Goal: Task Accomplishment & Management: Complete application form

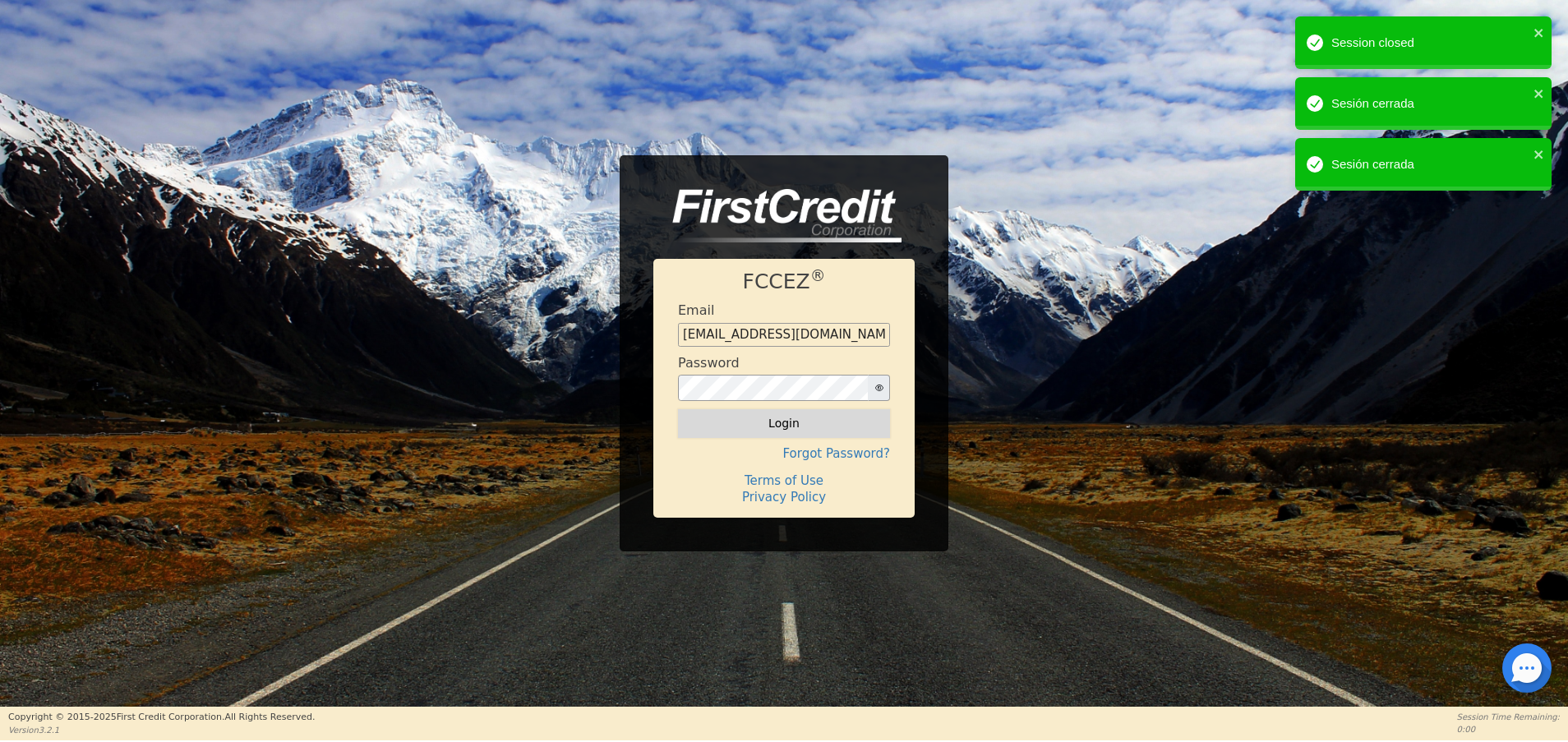
click at [805, 425] on button "Login" at bounding box center [784, 423] width 212 height 28
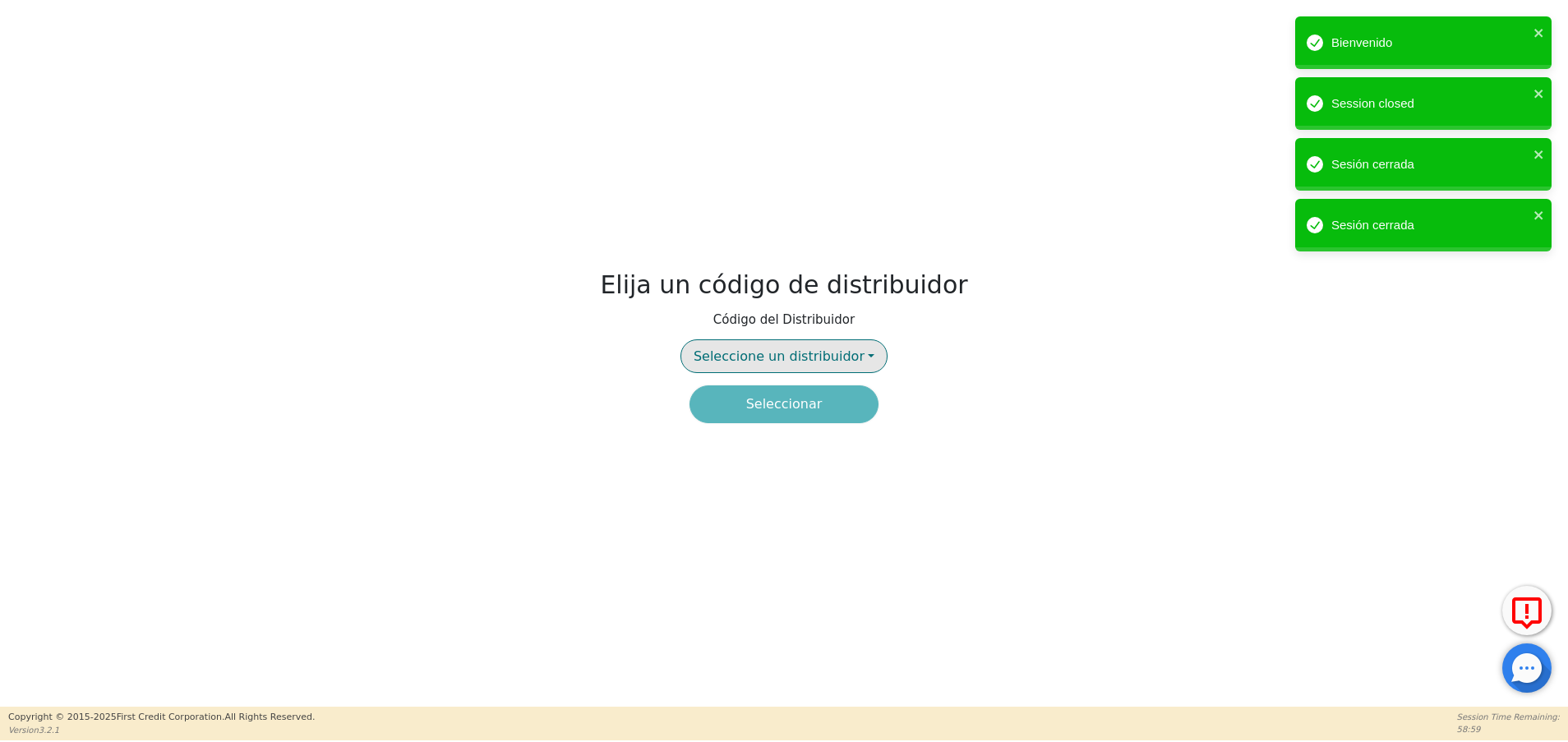
click at [791, 349] on span "Seleccione un distribuidor" at bounding box center [779, 356] width 171 height 15
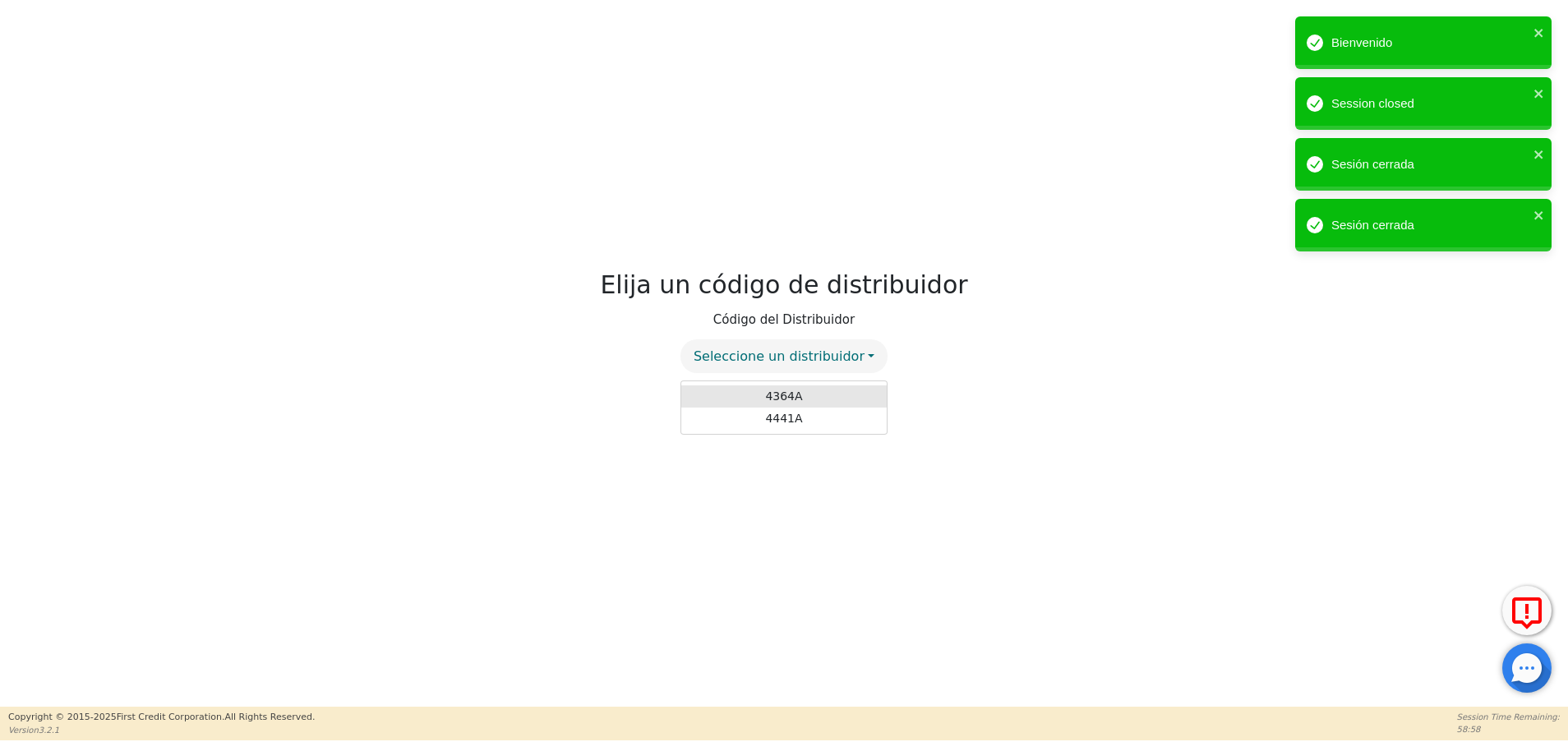
click at [784, 389] on link "4364A" at bounding box center [784, 396] width 205 height 22
click at [808, 405] on button "Seleccionar" at bounding box center [784, 404] width 189 height 38
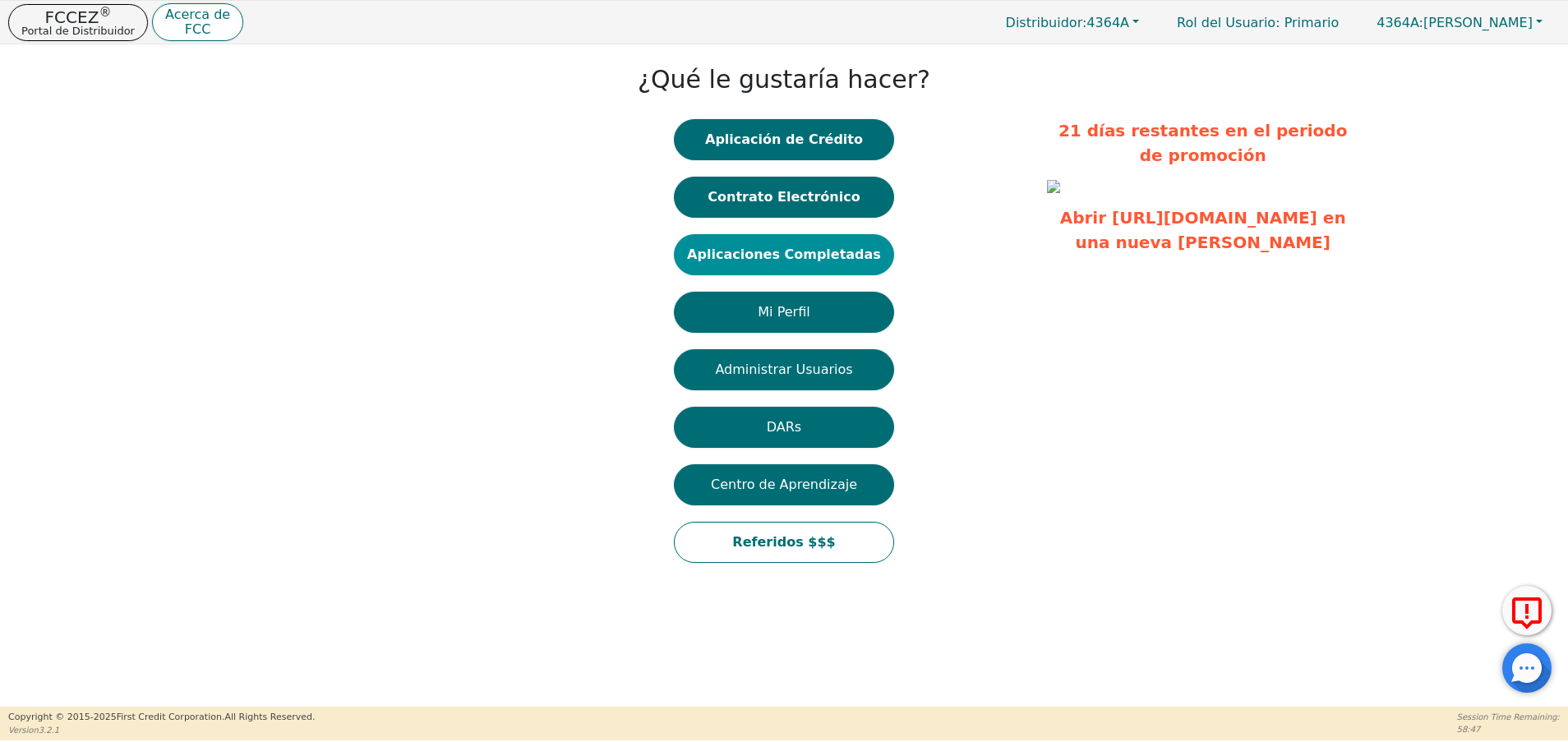
click at [819, 251] on button "Aplicaciones Completadas" at bounding box center [784, 254] width 221 height 41
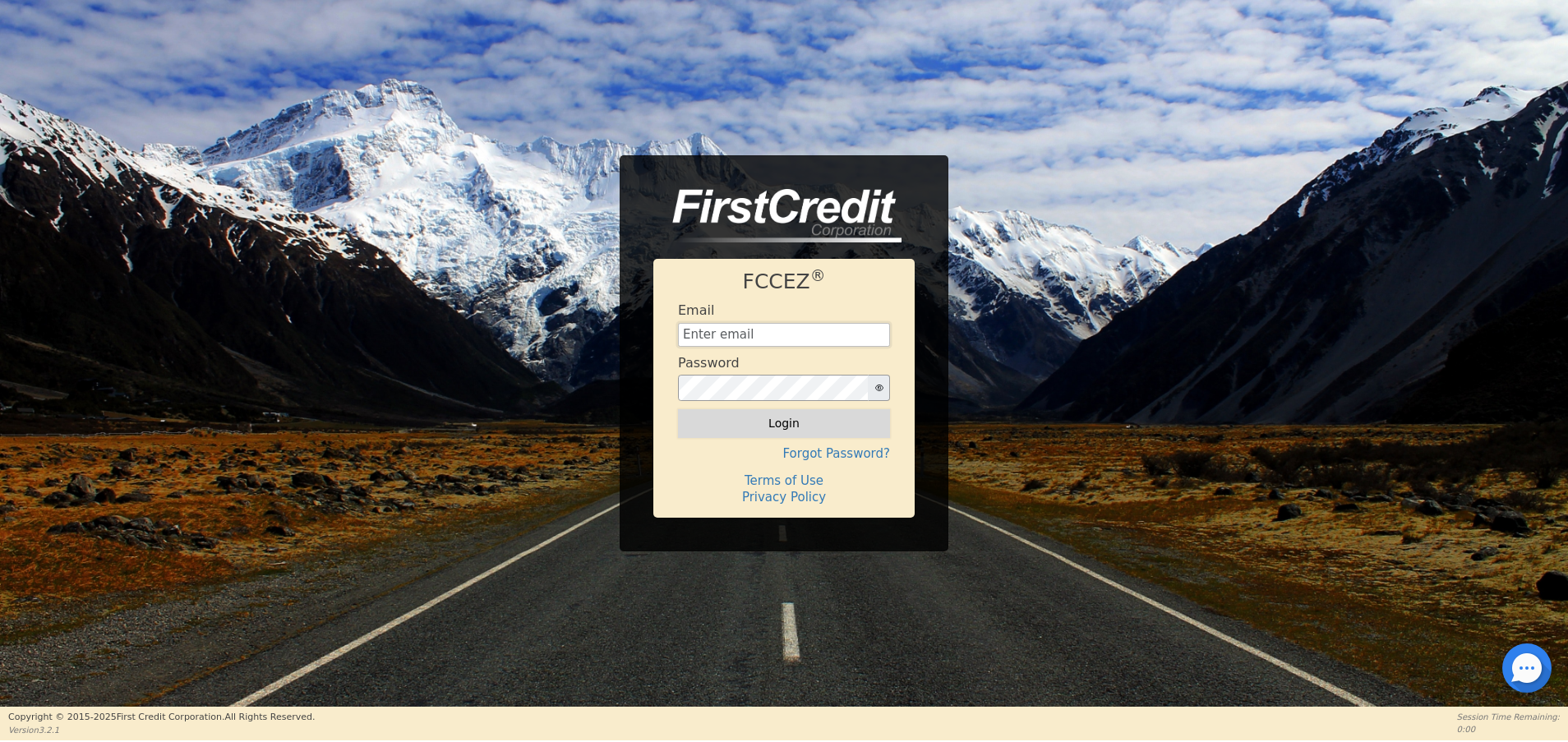
type input "[EMAIL_ADDRESS][DOMAIN_NAME]"
click at [772, 430] on button "Login" at bounding box center [784, 423] width 212 height 28
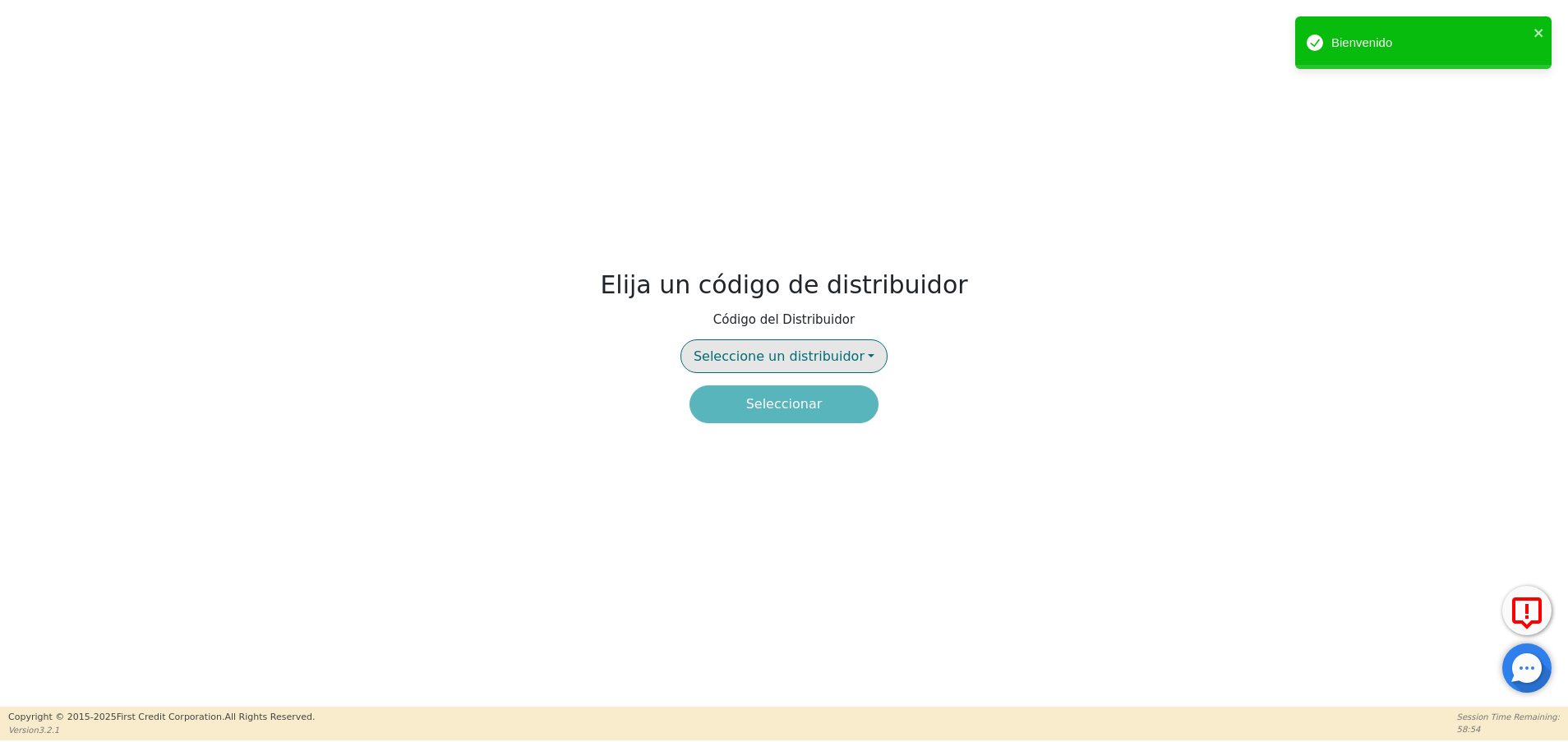
click at [787, 356] on span "Seleccione un distribuidor" at bounding box center [779, 356] width 171 height 15
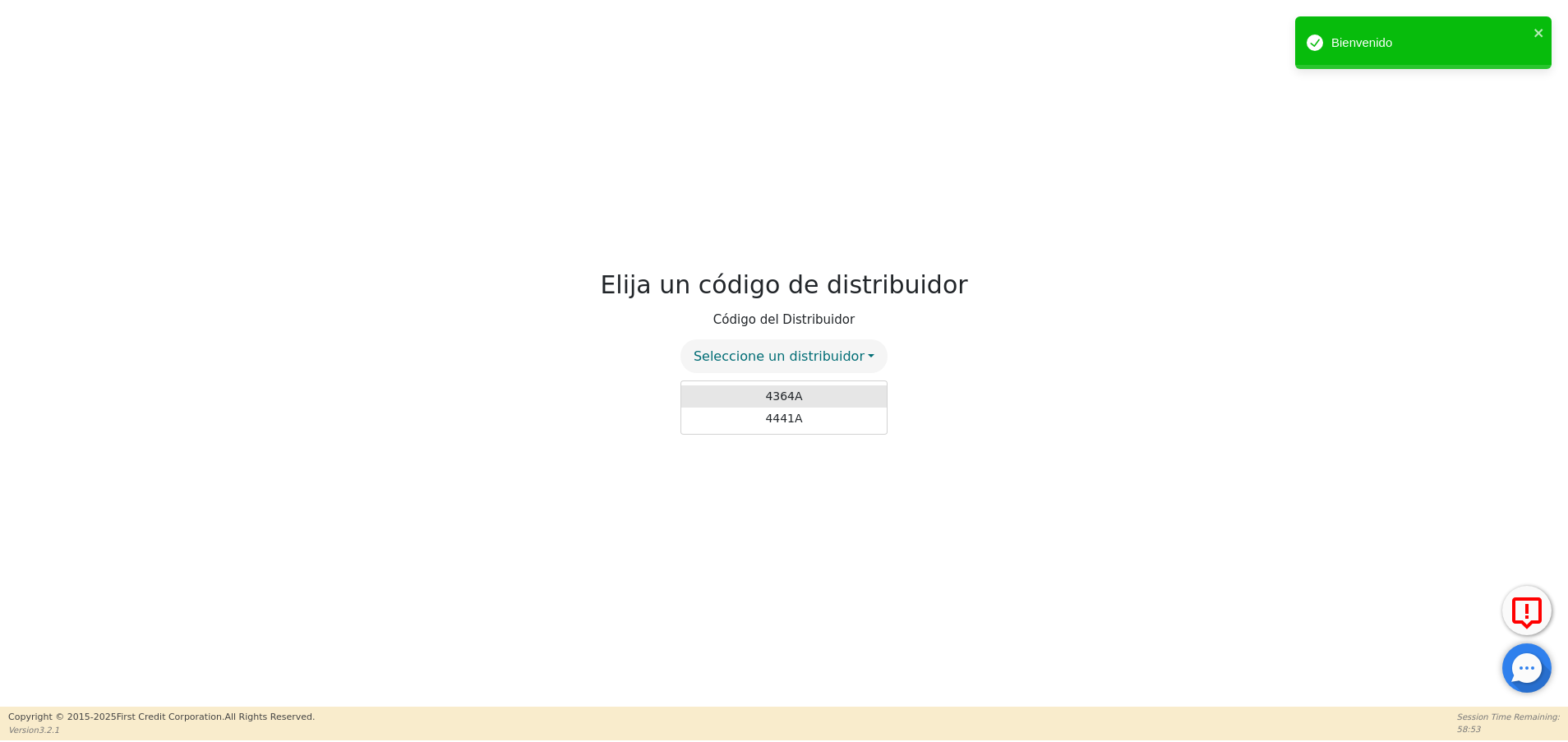
click at [787, 401] on link "4364A" at bounding box center [784, 396] width 205 height 22
click at [773, 411] on button "Seleccionar" at bounding box center [784, 404] width 189 height 38
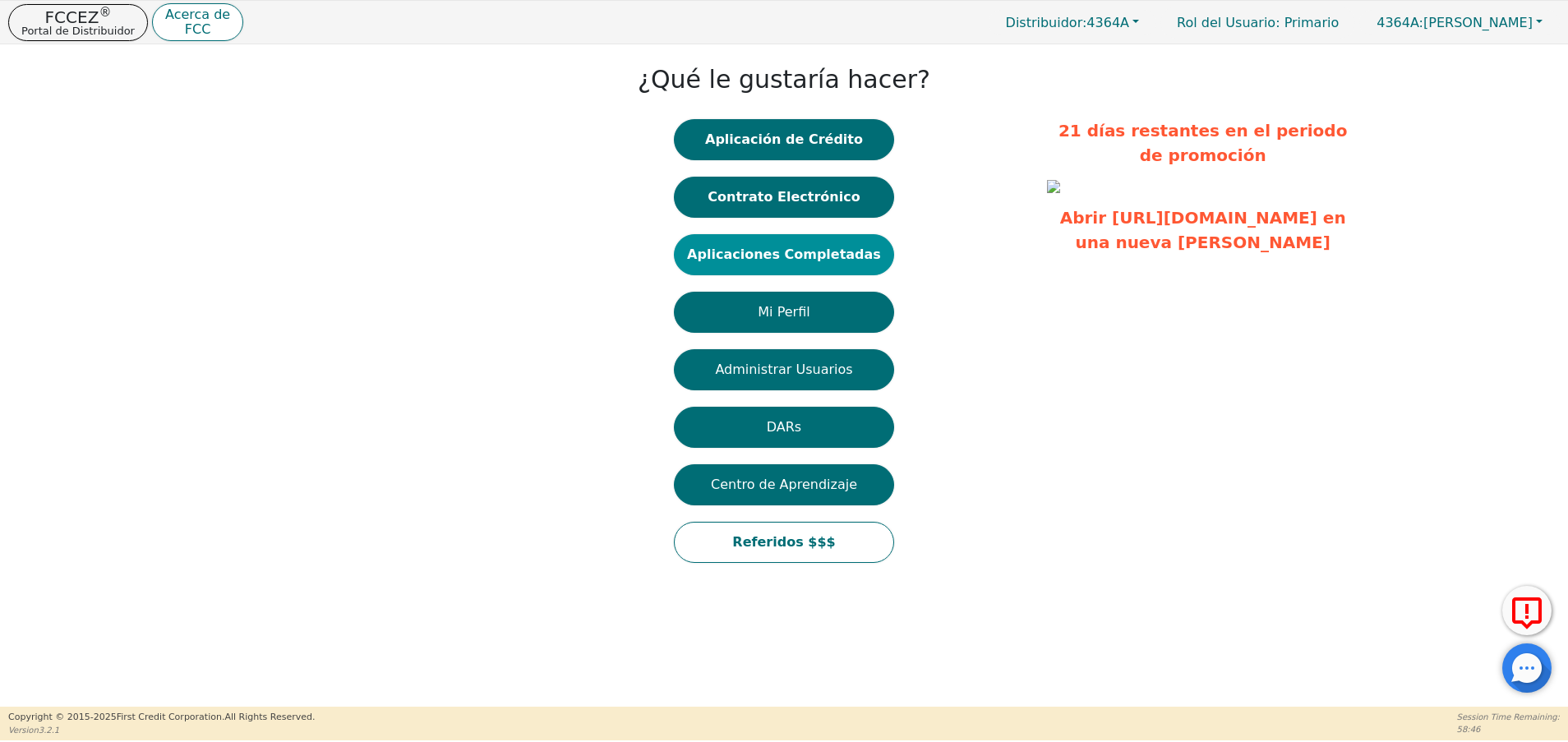
click at [800, 263] on button "Aplicaciones Completadas" at bounding box center [784, 254] width 221 height 41
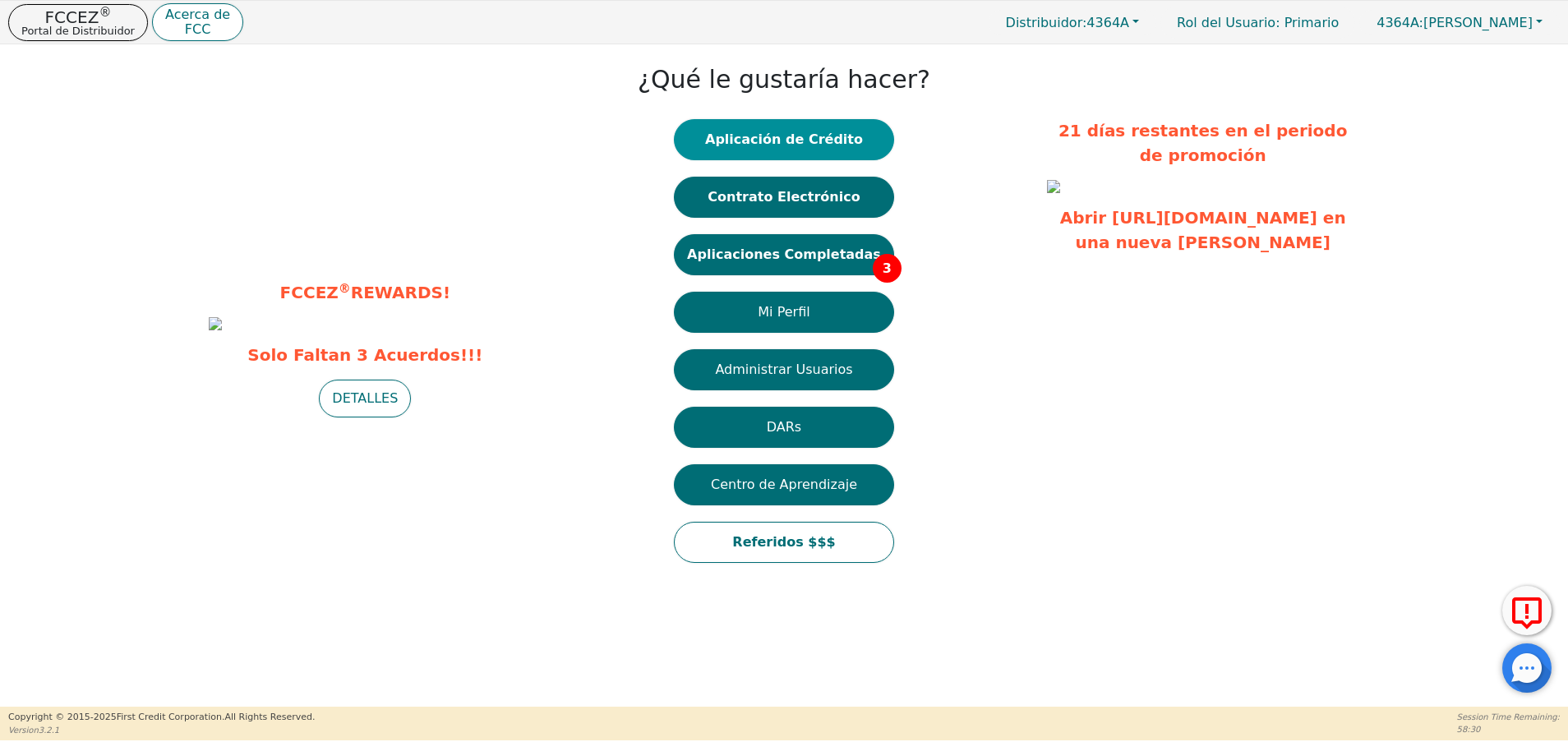
click at [801, 152] on button "Aplicación de Crédito" at bounding box center [784, 139] width 221 height 41
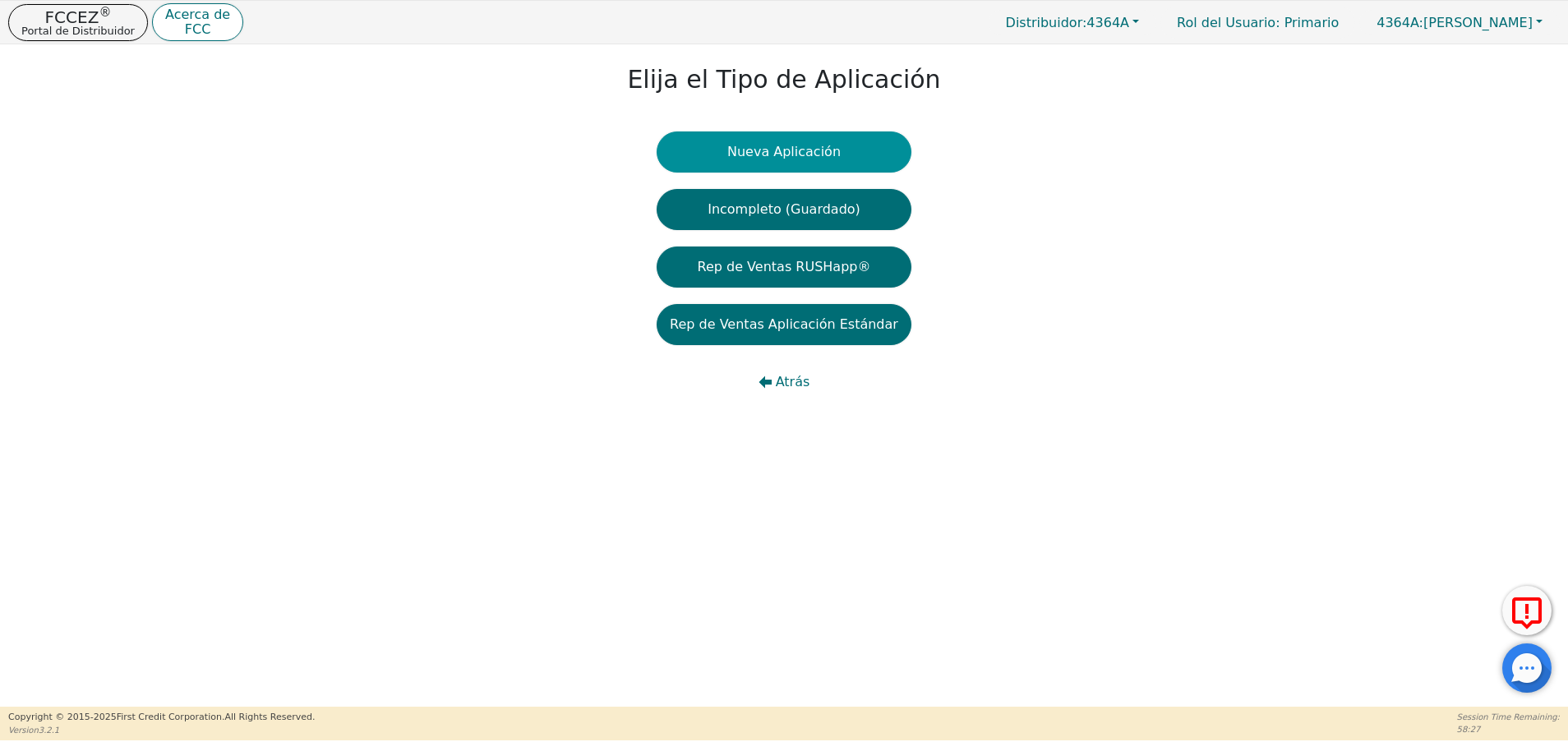
click at [808, 170] on button "Nueva Aplicación" at bounding box center [784, 152] width 255 height 41
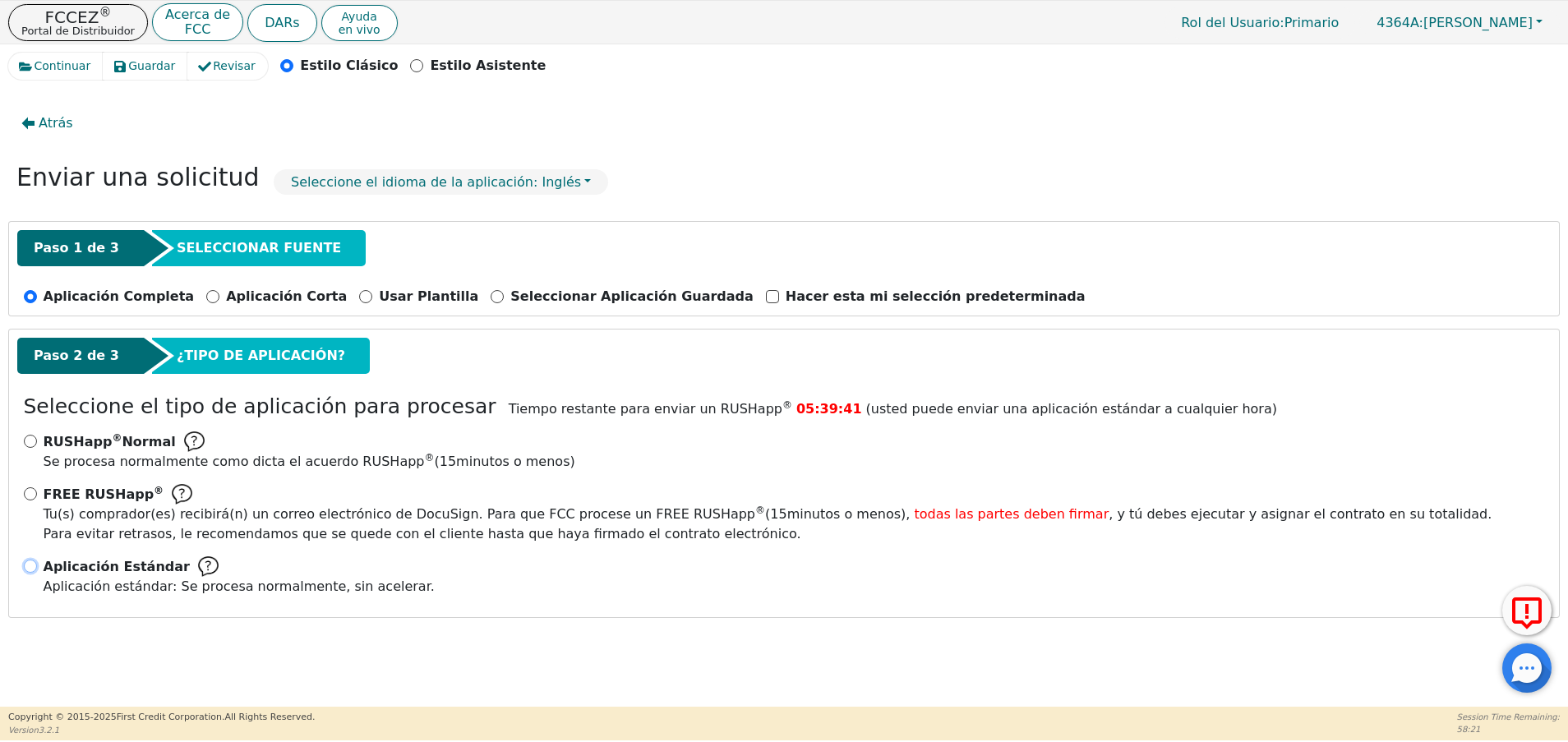
click at [32, 561] on input "Aplicación Estándar Aplicación estándar: Se procesa normalmente, sin acelerar." at bounding box center [30, 566] width 13 height 13
radio input "true"
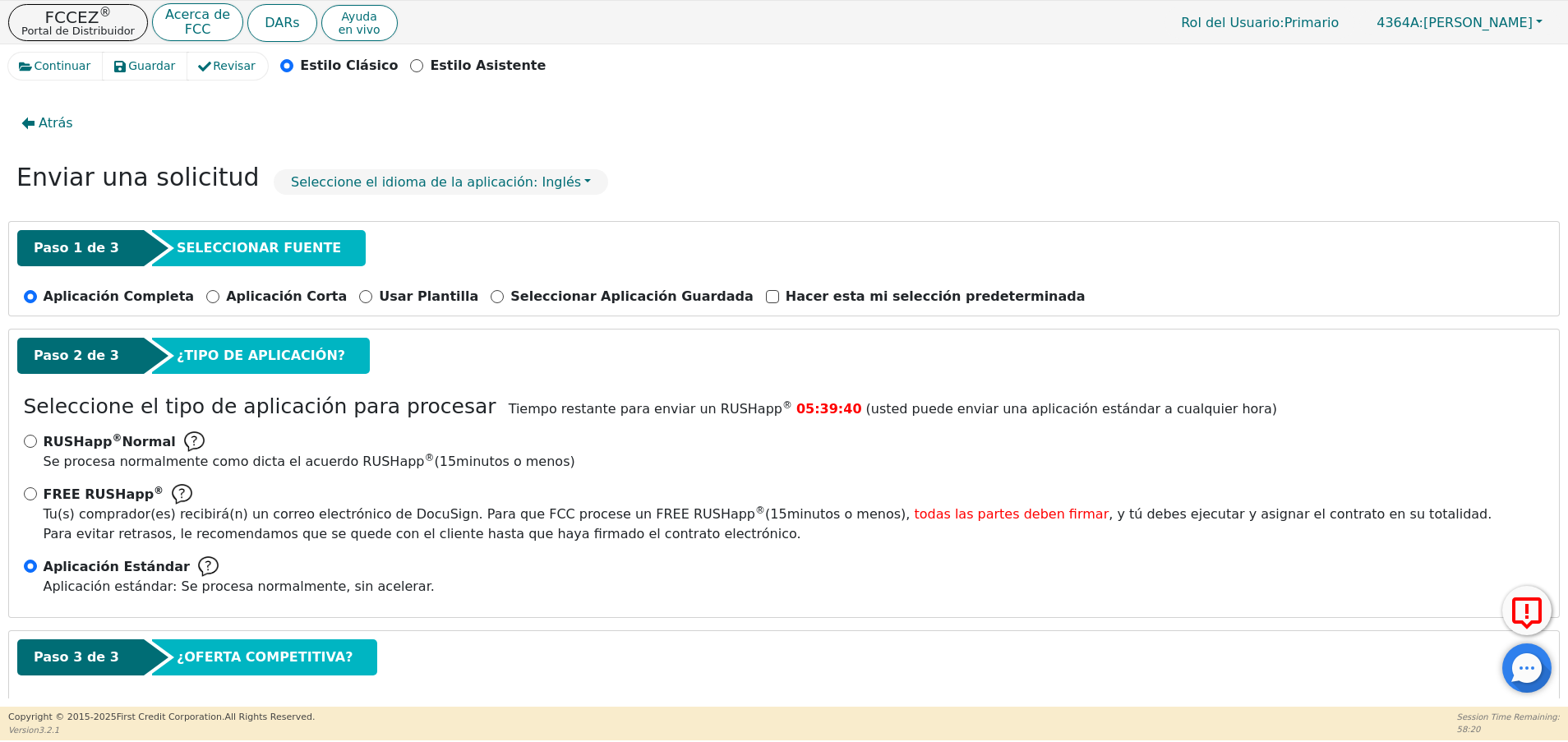
drag, startPoint x: 1566, startPoint y: 259, endPoint x: 1556, endPoint y: 251, distance: 12.8
click at [1556, 251] on div "Continuar Guardar Revisar Estilo Clásico Estilo Asistente Atrás Enviar una soli…" at bounding box center [784, 375] width 1568 height 662
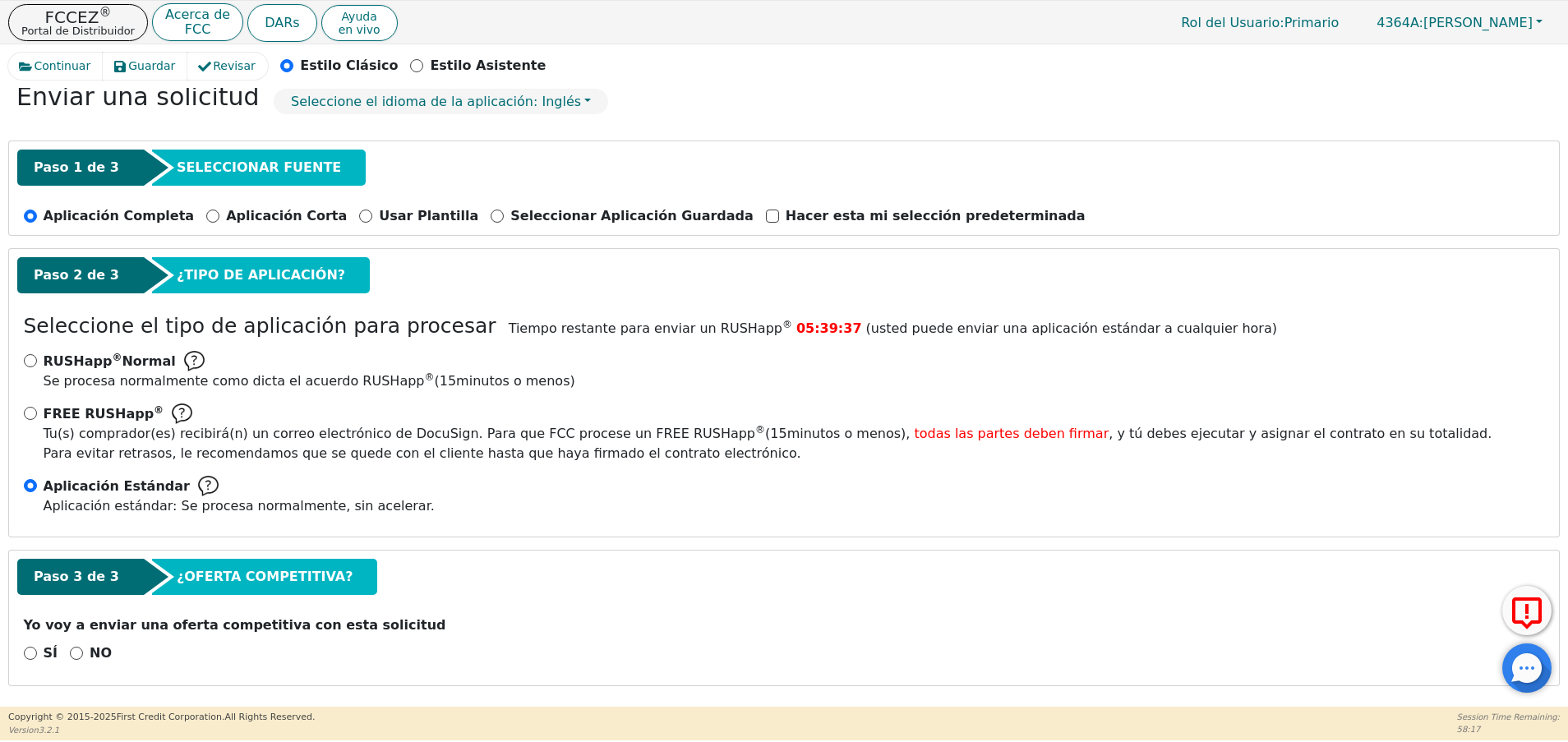
click at [63, 657] on div "SÍ NO" at bounding box center [784, 654] width 1533 height 21
click at [70, 655] on div "NO" at bounding box center [91, 654] width 42 height 20
click at [70, 653] on input "NO" at bounding box center [76, 653] width 13 height 13
radio input "true"
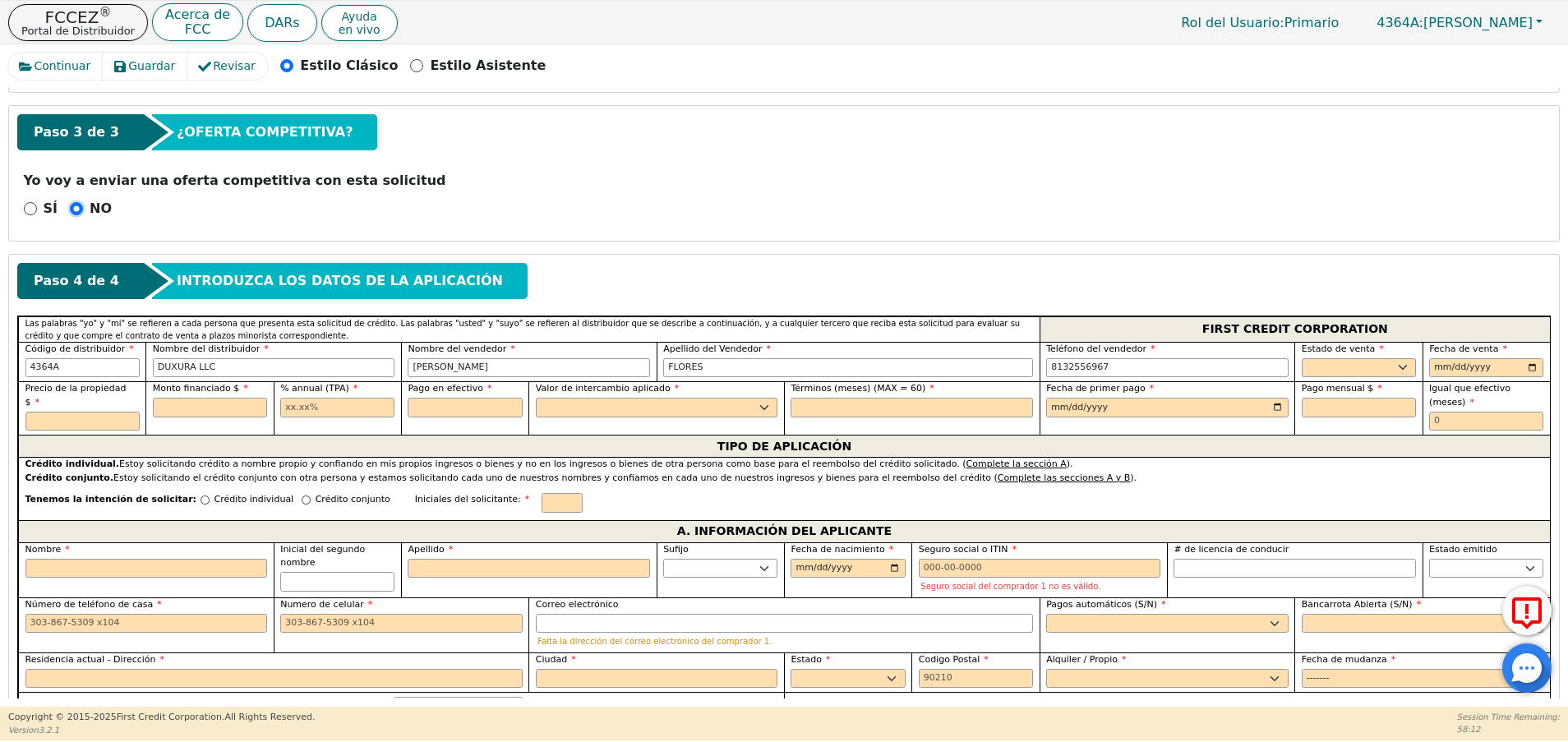
scroll to position [521, 0]
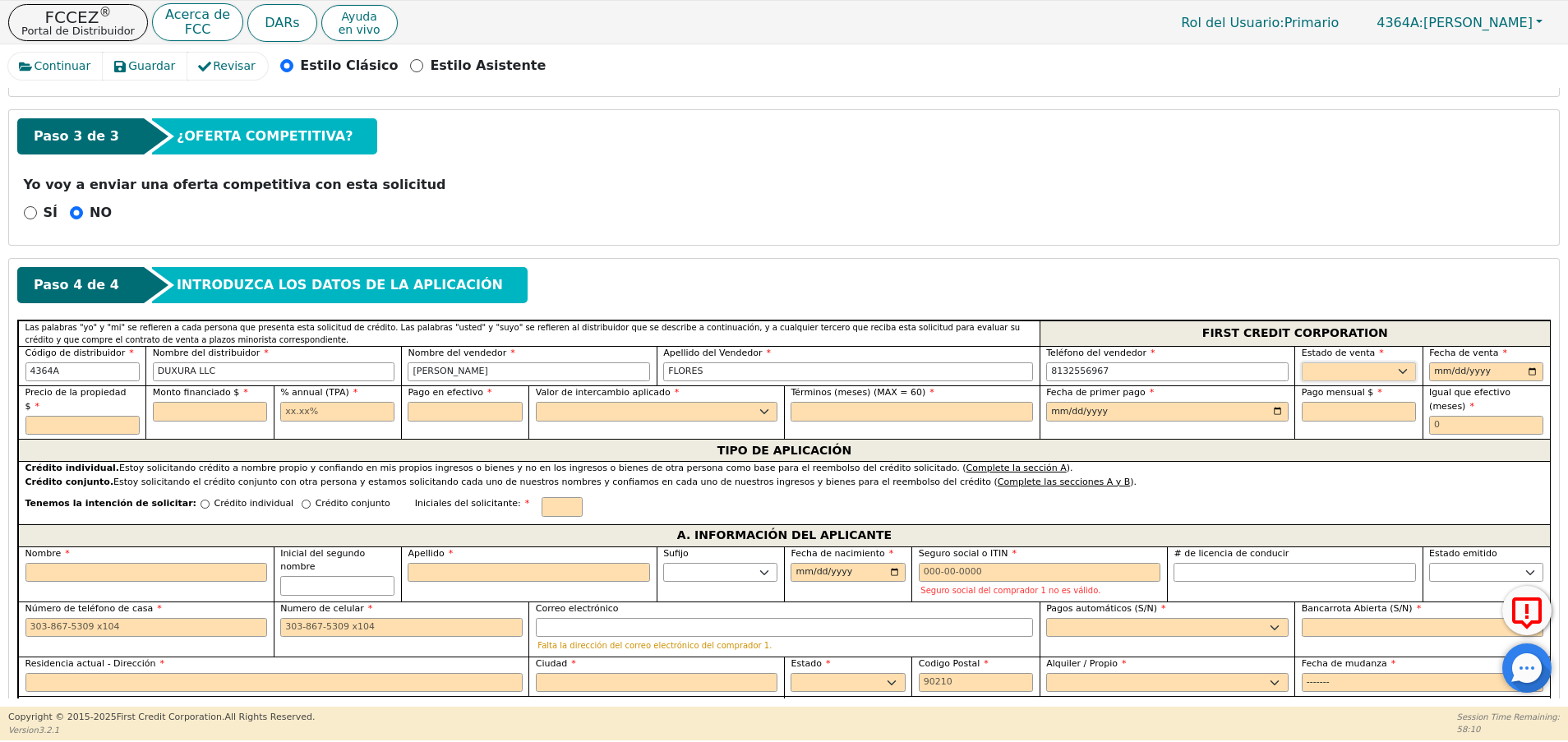
click at [1324, 367] on select "AK AL AR AZ CA CO CT DC DE FL GA HI IA ID IL IN KS KY LA MA MD ME MI MN MO MS M…" at bounding box center [1358, 372] width 114 height 20
select select "NC"
click at [1301, 362] on select "AK AL AR AZ CA CO CT DC DE FL GA HI IA ID IL IN KS KY LA MA MD ME MI MN MO MS M…" at bounding box center [1358, 372] width 114 height 20
click at [1434, 372] on input "date" at bounding box center [1486, 372] width 114 height 20
type input "2025-08-11"
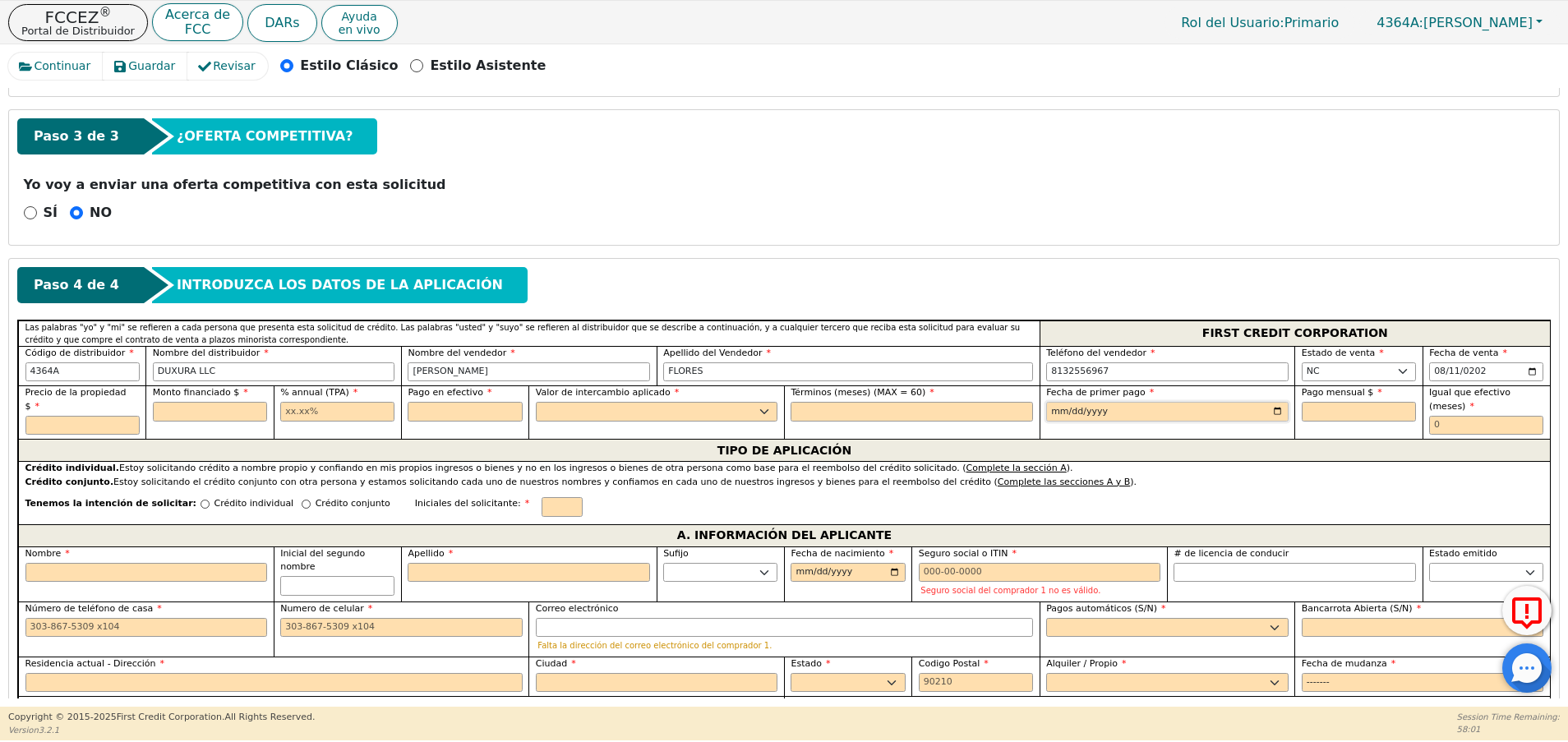
click at [1055, 415] on input "date" at bounding box center [1167, 412] width 242 height 20
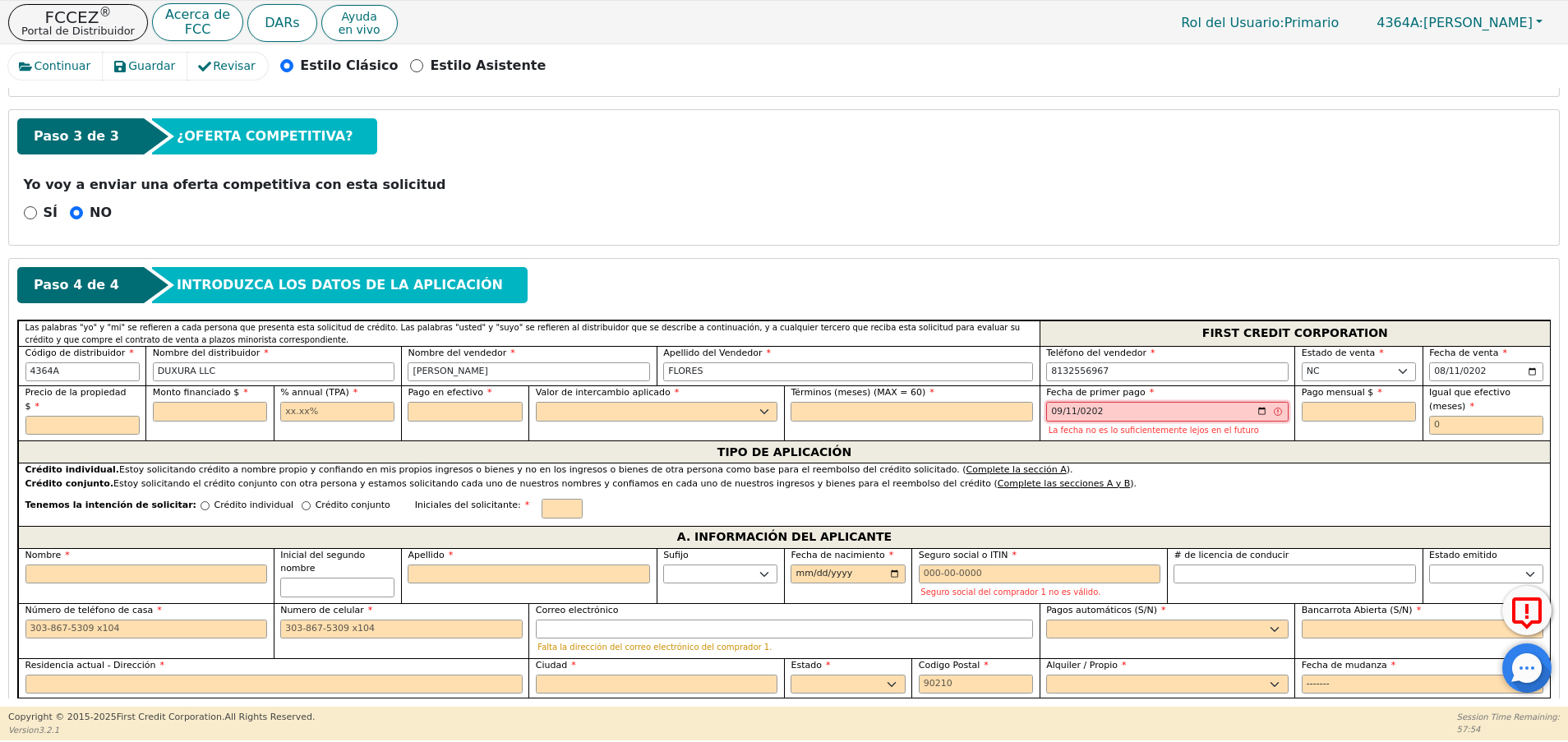
click at [1048, 409] on input "0202-09-11" at bounding box center [1167, 412] width 242 height 20
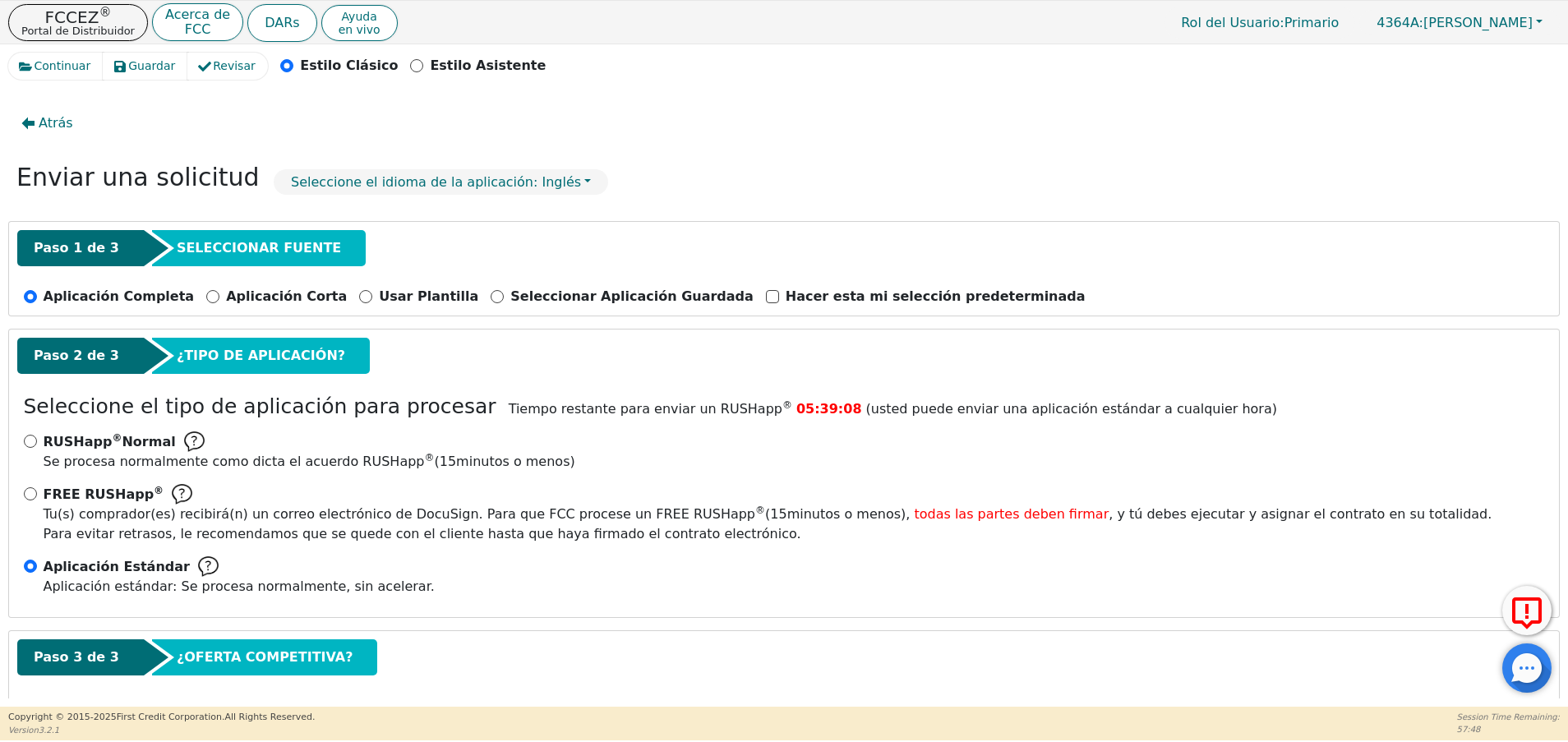
scroll to position [539, 0]
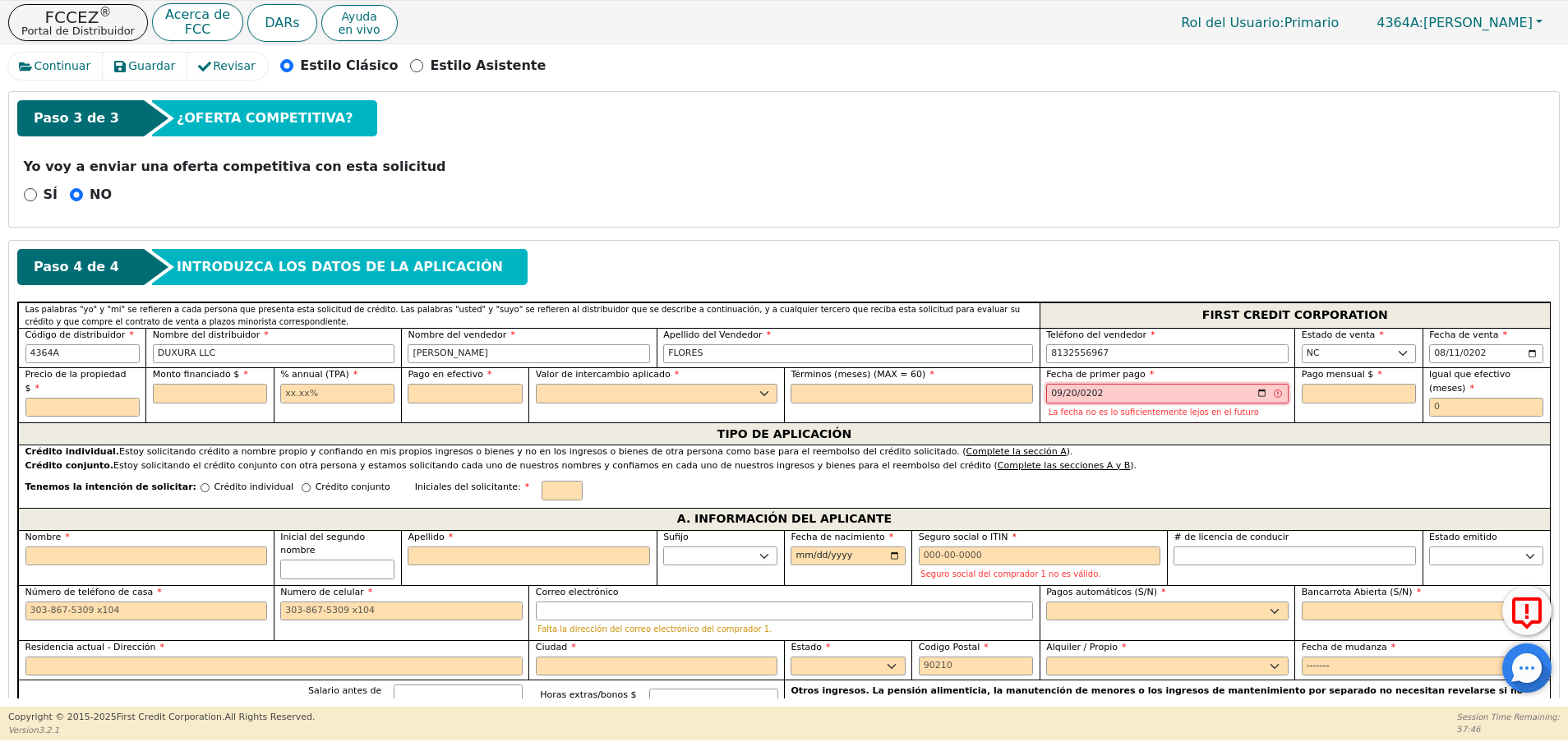
click at [1046, 396] on input "0202-09-20" at bounding box center [1167, 394] width 242 height 20
type input "0202-12-20"
click at [1124, 399] on input "82025-12-20" at bounding box center [1167, 394] width 242 height 20
click at [1046, 391] on input "82025-12-20" at bounding box center [1167, 394] width 242 height 20
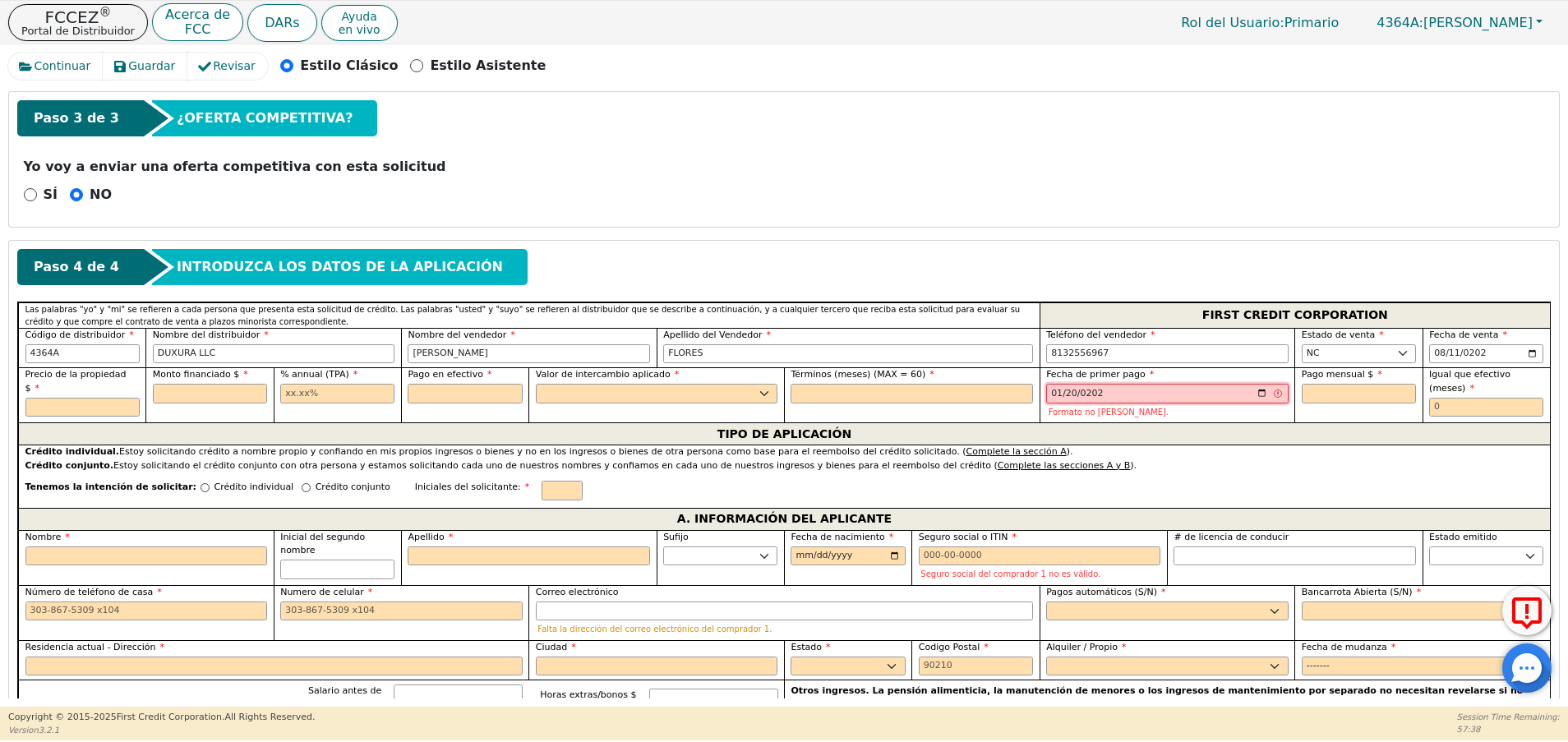
click at [1057, 394] on input "82025-12-20" at bounding box center [1167, 394] width 242 height 20
type input "82025-12-15"
type input "2025-09-15"
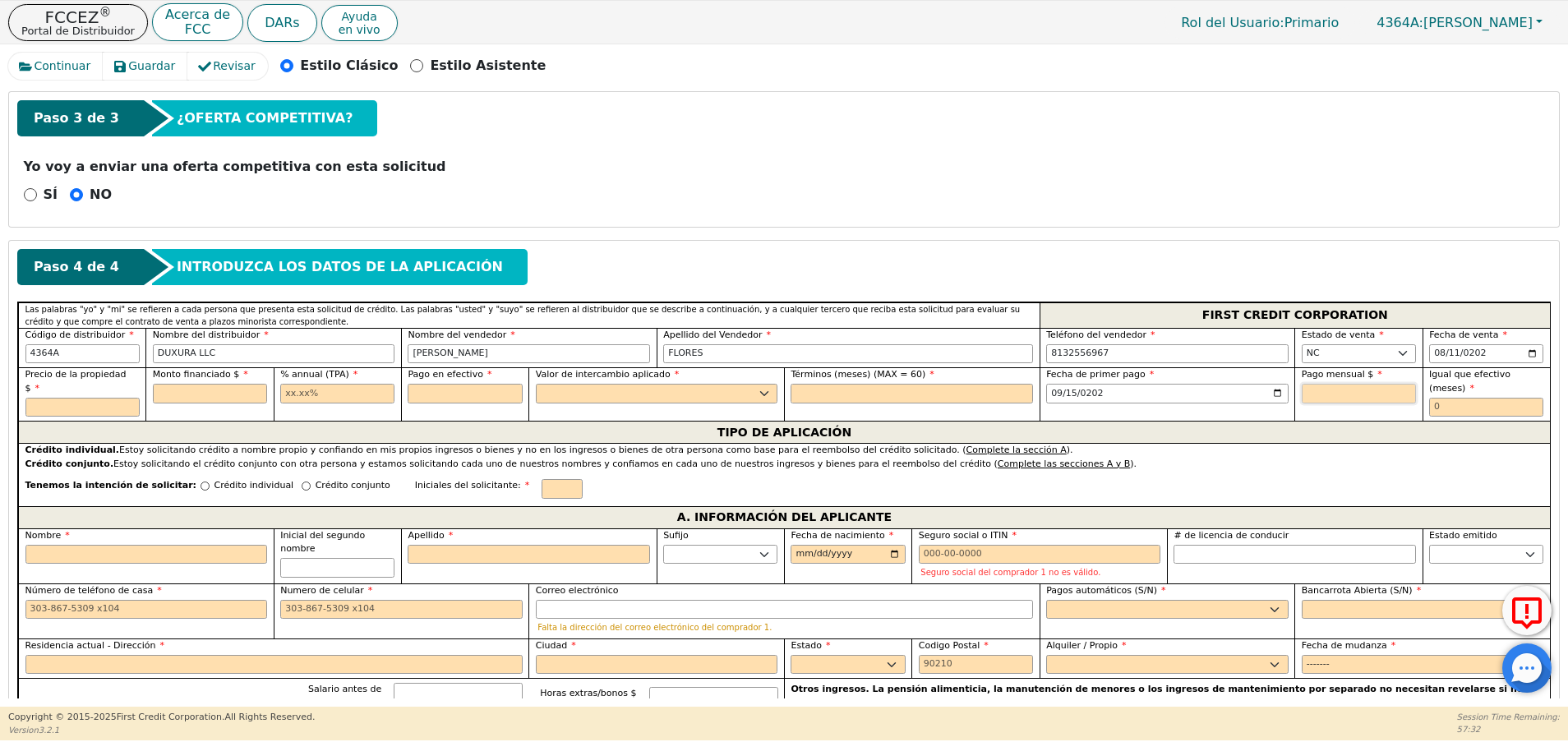
click at [1333, 396] on input "text" at bounding box center [1358, 394] width 114 height 20
click at [1437, 398] on input "text" at bounding box center [1486, 408] width 114 height 20
type input "0"
click at [75, 401] on input "text" at bounding box center [83, 408] width 114 height 20
type input "12990.00"
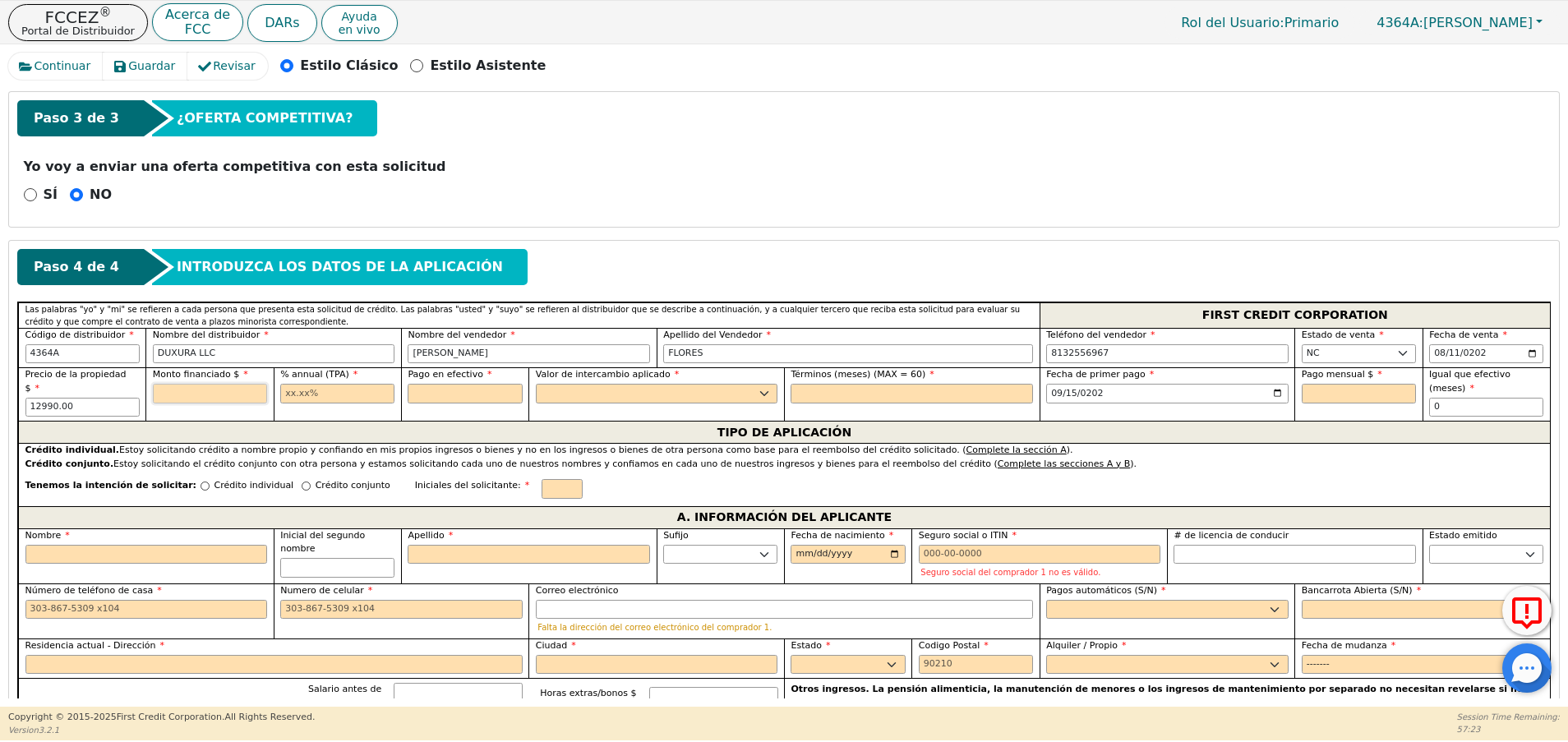
click at [198, 392] on input "text" at bounding box center [210, 394] width 114 height 20
type input "12990.00"
click at [307, 391] on input "text" at bounding box center [338, 394] width 114 height 20
type input "12.99"
click at [446, 399] on input "text" at bounding box center [465, 394] width 114 height 20
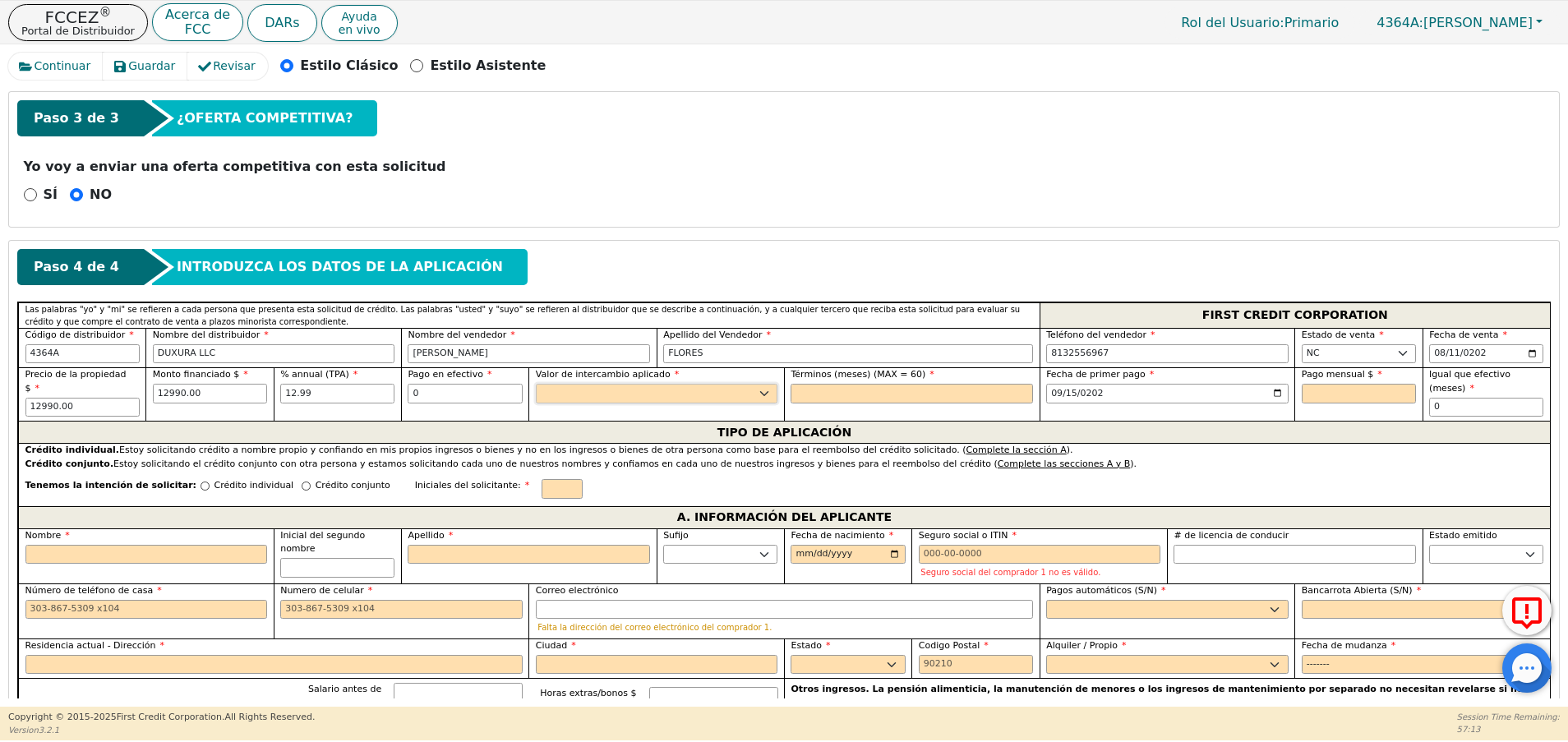
type input "0.00"
click at [636, 392] on select "Sí No" at bounding box center [656, 394] width 242 height 20
select select "n"
click at [536, 384] on select "Sí No" at bounding box center [656, 394] width 242 height 20
click at [823, 395] on input "text" at bounding box center [912, 394] width 242 height 20
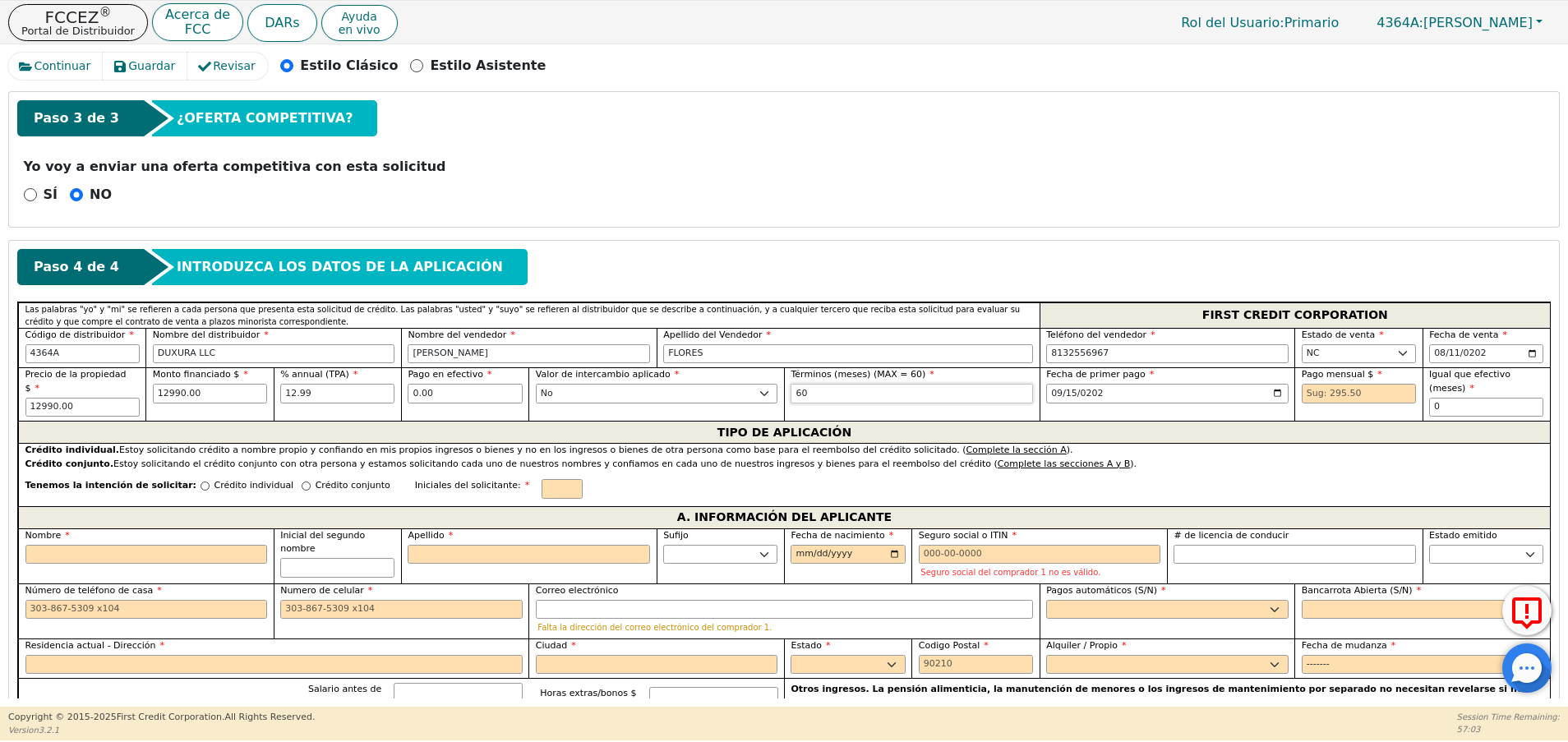
type input "60"
click at [321, 390] on input "12.99" at bounding box center [338, 394] width 114 height 20
type input "11.99"
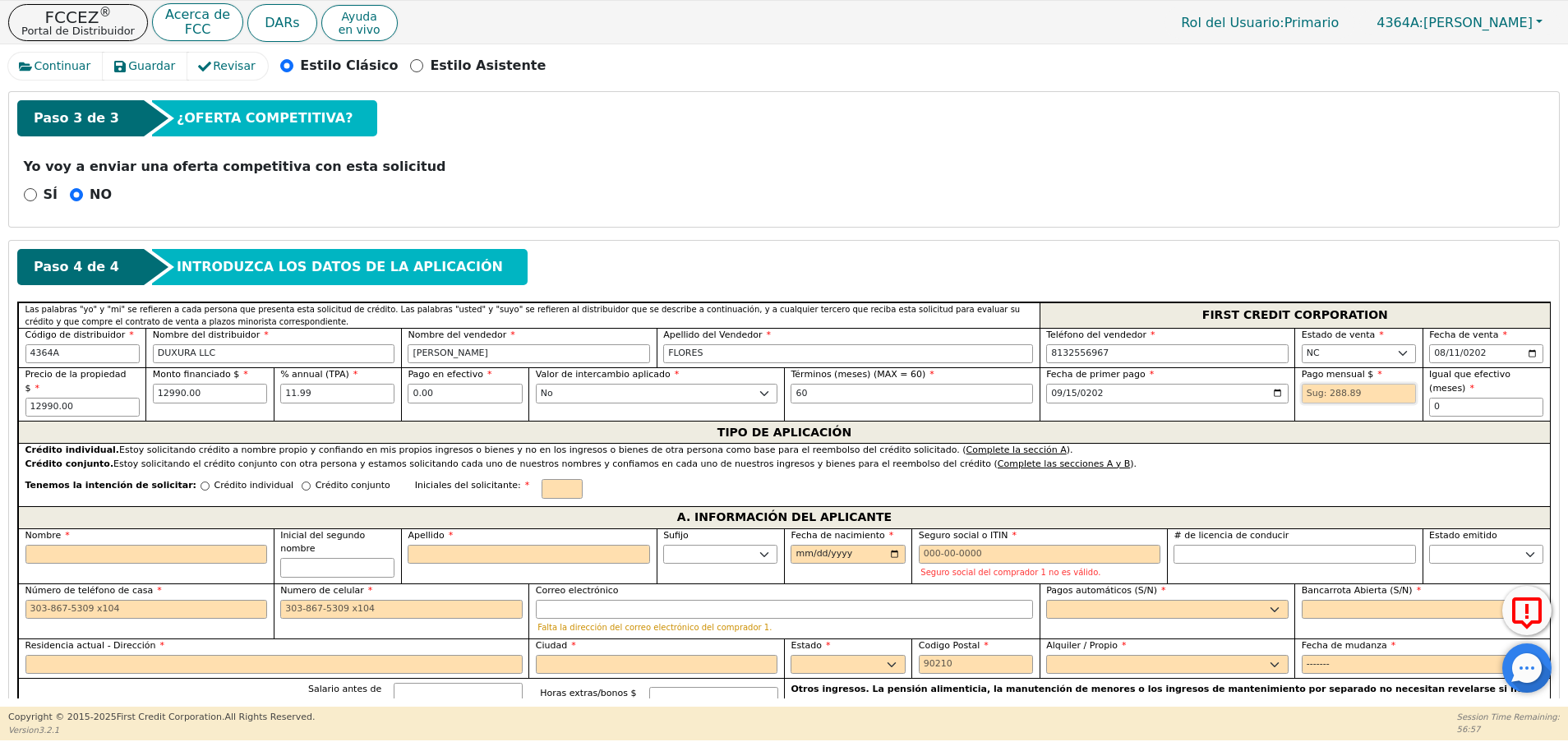
click at [1326, 399] on input "text" at bounding box center [1358, 394] width 114 height 20
type input "288.89"
click at [1554, 272] on div "Atrás Enviar una solicitud Seleccione el idioma de la aplicación: Inglés Paso 1…" at bounding box center [784, 393] width 1552 height 610
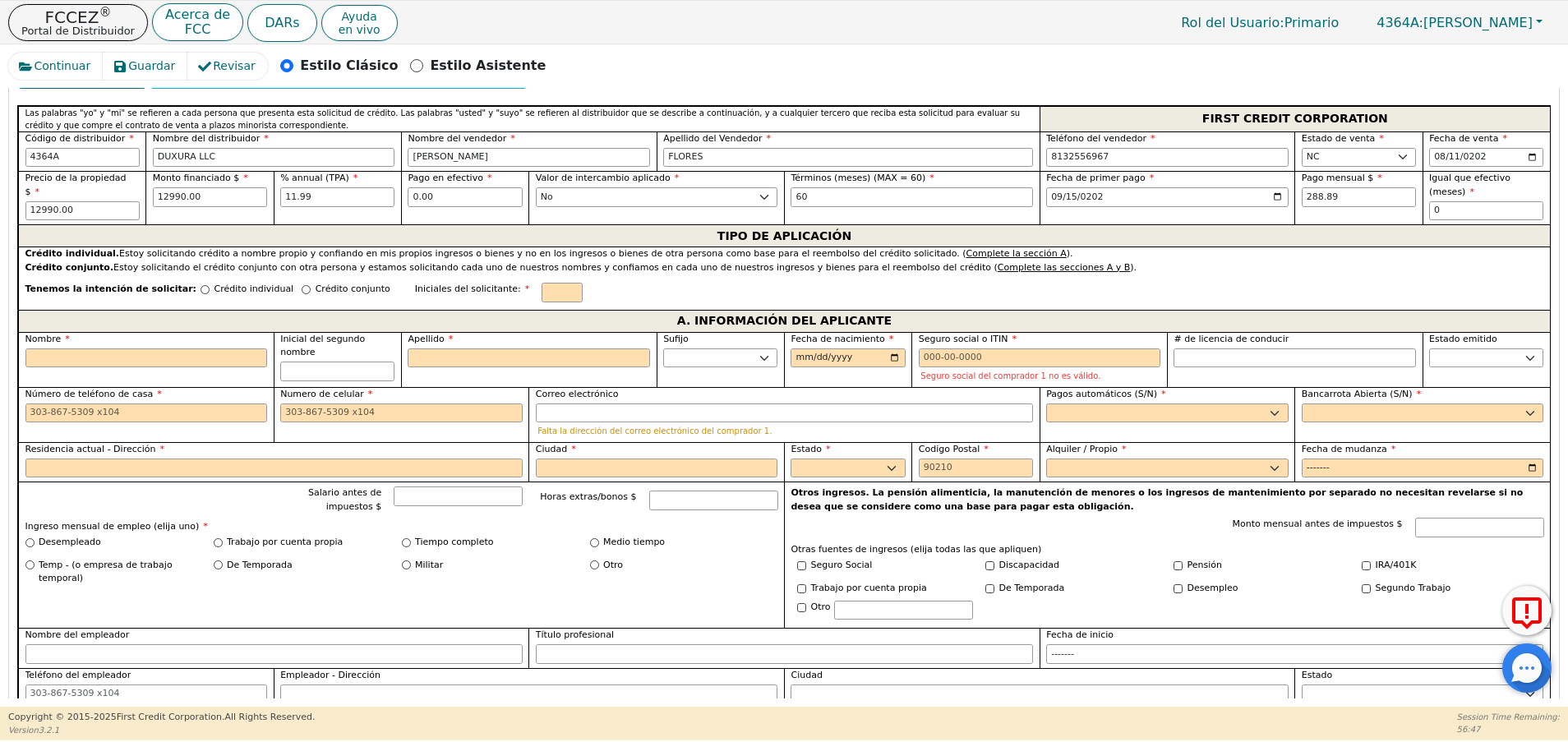
scroll to position [767, 0]
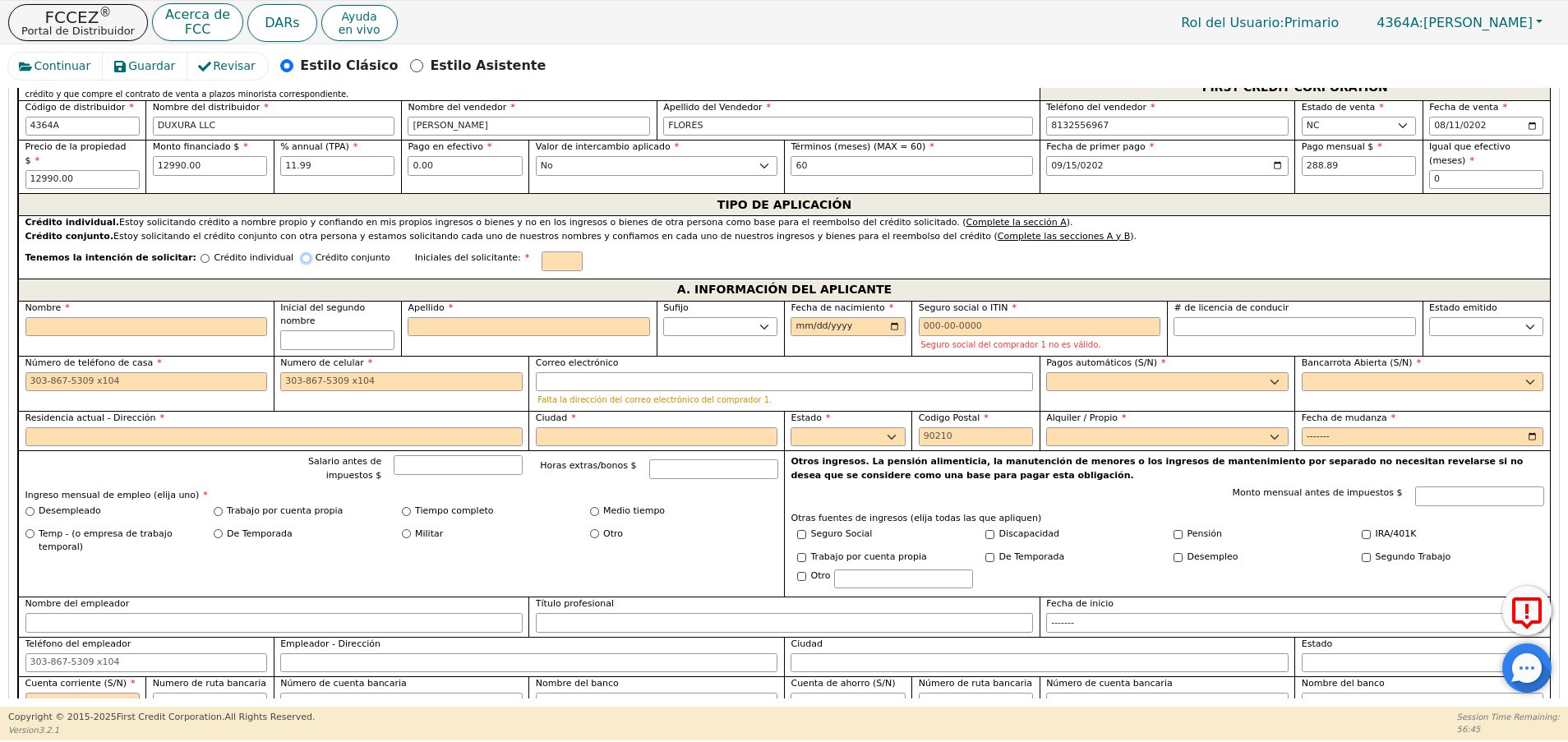
click at [301, 254] on input "Crédito conjunto" at bounding box center [306, 259] width 9 height 9
radio input "true"
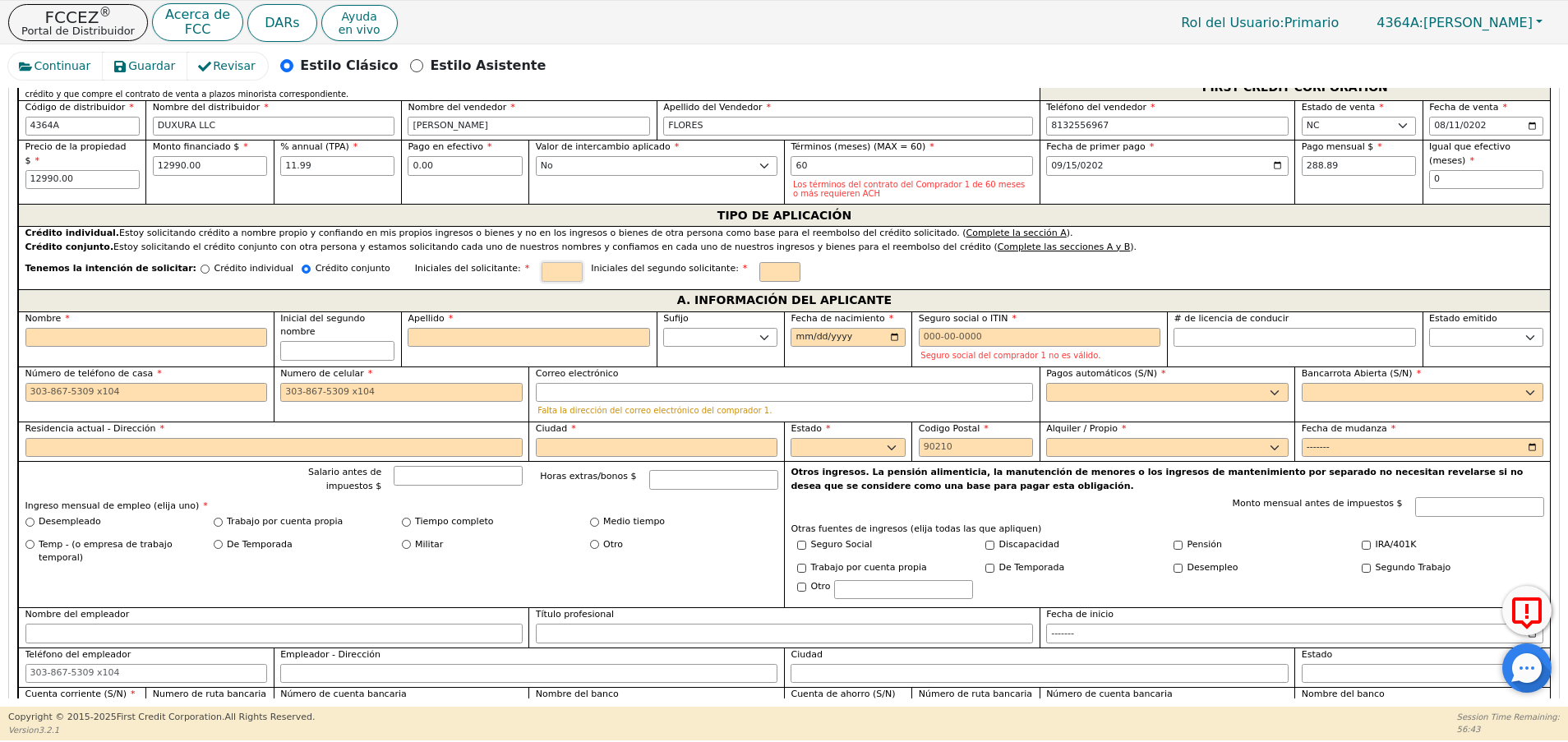
click at [541, 270] on input "text" at bounding box center [561, 272] width 41 height 20
type input "JS"
click at [229, 446] on input "Residencia actual - Dirección" at bounding box center [273, 448] width 497 height 20
paste input "98 S HINES ACRES CT"
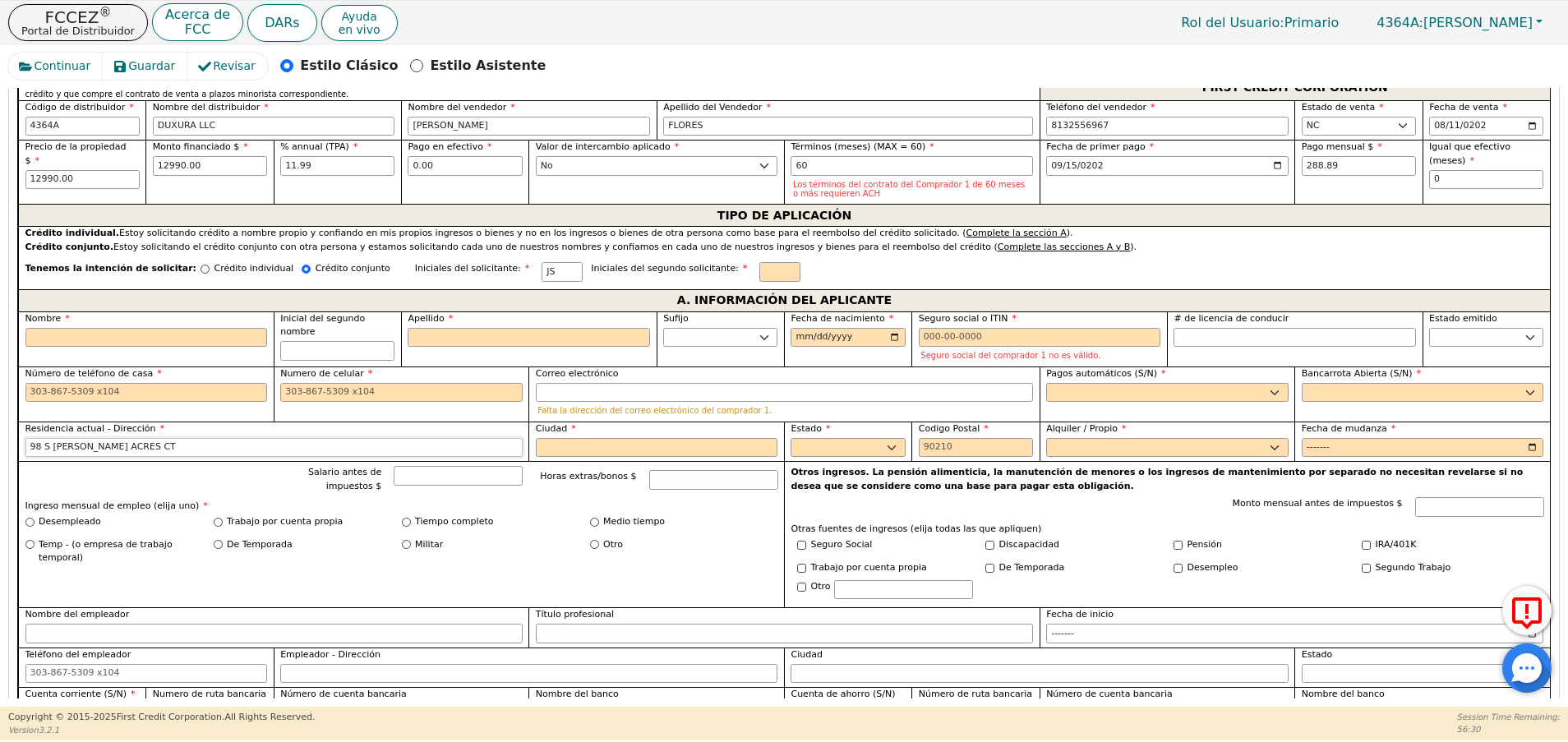
click at [44, 443] on input "98 S HINES ACRES CT" at bounding box center [273, 448] width 497 height 20
type input "94 S HINES ACRES CT"
click at [592, 451] on input "Ciudad" at bounding box center [656, 448] width 242 height 20
paste input "ROCKY POINT"
type input "ROCKY POINT"
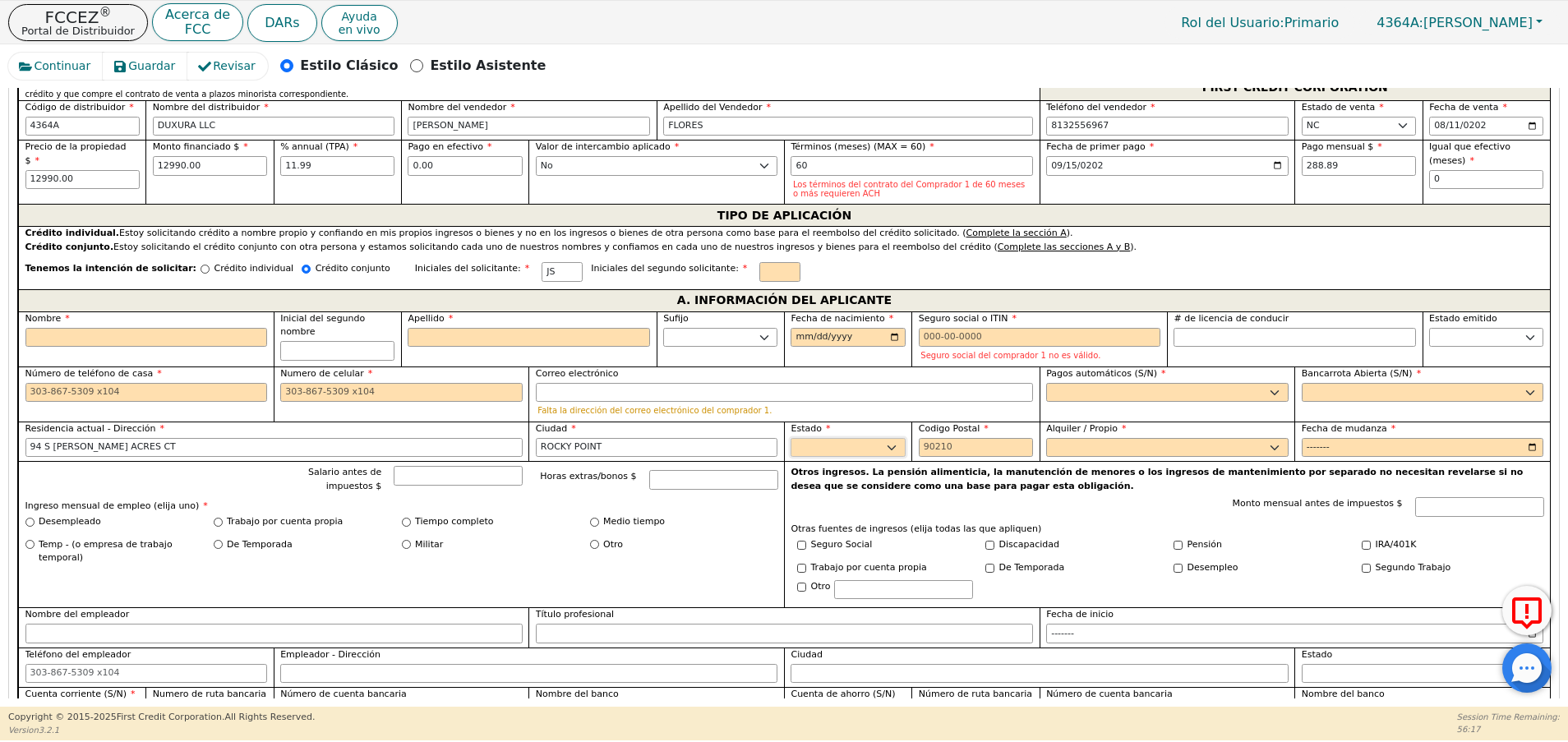
click at [853, 448] on select "AK AL AR AZ CA CO CT DC DE FL GA HI IA ID IL IN KS KY LA MA MD ME MI MN MO MS M…" at bounding box center [848, 448] width 114 height 20
select select "NC"
click at [791, 438] on select "AK AL AR AZ CA CO CT DC DE FL GA HI IA ID IL IN KS KY LA MA MD ME MI MN MO MS M…" at bounding box center [848, 448] width 114 height 20
click at [933, 438] on input "Codigo Postal" at bounding box center [976, 448] width 114 height 20
paste input "28457"
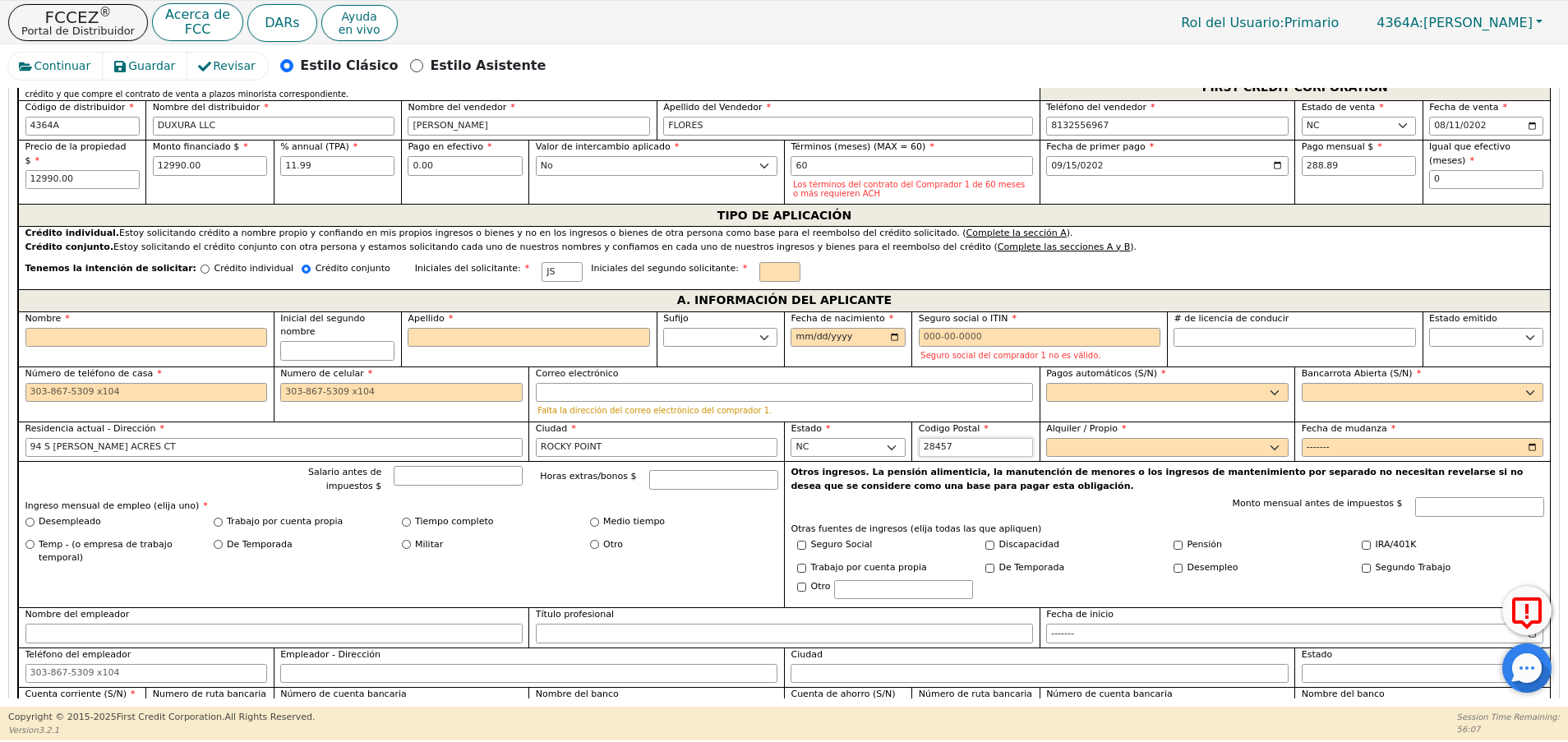
type input "28457"
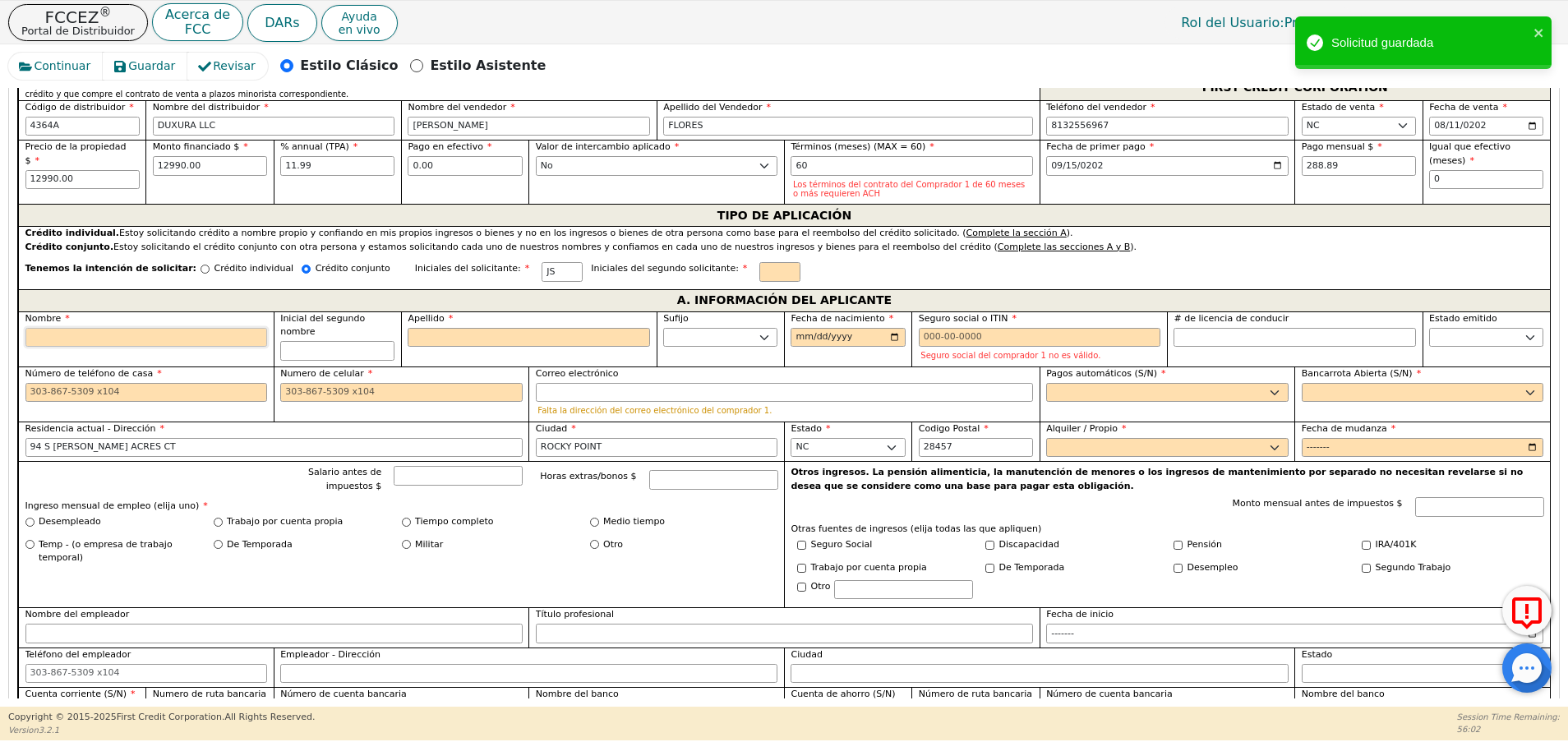
click at [107, 343] on input "Nombre" at bounding box center [146, 338] width 242 height 20
paste input "[PERSON_NAME]"
type input "[PERSON_NAME]"
type input "J"
type input "[PERSON_NAME]"
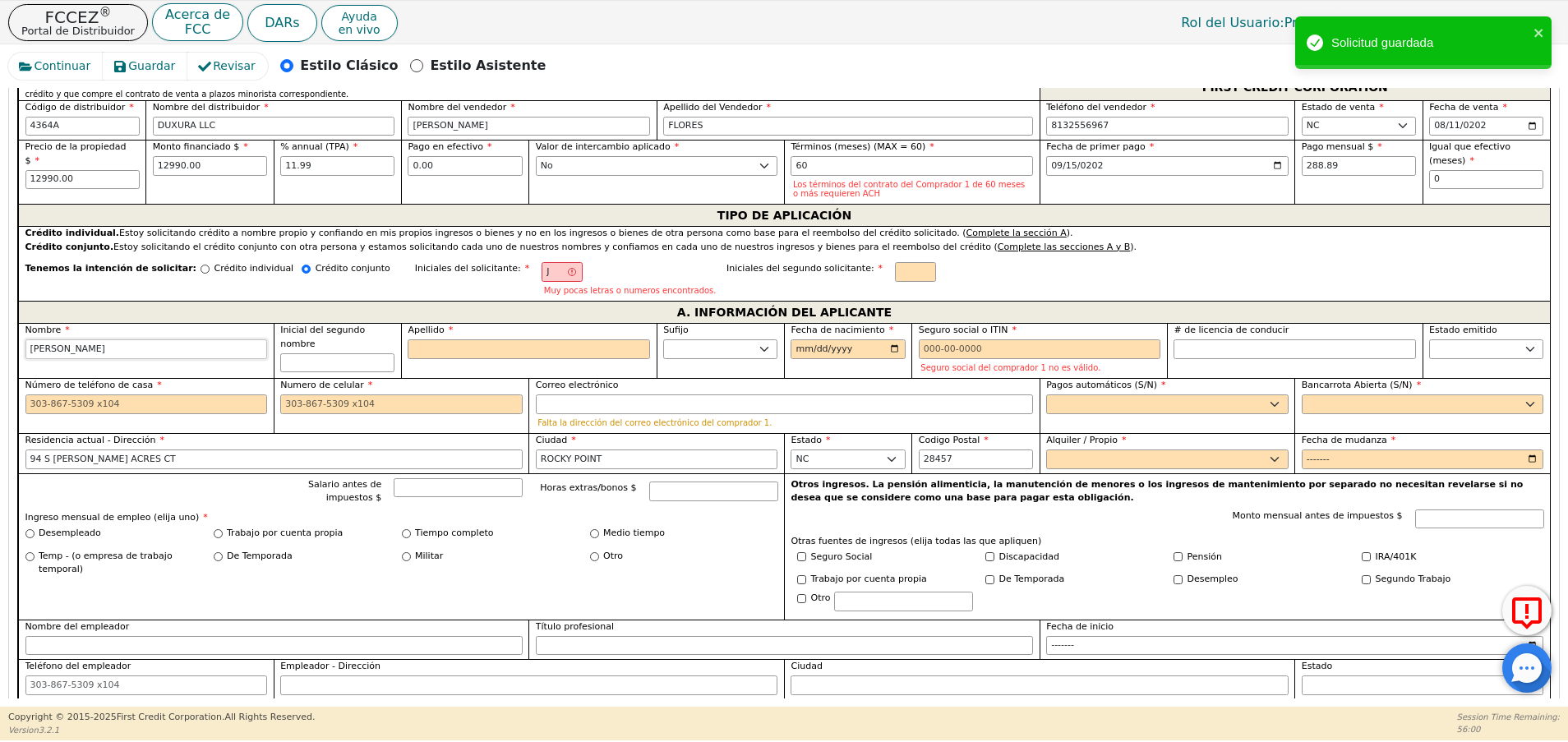
type input "[PERSON_NAME]"
click at [491, 351] on input "Apellido" at bounding box center [528, 350] width 242 height 20
type input "S"
type input "JS"
type input "JENNIFER S"
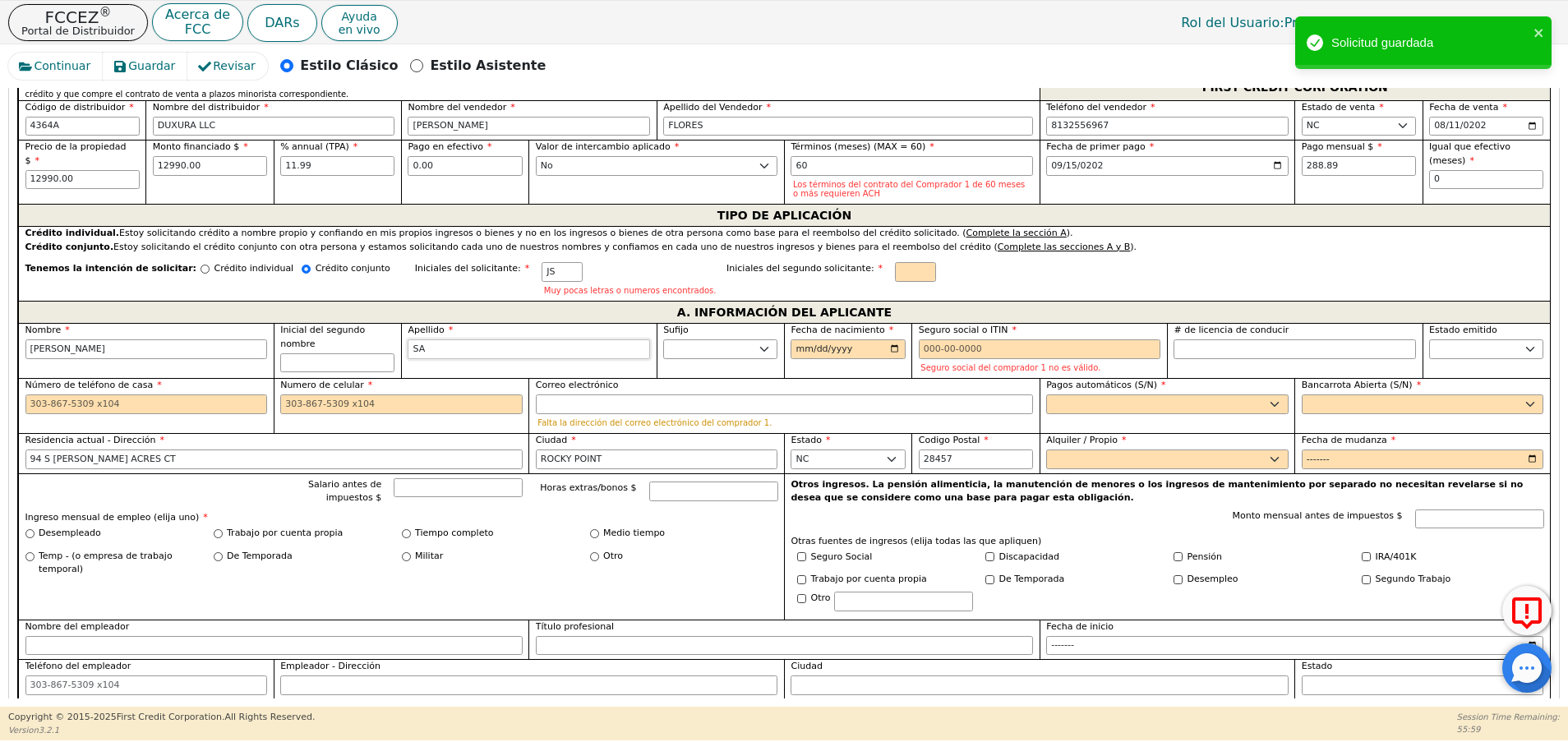
type input "SAN"
type input "JENNIFER SAN"
type input "SANCH"
type input "JENNIFER SANCH"
type input "SANCHE"
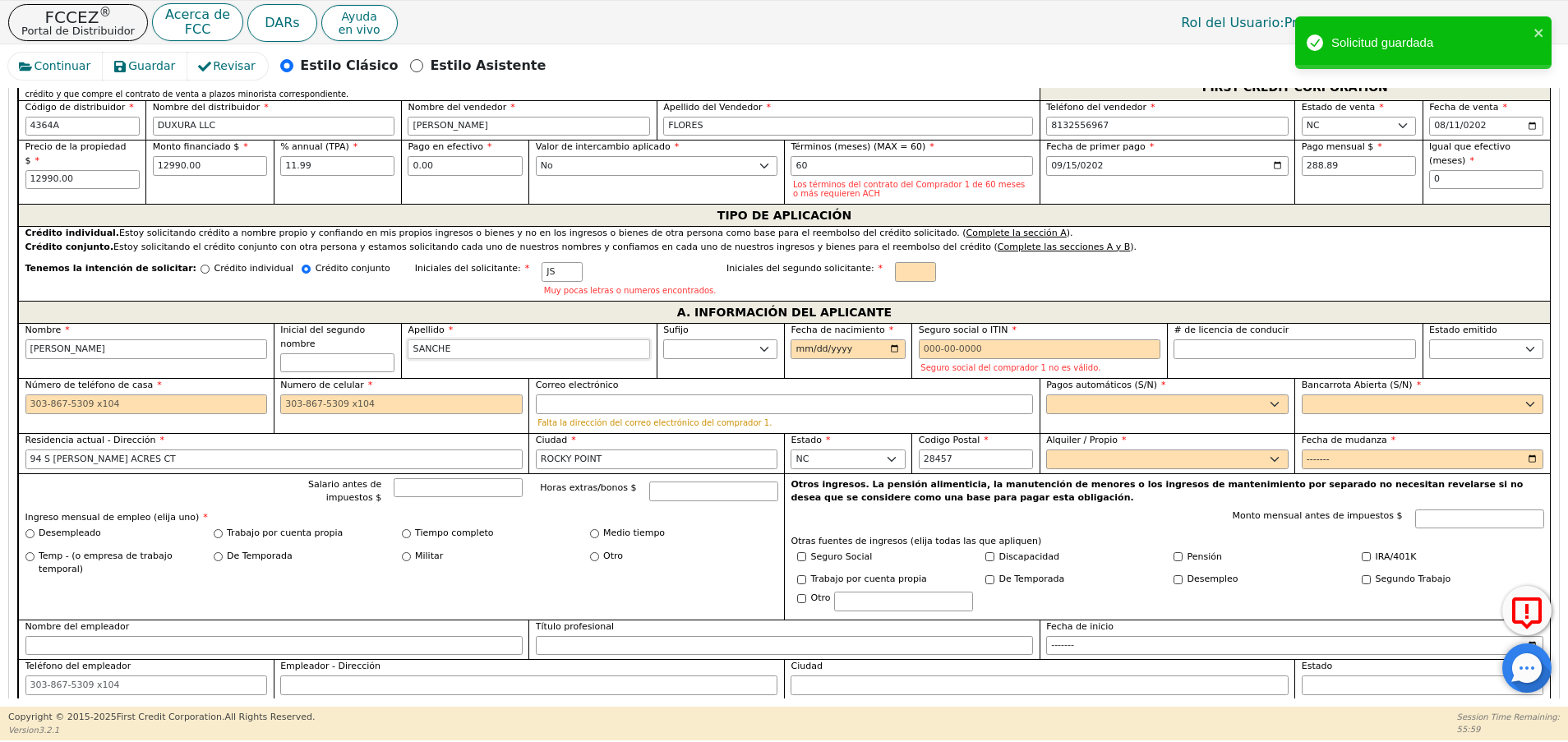
type input "JENNIFER SANCHE"
type input "[PERSON_NAME]"
type input "JENNIFER SANCHEZ"
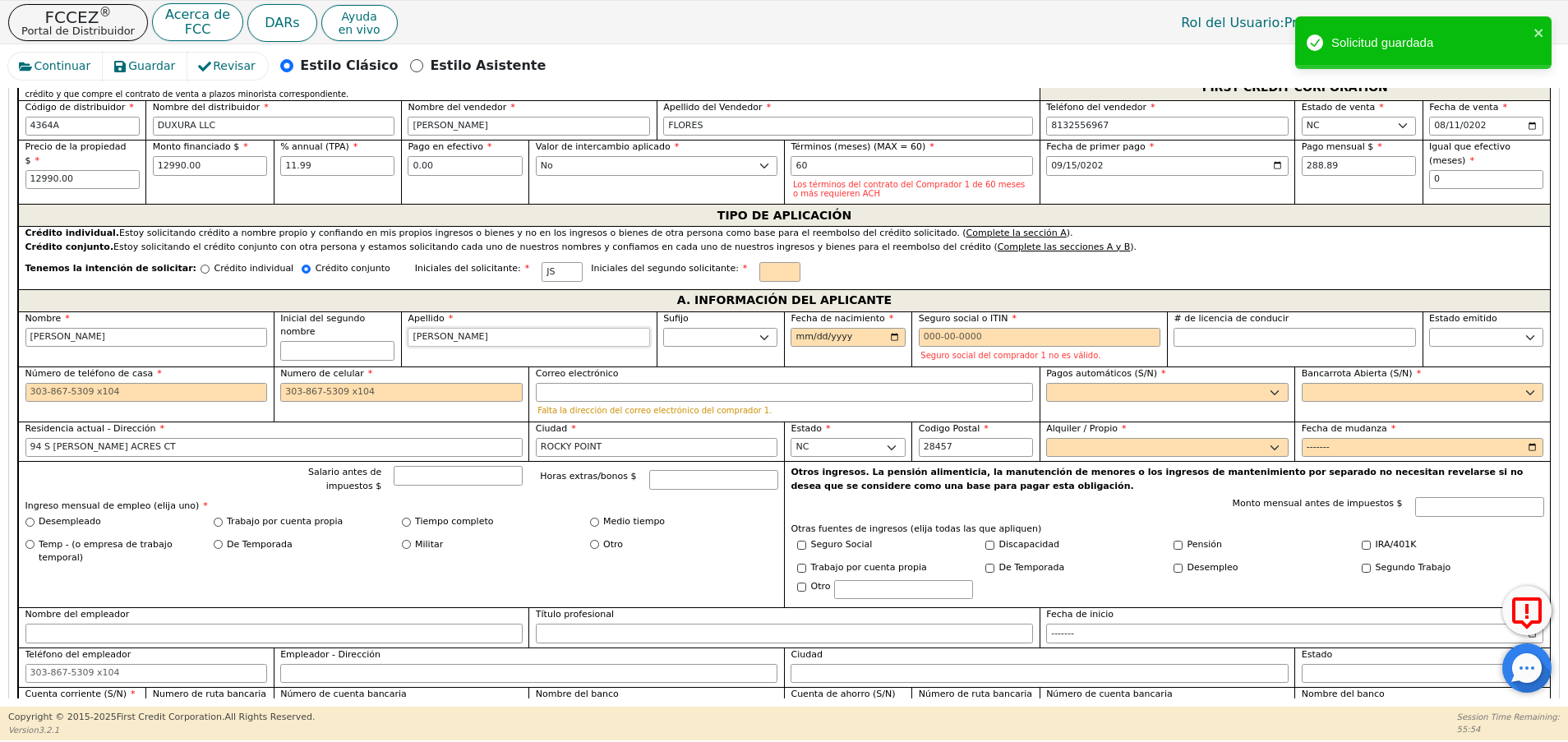
type input "[PERSON_NAME]"
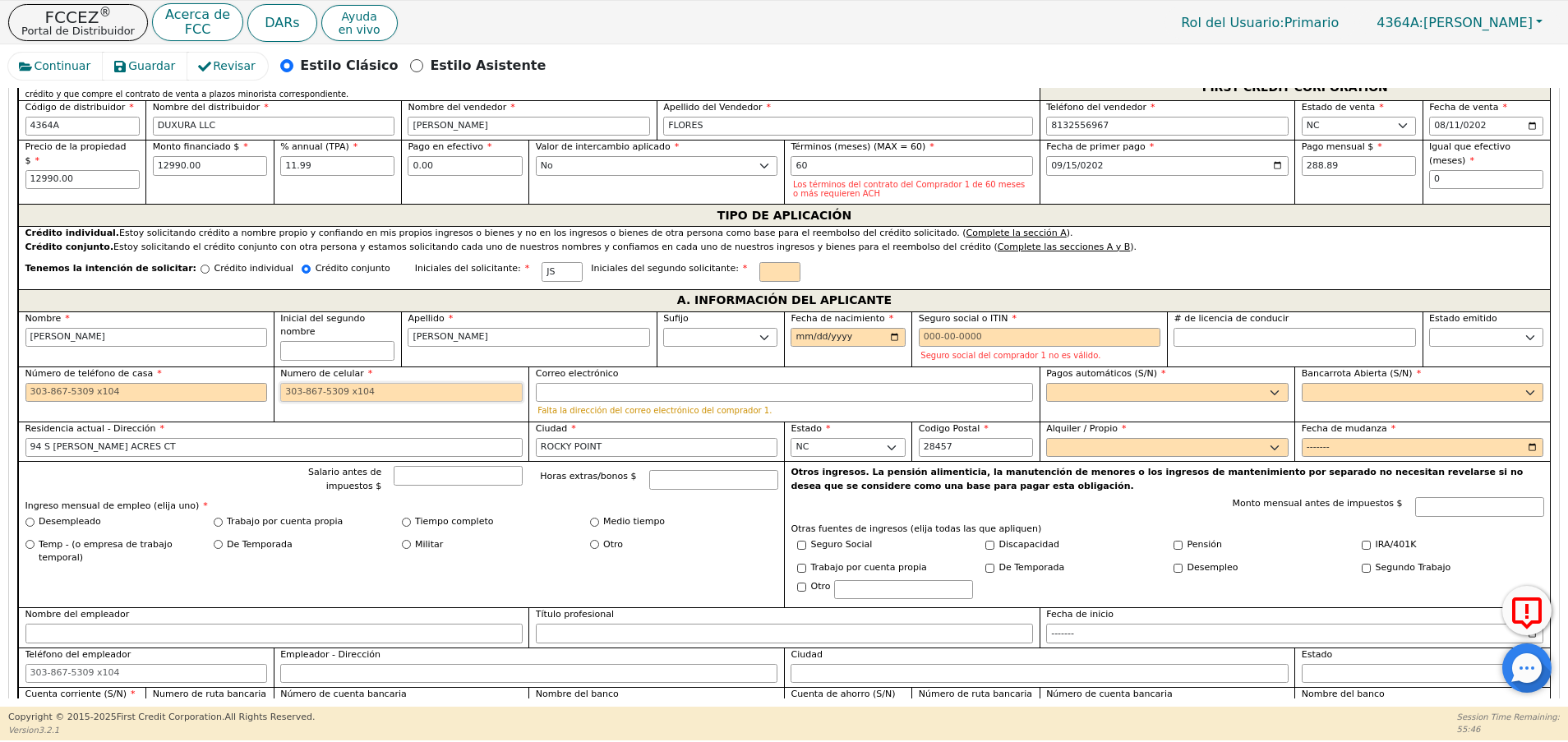
click at [335, 396] on input "Numero de celular" at bounding box center [401, 393] width 242 height 20
paste input "910 810-0768"
type input "910-810-0768"
click at [201, 389] on input "Número de teléfono de casa" at bounding box center [146, 393] width 242 height 20
click at [578, 399] on input "Correo electrónico" at bounding box center [784, 393] width 497 height 20
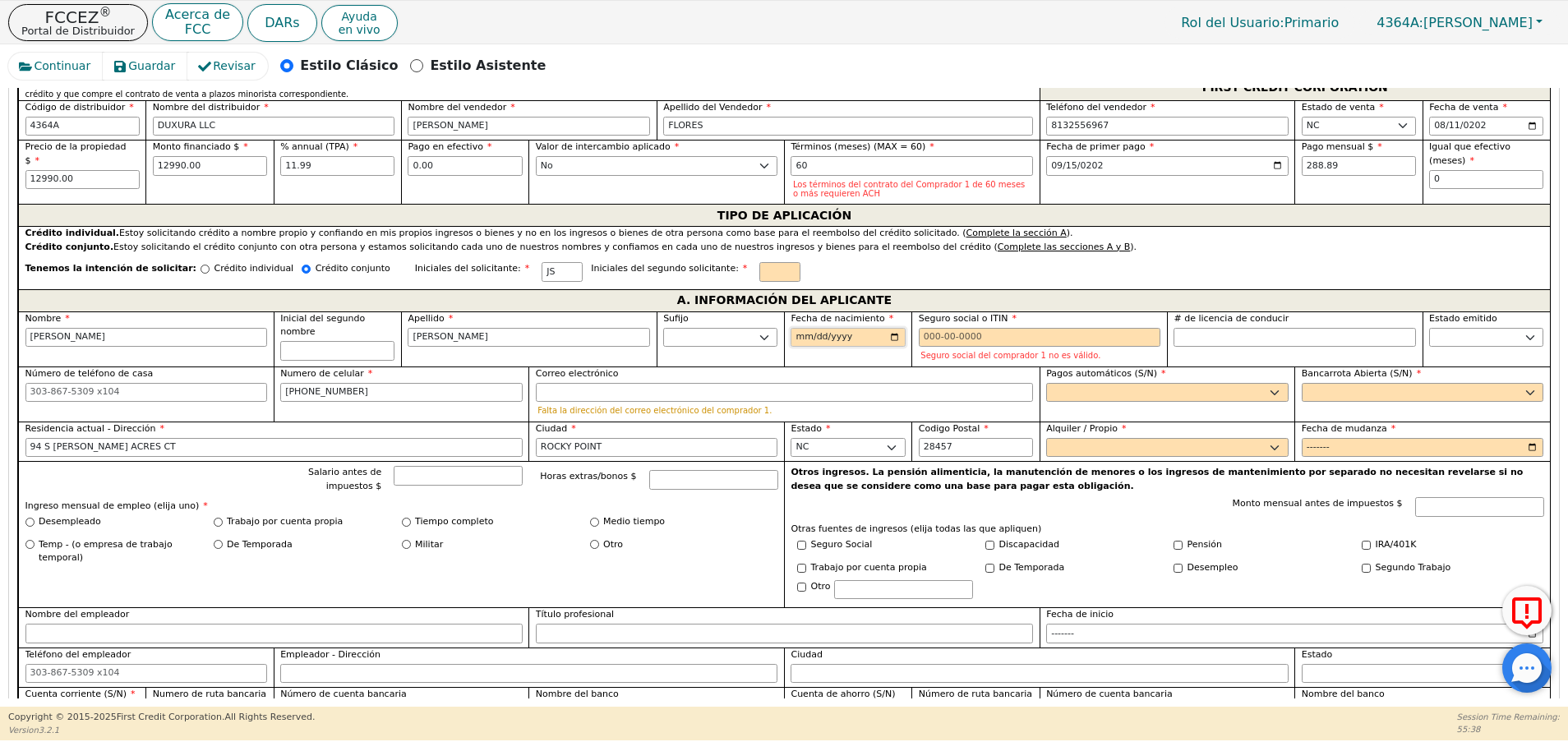
click at [799, 336] on input "Fecha de nacimiento" at bounding box center [848, 338] width 114 height 20
type input "2002-03-29"
click at [1020, 341] on input "Seguro social o ITIN" at bounding box center [1040, 338] width 242 height 20
paste input "241-99-3435"
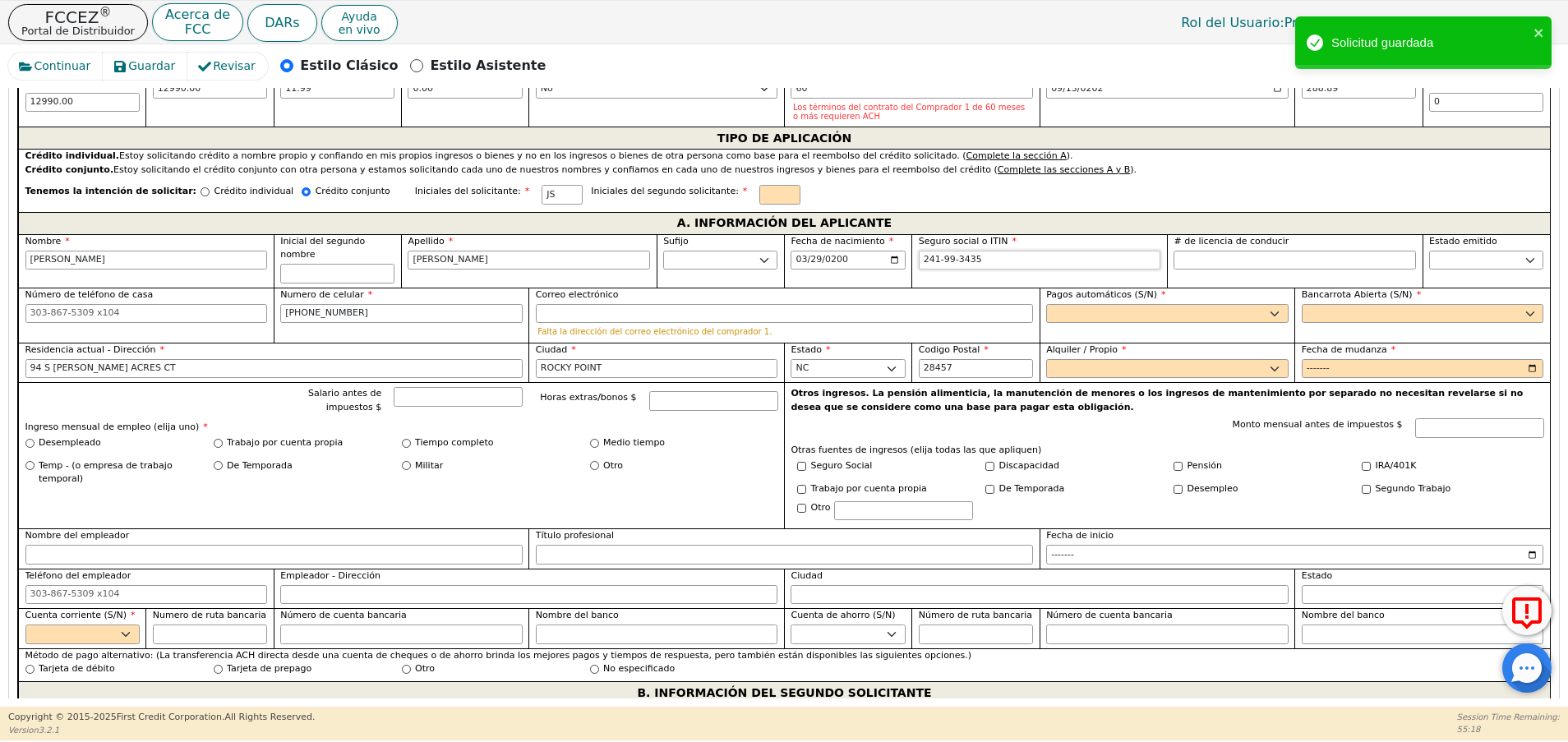
scroll to position [867, 0]
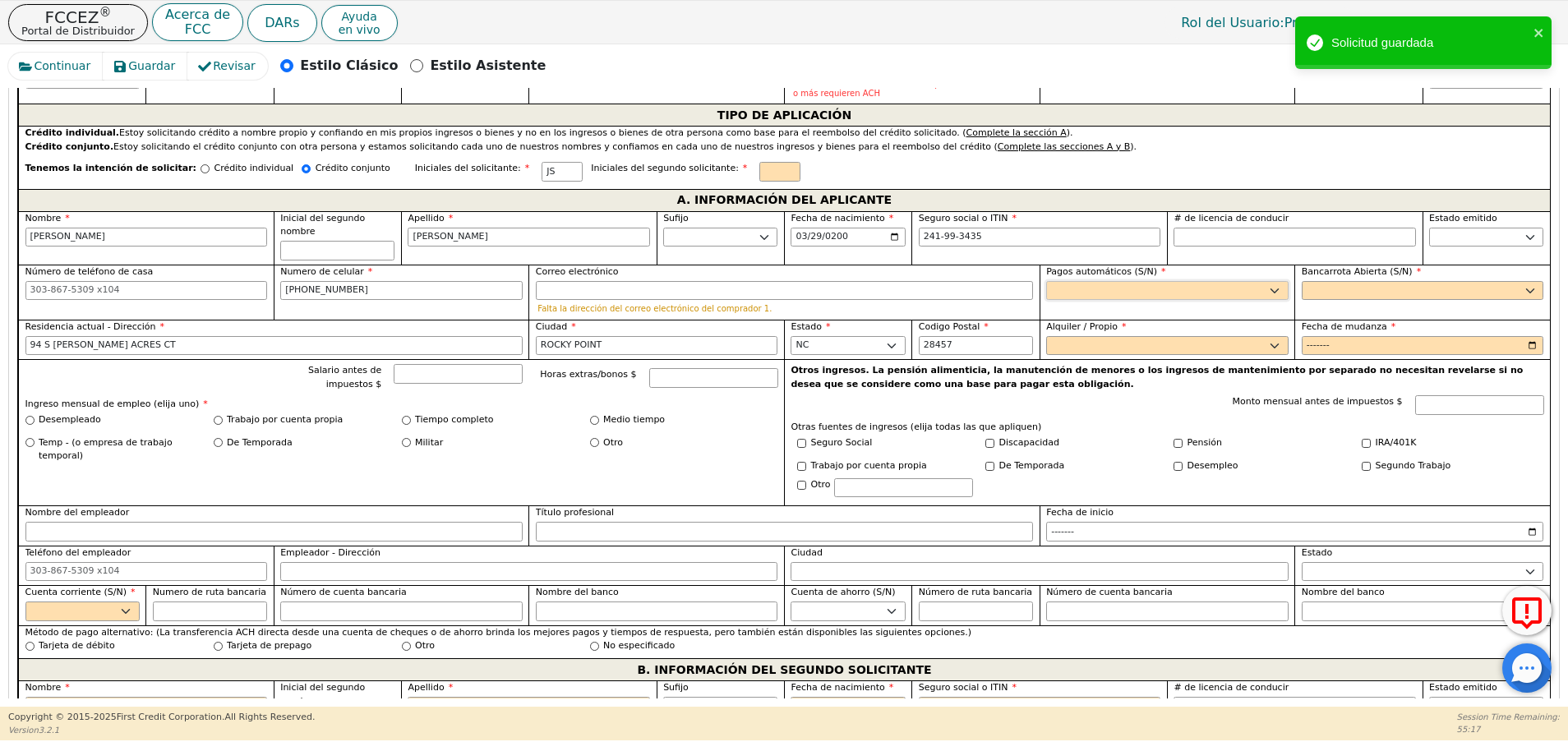
type input "***-**-3435"
click at [1187, 281] on select "Sí No" at bounding box center [1167, 291] width 242 height 20
select select "y"
click at [1046, 281] on select "Sí No" at bounding box center [1167, 291] width 242 height 20
type input "JENNIFER SANCHEZ"
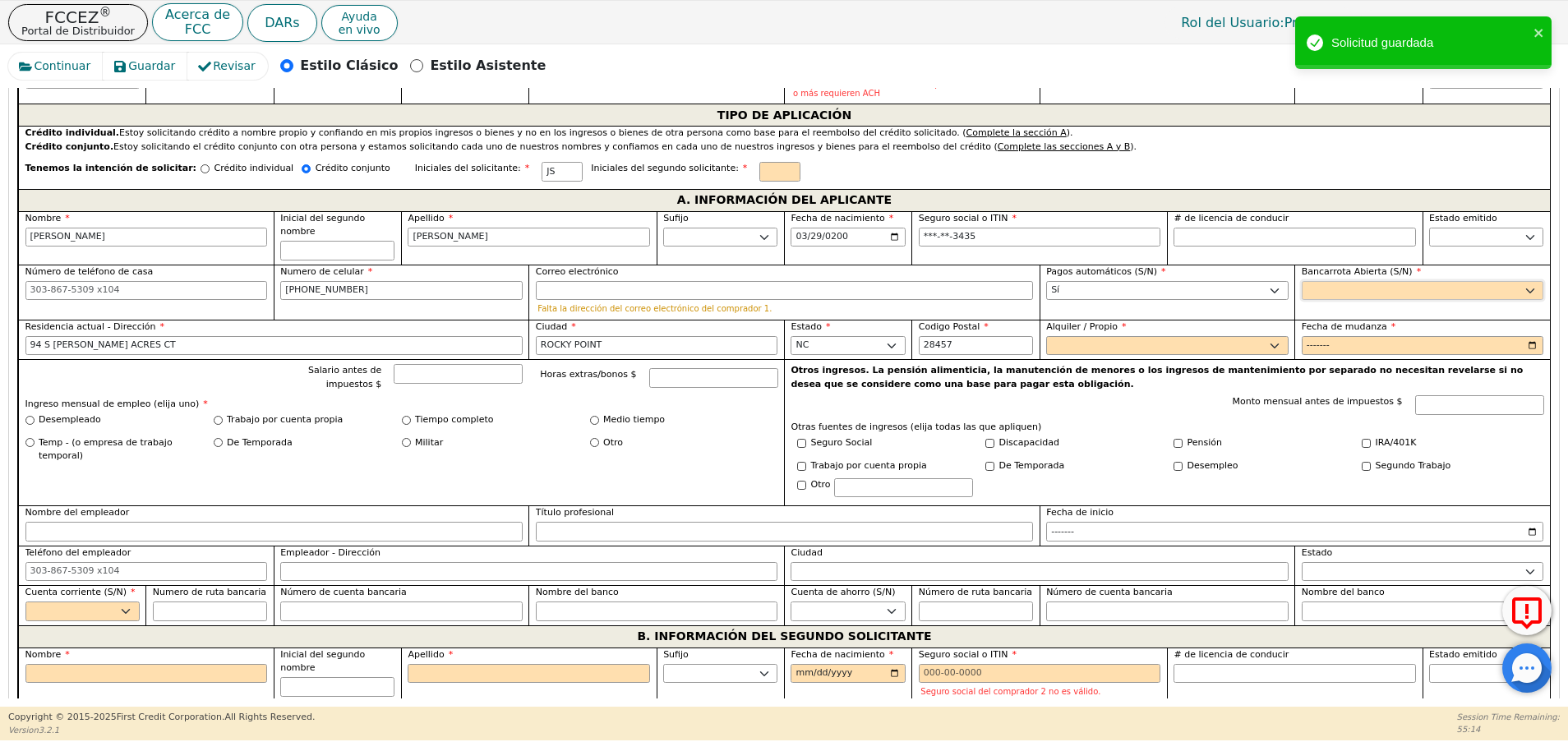
drag, startPoint x: 1321, startPoint y: 280, endPoint x: 1325, endPoint y: 356, distance: 76.1
click at [1325, 356] on div "Nombre JENNIFER Inicial del segundo nombre Apellido SANCHEZ Sufijo Jr. Sr. II I…" at bounding box center [784, 419] width 1532 height 414
select select "n"
click at [1301, 281] on select "Sí No" at bounding box center [1422, 291] width 242 height 20
click at [1197, 336] on select "Alquilar Propietario" at bounding box center [1167, 346] width 242 height 20
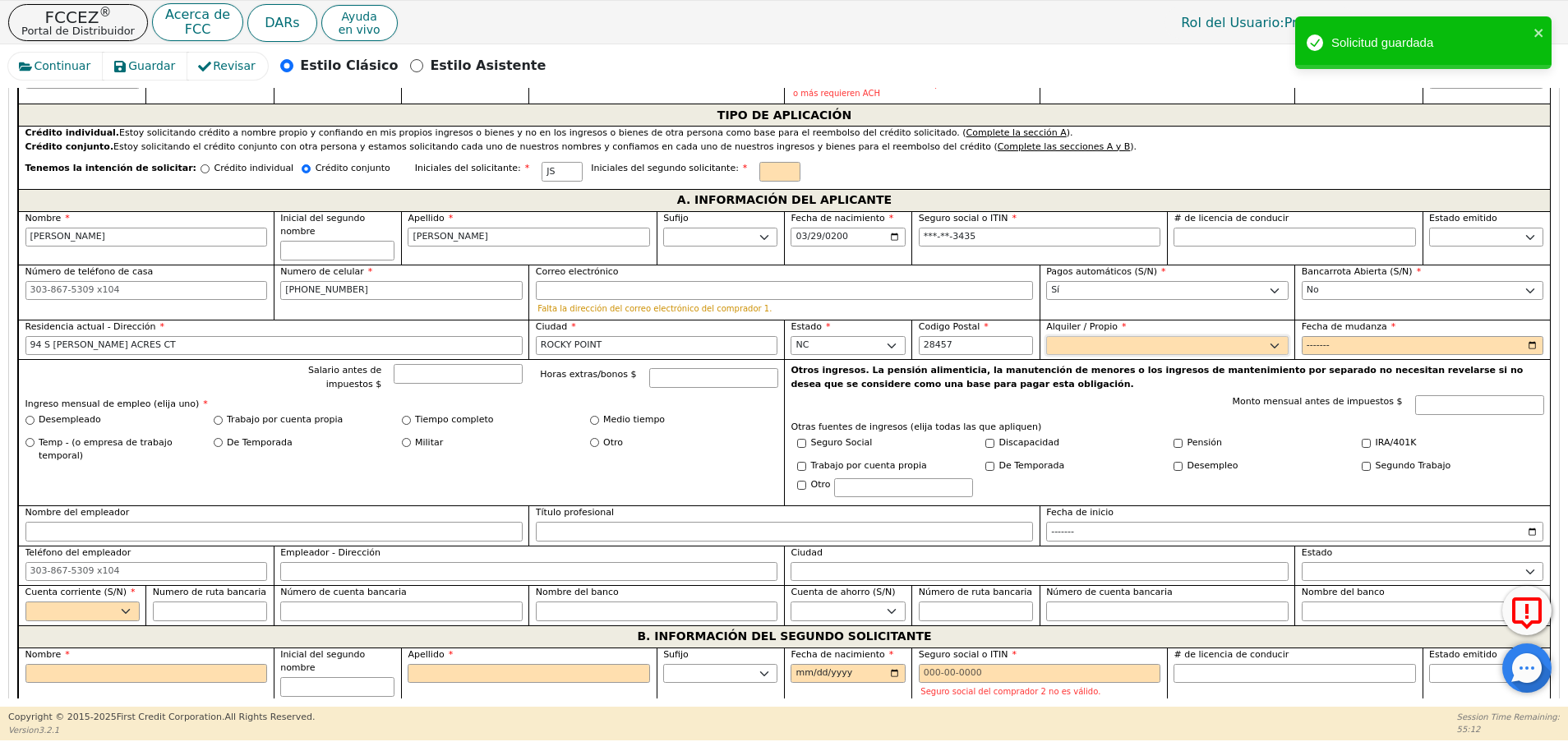
select select "Own"
click at [1046, 336] on select "Alquilar Propietario" at bounding box center [1167, 346] width 242 height 20
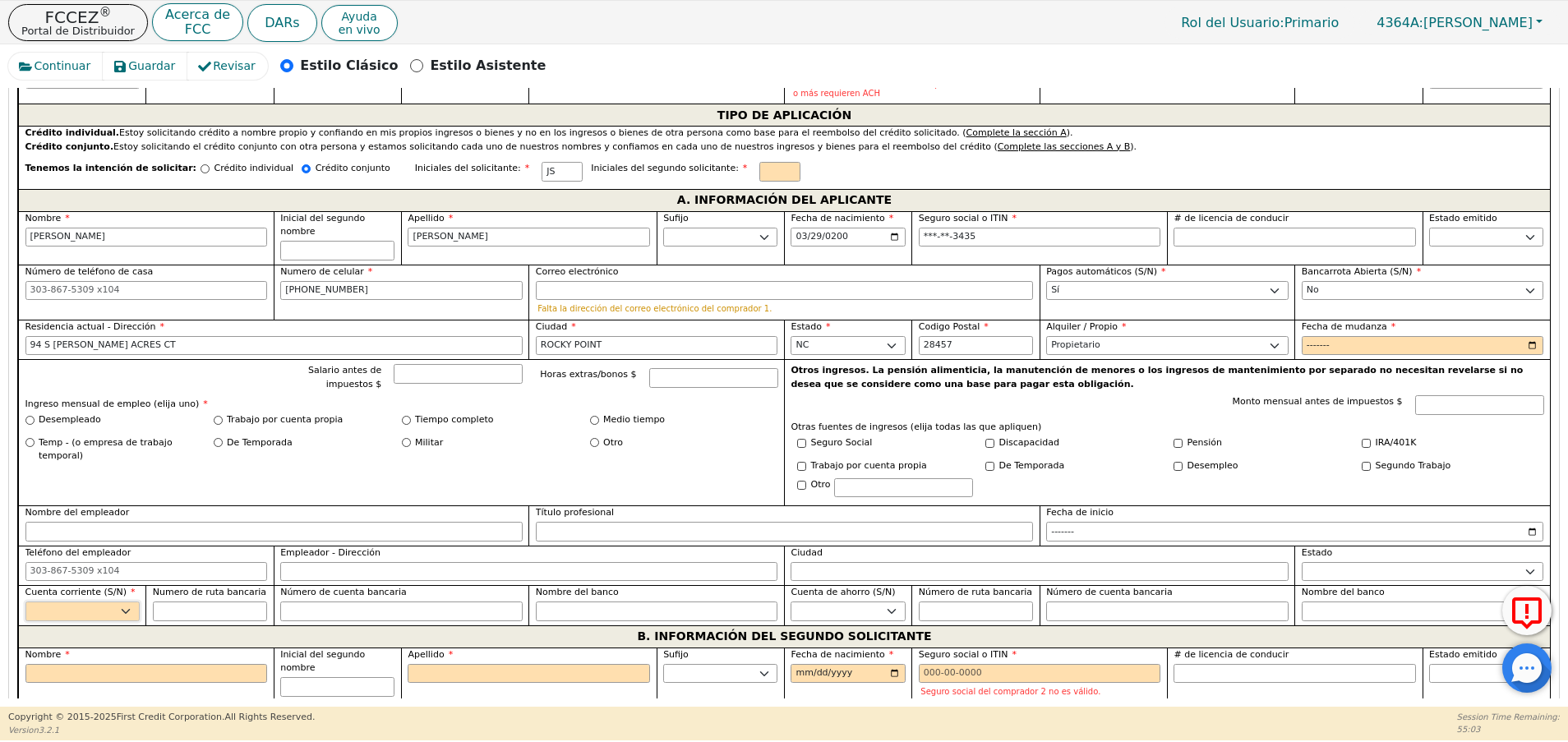
click at [113, 601] on select "Sí No" at bounding box center [83, 611] width 114 height 20
select select "y"
click at [25, 601] on select "Sí No" at bounding box center [83, 611] width 114 height 20
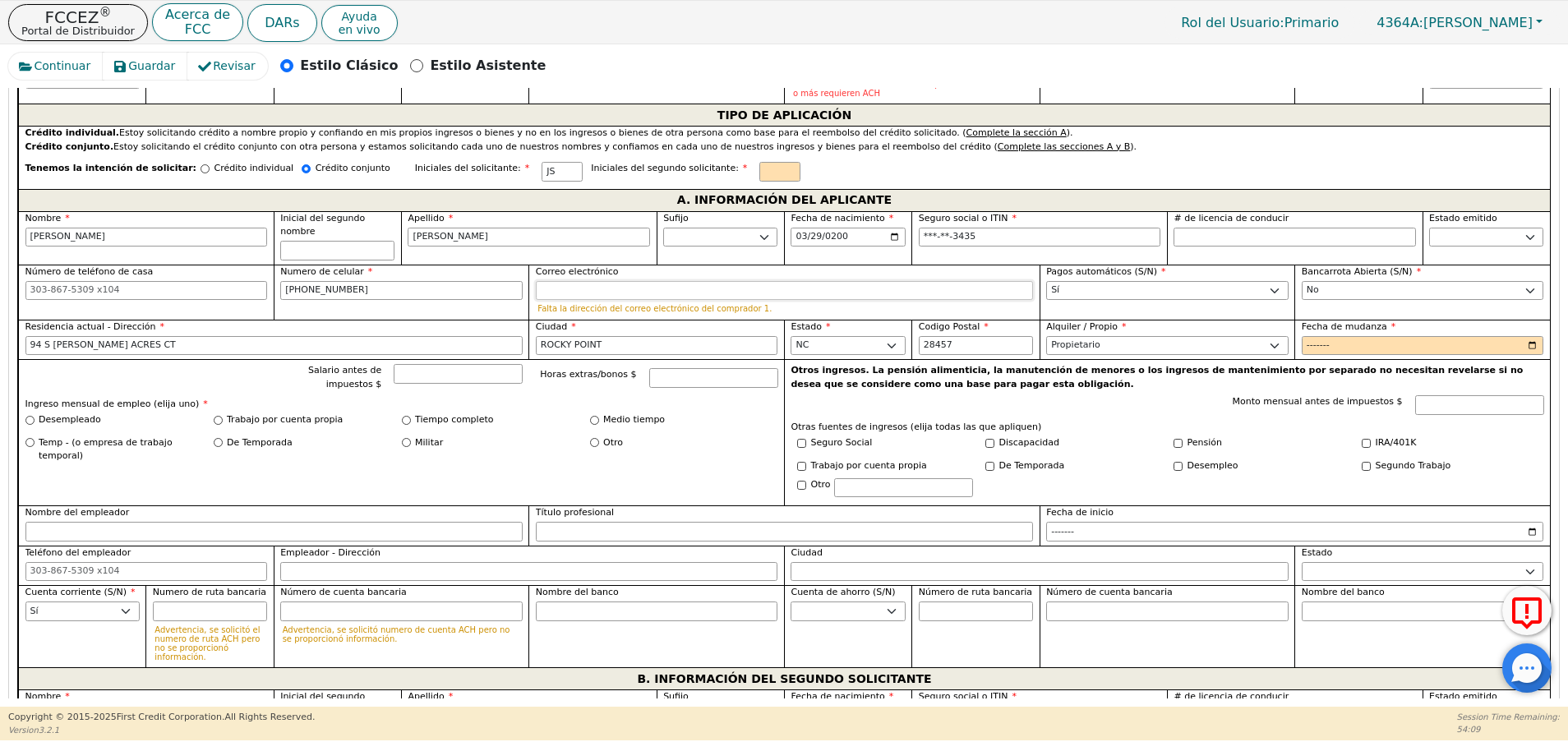
click at [614, 281] on input "Correo electrónico" at bounding box center [784, 291] width 497 height 20
paste input "sanchezjenniferblue@gmail.com"
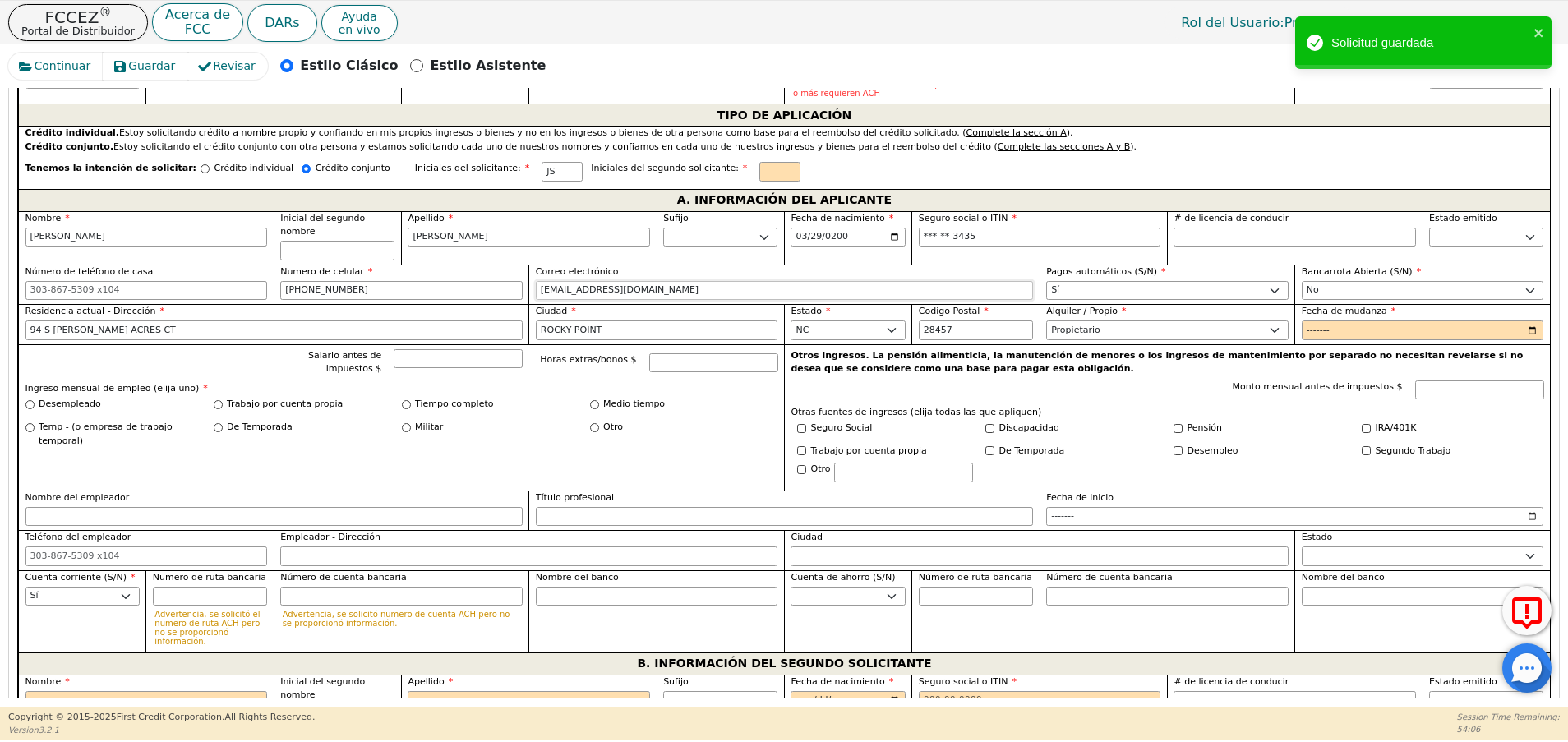
type input "sanchezjenniferblue@gmail.com"
click at [165, 507] on input "Nombre del empleador" at bounding box center [273, 517] width 497 height 20
paste input "McAlisters Deli"
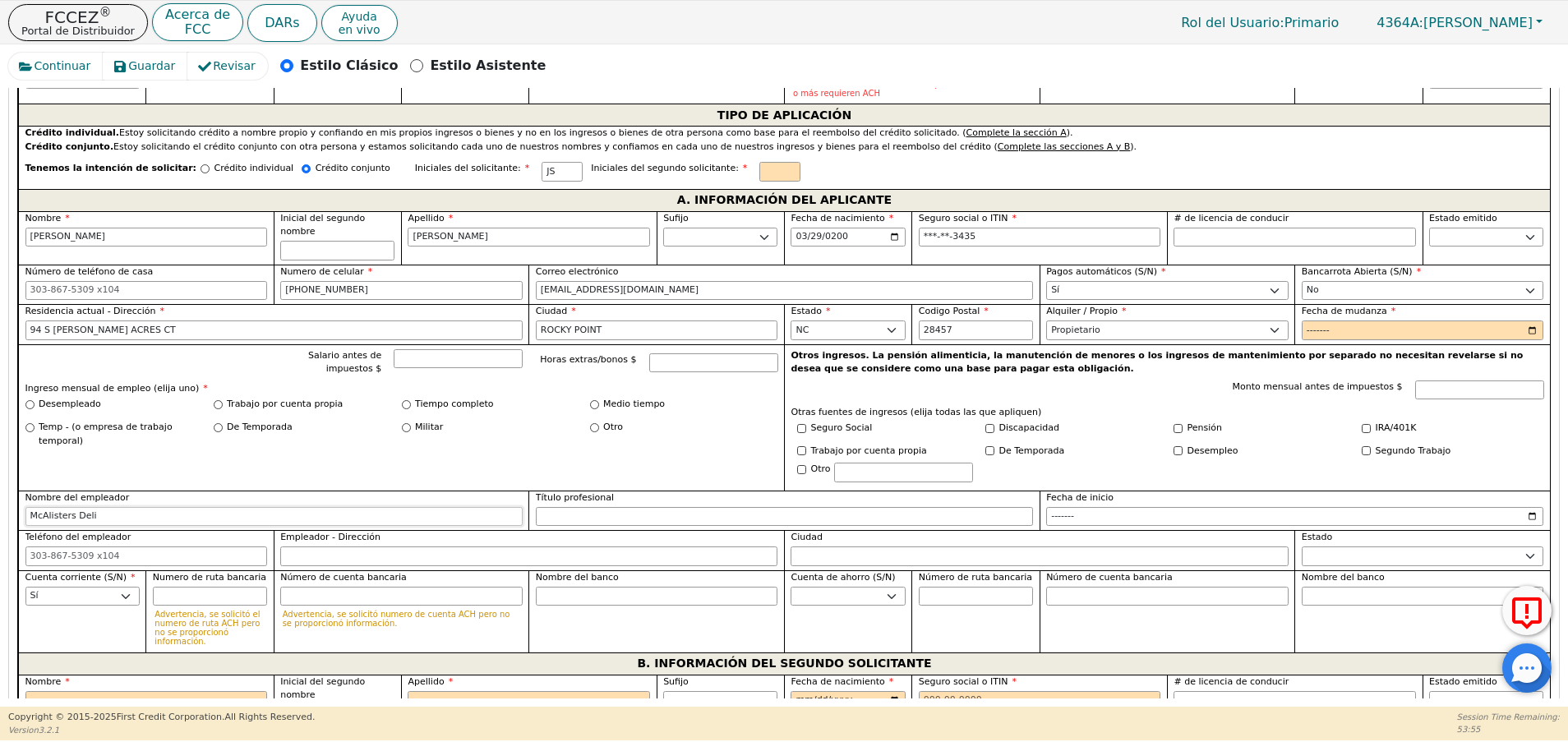
type input "McAlisters Deli"
click at [440, 398] on label "Tiempo completo" at bounding box center [454, 404] width 78 height 14
click at [410, 401] on input "Tiempo completo" at bounding box center [407, 405] width 9 height 9
radio input "true"
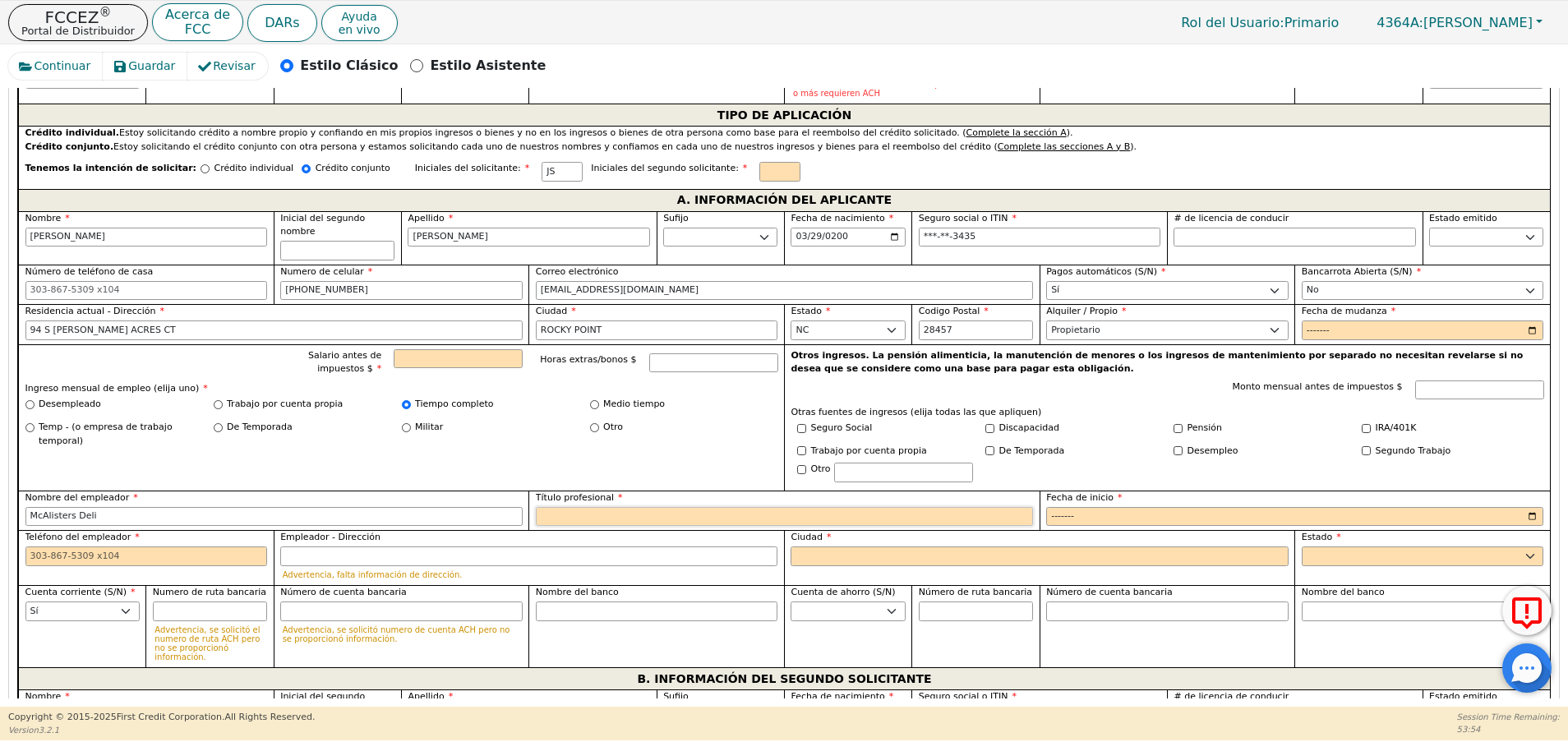
click at [582, 510] on input "Título profesional" at bounding box center [784, 517] width 497 height 20
type input "SERVER"
click at [104, 507] on input "McAlisters Deli" at bounding box center [273, 517] width 497 height 20
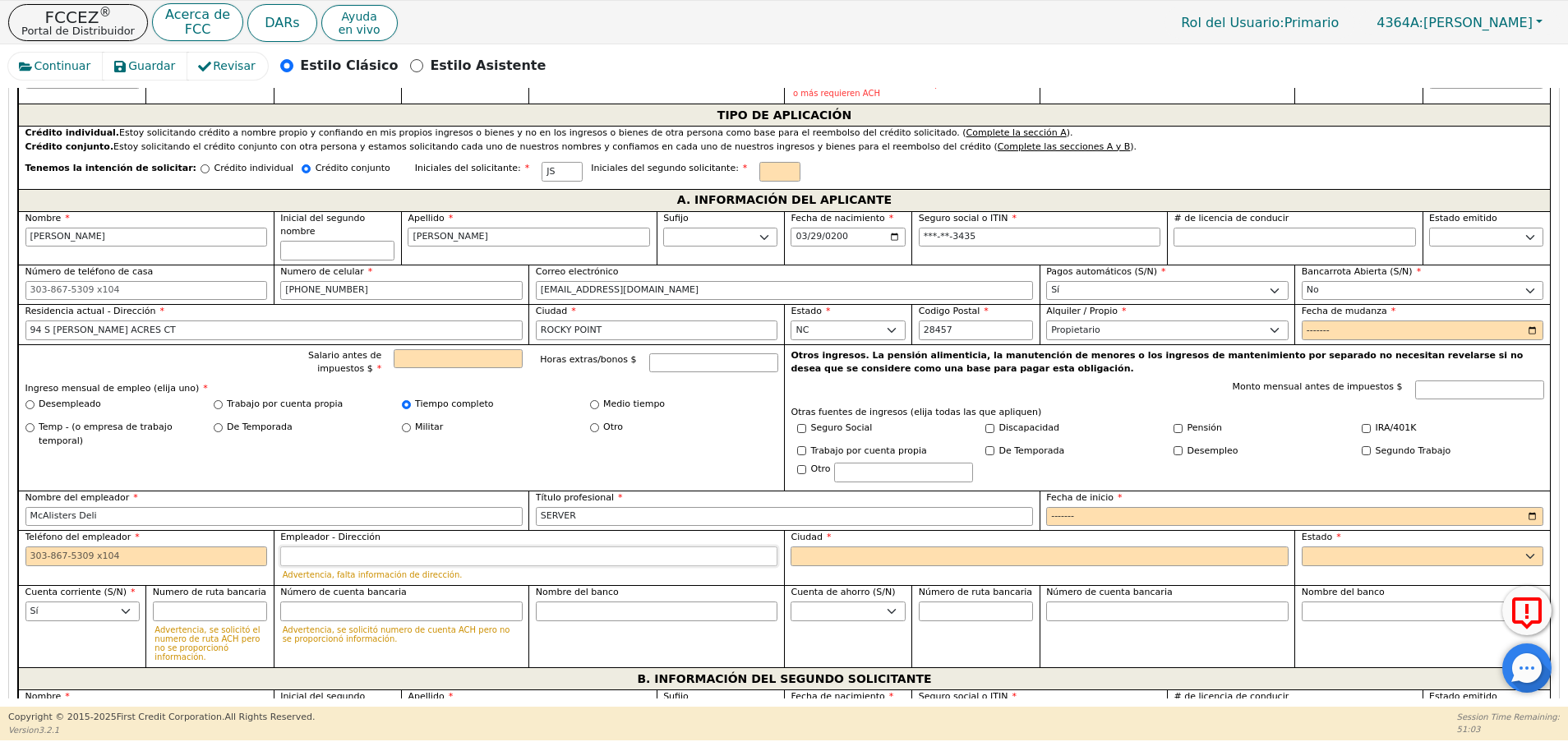
click at [516, 549] on input "Empleador - Dirección" at bounding box center [528, 557] width 497 height 20
paste input "740 South College Road Wilmington NC 28403"
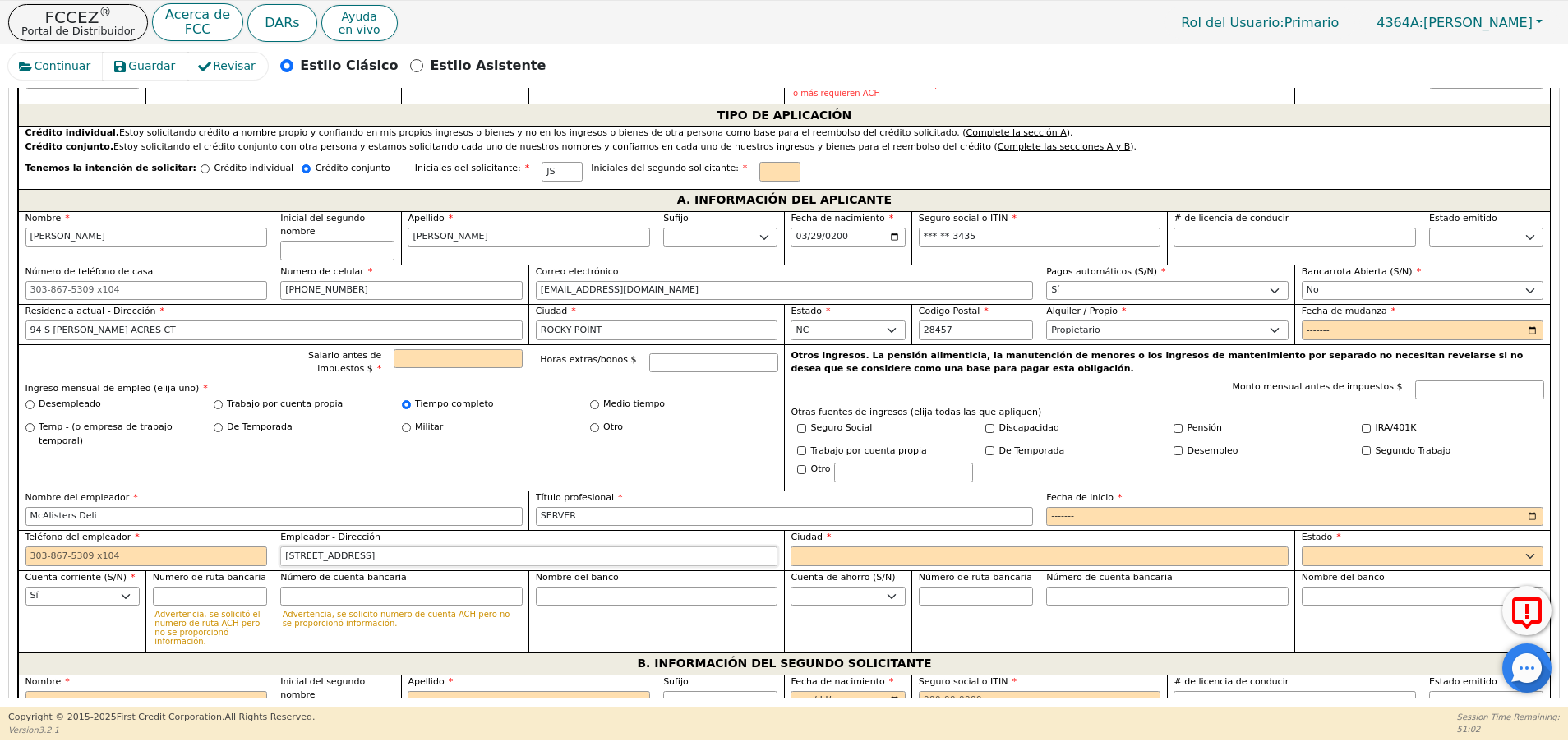
click at [452, 547] on input "740 South College Road Wilmington NC 28403" at bounding box center [528, 557] width 497 height 20
type input "740 South College Road Wilmington NC 28403"
click at [1363, 547] on select "AK AL AR AZ CA CO CT DC DE FL GA HI IA ID IL IN KS KY LA MA MD ME MI MN MO MS M…" at bounding box center [1422, 557] width 242 height 20
select select "NC"
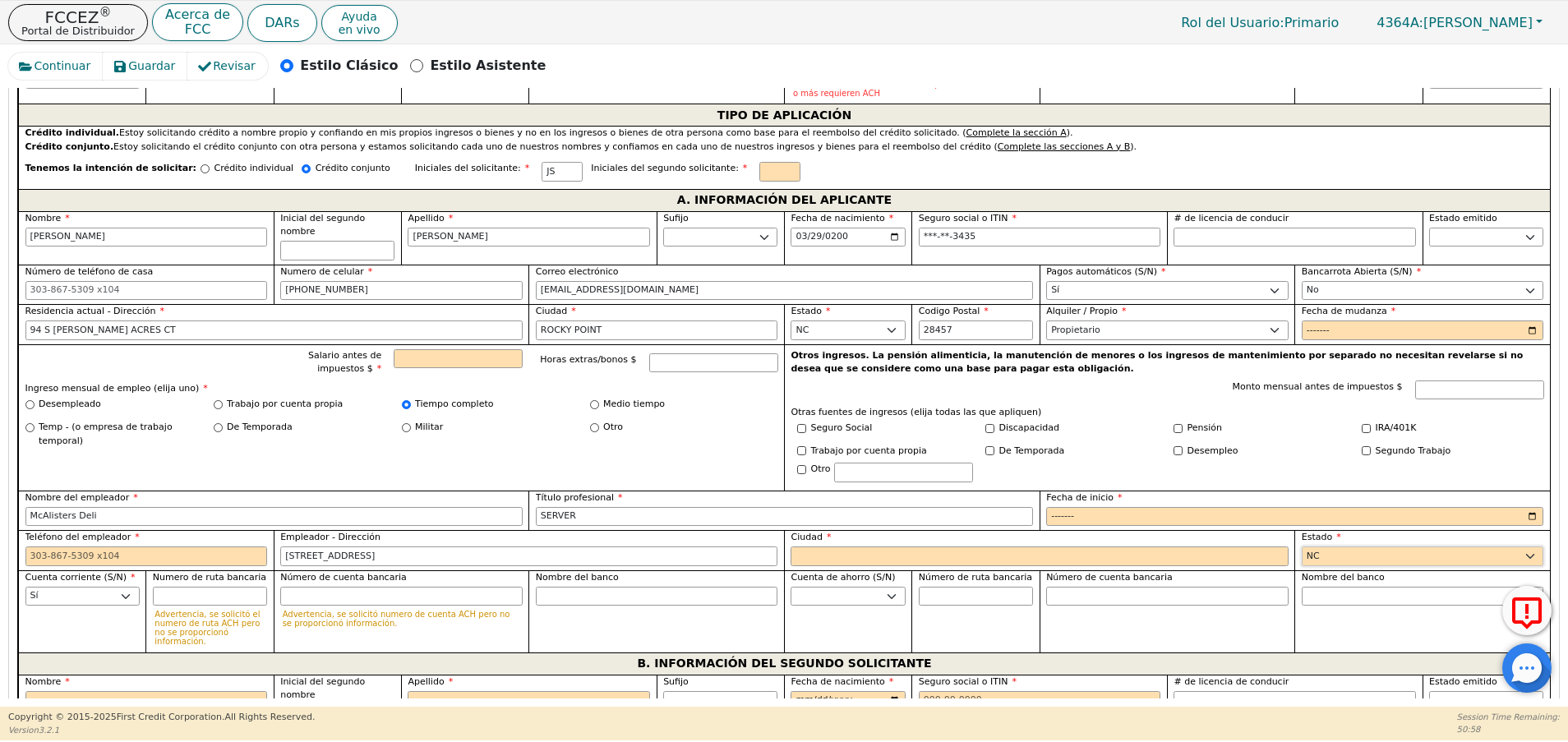
click at [1301, 547] on select "AK AL AR AZ CA CO CT DC DE FL GA HI IA ID IL IN KS KY LA MA MD ME MI MN MO MS M…" at bounding box center [1422, 557] width 242 height 20
click at [406, 547] on input "740 South College Road Wilmington NC 28403" at bounding box center [528, 557] width 497 height 20
click at [931, 547] on input "Ciudad" at bounding box center [1039, 557] width 497 height 20
paste input "Wilmington"
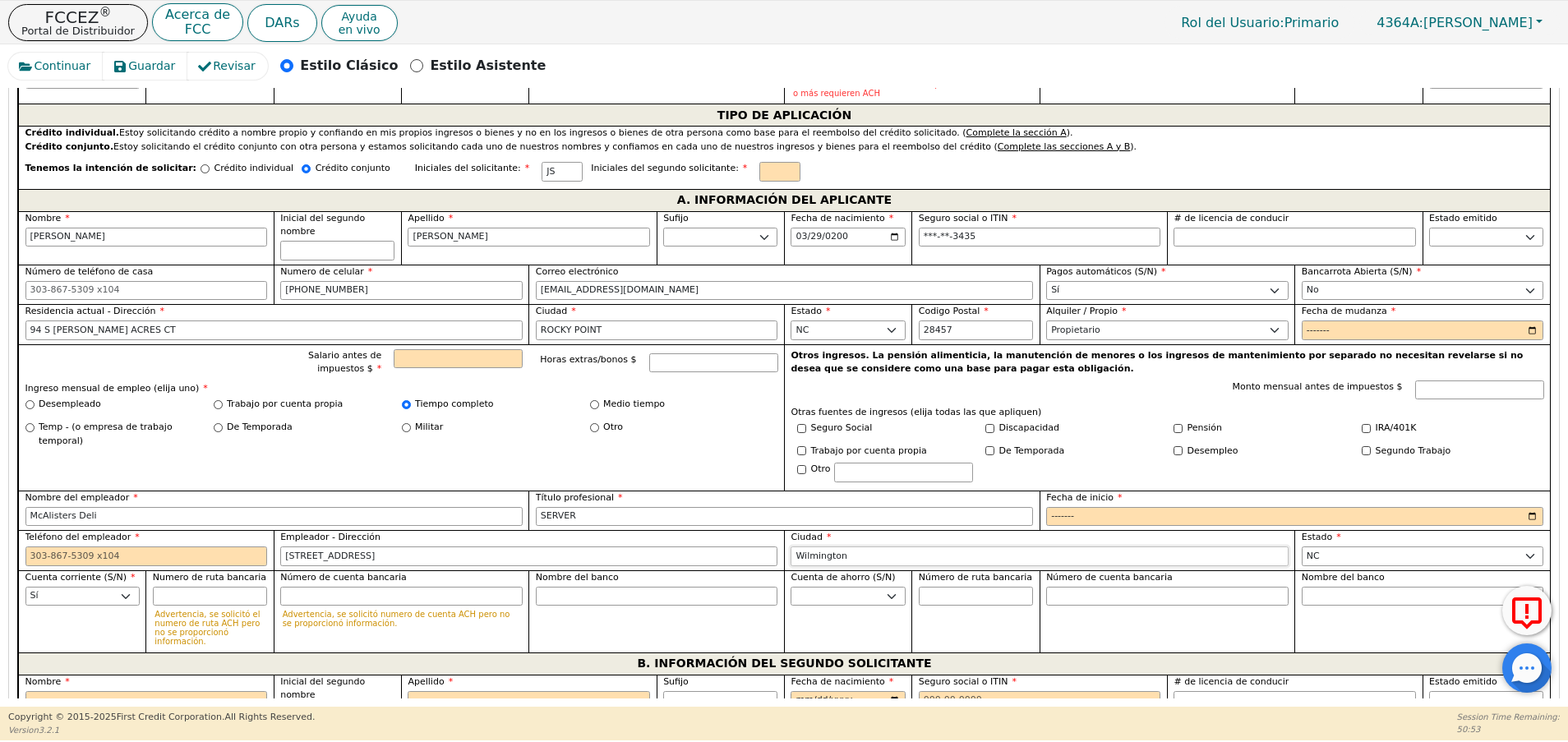
type input "Wilmington"
drag, startPoint x: 490, startPoint y: 540, endPoint x: 383, endPoint y: 545, distance: 107.1
click at [383, 547] on input "740 South College Road Wilmington NC 28403" at bounding box center [528, 557] width 497 height 20
type input "740 South College Road"
click at [1076, 491] on label "Fecha de inicio" at bounding box center [1294, 498] width 497 height 14
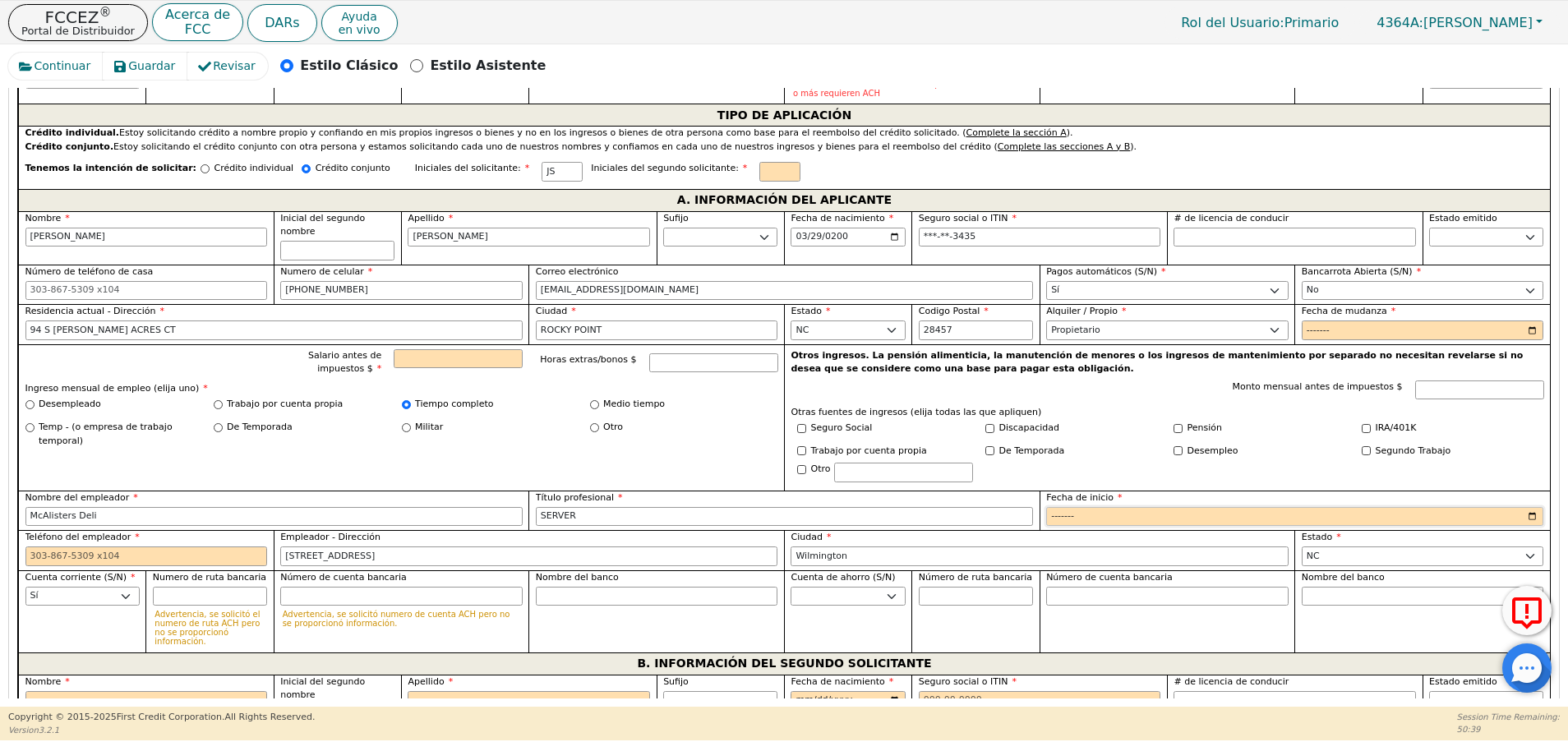
click at [1076, 507] on input "Fecha de inicio" at bounding box center [1294, 517] width 497 height 20
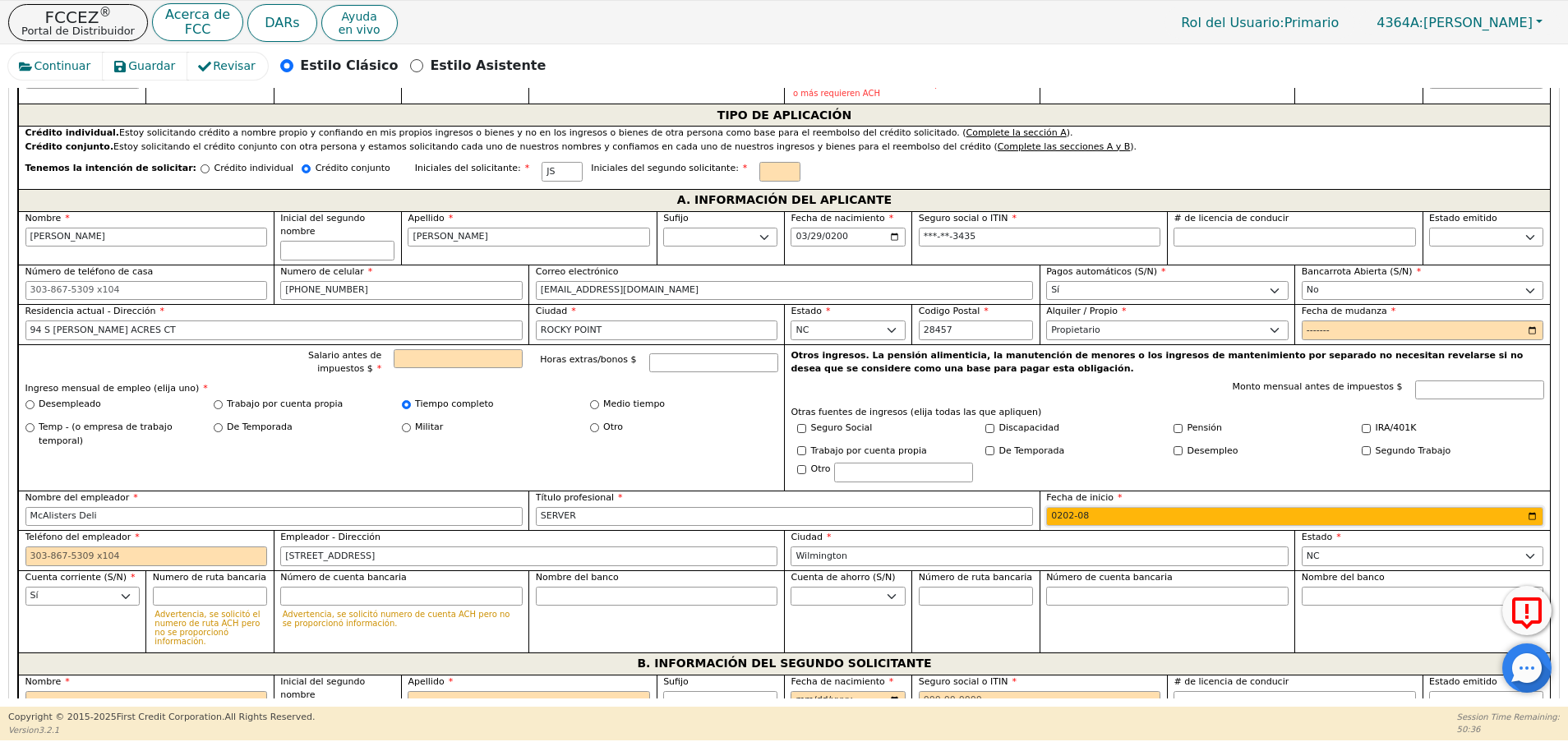
type input "2023-08"
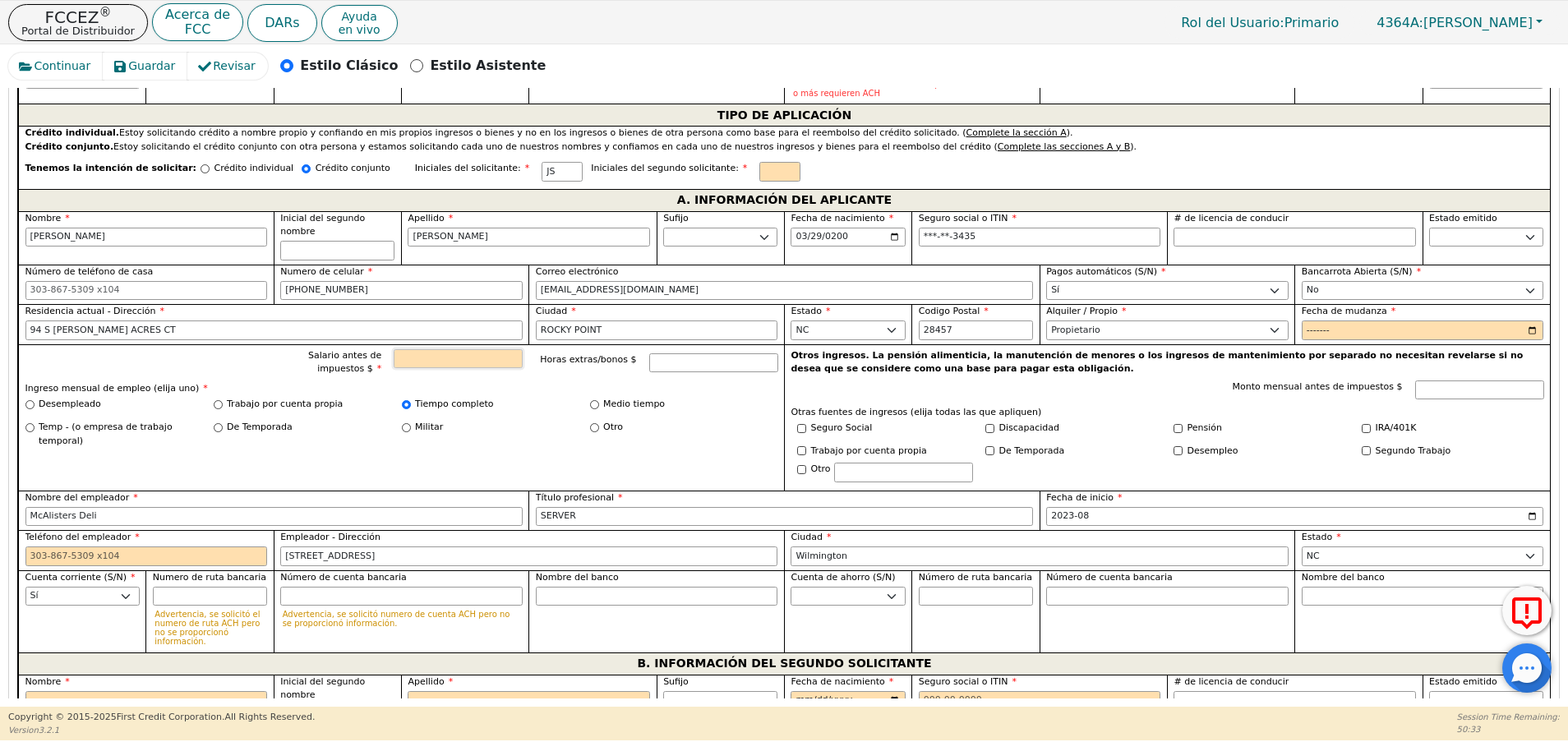
click at [479, 350] on input "Salario antes de impuestos $" at bounding box center [458, 360] width 129 height 20
type input "4500.00"
click at [793, 445] on div "Trabajo por cuenta propia" at bounding box center [884, 454] width 188 height 19
click at [797, 446] on input "Trabajo por cuenta propia" at bounding box center [802, 450] width 9 height 9
checkbox input "true"
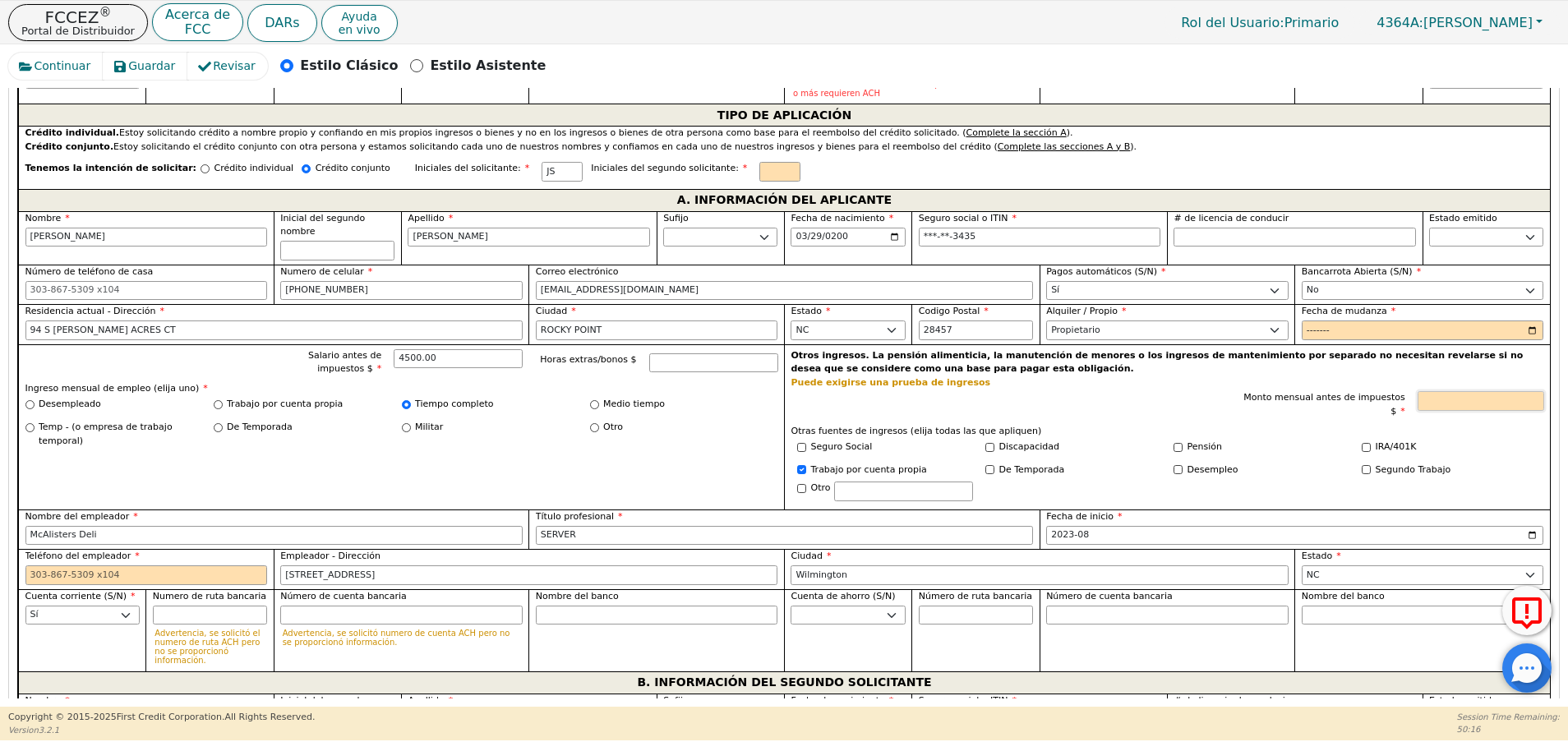
click at [1480, 391] on input "Monto mensual antes de impuestos $" at bounding box center [1480, 401] width 126 height 20
type input "1500.00"
click at [892, 481] on input "text" at bounding box center [903, 491] width 139 height 20
click at [1320, 321] on input "Fecha de mudanza" at bounding box center [1422, 331] width 242 height 20
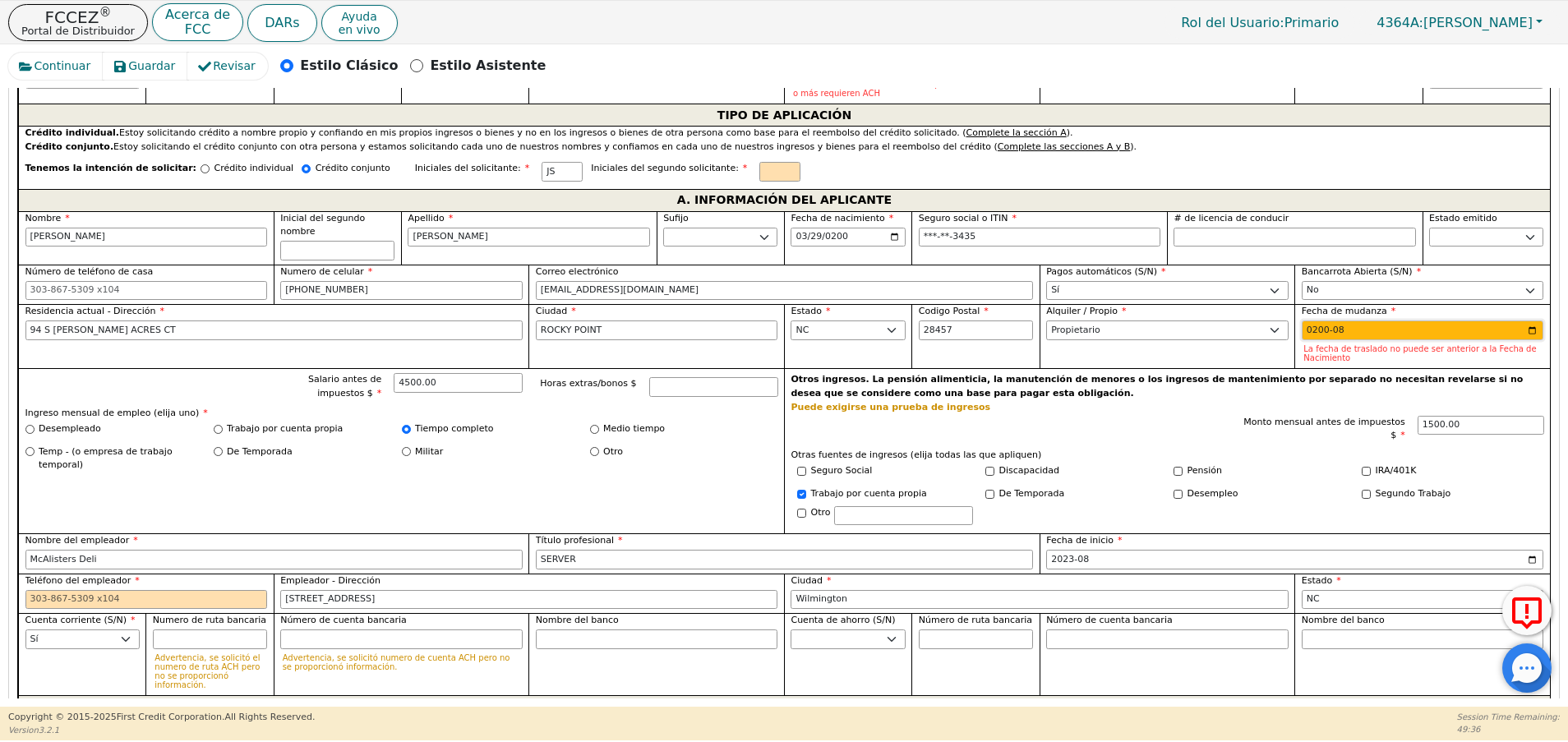
type input "2007-08"
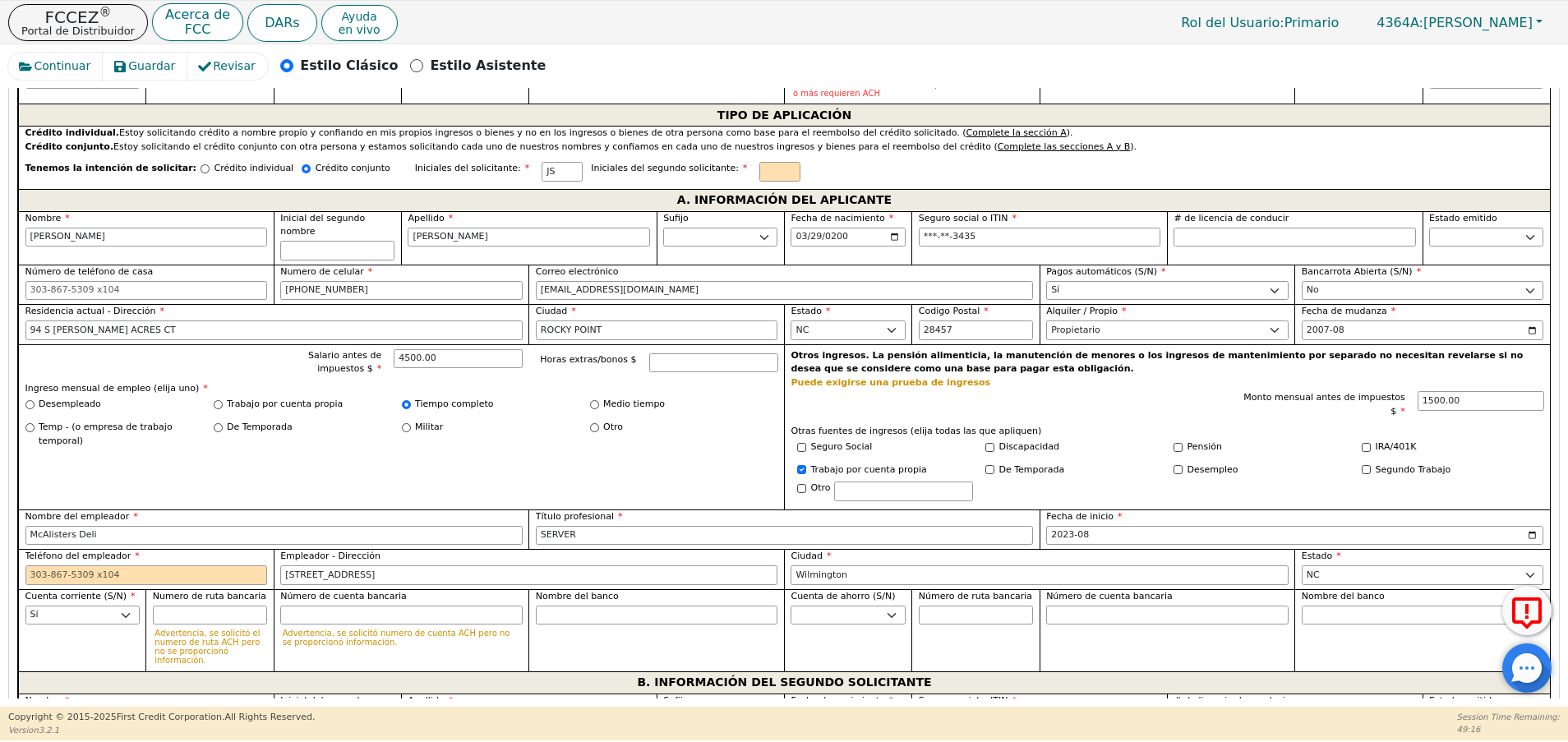
click at [97, 549] on div "Teléfono del empleador" at bounding box center [146, 567] width 242 height 35
click at [84, 566] on input "Teléfono del empleador" at bounding box center [146, 576] width 242 height 20
paste input "910 799-1229"
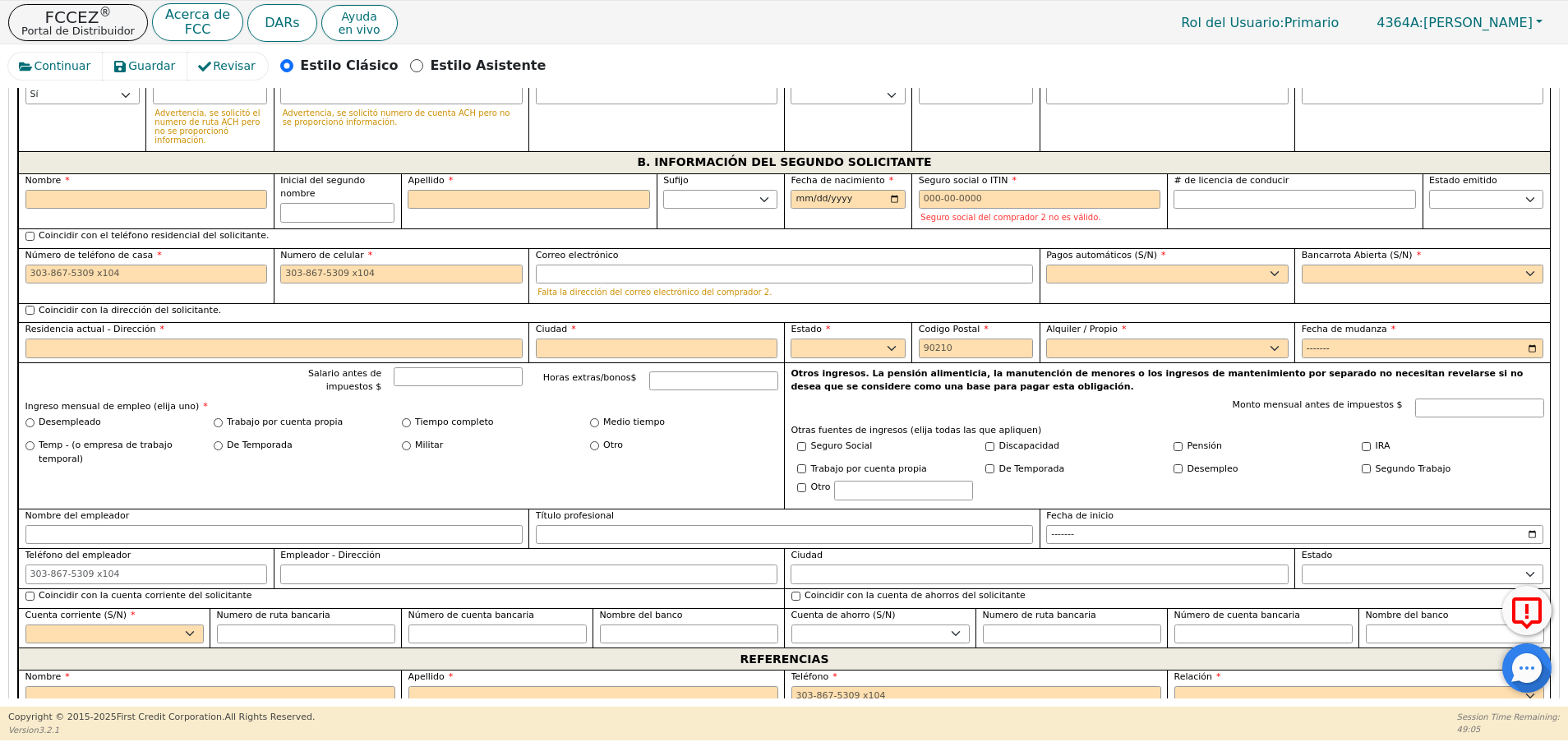
scroll to position [1373, 0]
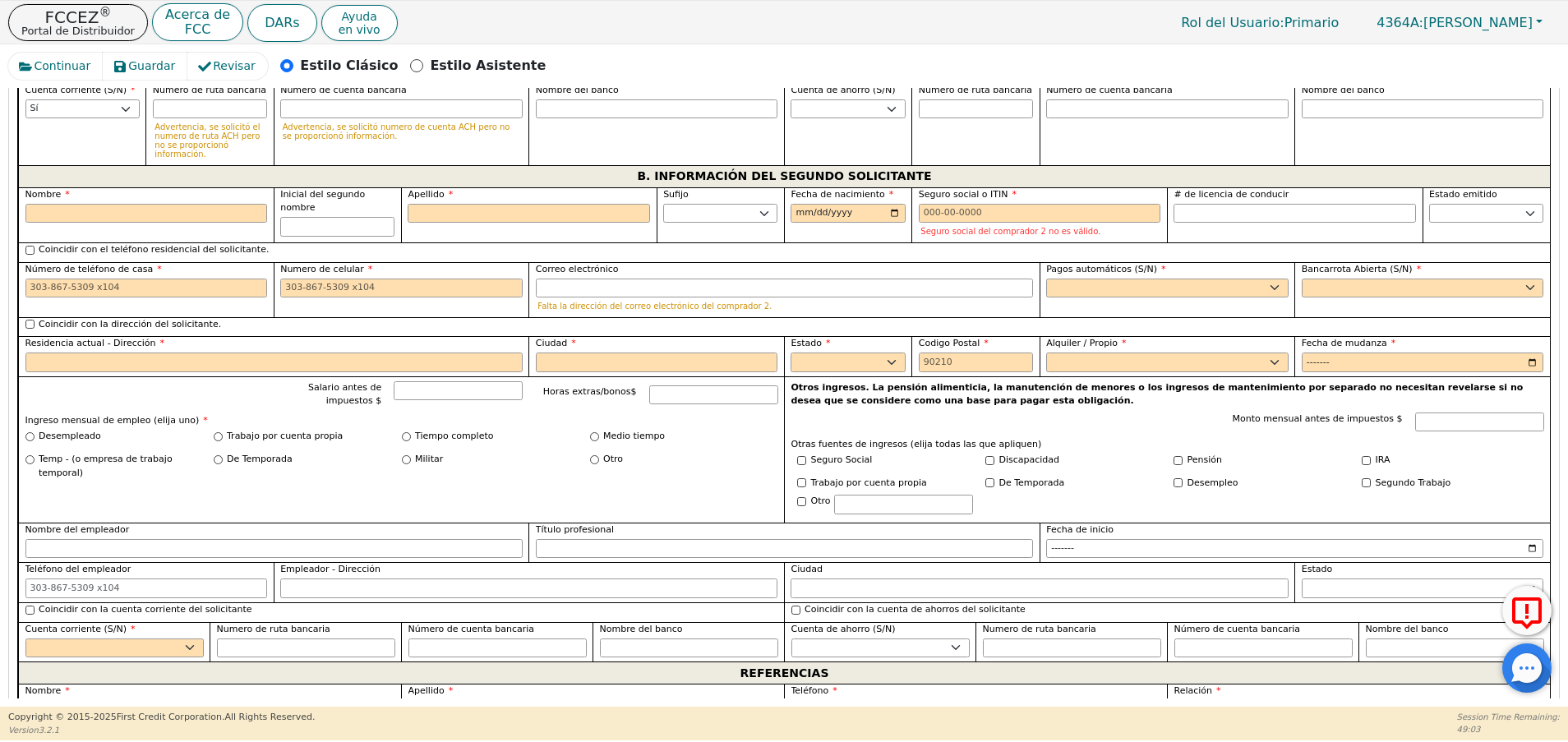
type input "910-799-1229"
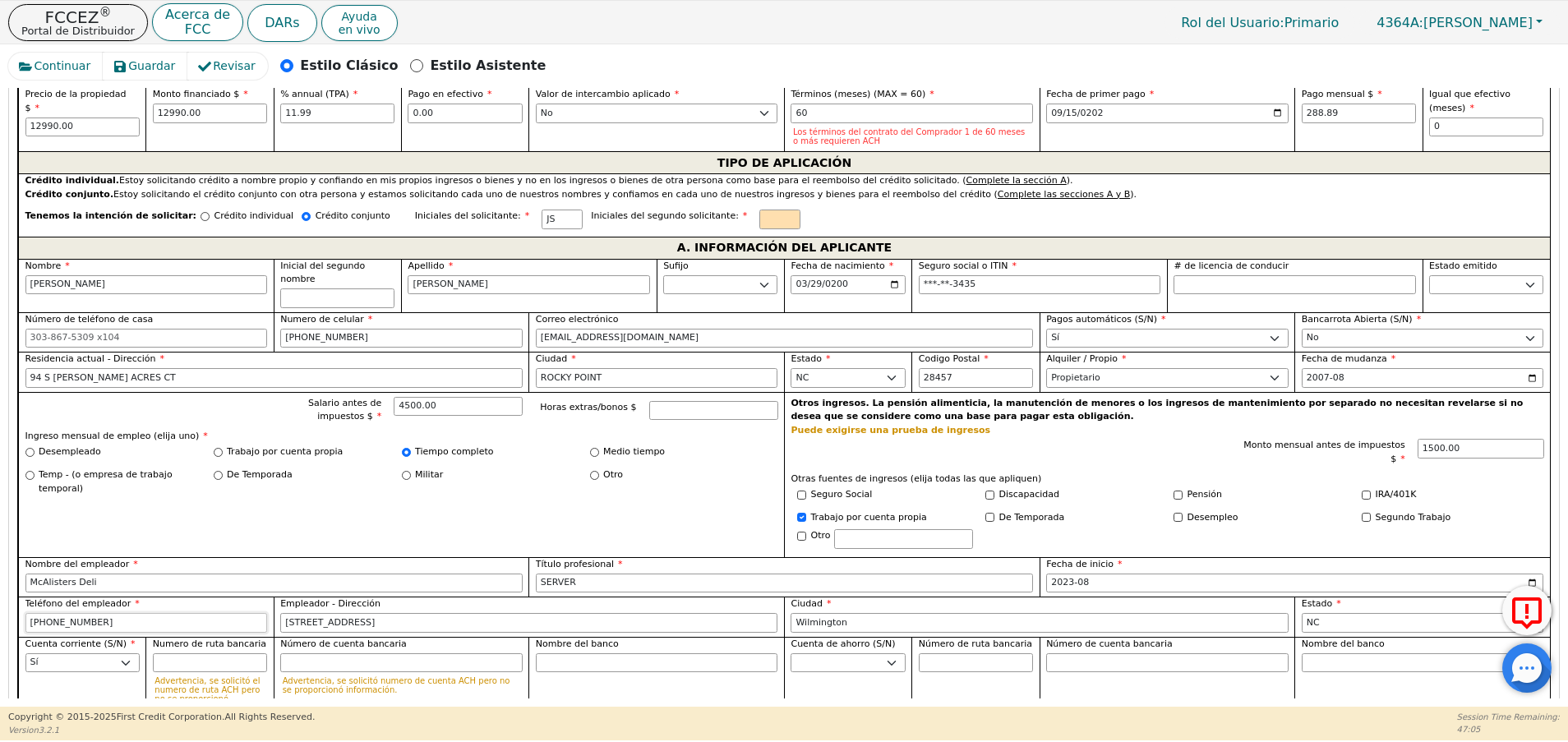
scroll to position [787, 0]
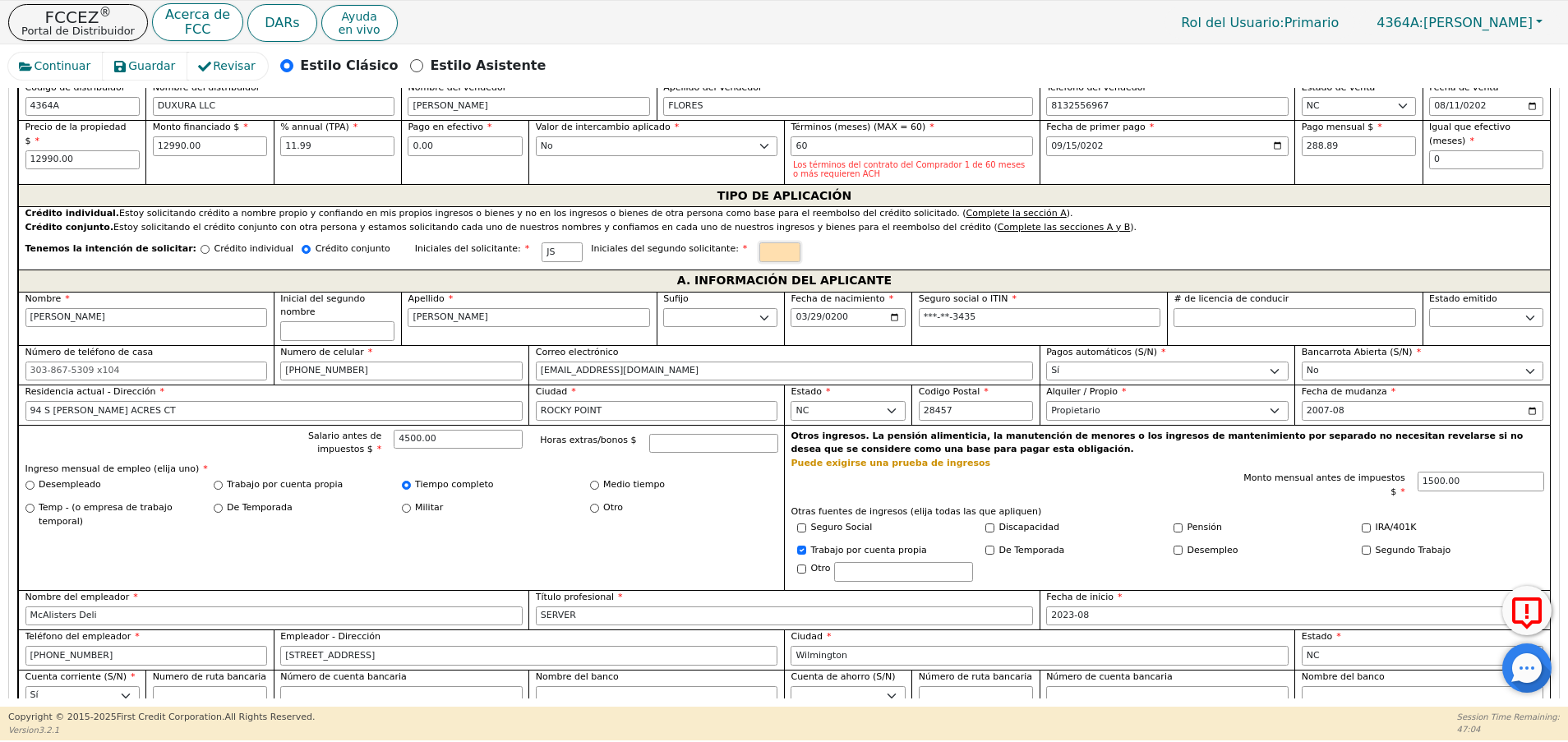
click at [759, 259] on input "text" at bounding box center [779, 252] width 41 height 20
type input "SS"
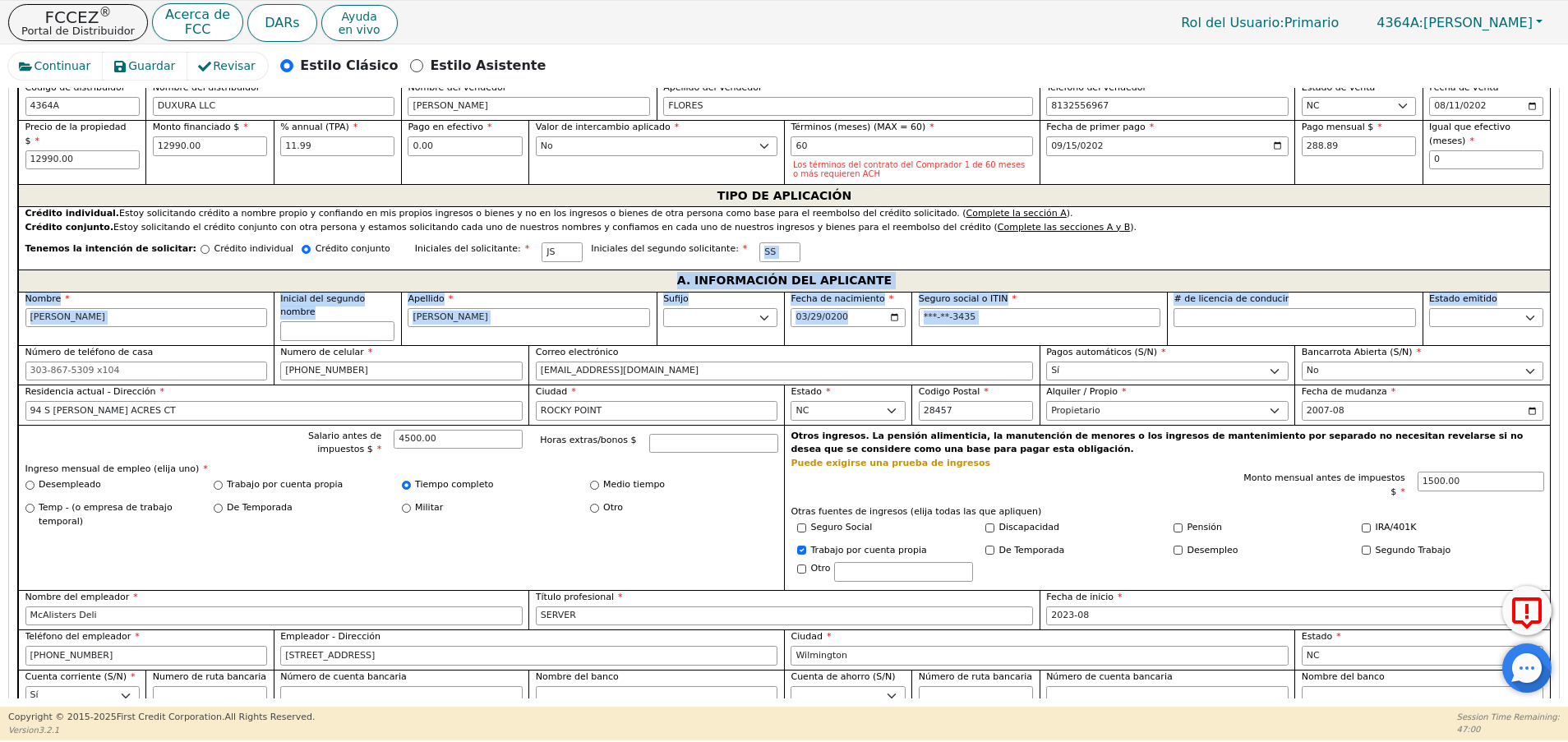
drag, startPoint x: 1553, startPoint y: 263, endPoint x: 1554, endPoint y: 303, distance: 40.0
click at [1554, 303] on div "Atrás Enviar una solicitud Seleccione el idioma de la aplicación: Inglés Paso 1…" at bounding box center [784, 393] width 1552 height 610
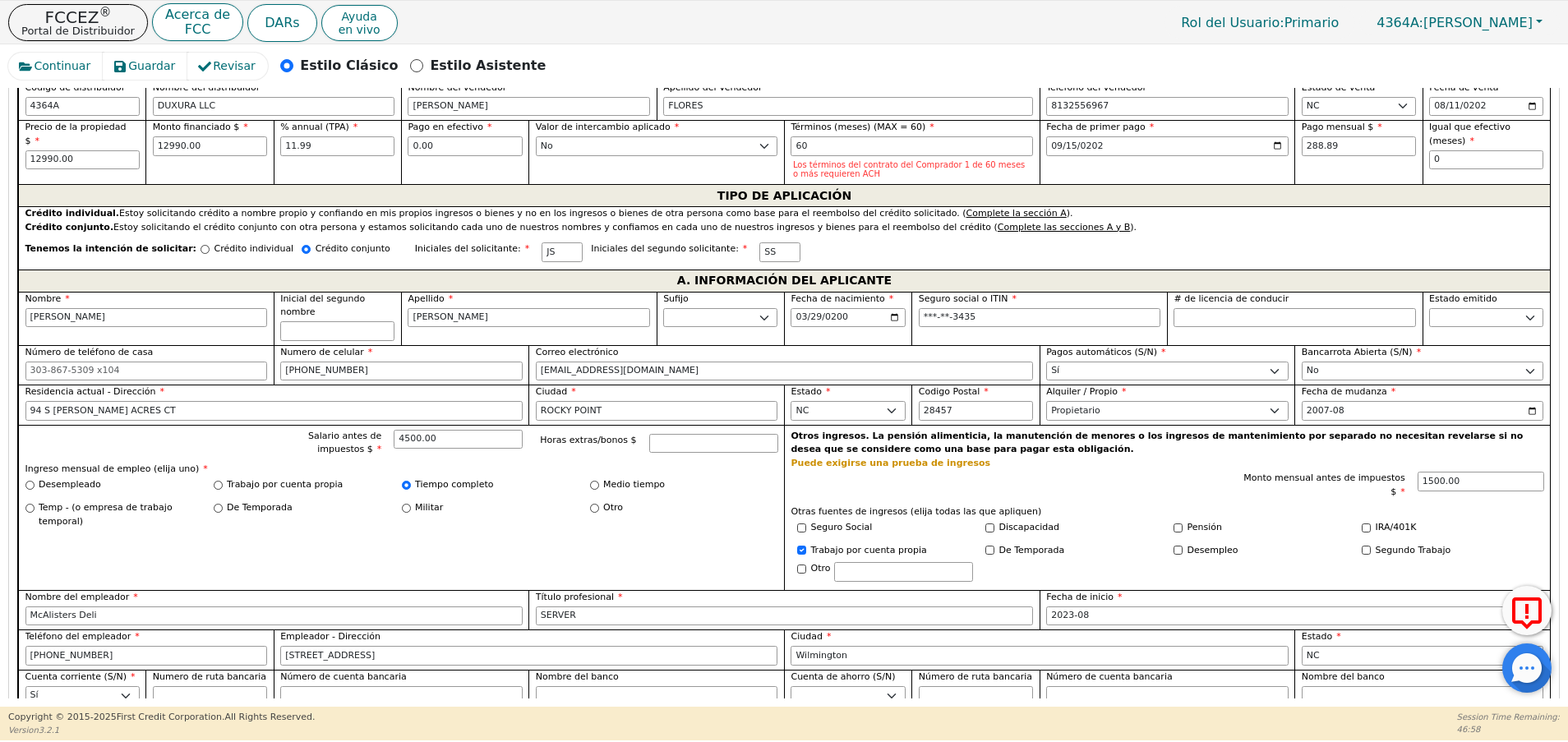
drag, startPoint x: 1554, startPoint y: 303, endPoint x: 1555, endPoint y: 363, distance: 60.0
click at [1555, 363] on div "Atrás Enviar una solicitud Seleccione el idioma de la aplicación: Inglés Paso 1…" at bounding box center [784, 393] width 1552 height 610
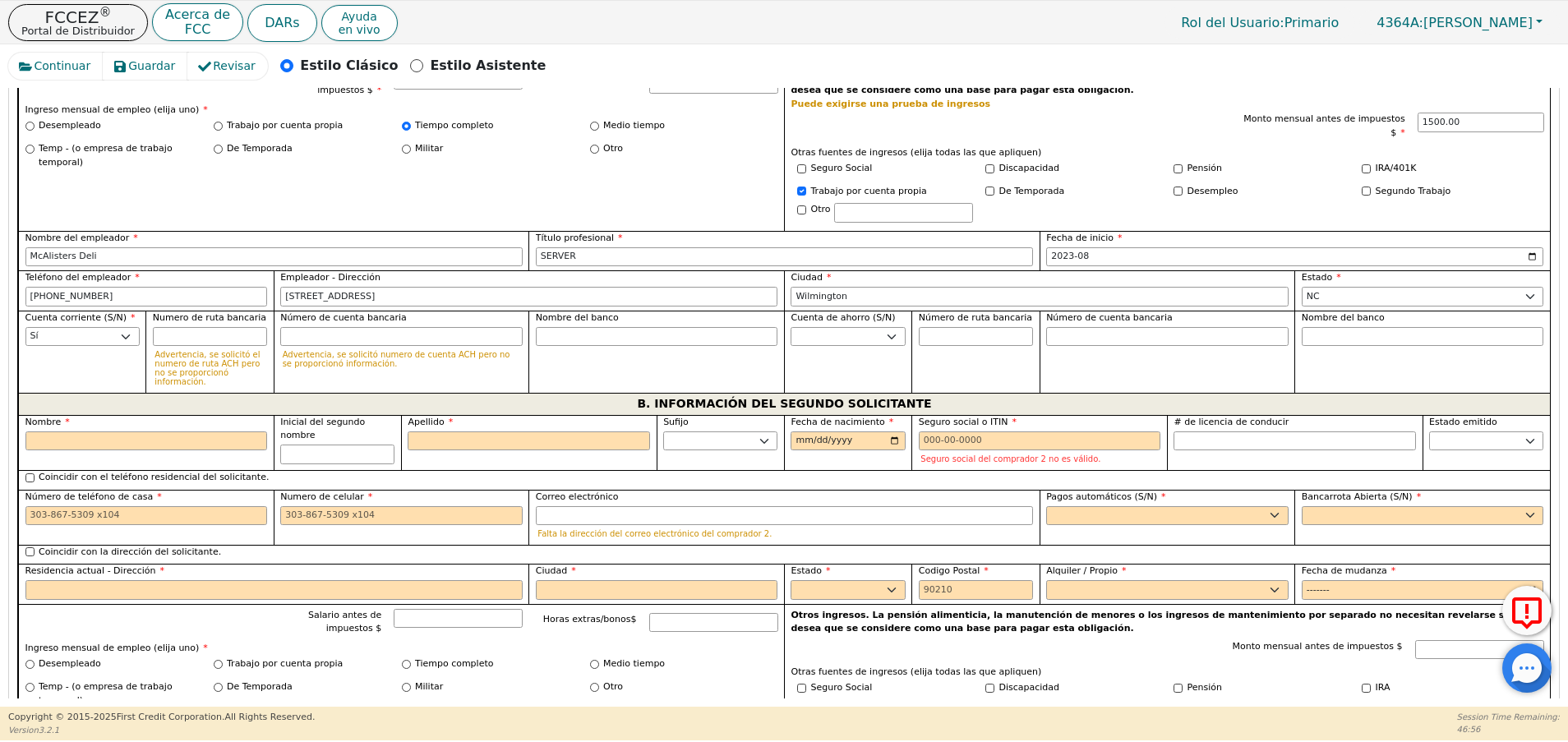
scroll to position [1173, 0]
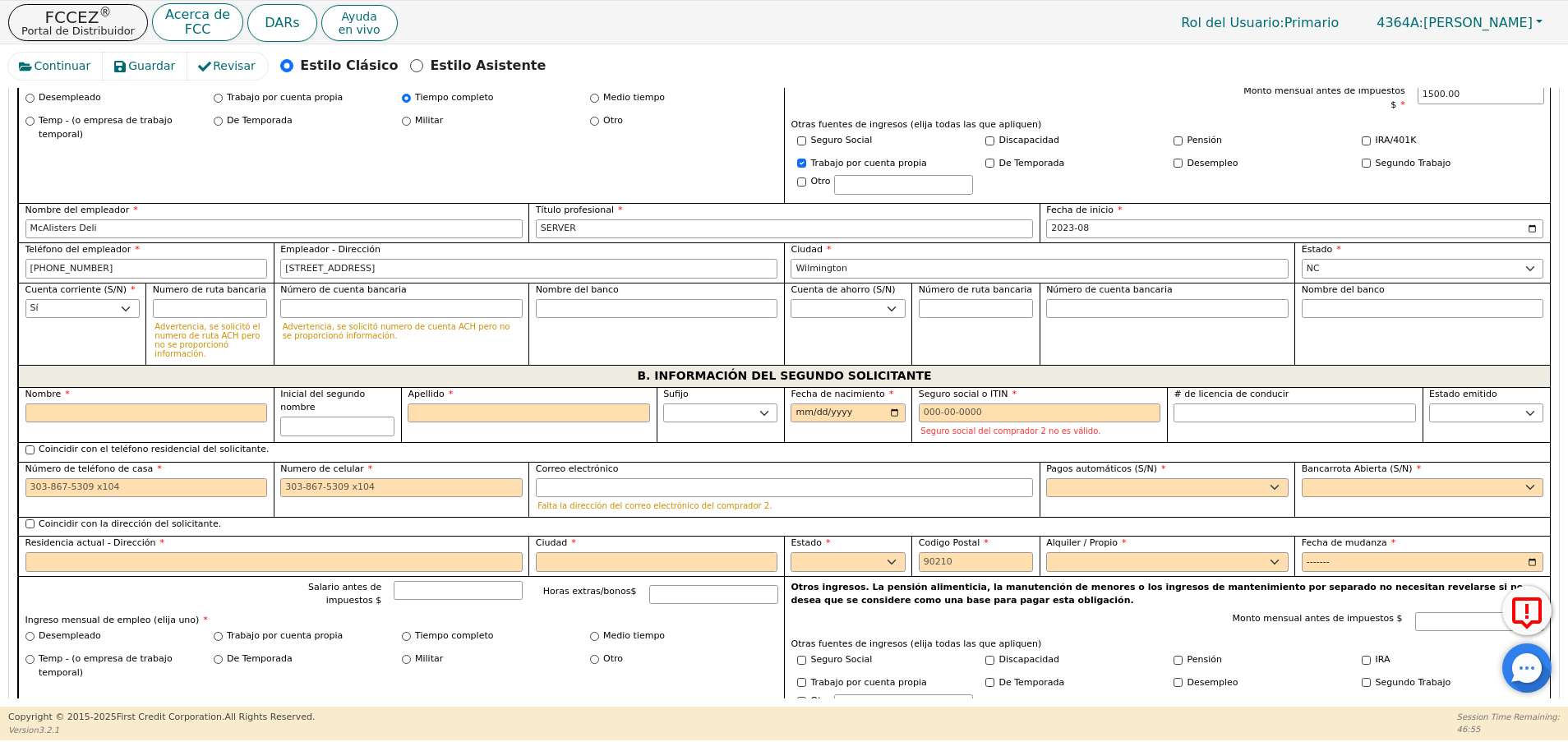
click at [212, 393] on div "Nombre" at bounding box center [145, 414] width 255 height 55
click at [212, 403] on input "Nombre" at bounding box center [146, 413] width 242 height 20
type input "S"
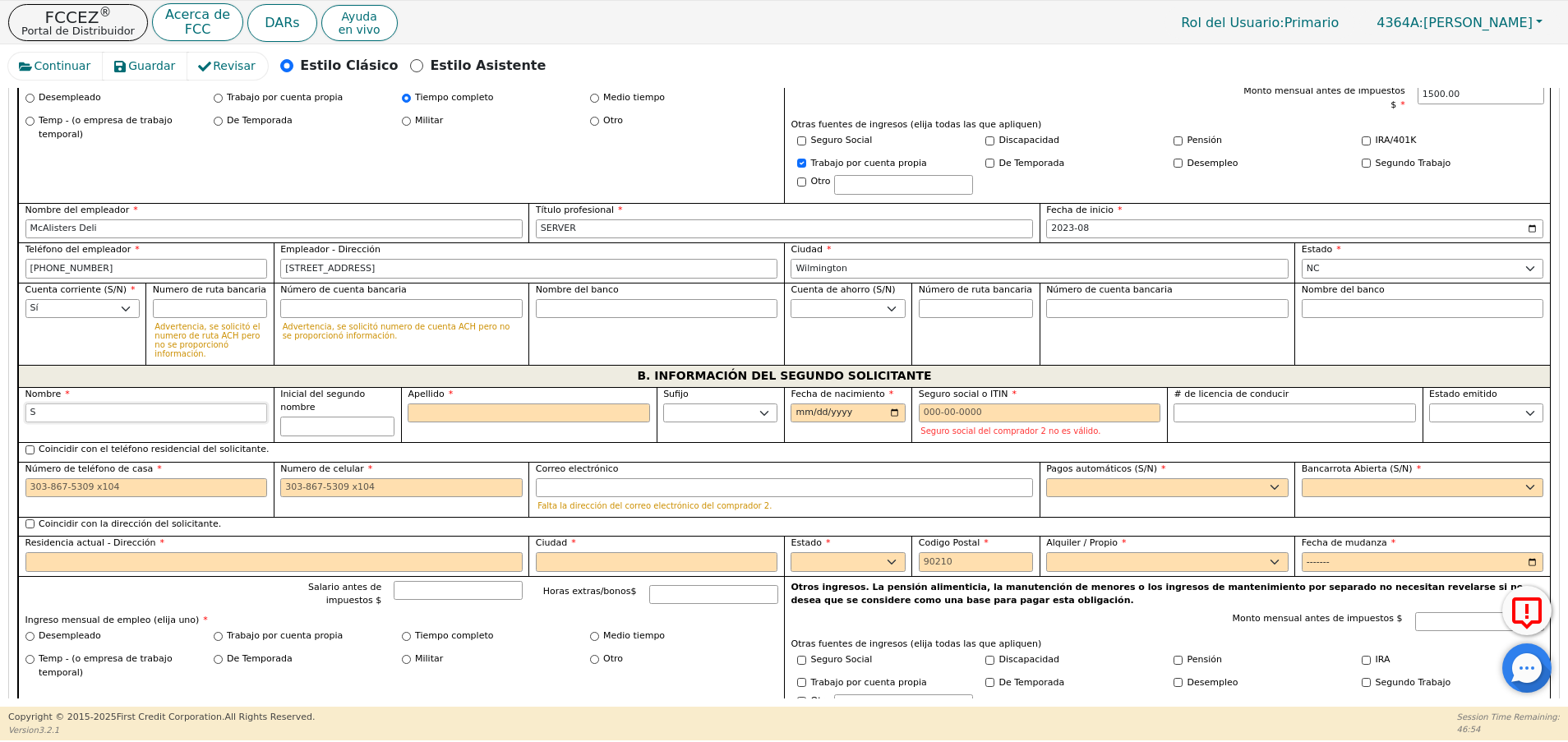
type input "SI"
type input "SIL"
type input "SILVE"
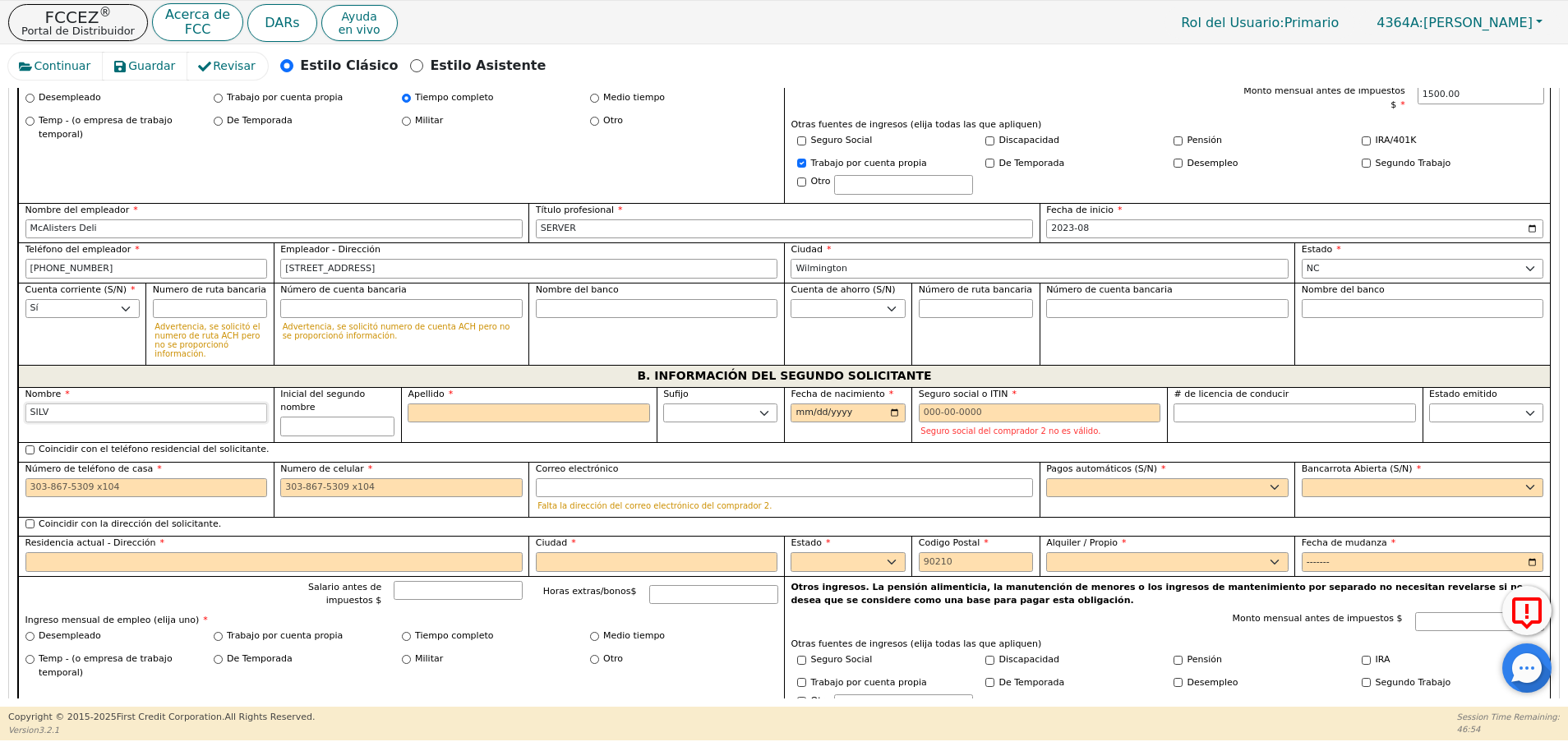
type input "SILVE"
type input "SILVER"
type input "SILVERI"
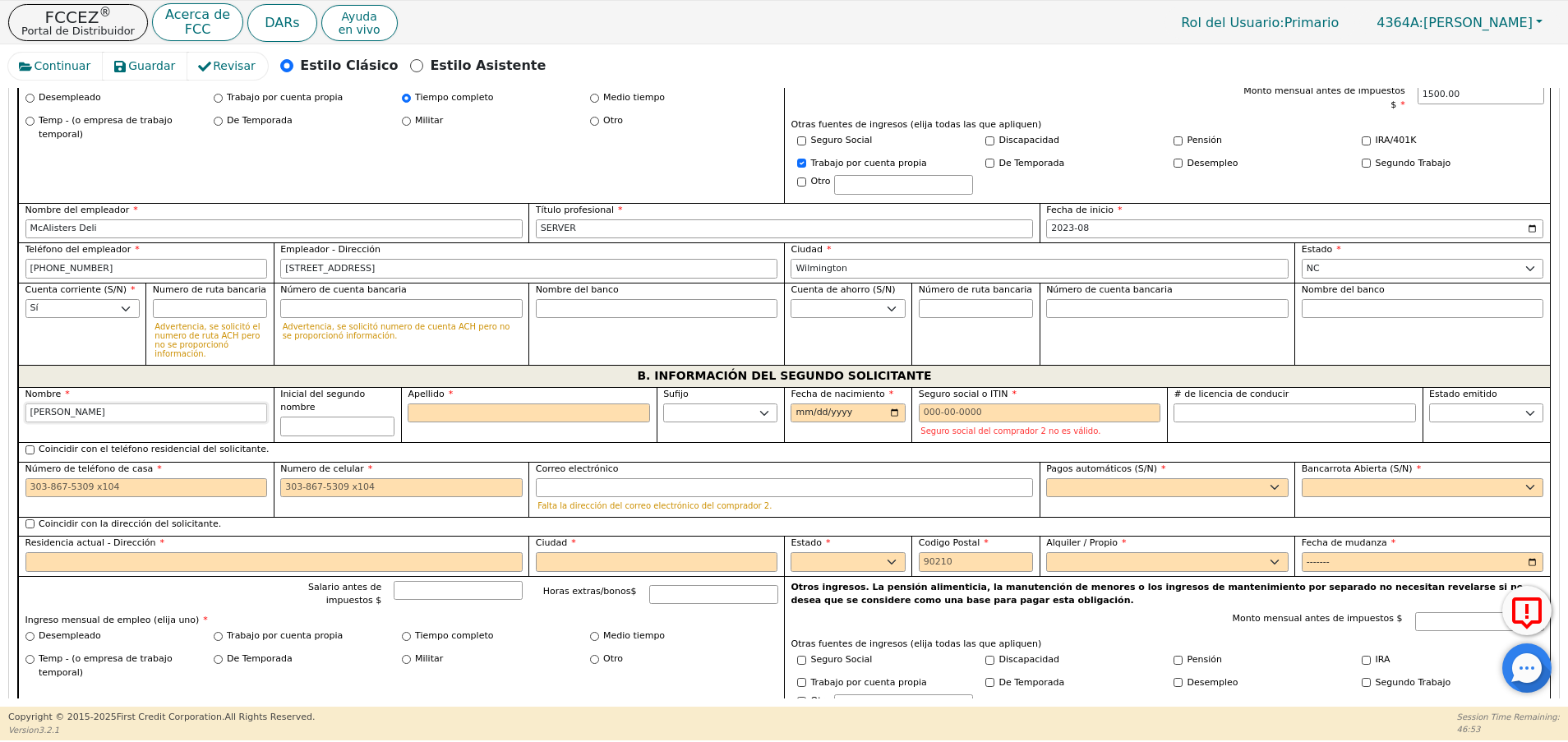
type input "SILVER"
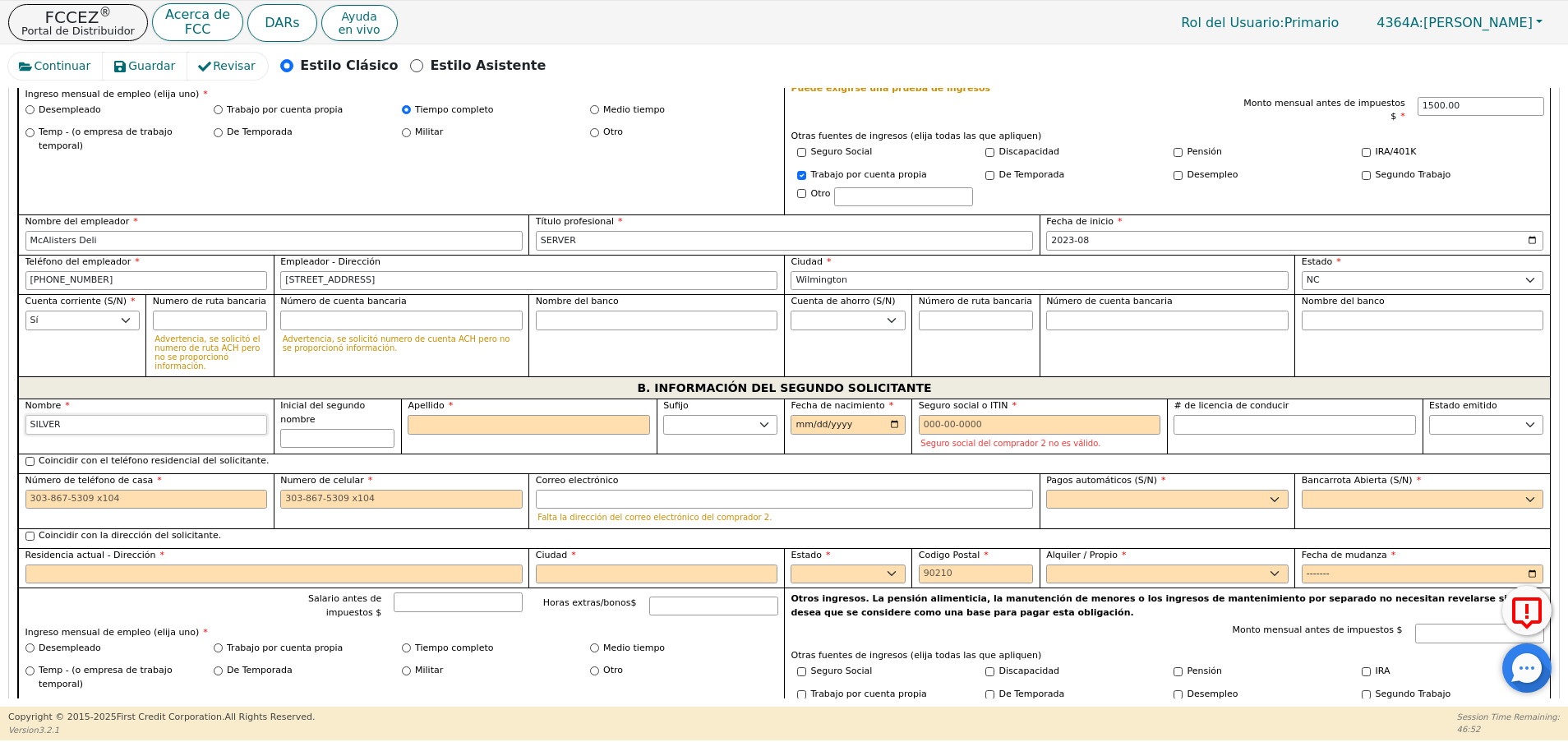
scroll to position [1185, 0]
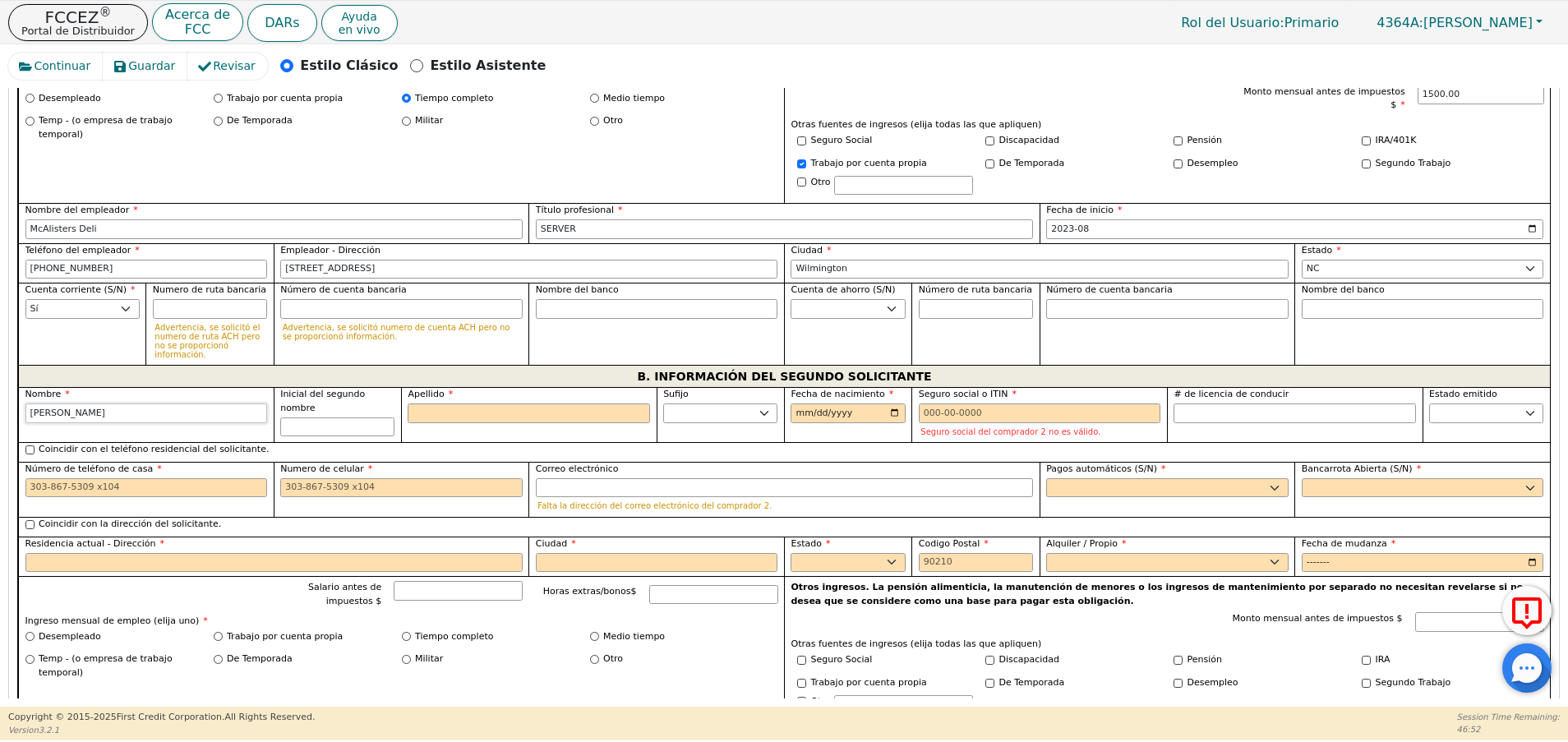
type input "SILVERIO"
type input "S"
click at [517, 403] on input "S" at bounding box center [528, 413] width 242 height 20
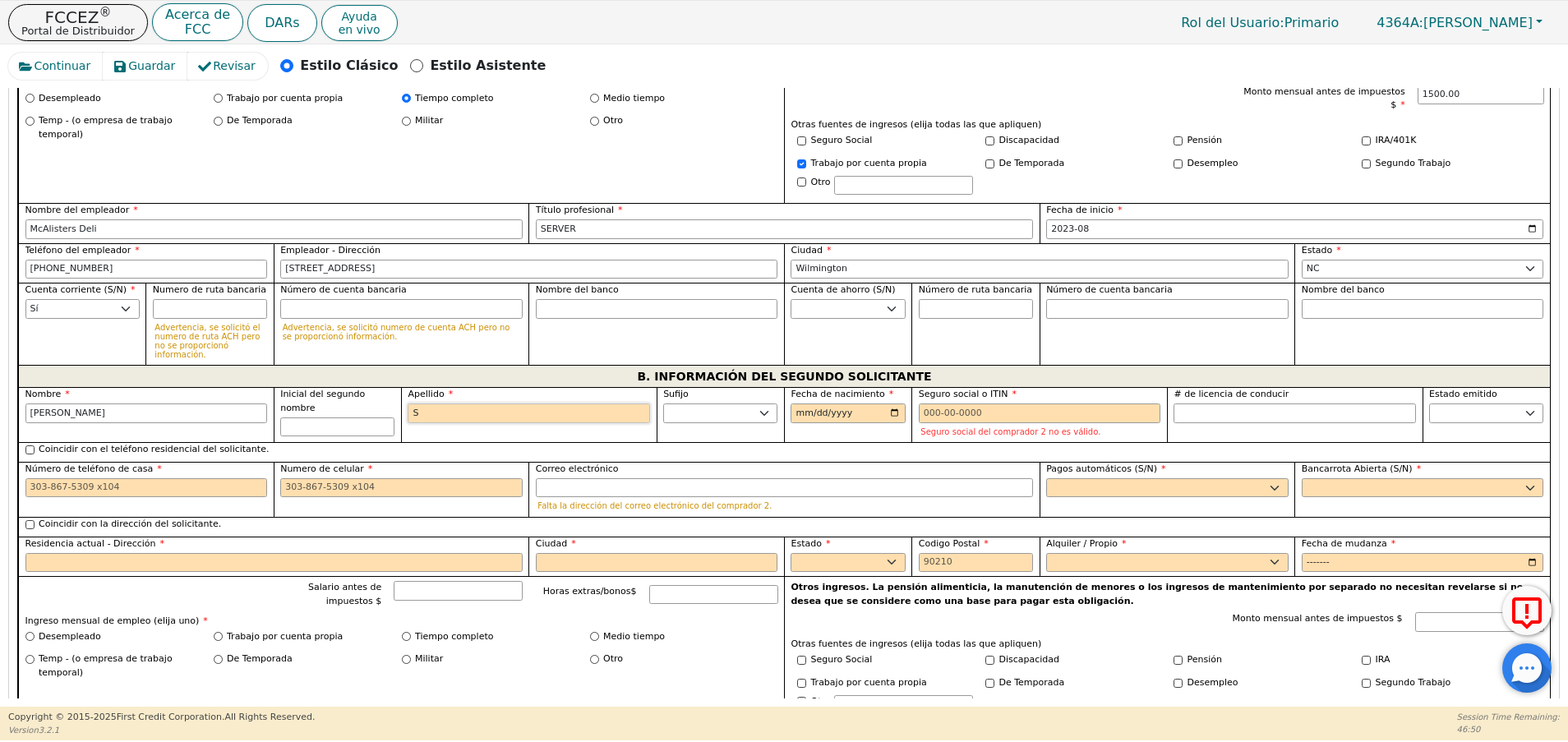
type input "SS"
type input "SILVERIO S"
type input "SAN"
type input "SILVERIO SAN"
type input "SANC"
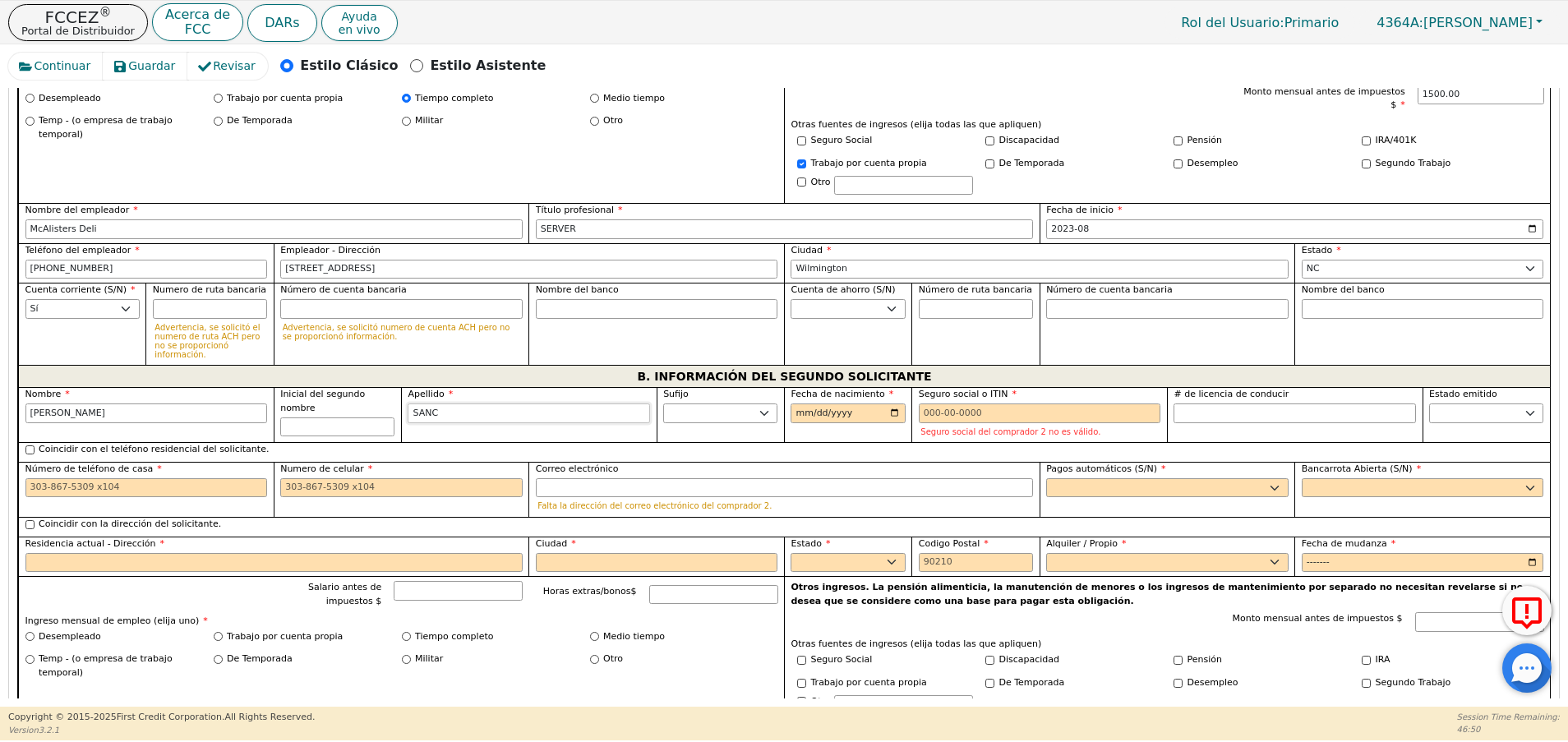
type input "SILVERIO SANC"
type input "SANCHE"
type input "SILVERIO SANCHE"
type input "[PERSON_NAME]"
type input "SILVERIO SANCHEZ"
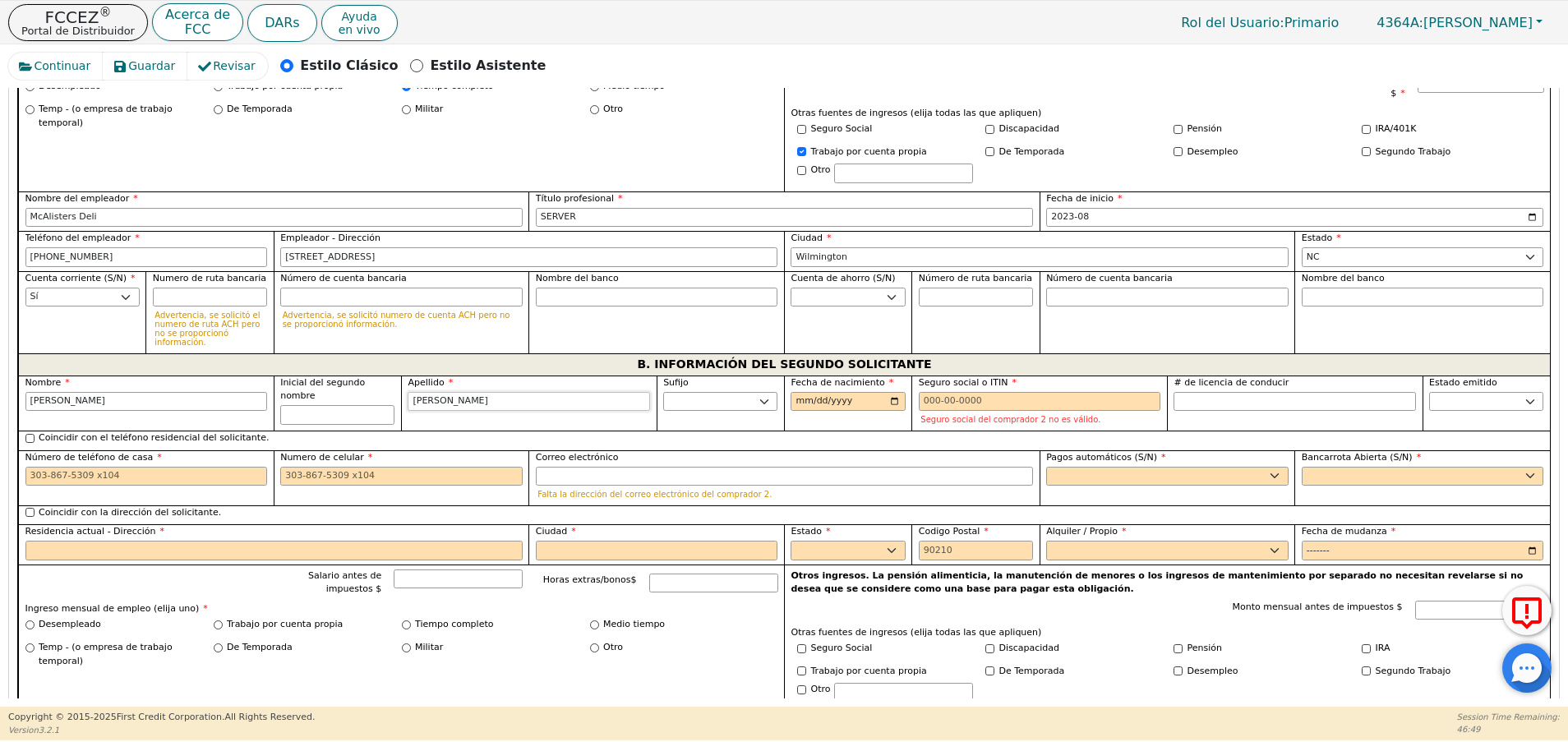
scroll to position [1173, 0]
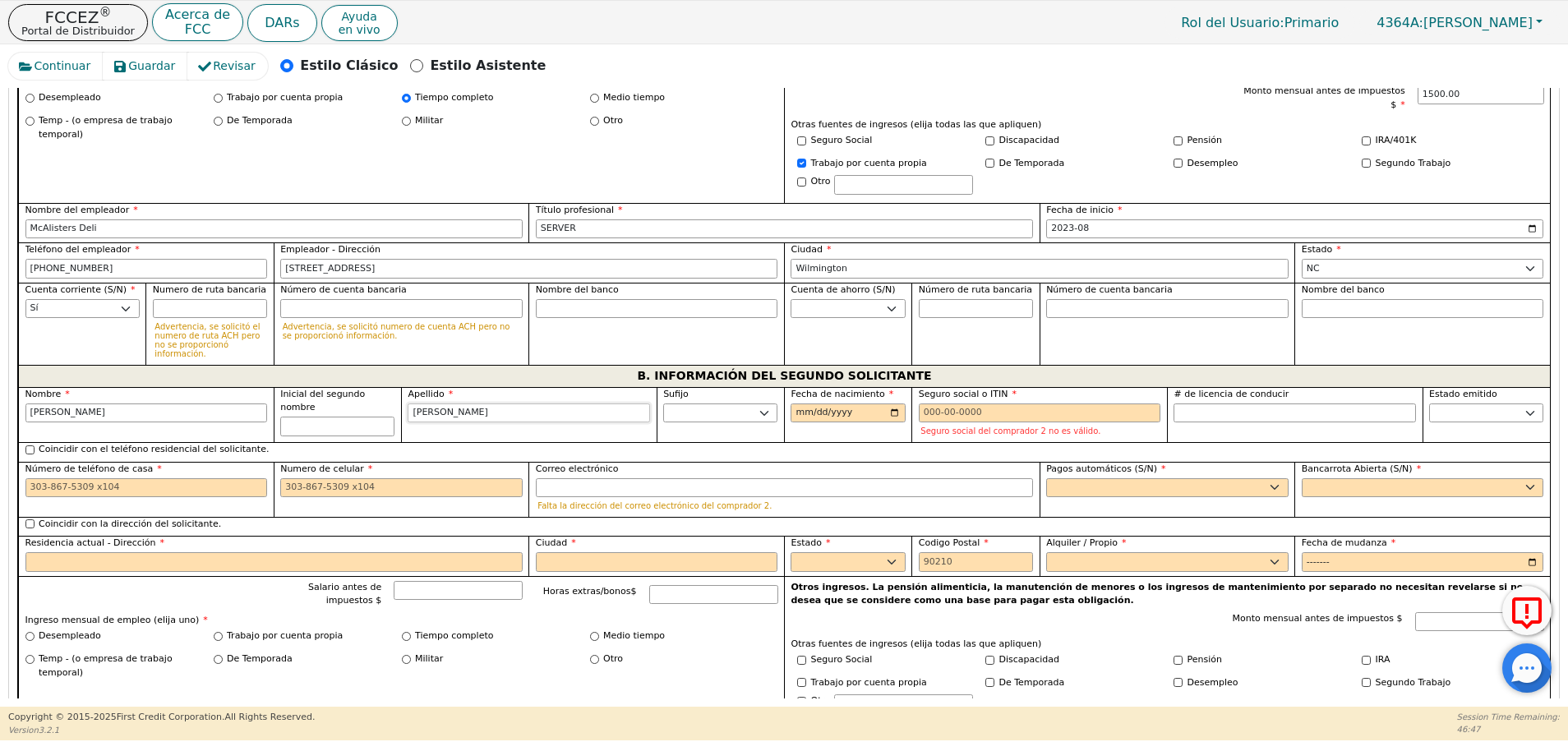
type input "[PERSON_NAME]"
click at [29, 519] on input "Coincidir con la dirección del solicitante." at bounding box center [30, 524] width 9 height 9
checkbox input "true"
type input "94 S HINES ACRES CT"
type input "ROCKY POINT"
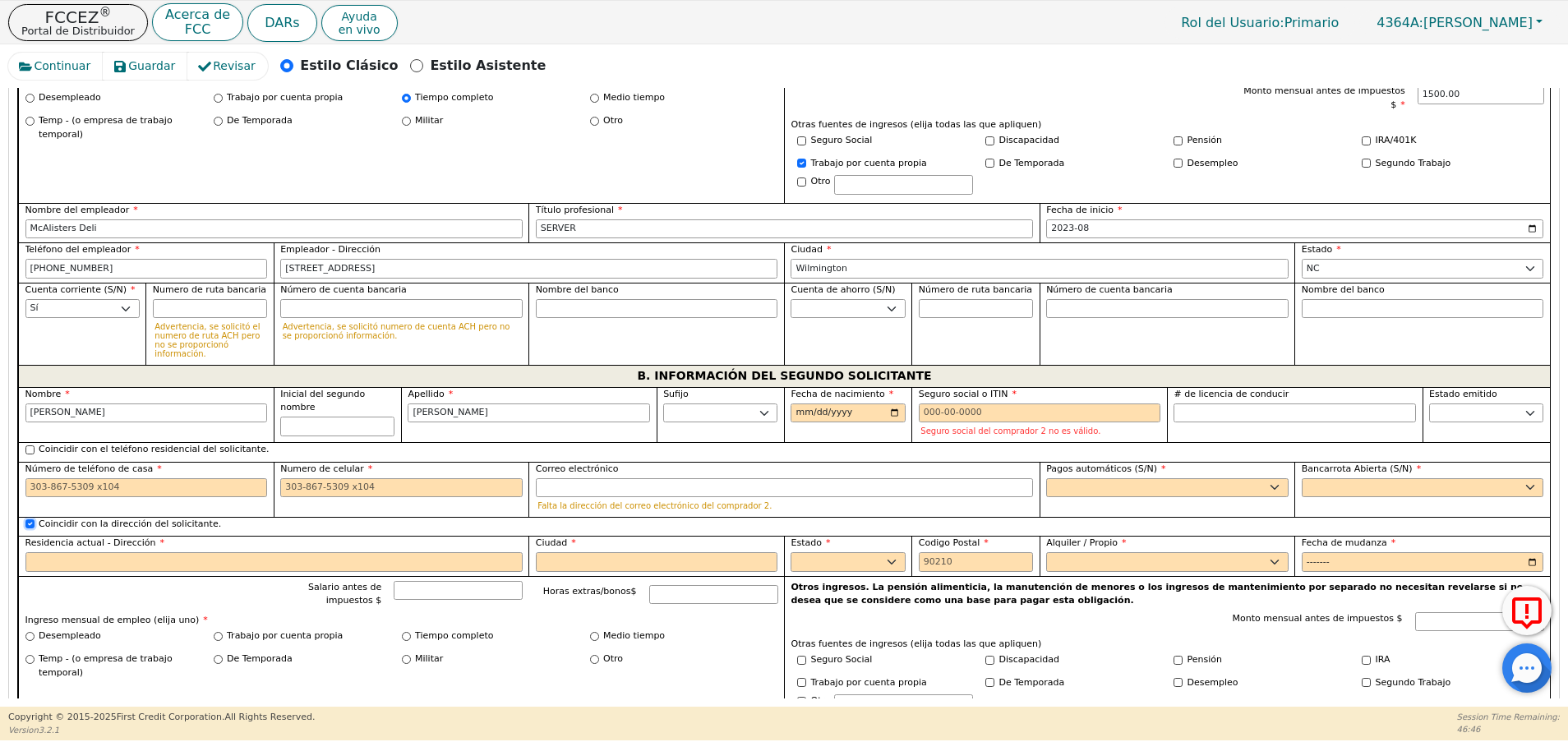
select select "NC"
type input "28457"
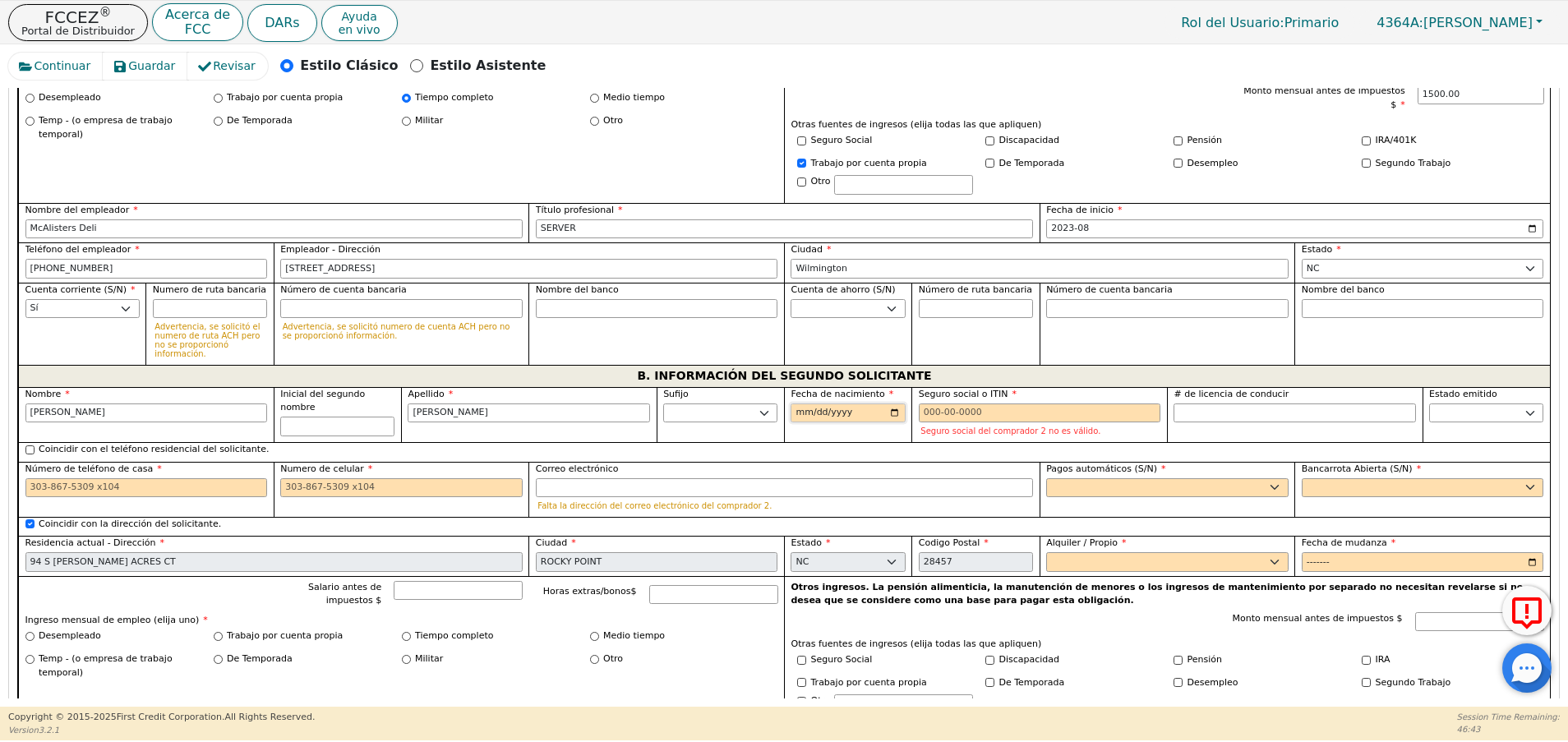
click at [799, 403] on input "Fecha de nacimiento" at bounding box center [848, 413] width 114 height 20
type input "1977-06-19"
click at [577, 479] on input "Correo electrónico" at bounding box center [784, 489] width 497 height 20
paste input "Sanchezjennifer329@gmail.com"
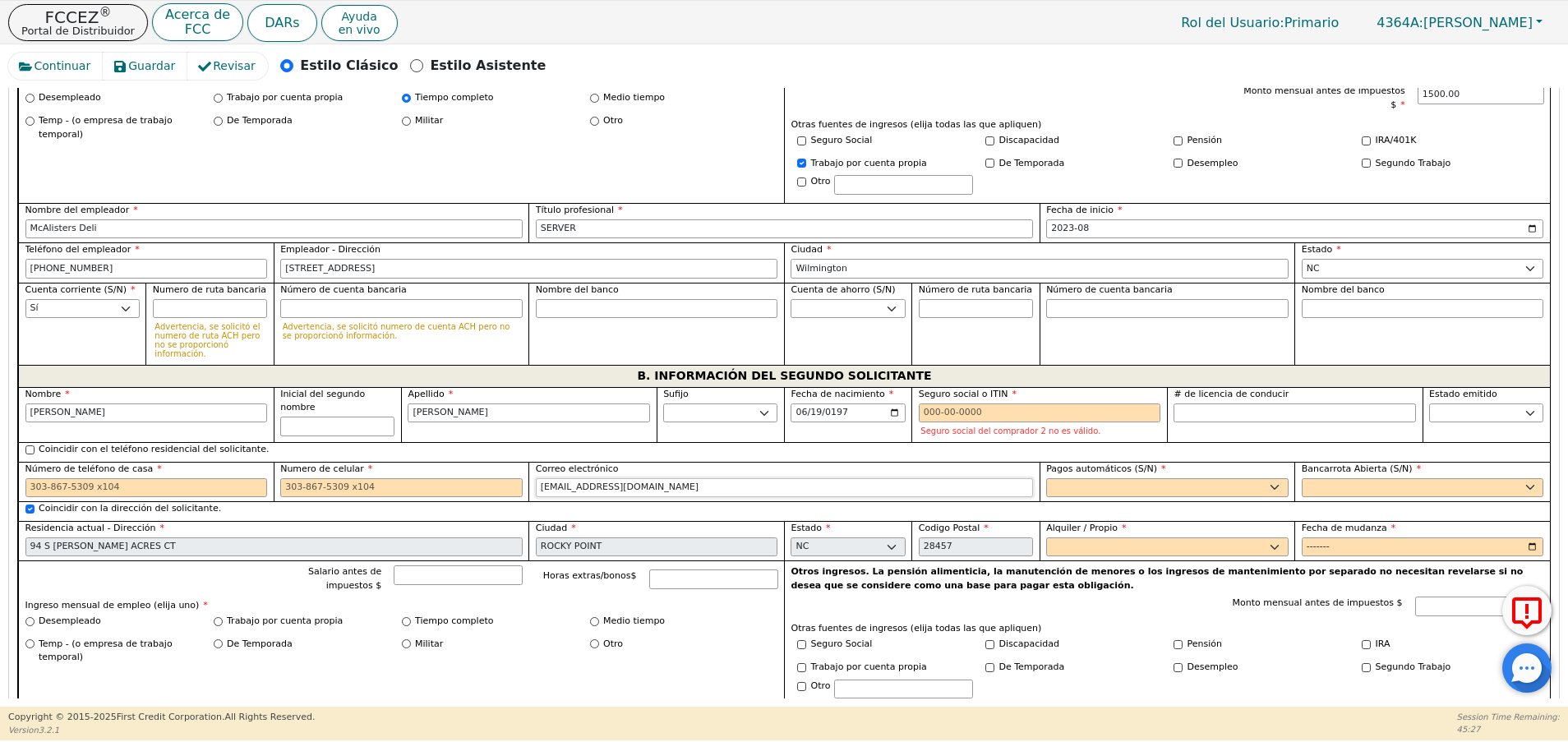
type input "Sanchezjennifer329@gmail.com"
drag, startPoint x: 340, startPoint y: 445, endPoint x: 350, endPoint y: 454, distance: 13.5
click at [350, 462] on div "Numero de celular" at bounding box center [401, 480] width 242 height 35
click at [350, 479] on input "Numero de celular" at bounding box center [401, 489] width 242 height 20
paste input "9102972386"
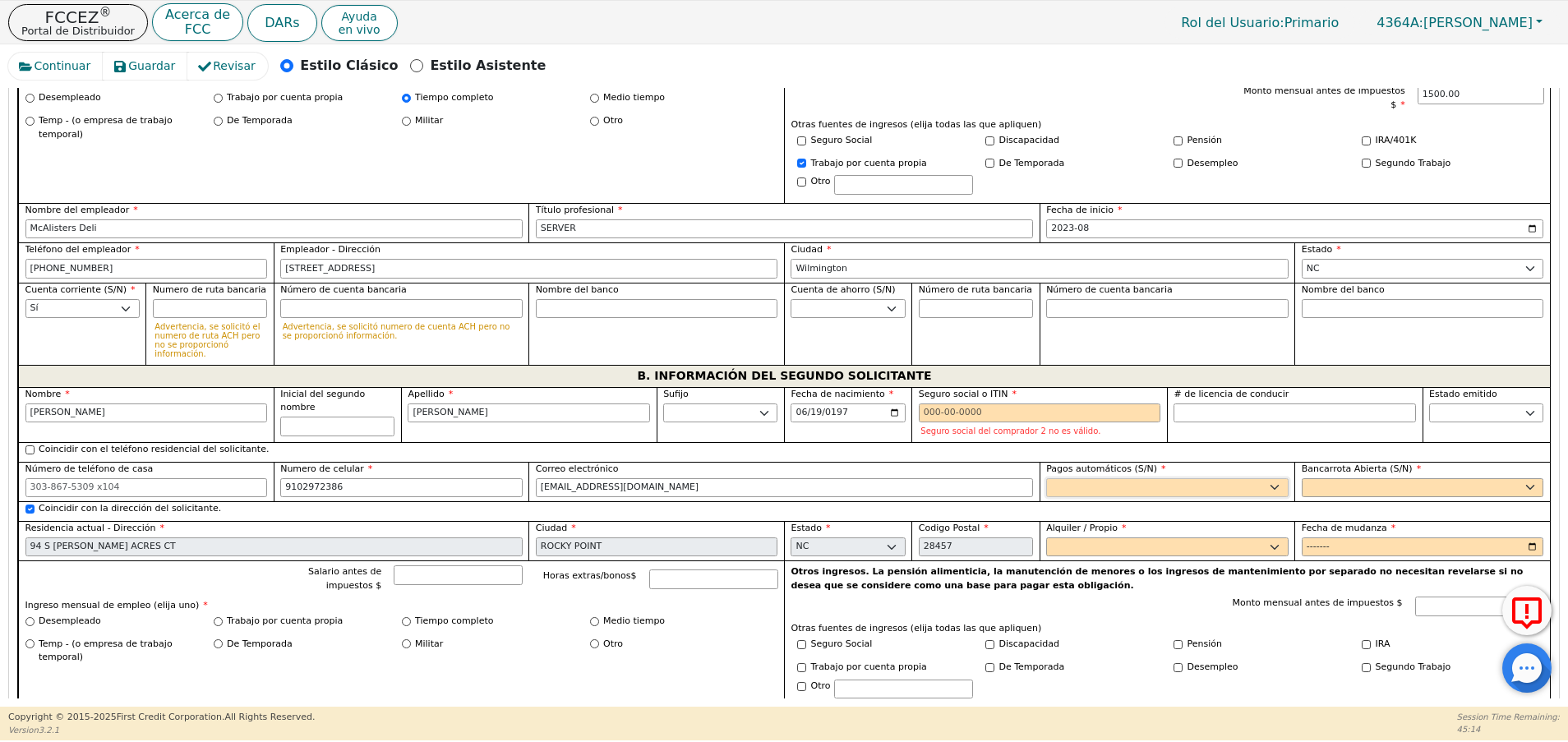
type input "910-297-2386"
click at [1098, 479] on select "Sí No" at bounding box center [1167, 489] width 242 height 20
select select "y"
click at [1046, 479] on select "Sí No" at bounding box center [1167, 489] width 242 height 20
type input "SILVERIO SANCHEZ"
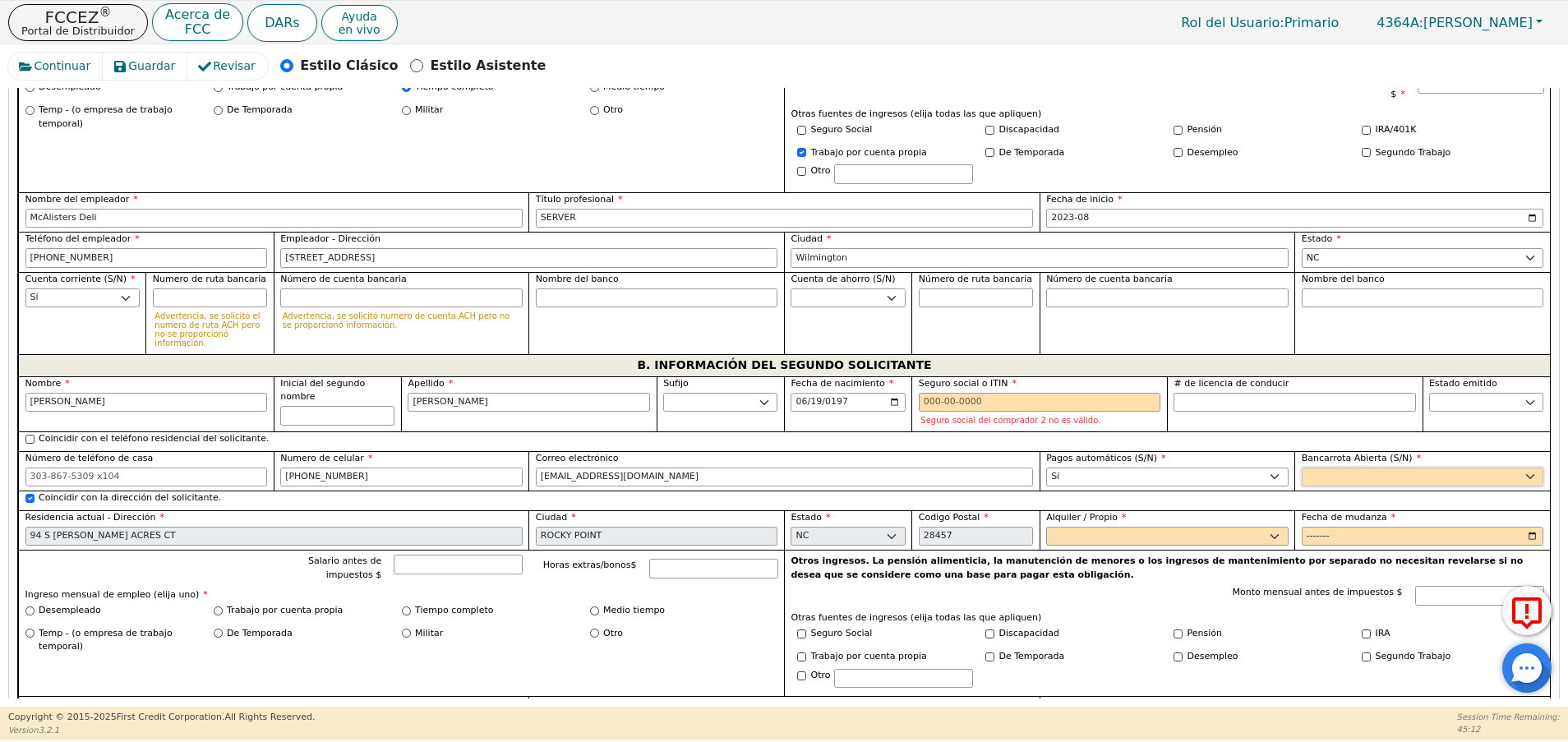
scroll to position [1149, 0]
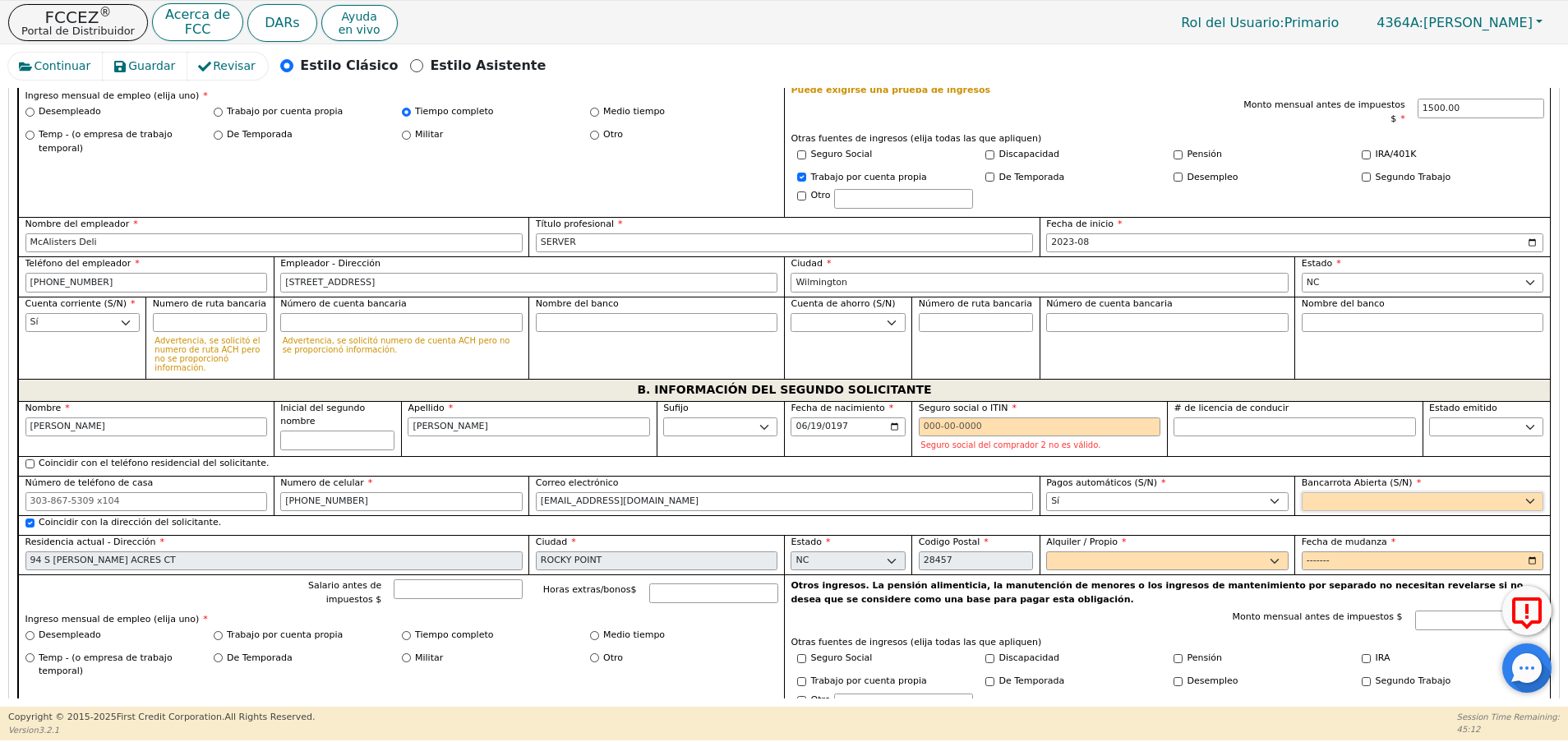
click at [1356, 492] on select "Sí No" at bounding box center [1422, 502] width 242 height 20
select select "n"
click at [1301, 492] on select "Sí No" at bounding box center [1422, 502] width 242 height 20
click at [1242, 551] on select "Alquilar Propietario" at bounding box center [1167, 561] width 242 height 20
select select "Own"
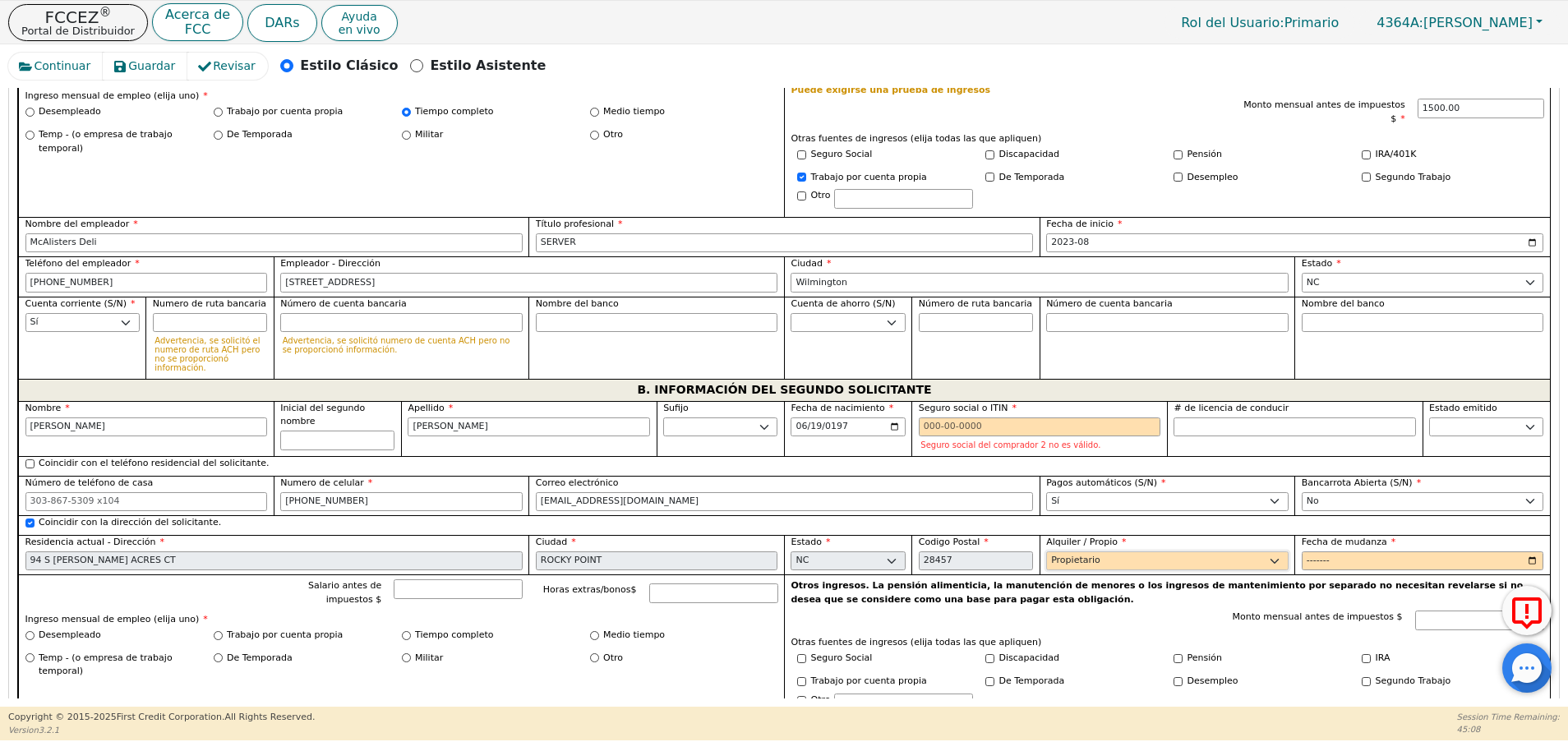
click at [1046, 551] on select "Alquilar Propietario" at bounding box center [1167, 561] width 242 height 20
click at [1317, 551] on input "Fecha de mudanza" at bounding box center [1422, 561] width 242 height 20
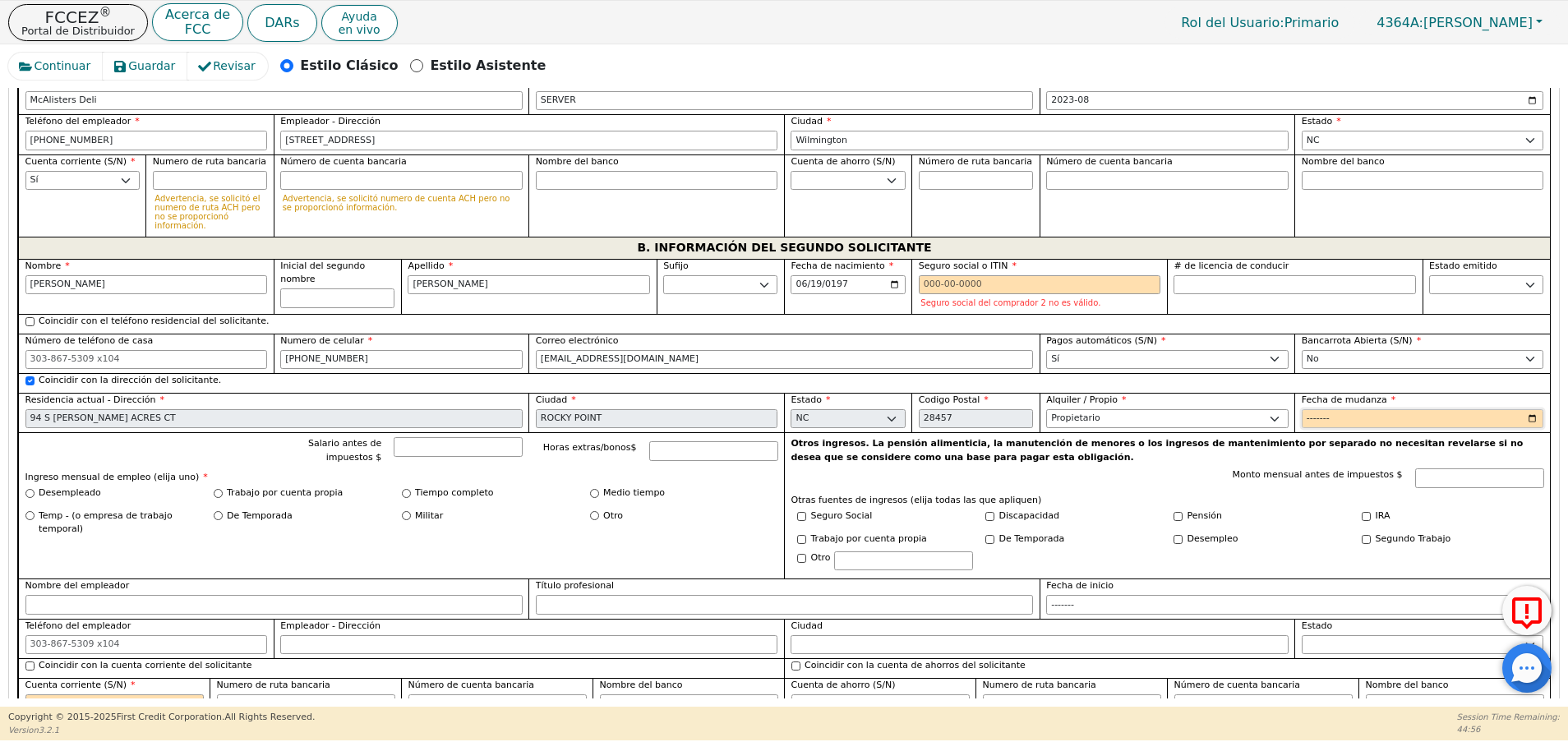
scroll to position [1315, 0]
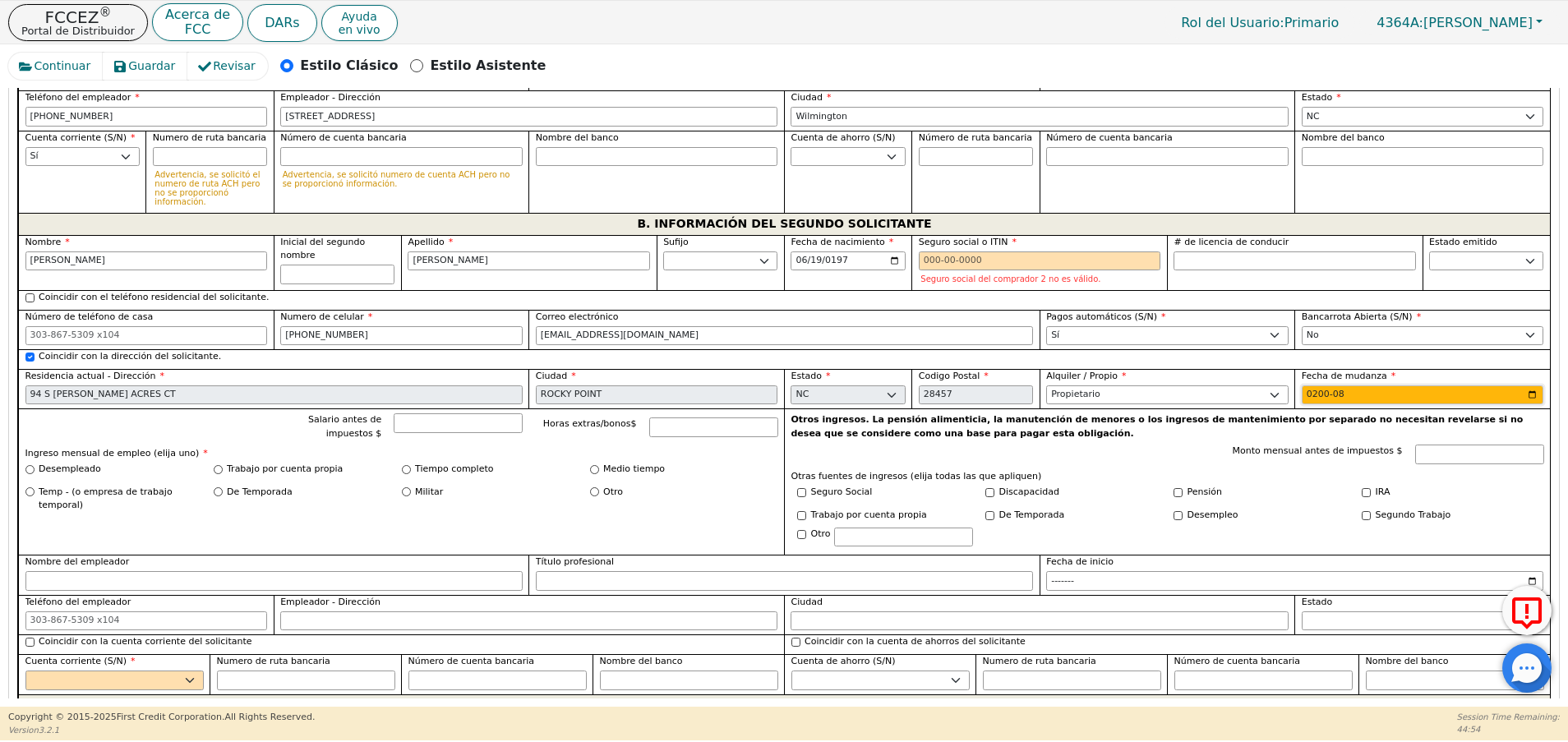
type input "2007-08"
click at [998, 252] on input "Seguro social o ITIN" at bounding box center [1040, 262] width 242 height 20
paste input "9 34706680"
click at [927, 252] on input "9 34706680" at bounding box center [1040, 262] width 242 height 20
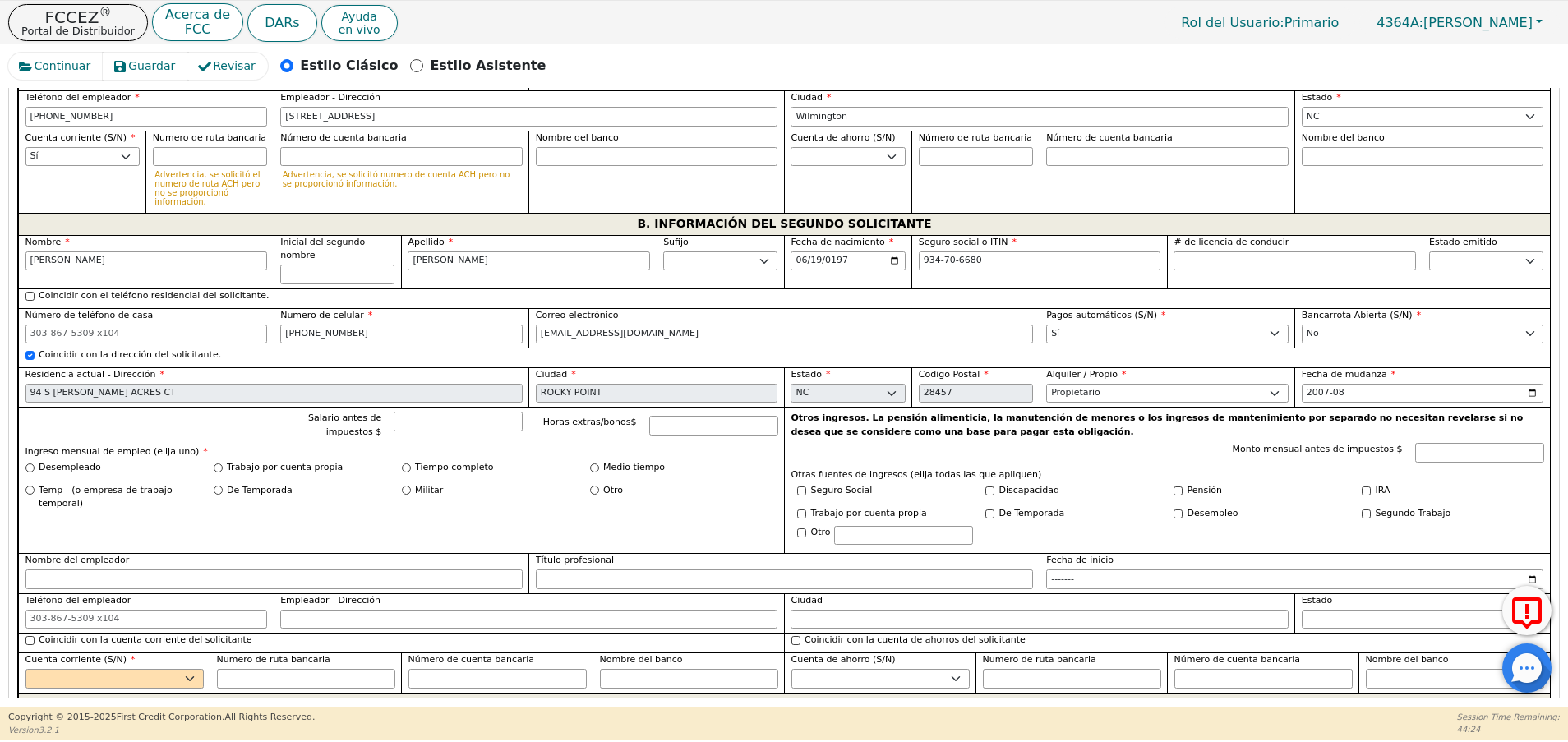
type input "***-**-6680"
click at [402, 461] on div "Tiempo completo" at bounding box center [496, 468] width 188 height 14
click at [404, 463] on input "Tiempo completo" at bounding box center [407, 468] width 9 height 9
radio input "true"
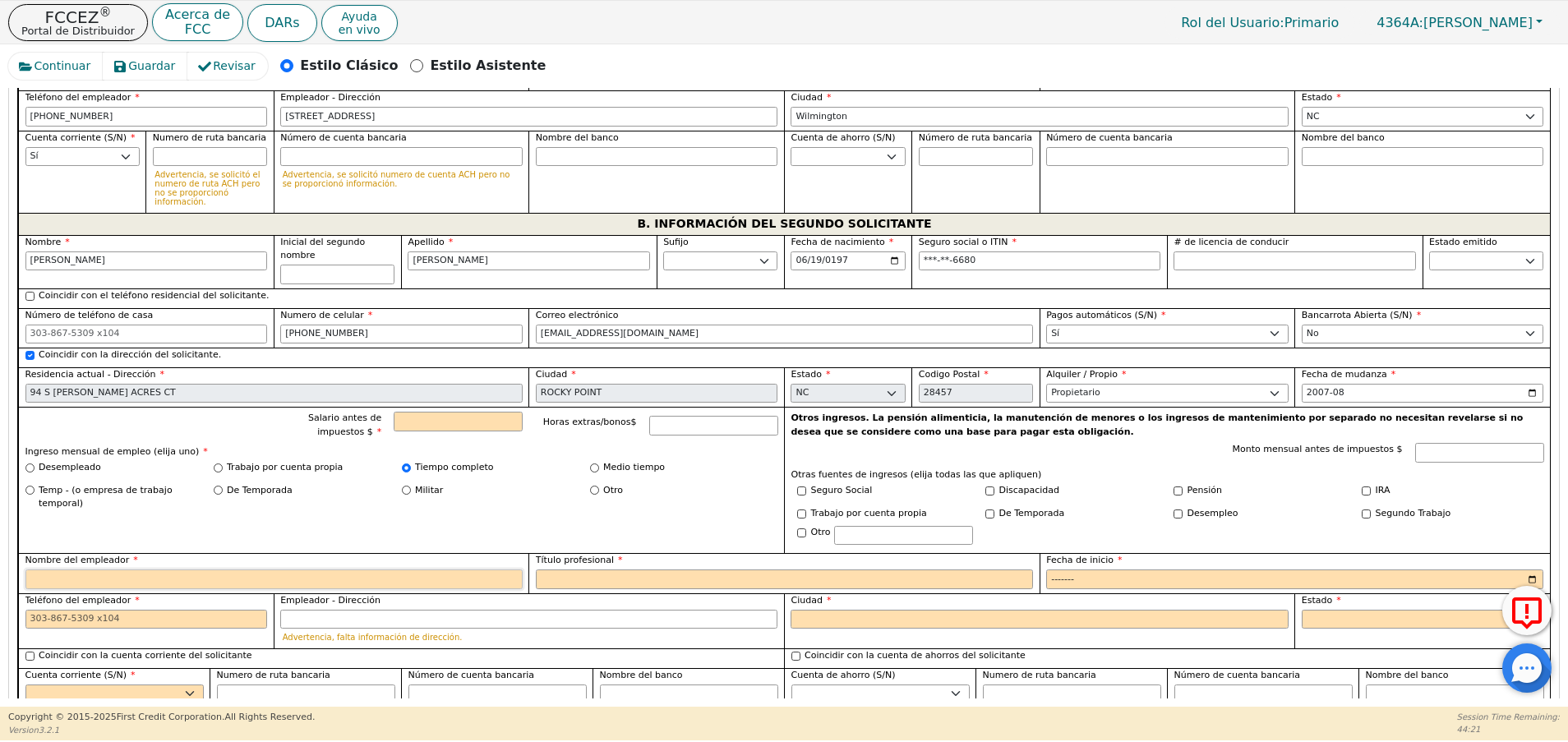
click at [147, 569] on input "Nombre del empleador" at bounding box center [273, 579] width 497 height 20
paste input "Picone auto motor"
type input "Picone auto motor"
click at [598, 569] on input "Título profesional" at bounding box center [784, 579] width 497 height 20
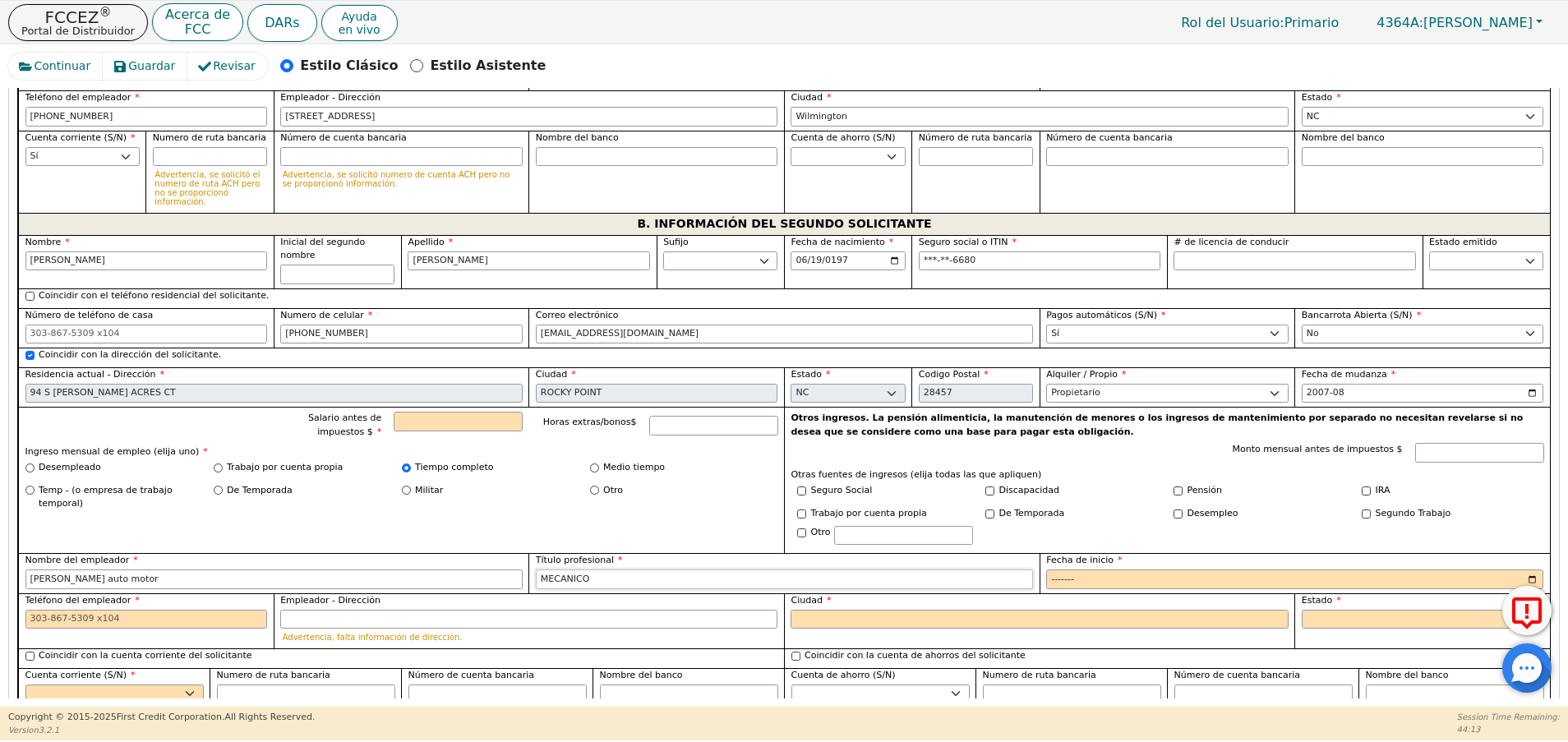
type input "MECANICO"
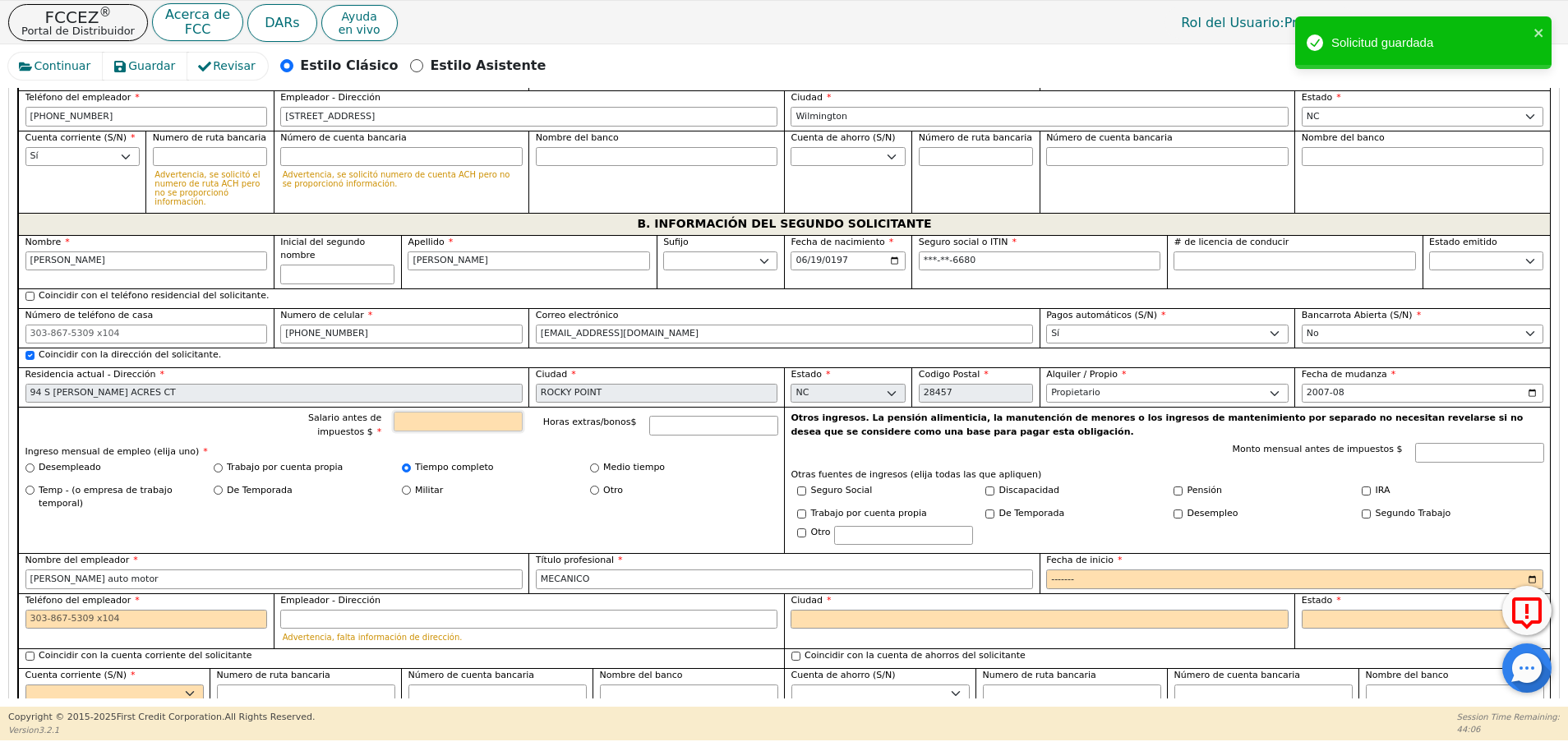
click at [459, 411] on input "Salario antes de impuestos $" at bounding box center [458, 421] width 129 height 20
click at [1076, 554] on div "Fecha de inicio" at bounding box center [1294, 571] width 497 height 35
type input "8000.00"
click at [1058, 569] on input "Fecha de inicio" at bounding box center [1294, 579] width 497 height 20
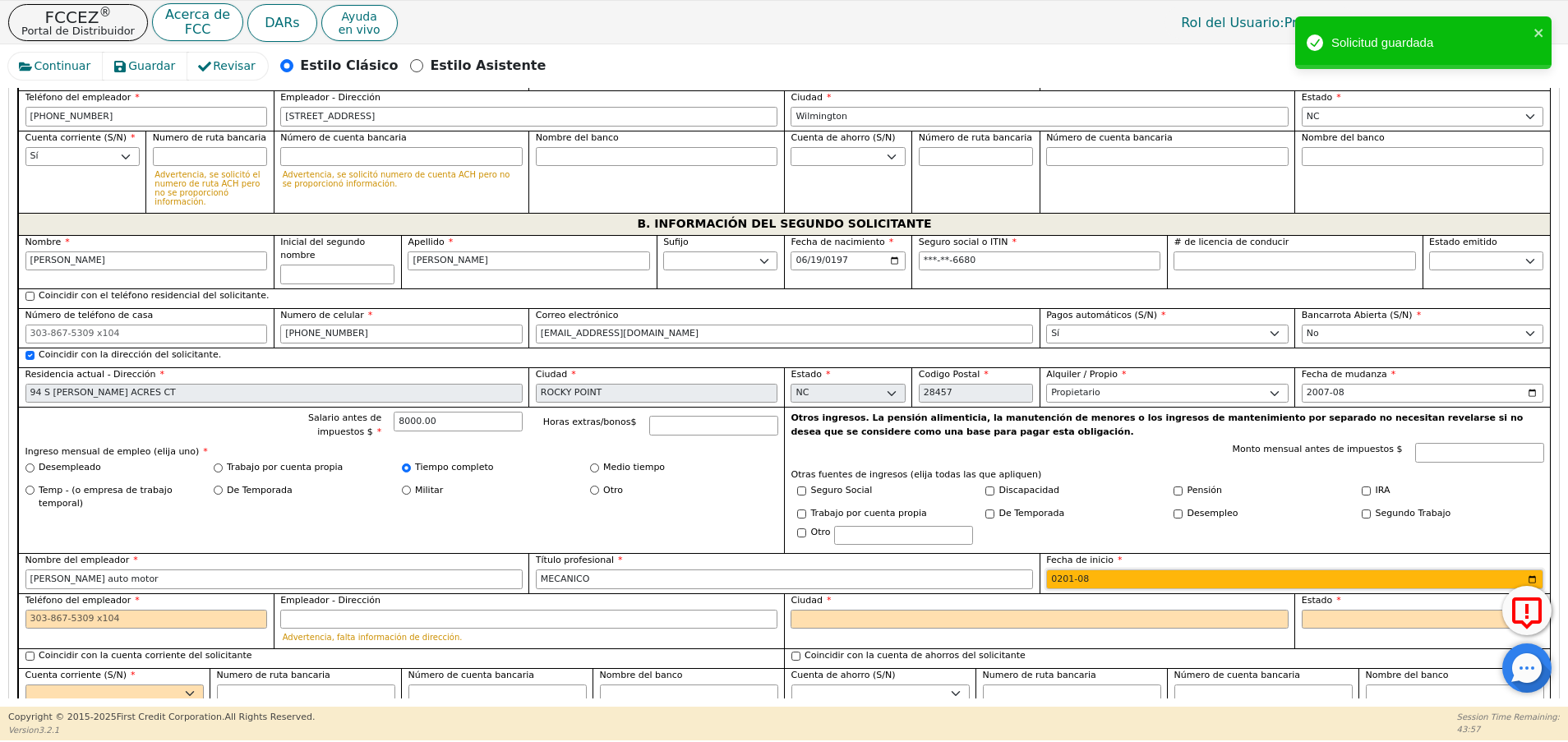
type input "2015-08"
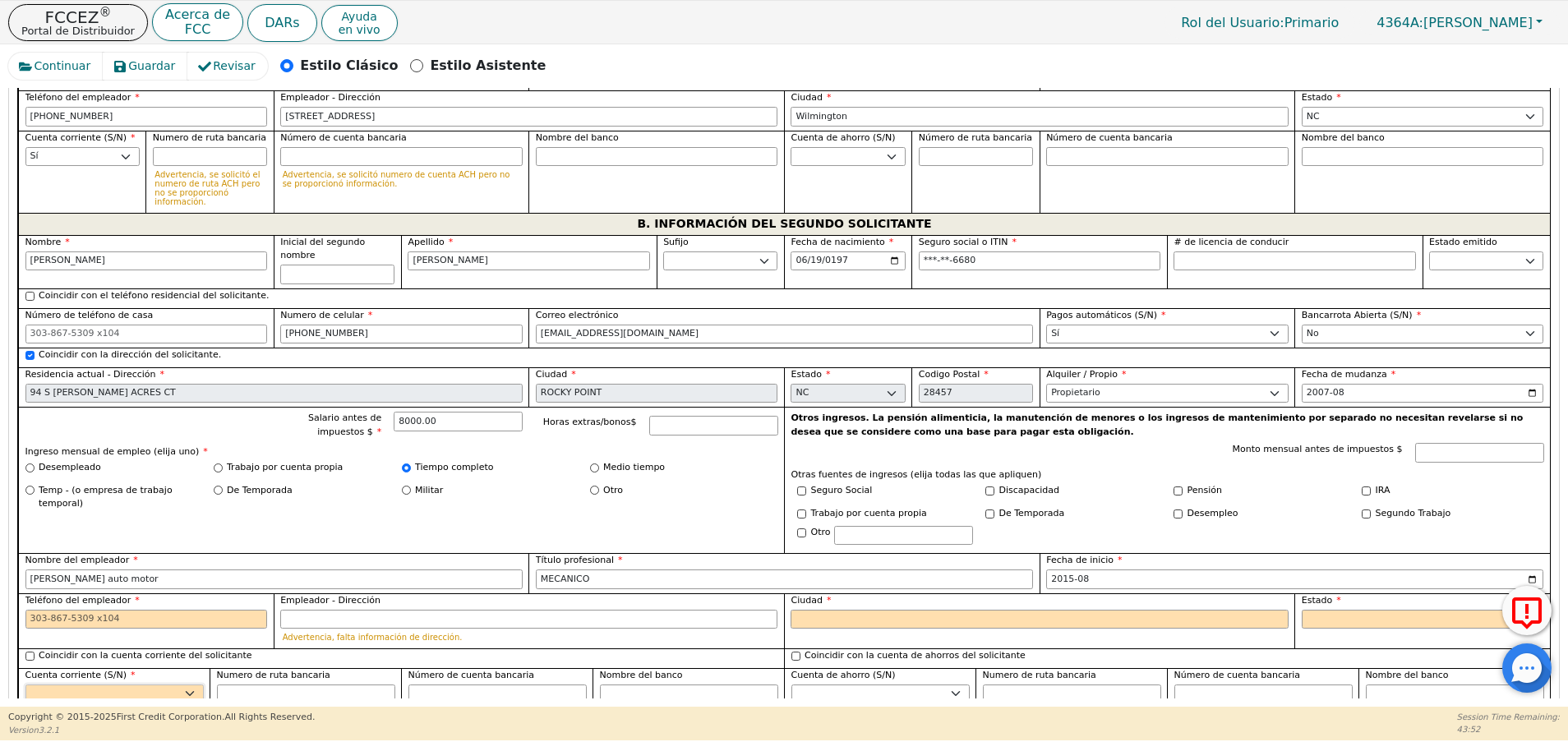
click at [182, 685] on select "Sí No" at bounding box center [114, 695] width 178 height 20
select select "y"
click at [25, 685] on select "Sí No" at bounding box center [114, 695] width 178 height 20
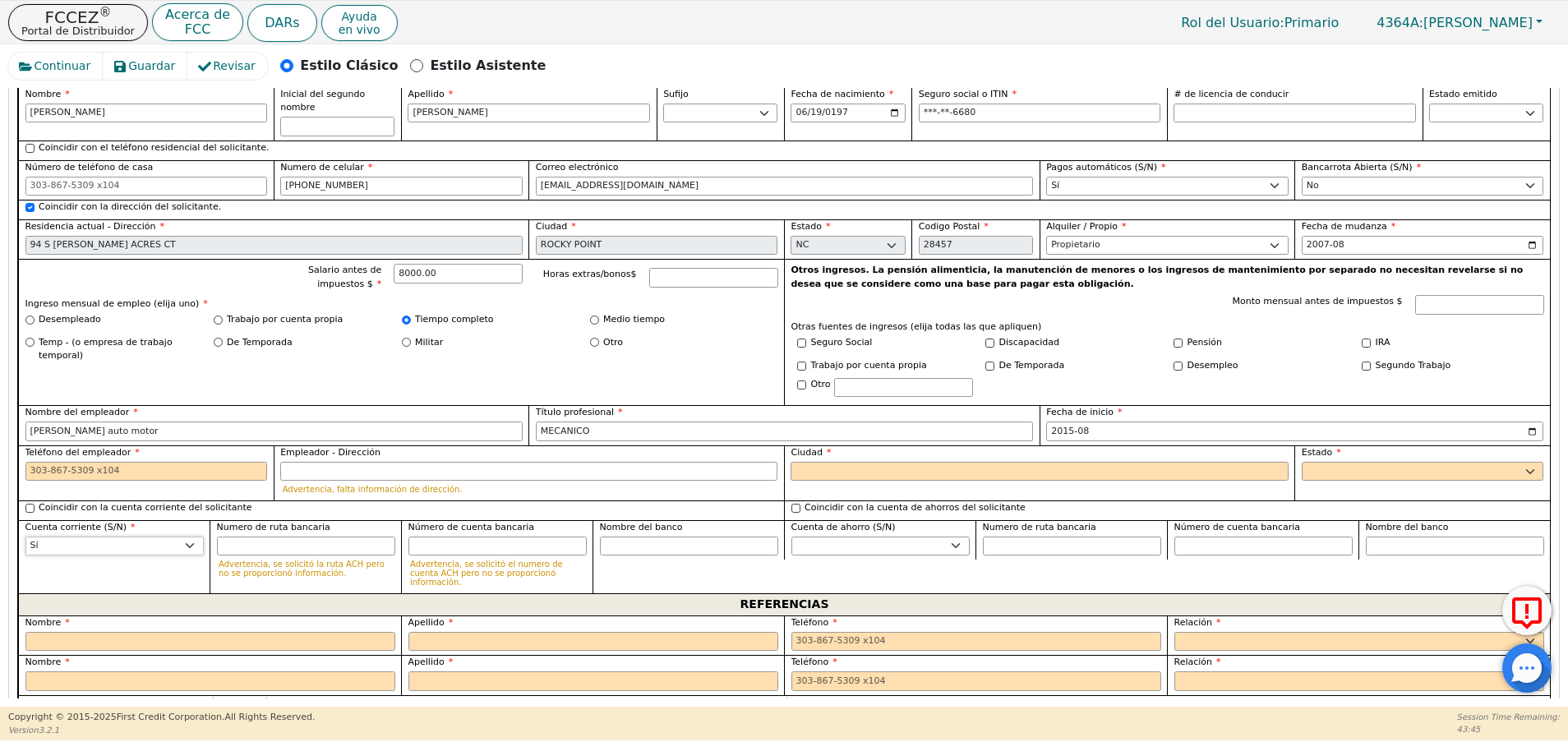
scroll to position [1504, 0]
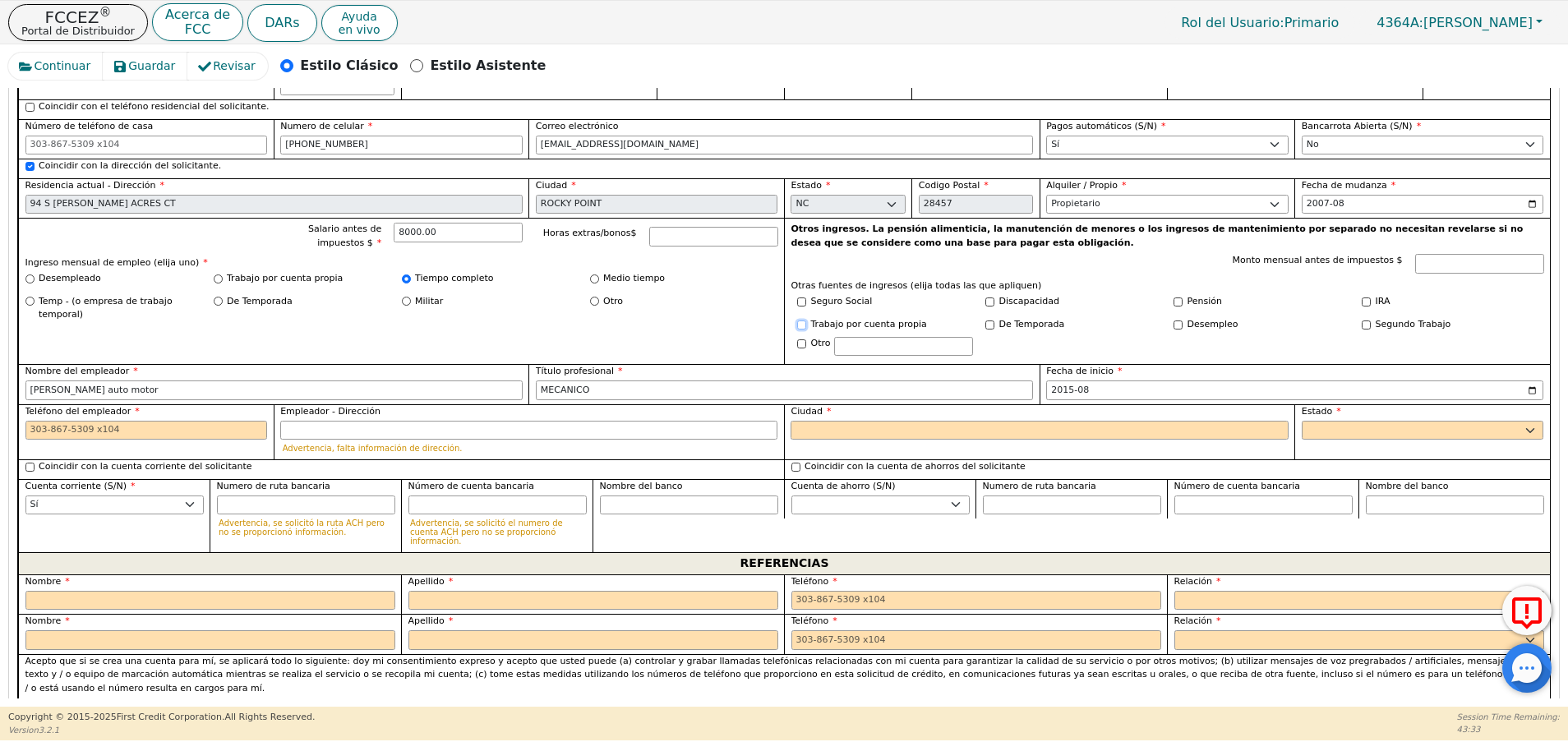
click at [800, 321] on input "Trabajo por cuenta propia" at bounding box center [802, 325] width 9 height 9
checkbox input "true"
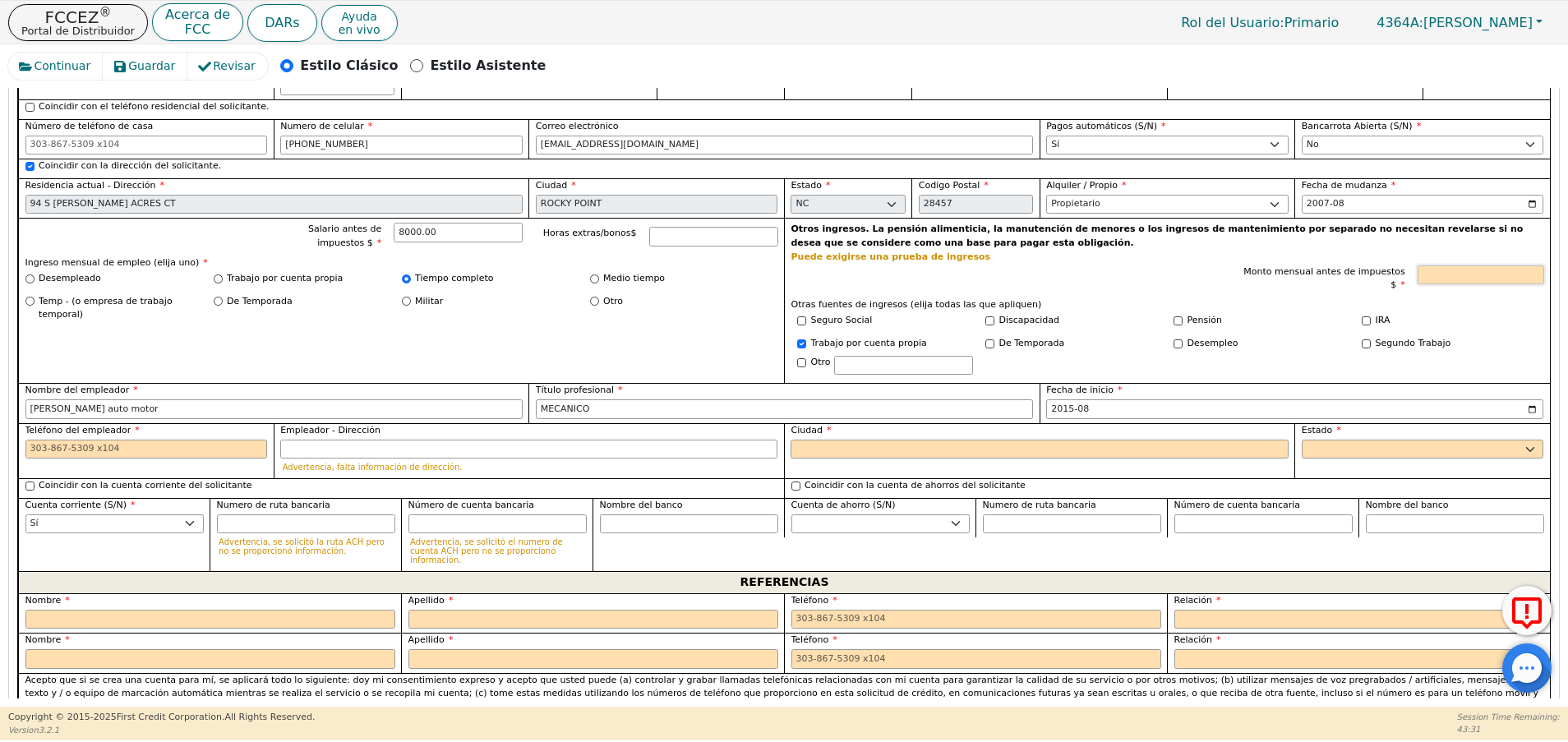
click at [1456, 265] on input "Monto mensual antes de impuestos $" at bounding box center [1480, 275] width 126 height 20
type input "2000.00"
click at [331, 440] on input "Empleador - Dirección" at bounding box center [528, 450] width 497 height 20
paste input "3006 Commerce Rd Wilmington NC 28405"
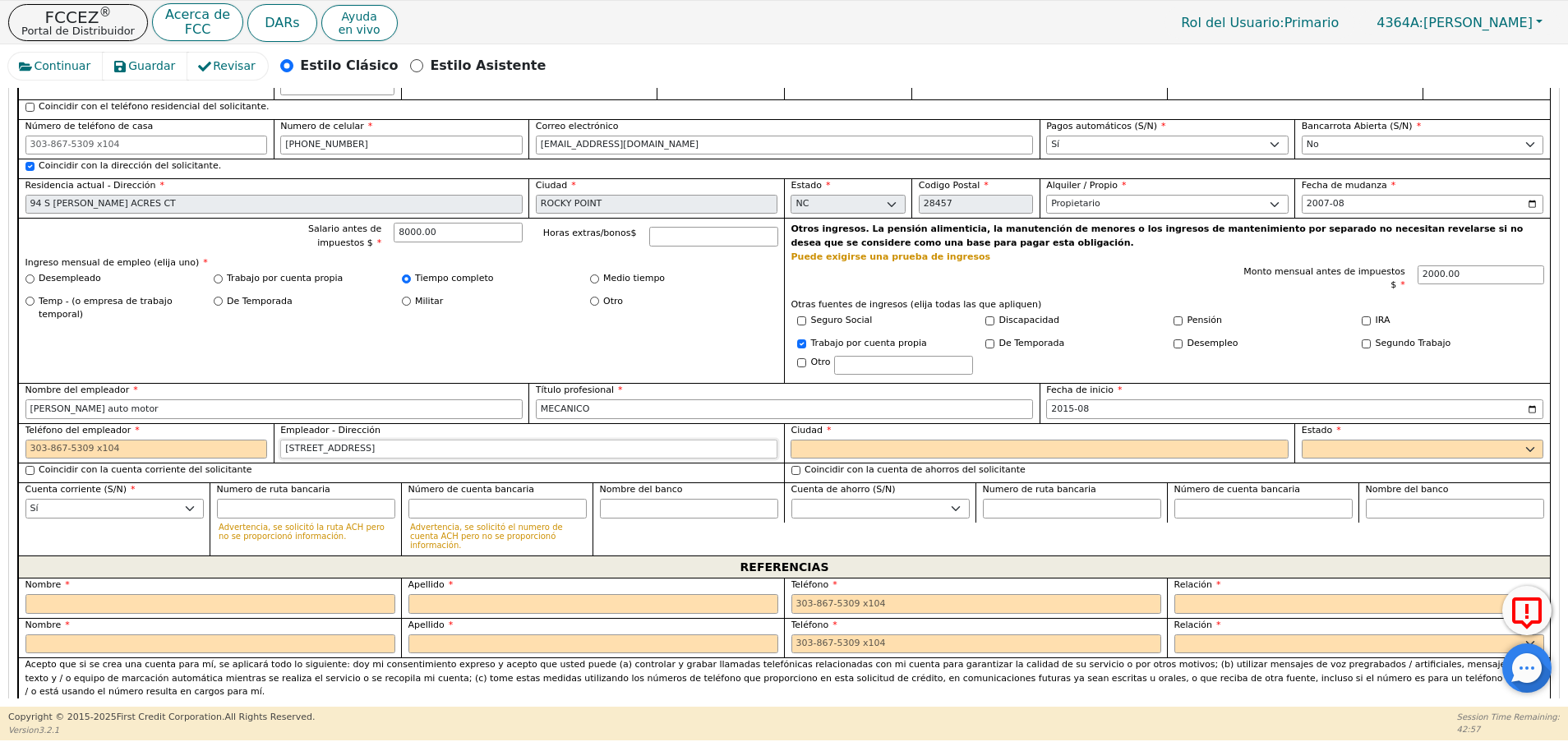
click at [436, 440] on input "3006 Commerce Rd Wilmington NC 28405" at bounding box center [528, 450] width 497 height 20
click at [370, 440] on input "3006 Commerce Rd Wilmington" at bounding box center [528, 450] width 497 height 20
type input "3006 Commerce Rd"
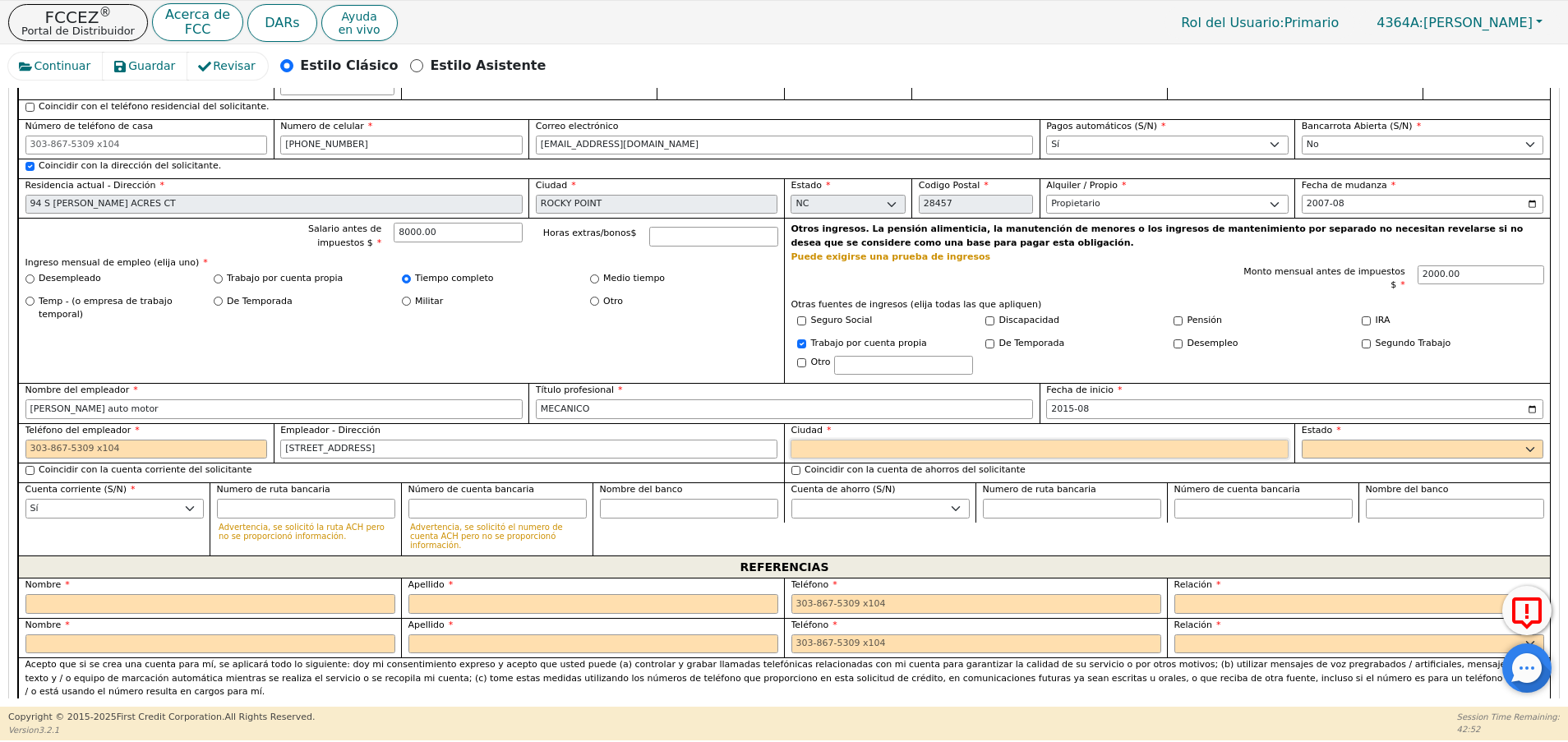
click at [901, 440] on input "Ciudad" at bounding box center [1039, 450] width 497 height 20
paste input "Wilmington"
type input "Wilmington"
click at [1466, 440] on select "AK AL AR AZ CA CO CT DC DE FL GA HI IA ID IL IN KS KY LA MA MD ME MI MN MO MS M…" at bounding box center [1422, 450] width 242 height 20
select select "NC"
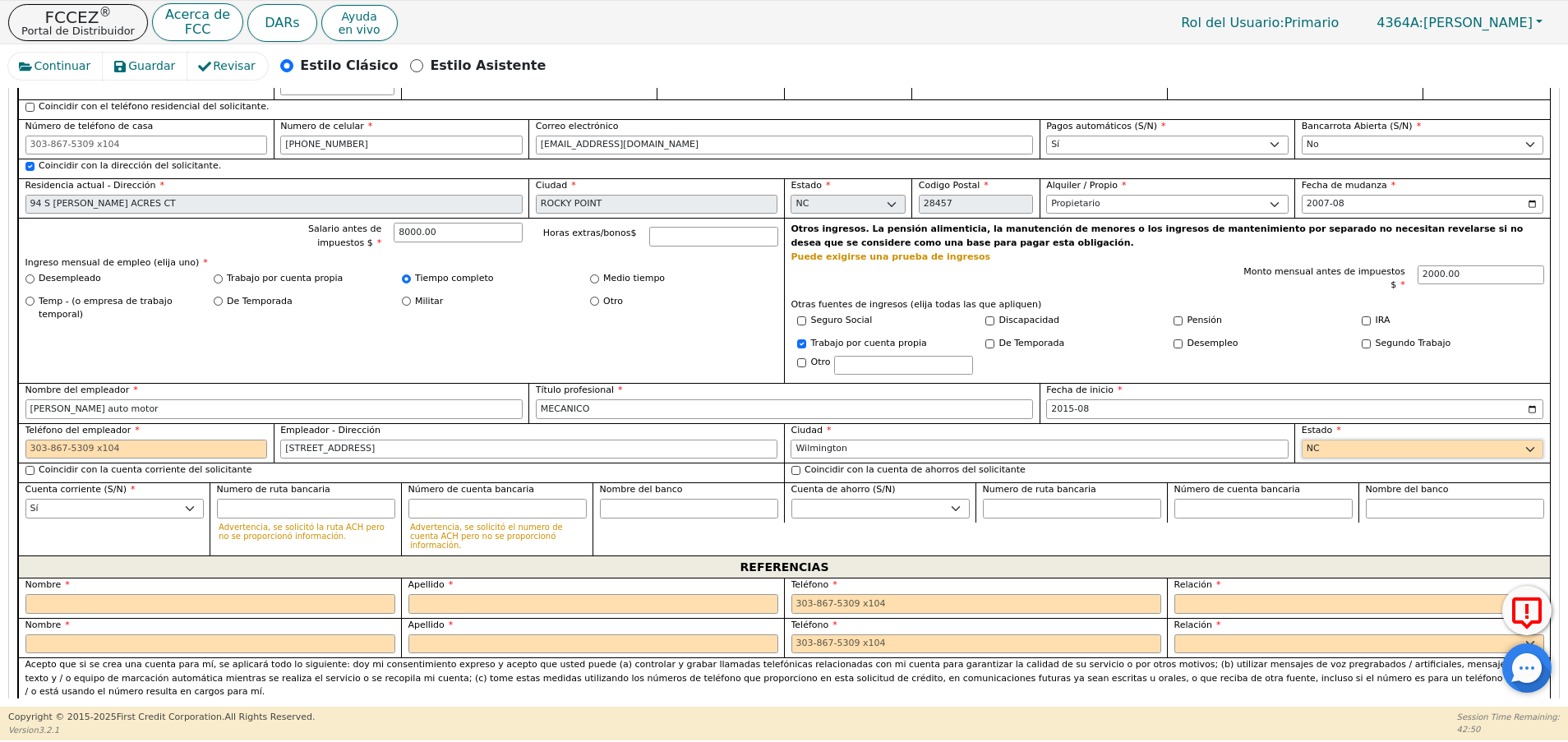
click at [1301, 440] on select "AK AL AR AZ CA CO CT DC DE FL GA HI IA ID IL IN KS KY LA MA MD ME MI MN MO MS M…" at bounding box center [1422, 450] width 242 height 20
click at [117, 440] on input "Teléfono del empleador" at bounding box center [146, 450] width 242 height 20
paste input "910-815-0029"
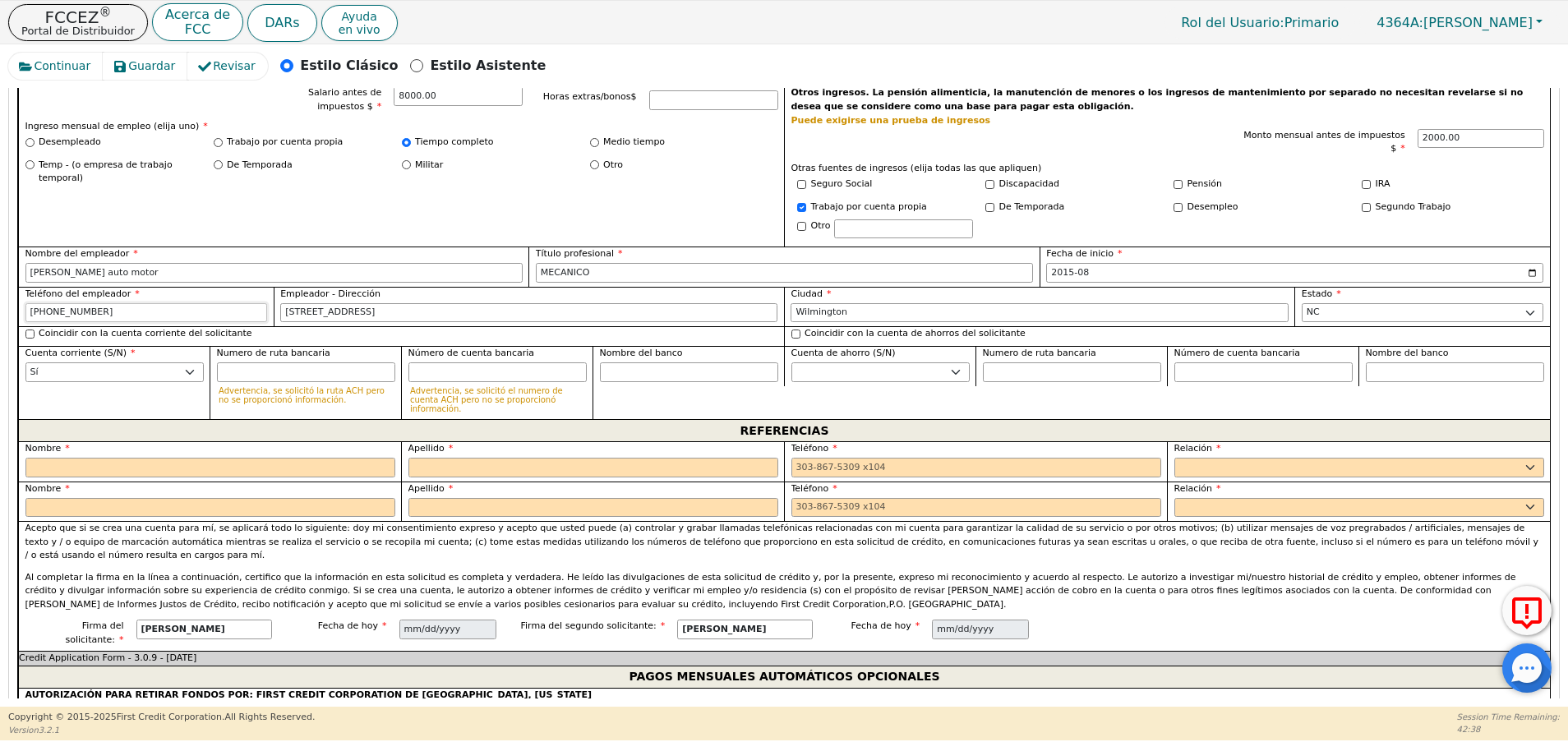
scroll to position [1645, 0]
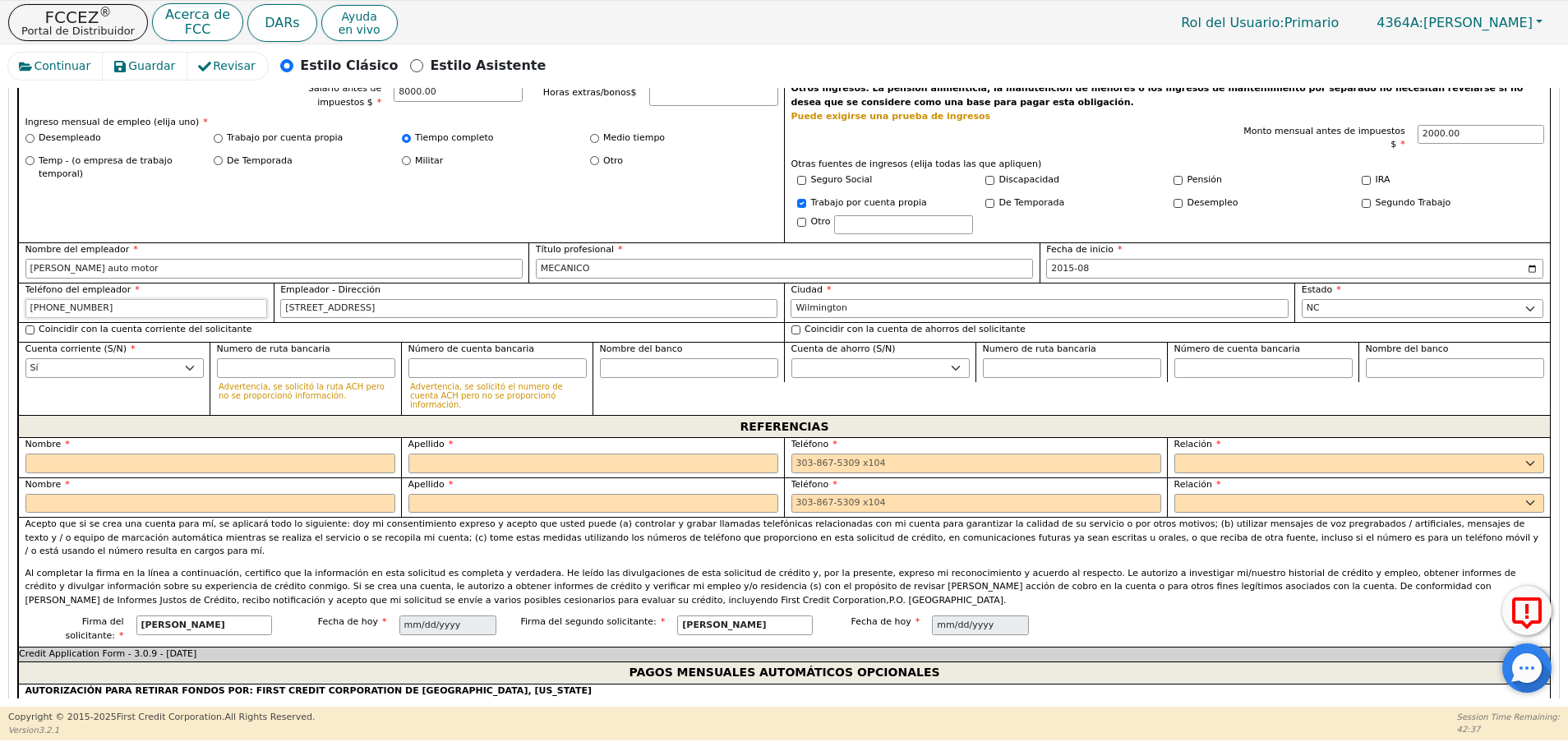
type input "910-815-0029"
click at [1025, 454] on input "tel" at bounding box center [975, 464] width 370 height 20
paste input "910-815-0029"
click at [819, 454] on input "910-815-0029" at bounding box center [975, 464] width 370 height 20
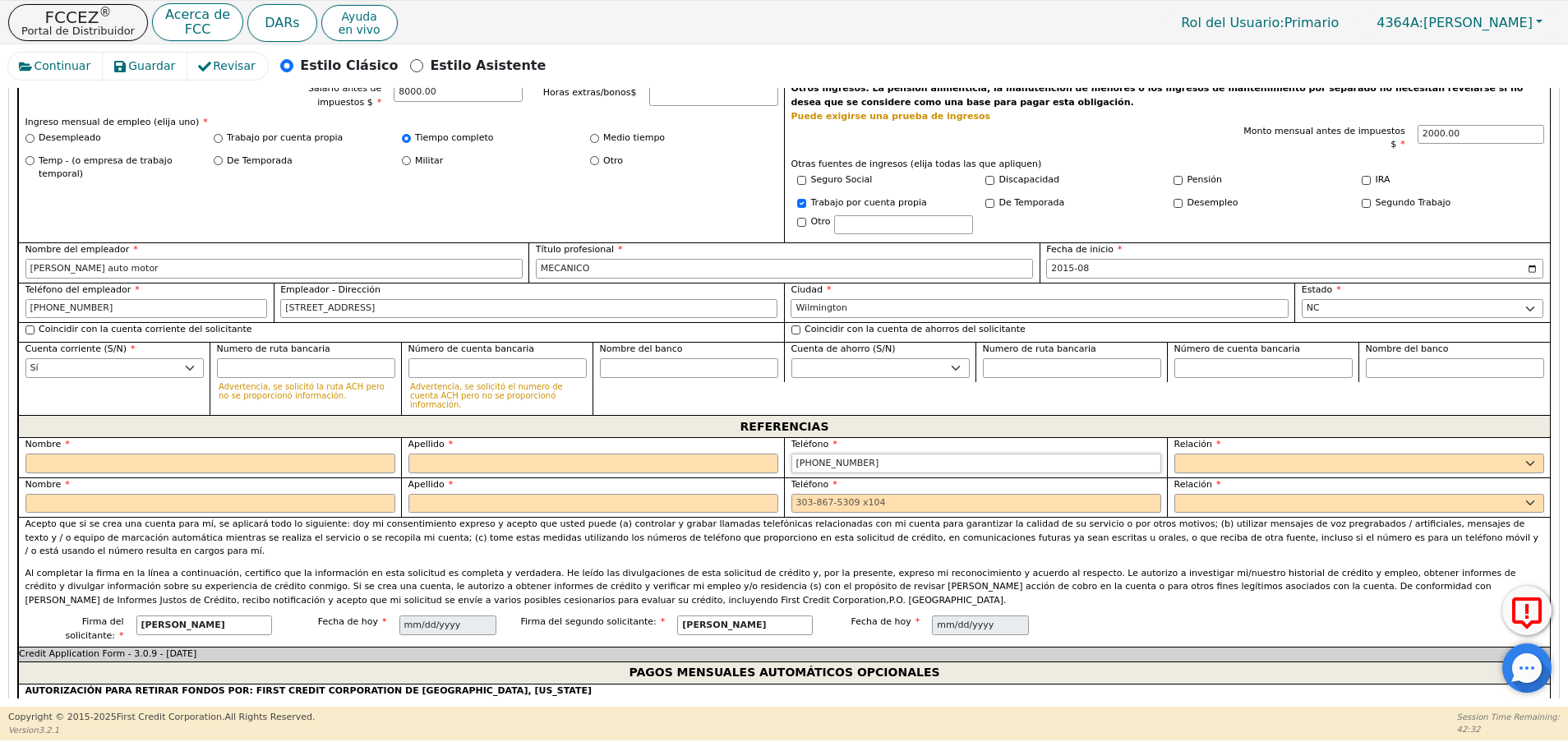
click at [843, 454] on input "910-700-0029" at bounding box center [975, 464] width 370 height 20
click at [843, 454] on input "910-700-5320" at bounding box center [975, 464] width 370 height 20
click at [805, 454] on input "910-700-5320" at bounding box center [975, 464] width 370 height 20
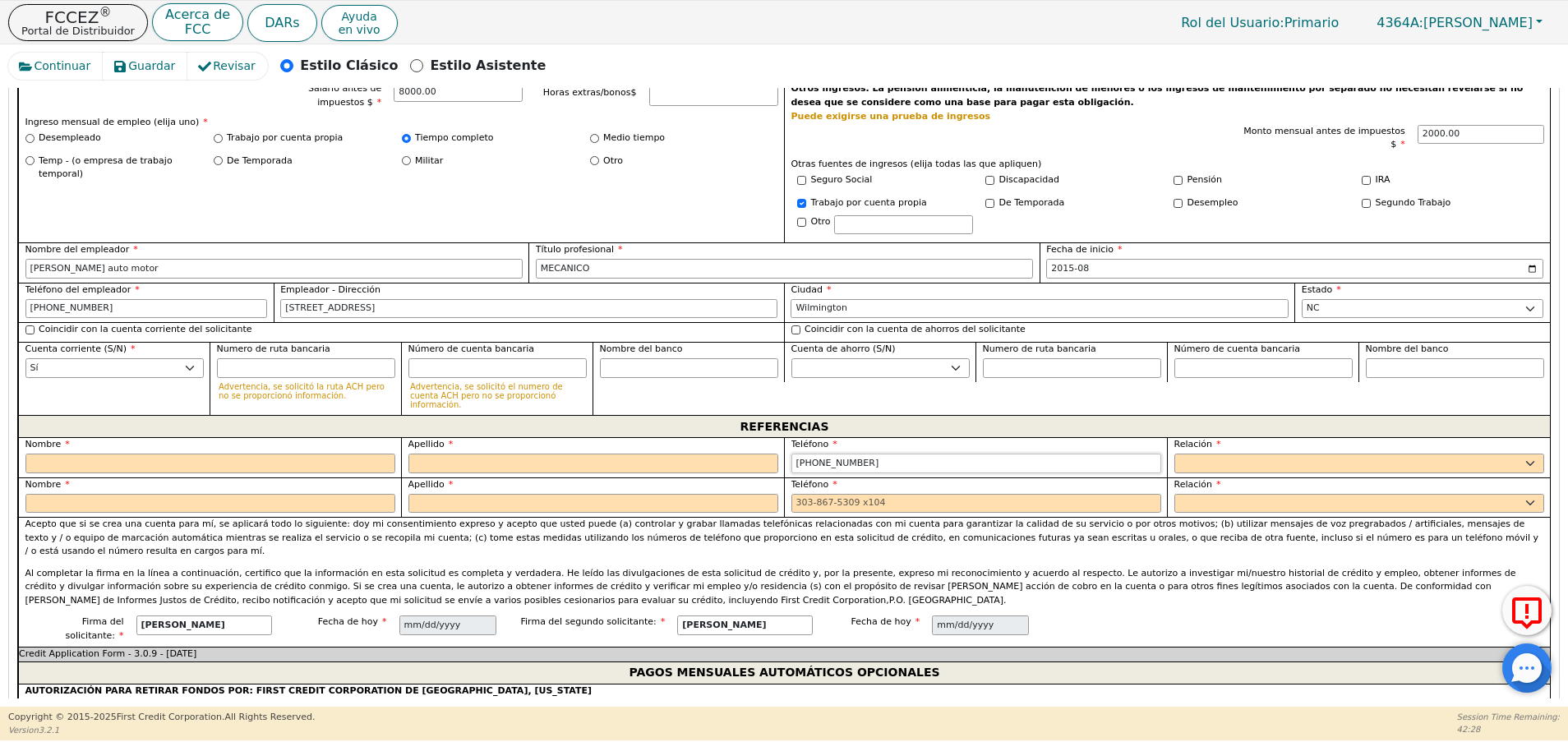
click at [805, 454] on input "910-700-5320" at bounding box center [975, 464] width 370 height 20
type input "910-700-5320"
click at [817, 494] on input "tel" at bounding box center [975, 504] width 370 height 20
paste input "910-700-5320"
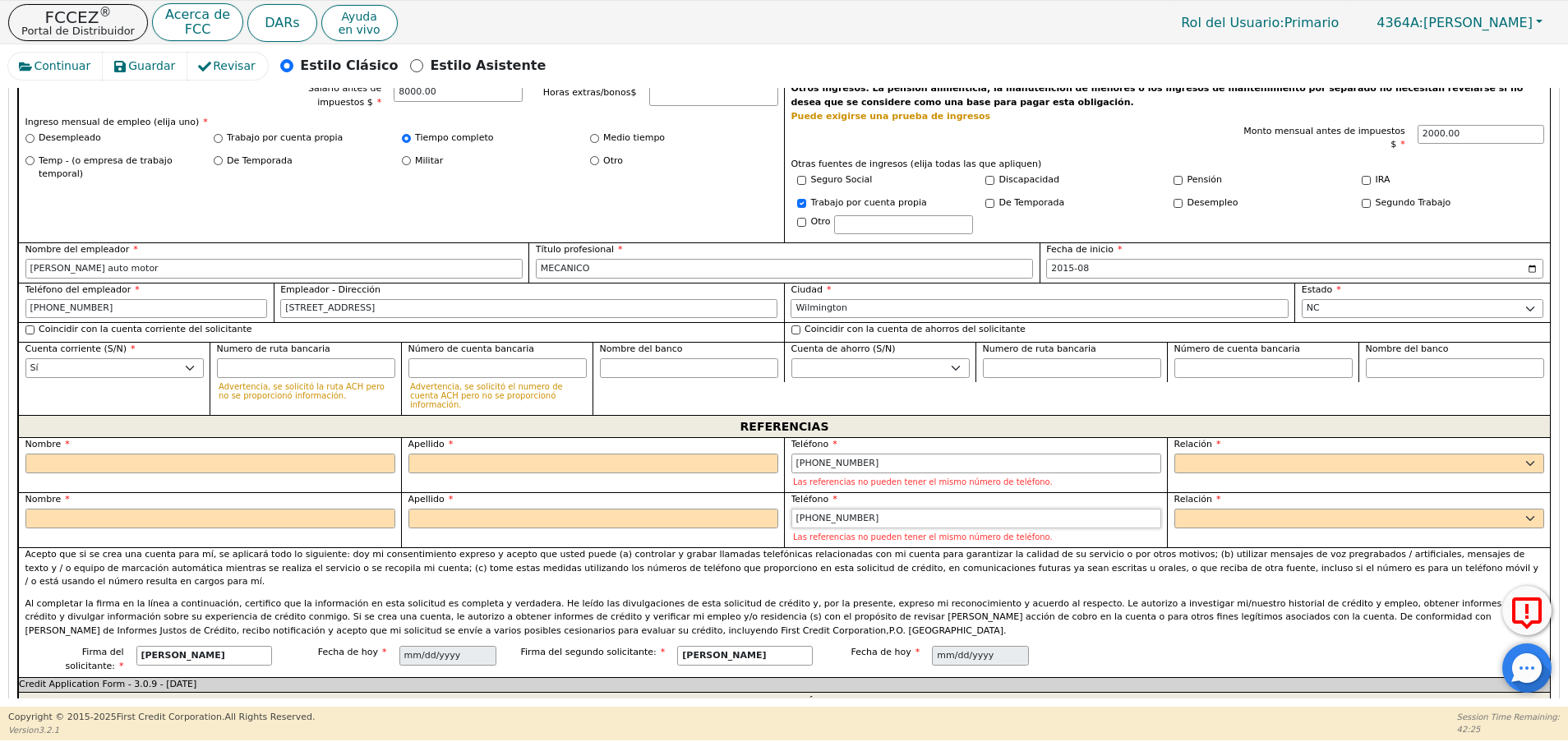
click at [821, 509] on input "910-700-5320" at bounding box center [975, 519] width 370 height 20
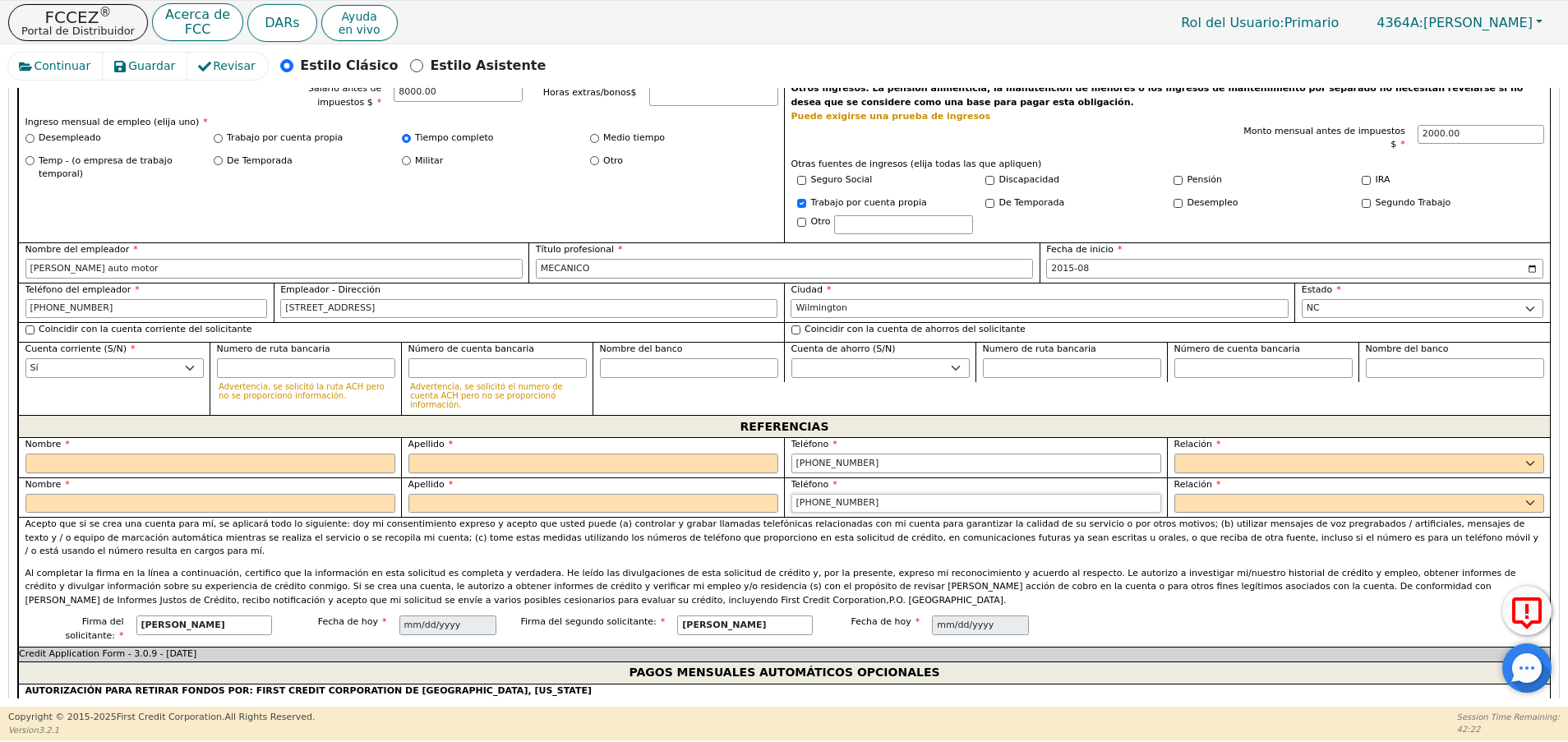
click at [841, 494] on input "910-808-5320" at bounding box center [975, 504] width 370 height 20
type input "910-808-1287"
click at [315, 454] on input "text" at bounding box center [210, 464] width 370 height 20
type input "JUAN SANCHEZ"
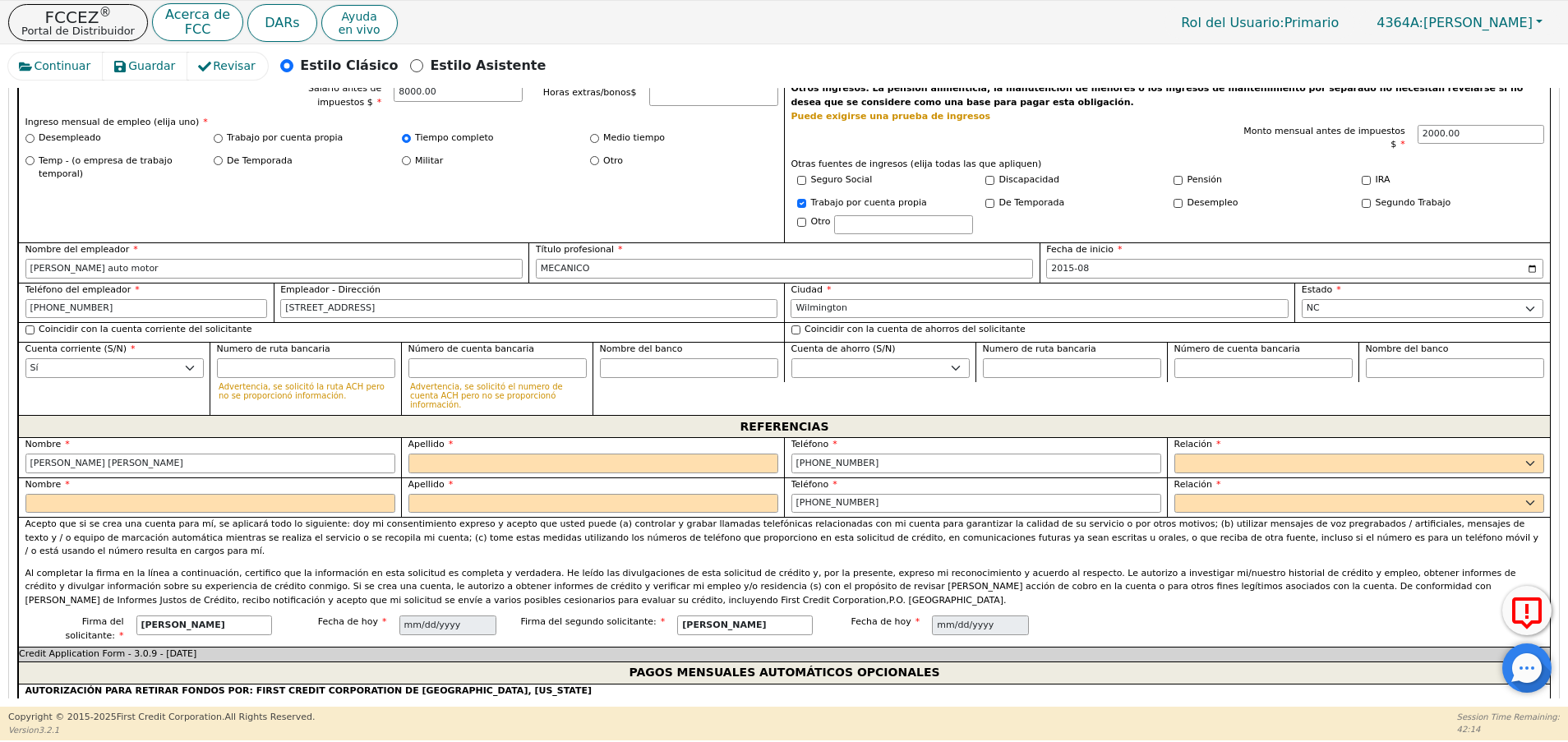
click at [232, 479] on div "Nombre" at bounding box center [210, 496] width 370 height 35
click at [231, 494] on input "text" at bounding box center [210, 504] width 370 height 20
type input "MARIA SANCHEZ"
click at [565, 454] on input "text" at bounding box center [593, 464] width 370 height 20
click at [85, 454] on input "JUAN SANCHEZ" at bounding box center [210, 464] width 370 height 20
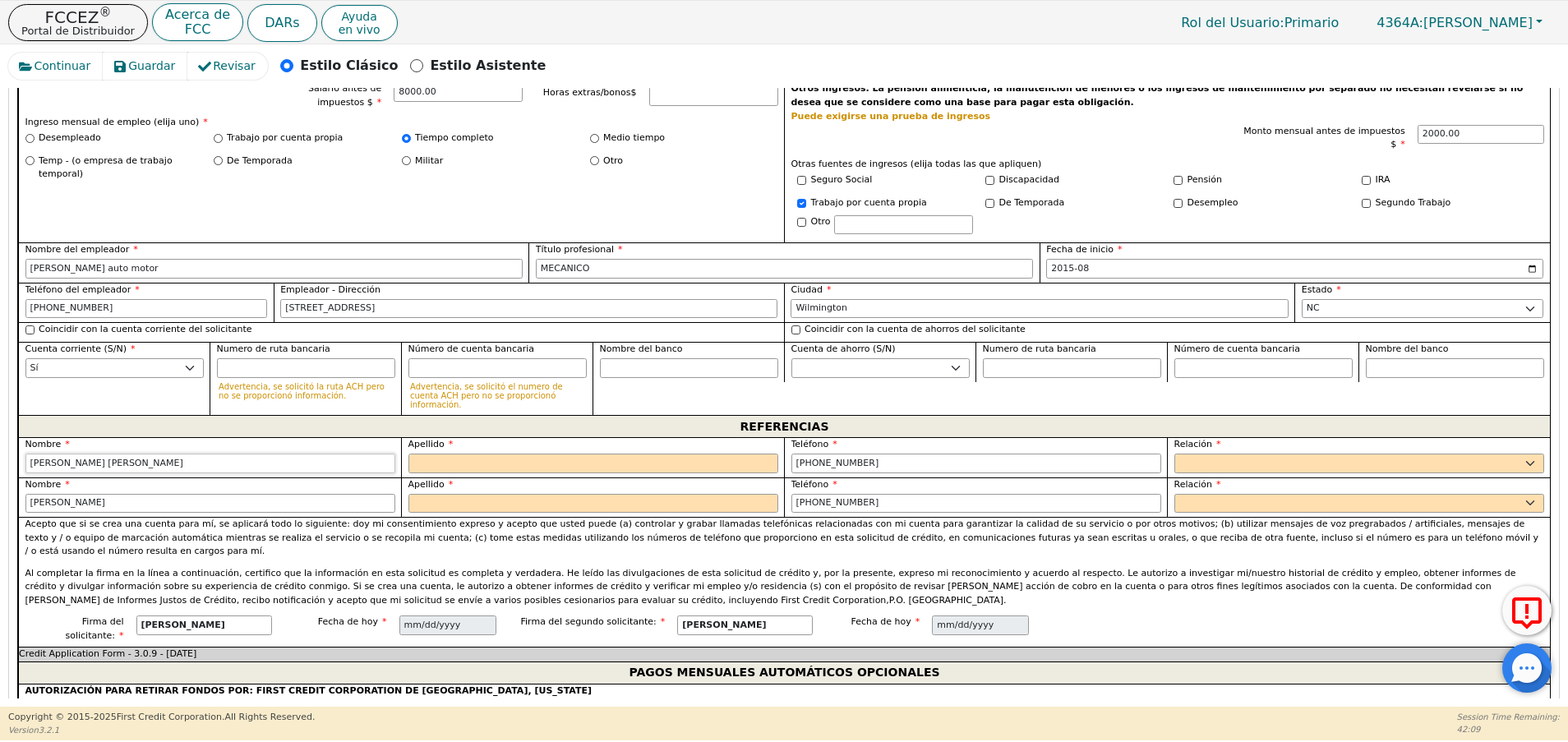
click at [85, 454] on input "JUAN SANCHEZ" at bounding box center [210, 464] width 370 height 20
type input "JUAN"
click at [72, 494] on input "MARIA SANCHEZ" at bounding box center [210, 504] width 370 height 20
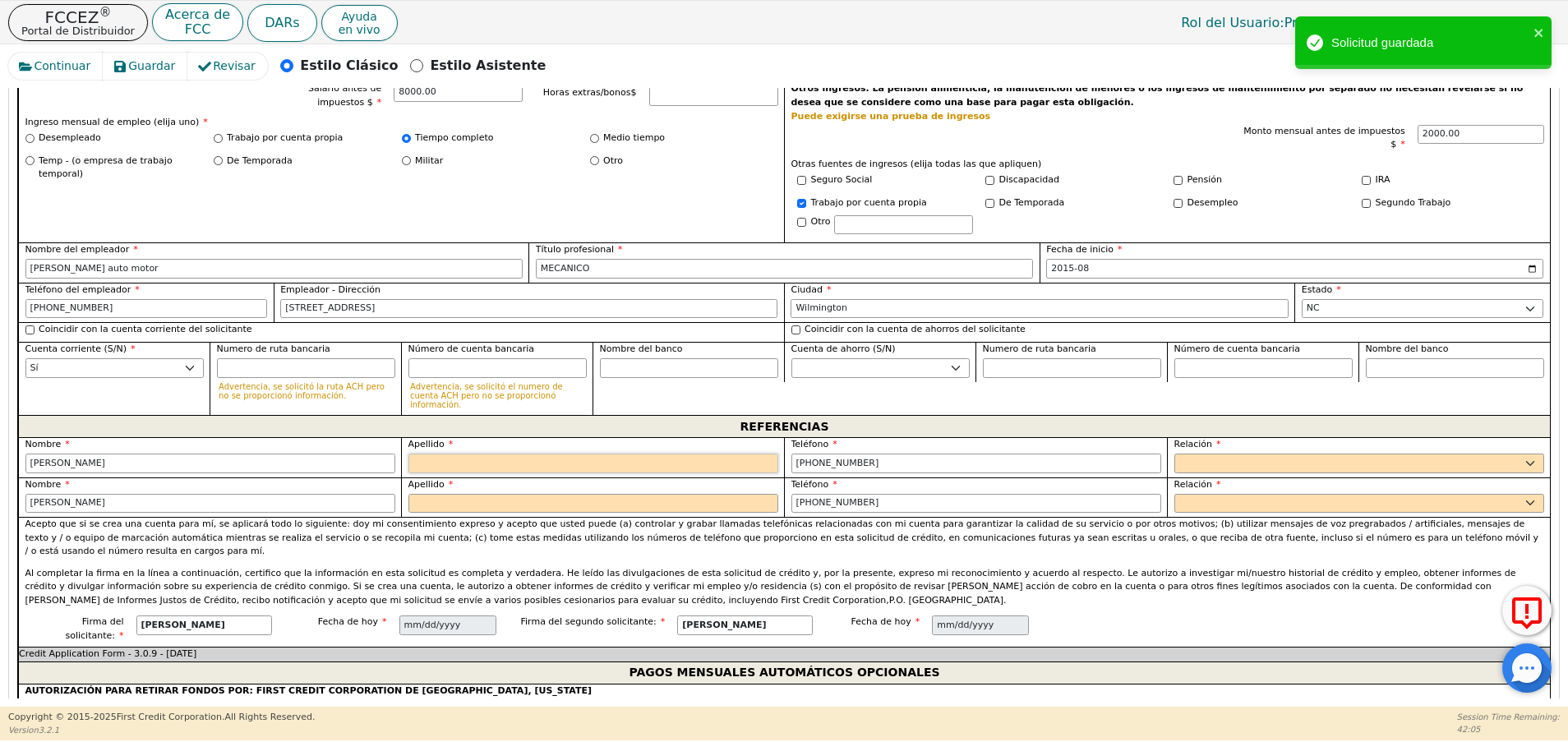
type input "MARIA"
click at [520, 454] on input "text" at bounding box center [593, 464] width 370 height 20
paste input "[PERSON_NAME]"
type input "[PERSON_NAME]"
click at [441, 494] on input "text" at bounding box center [593, 504] width 370 height 20
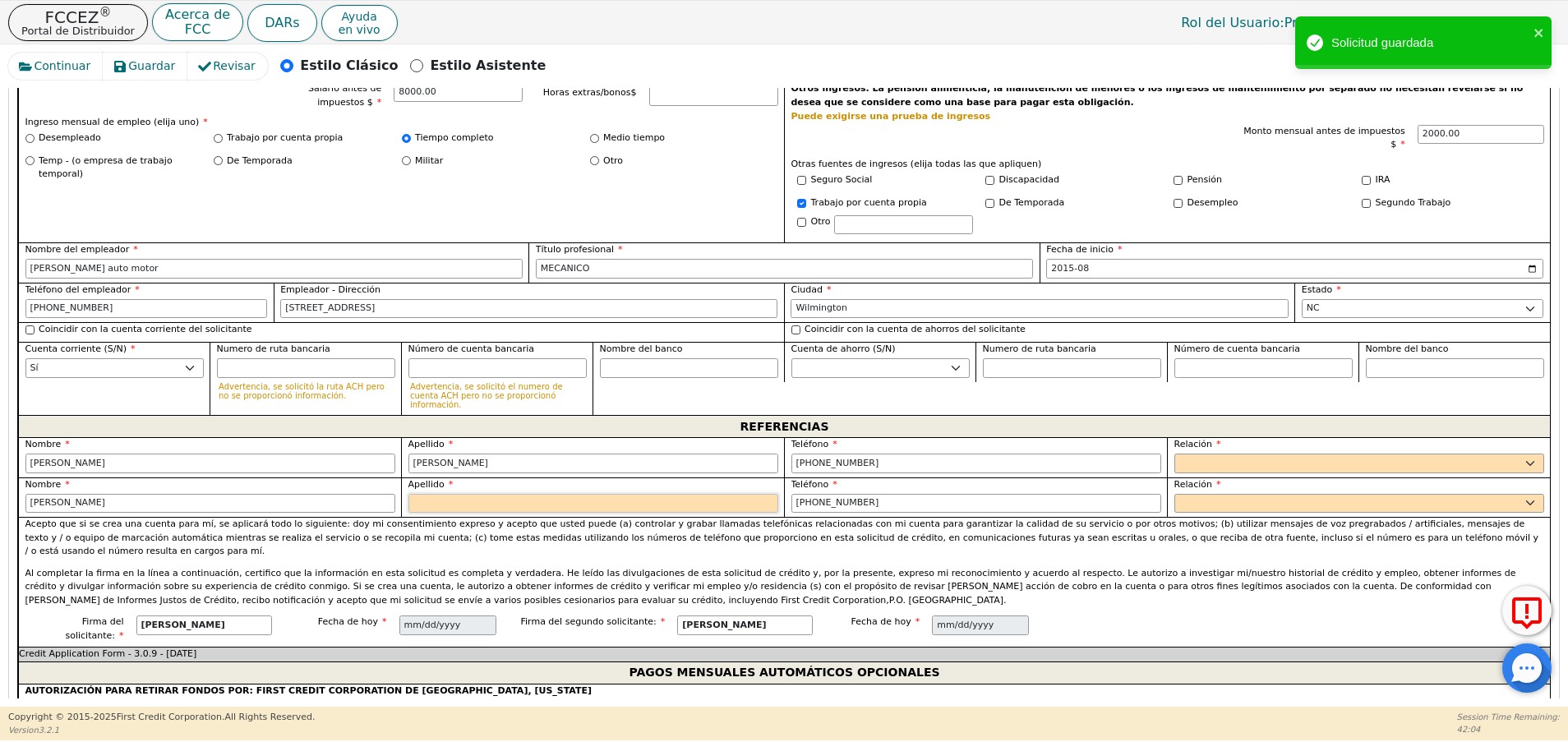
paste input "[PERSON_NAME]"
type input "[PERSON_NAME]"
click at [1276, 437] on div "Relación PADRE MADRE HERMANA HERMANO HIJA HIJO COLABORADOR VECINO AMIGO PRIMO A…" at bounding box center [1358, 457] width 383 height 40
click at [1264, 454] on select "PADRE MADRE HERMANA HERMANO HIJA HIJO COLABORADOR VECINO AMIGO PRIMO ABUELA ABU…" at bounding box center [1358, 464] width 370 height 20
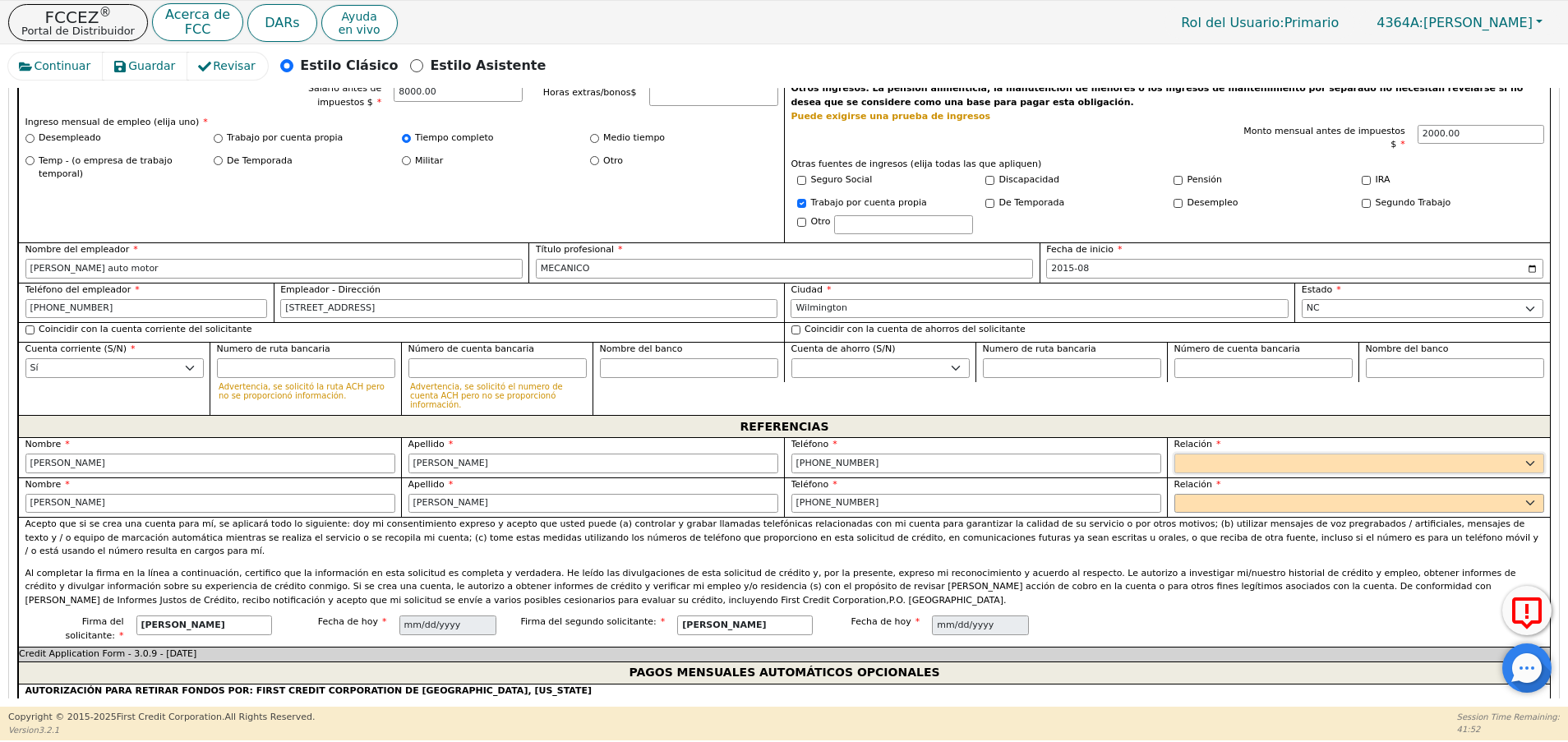
select select "COUSIN"
click at [1174, 454] on select "PADRE MADRE HERMANA HERMANO HIJA HIJO COLABORADOR VECINO AMIGO PRIMO ABUELA ABU…" at bounding box center [1358, 464] width 370 height 20
click at [1228, 494] on select "PADRE MADRE HERMANA HERMANO HIJA HIJO COLABORADOR VECINO AMIGO PRIMO ABUELA ABU…" at bounding box center [1358, 504] width 370 height 20
select select "B-I-L"
click at [1174, 494] on select "PADRE MADRE HERMANA HERMANO HIJA HIJO COLABORADOR VECINO AMIGO PRIMO ABUELA ABU…" at bounding box center [1358, 504] width 370 height 20
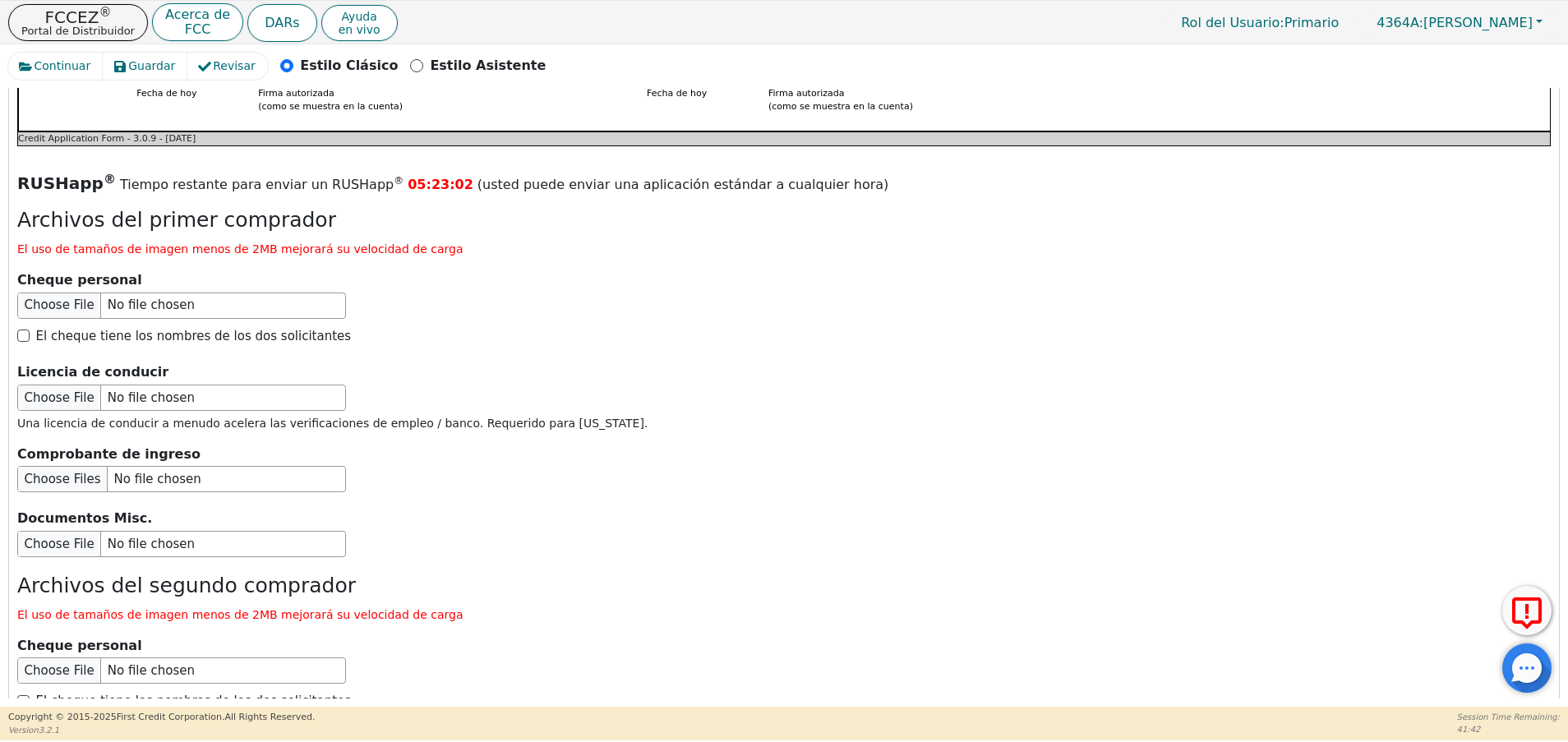
scroll to position [2424, 0]
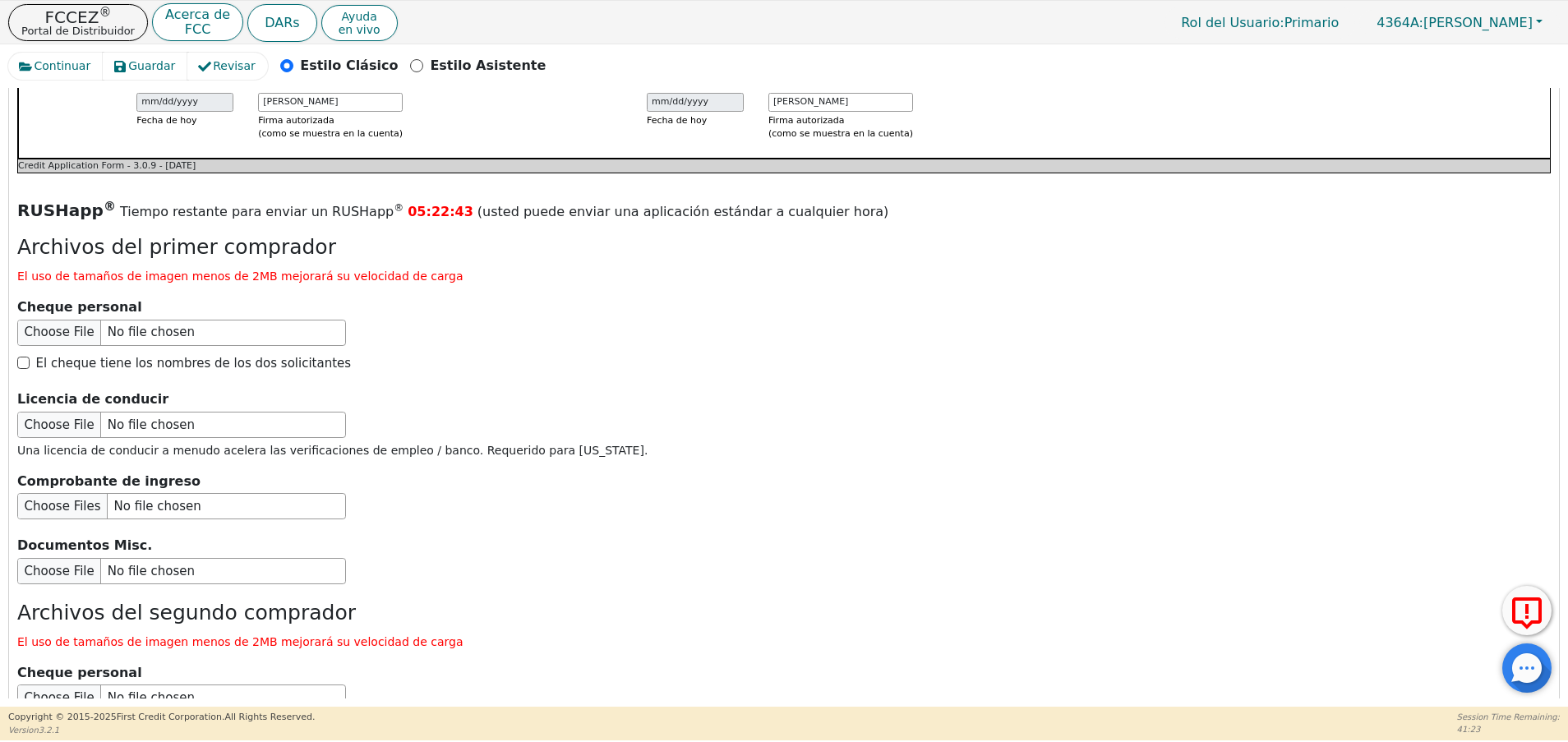
type input "C:\fakepath\ID JENNIFER SANCHEZ.jpg"
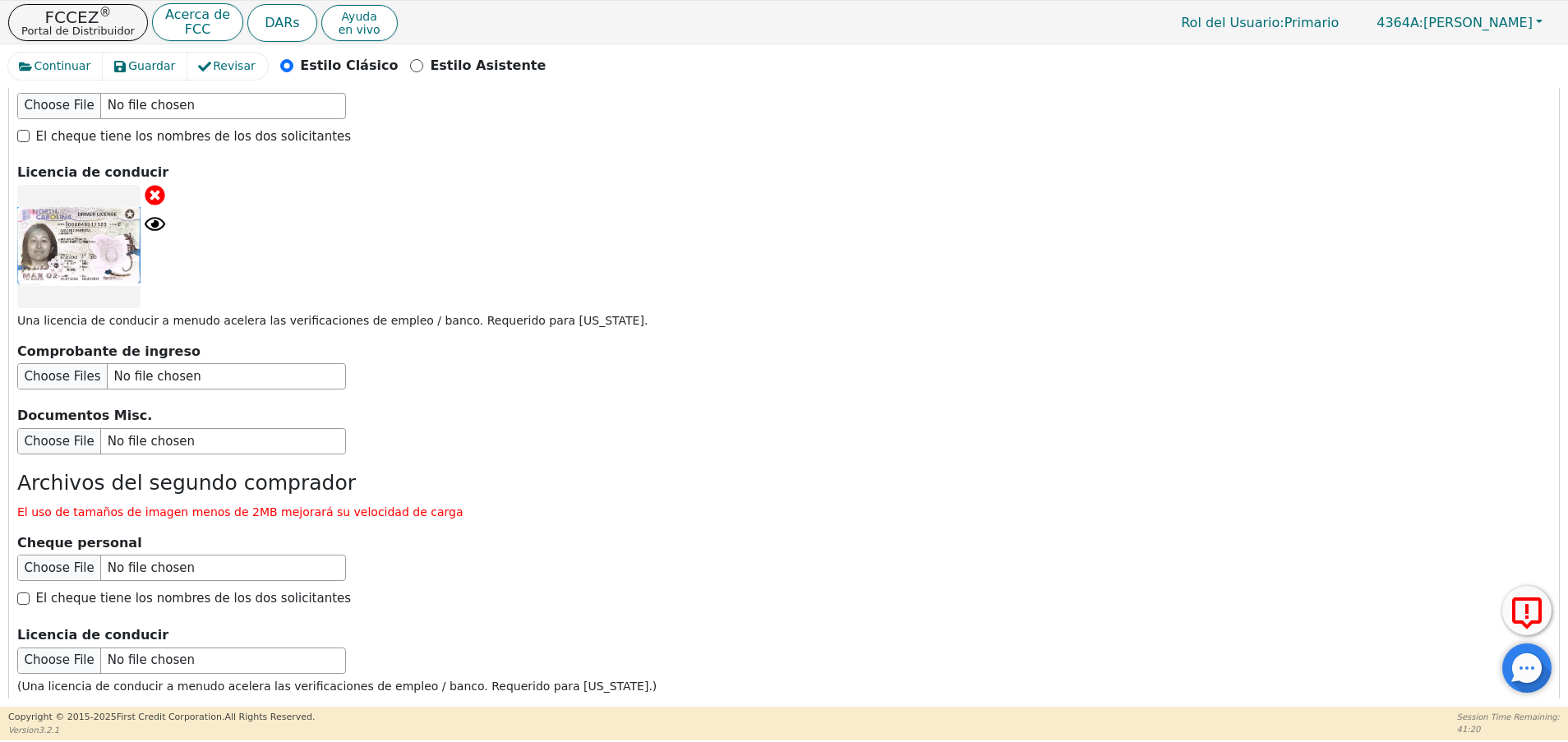
scroll to position [2912, 0]
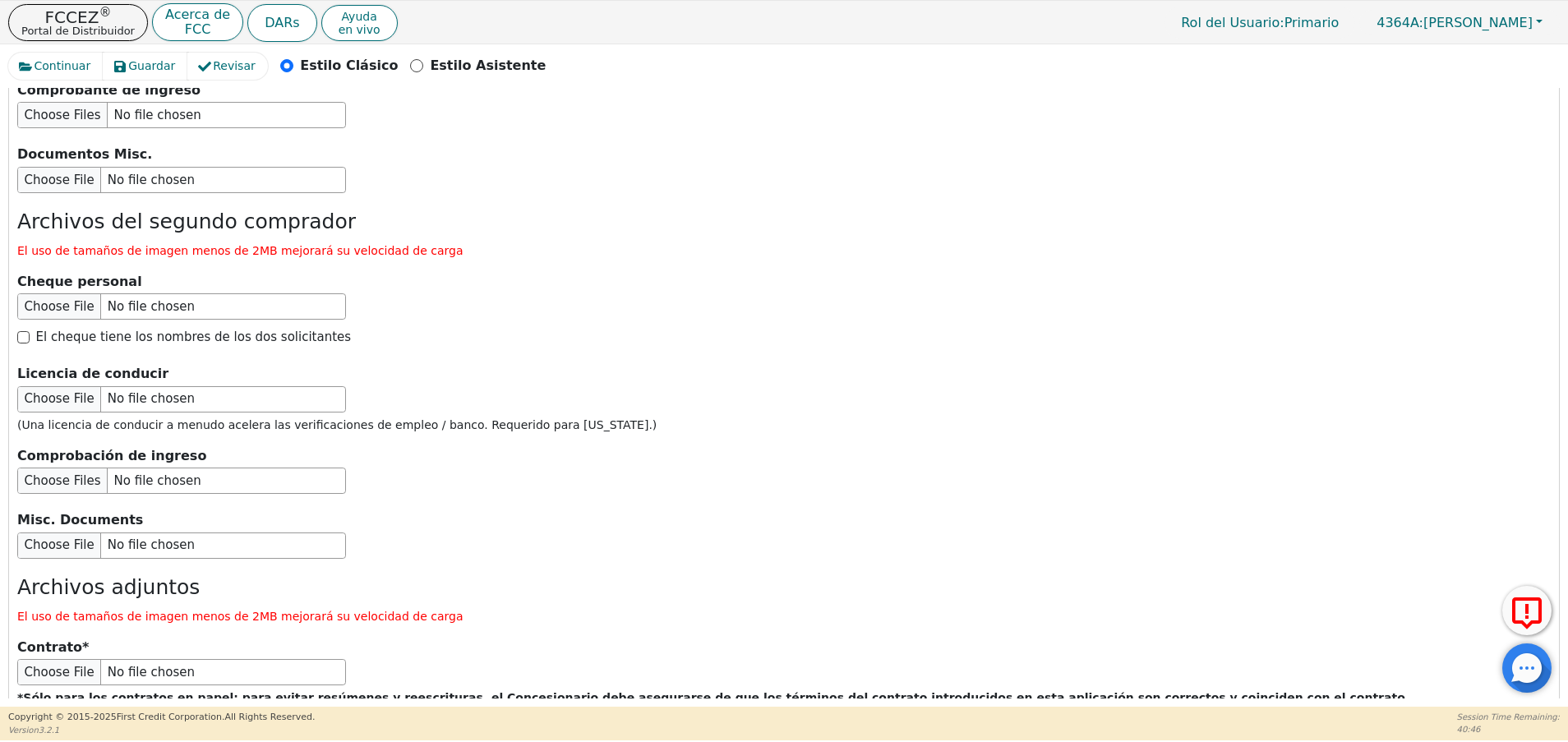
type input "C:\fakepath\ID SILVERIO SANCHEZ.jpg"
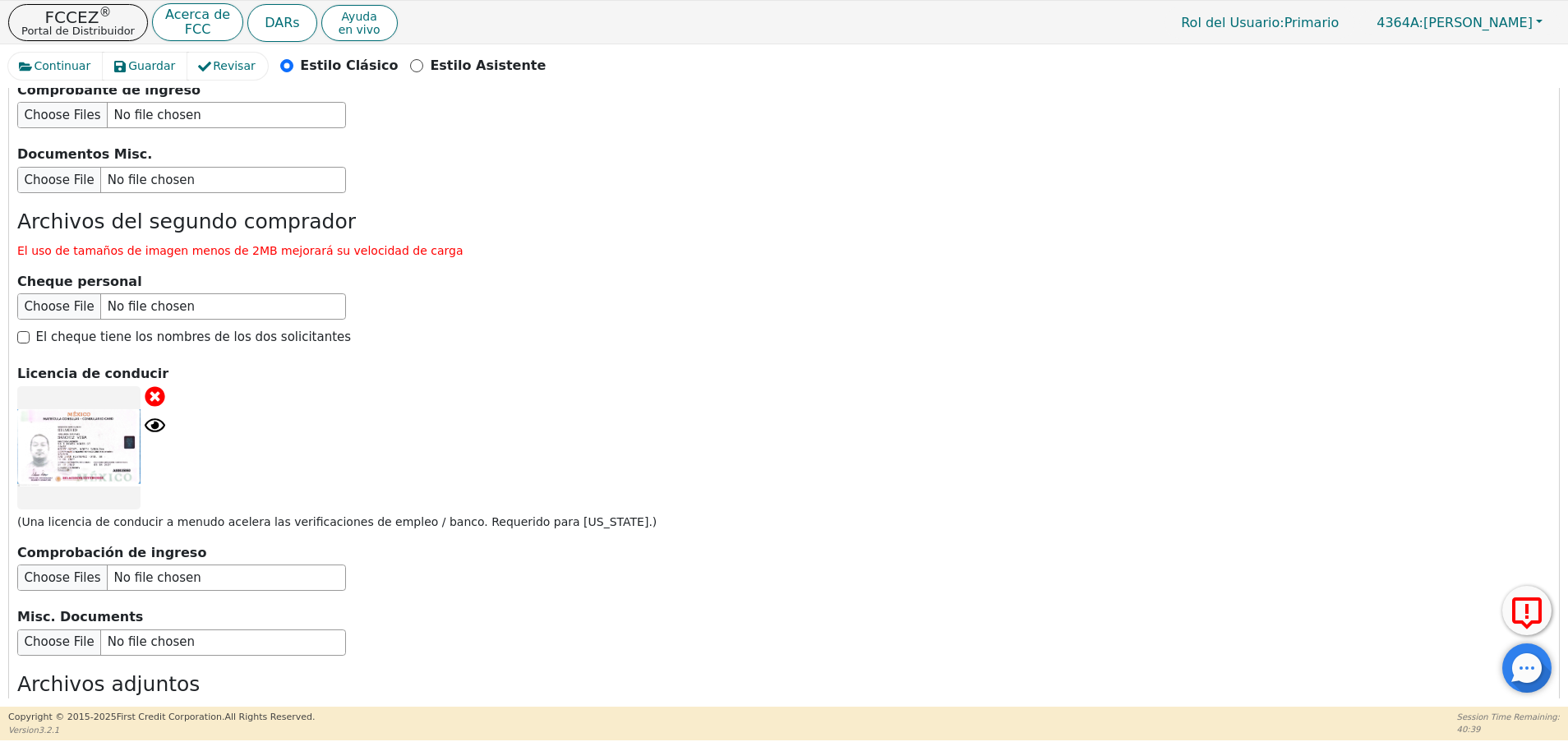
scroll to position [3009, 0]
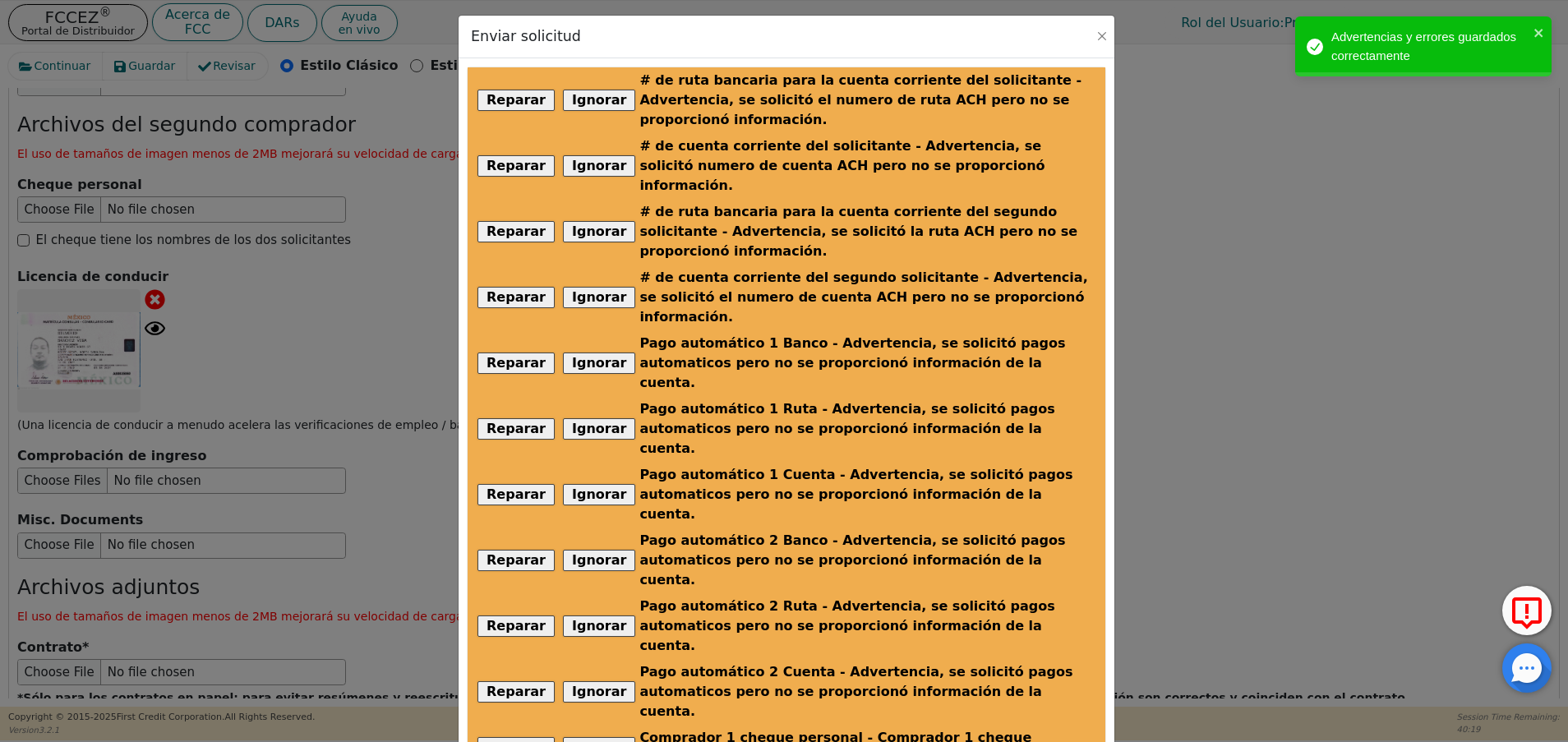
scroll to position [60, 0]
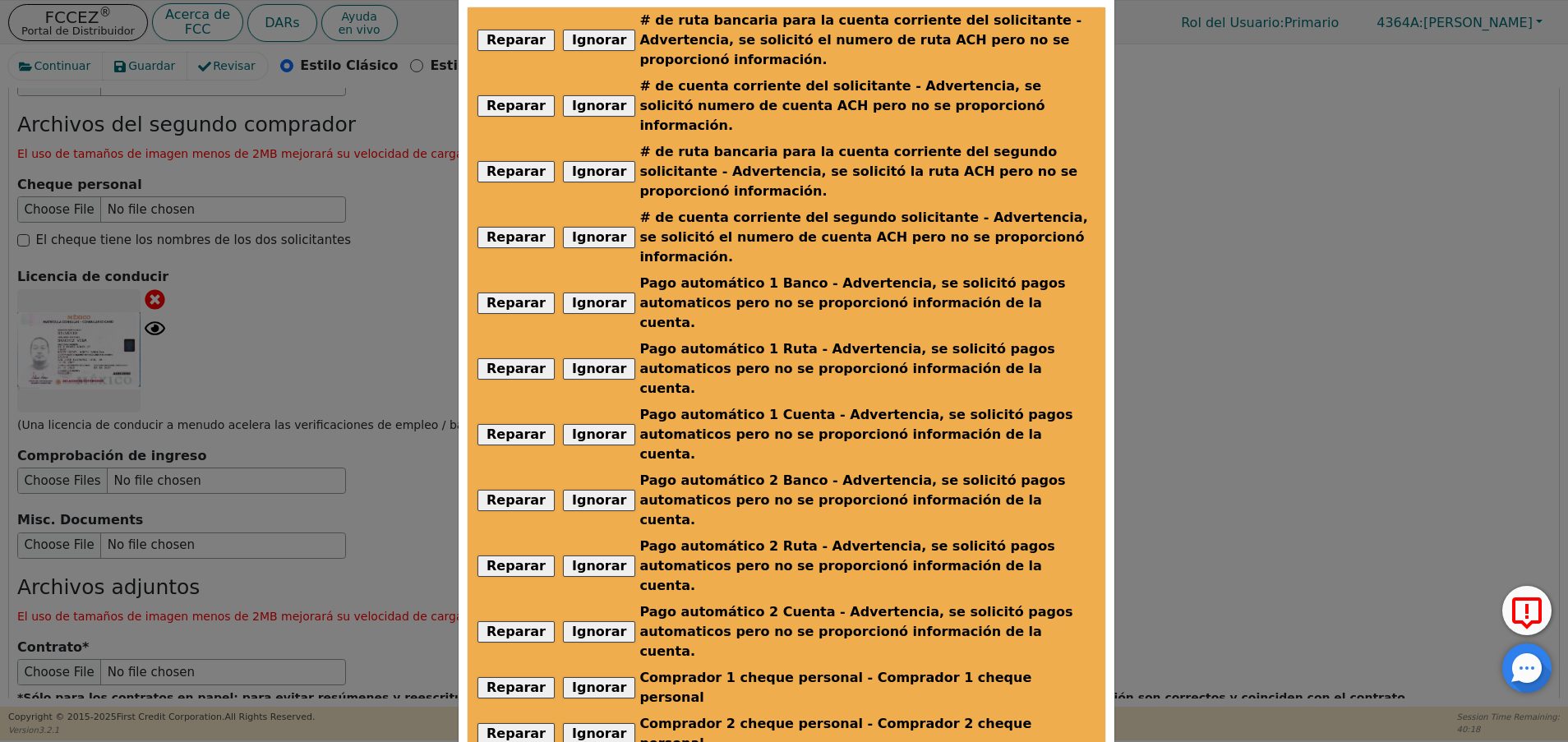
radio input "false"
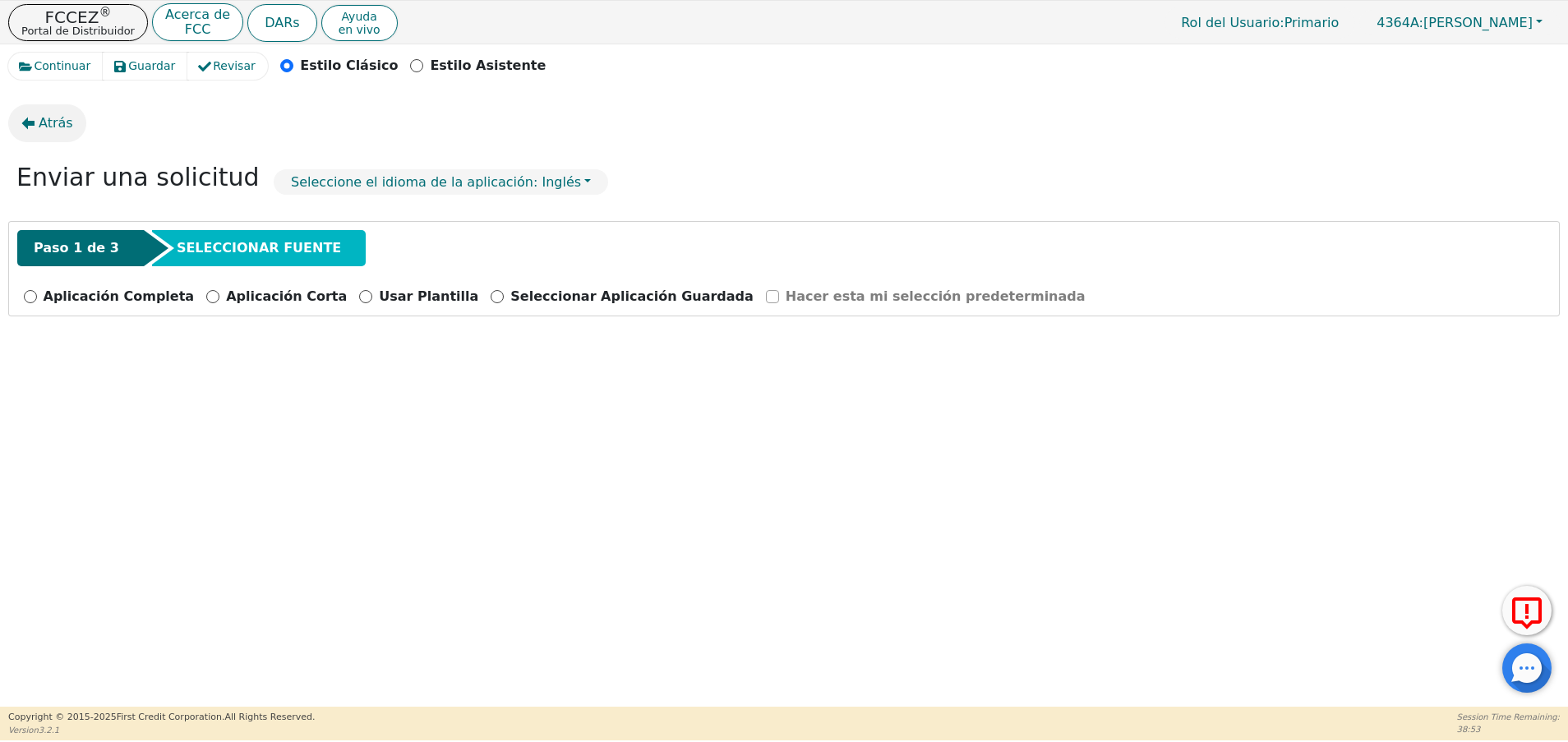
drag, startPoint x: 18, startPoint y: 104, endPoint x: 47, endPoint y: 118, distance: 32.2
click at [47, 118] on div "Atrás" at bounding box center [784, 124] width 1552 height 38
click at [47, 118] on span "Atrás" at bounding box center [56, 124] width 35 height 20
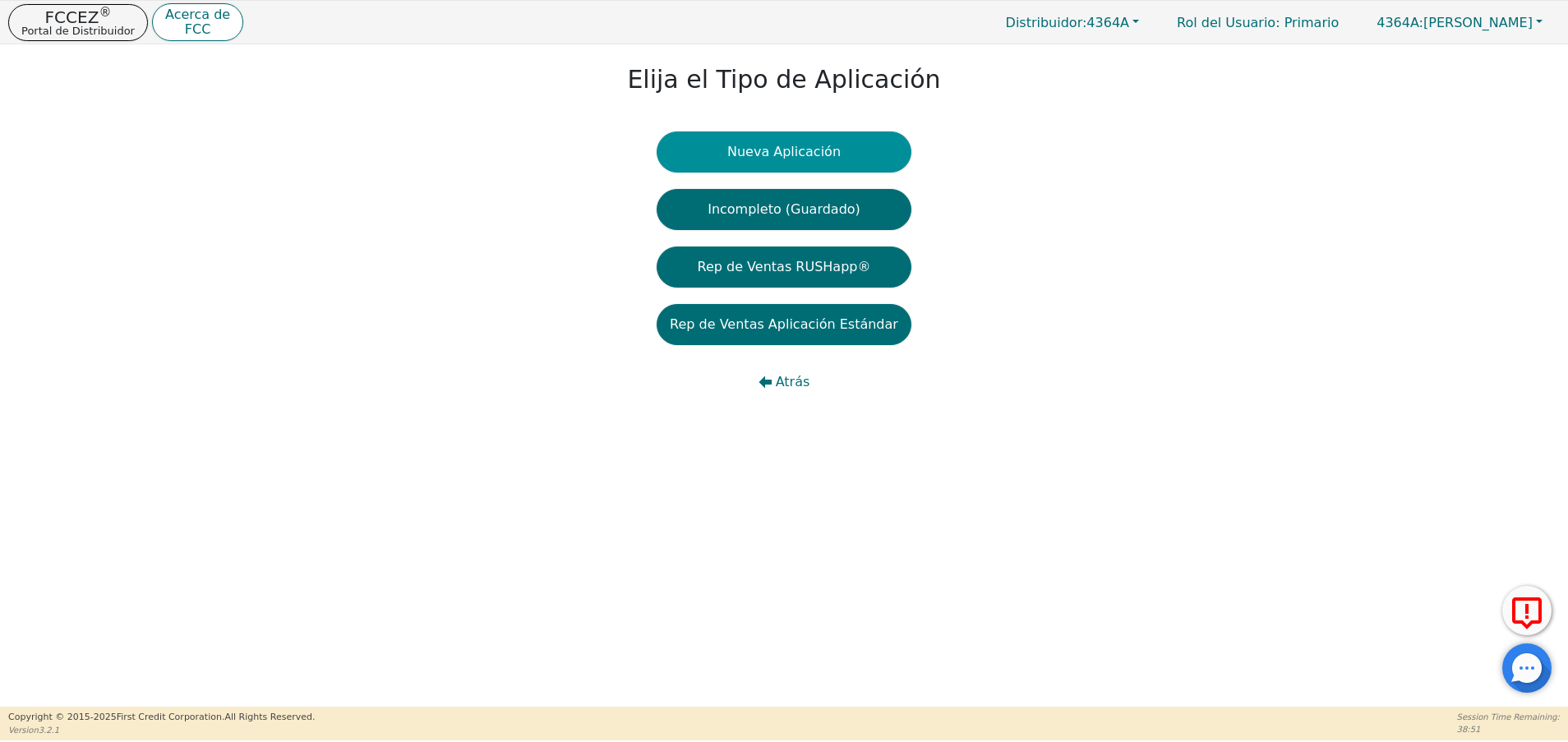
click at [774, 137] on button "Nueva Aplicación" at bounding box center [784, 152] width 255 height 41
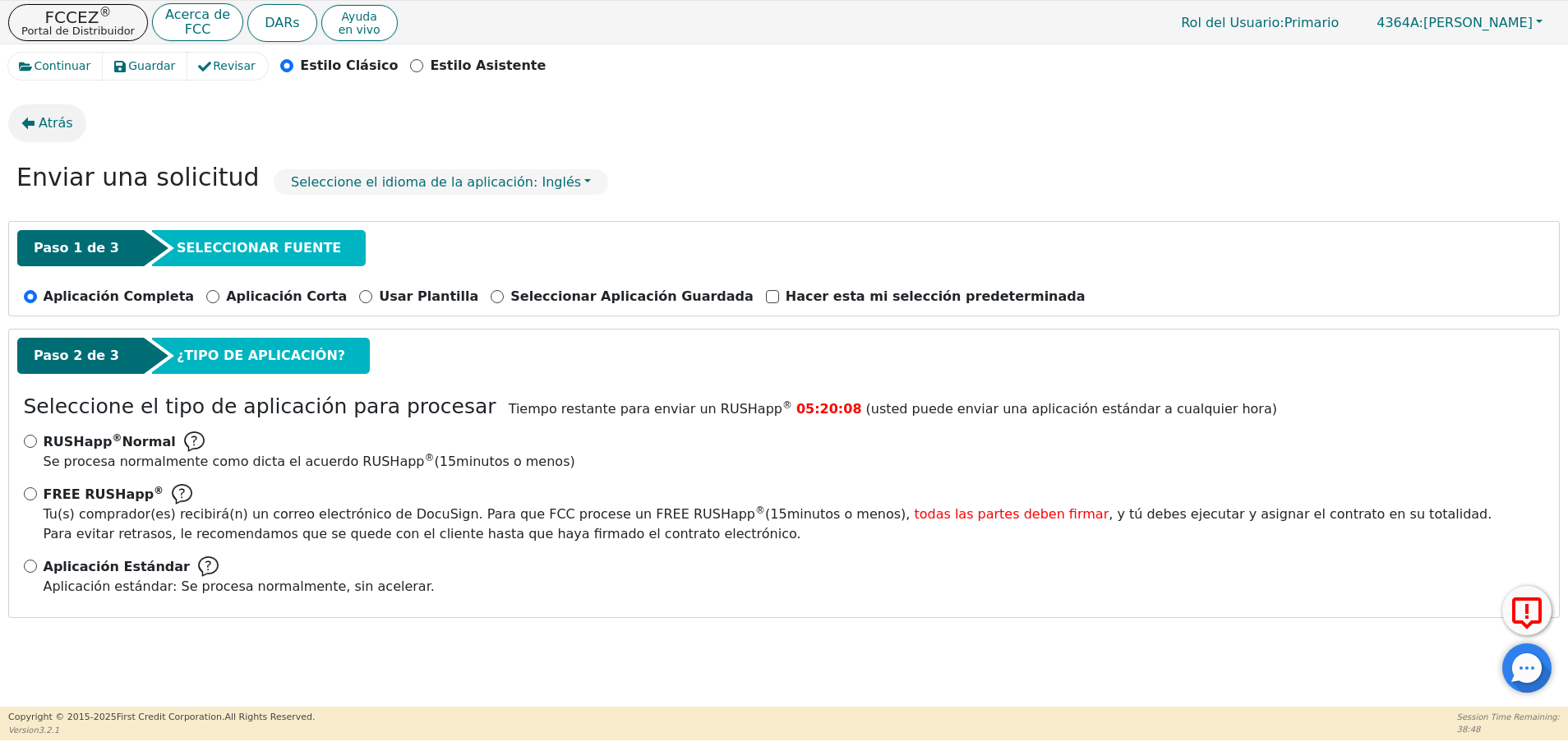
click at [50, 119] on span "Atrás" at bounding box center [56, 124] width 35 height 20
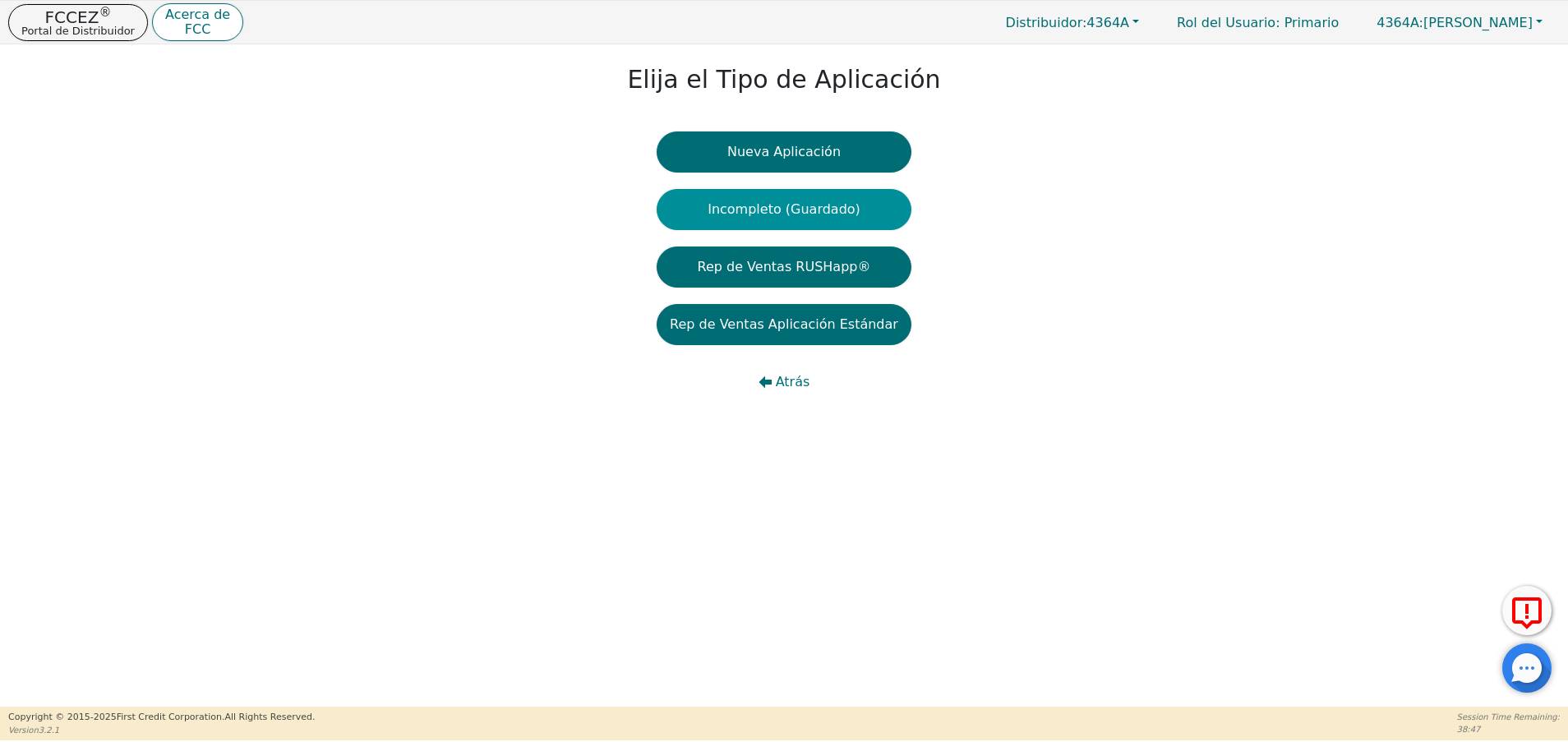
click at [800, 206] on button "Incompleto (Guardado)" at bounding box center [784, 209] width 255 height 41
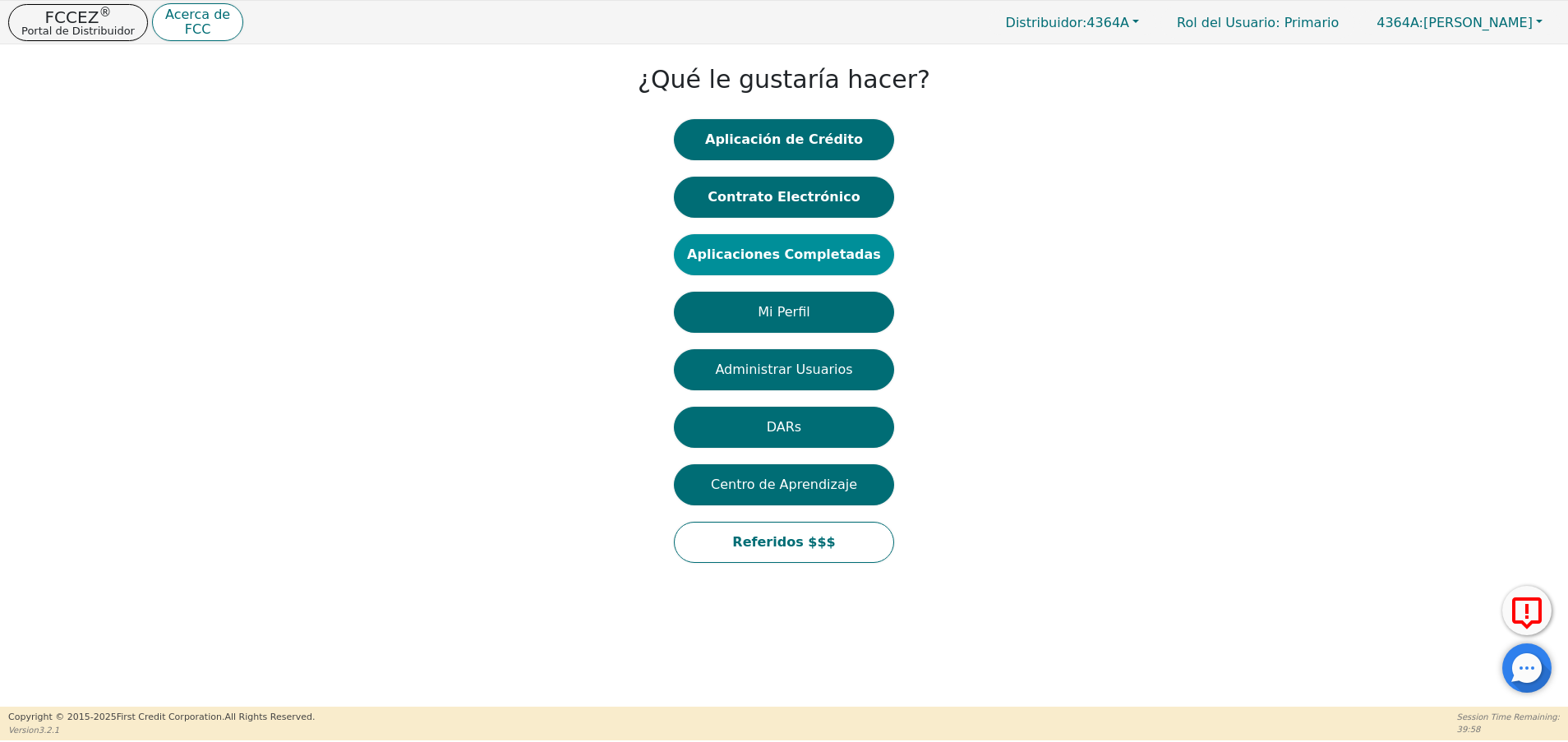
click at [800, 250] on button "Aplicaciones Completadas" at bounding box center [784, 254] width 221 height 41
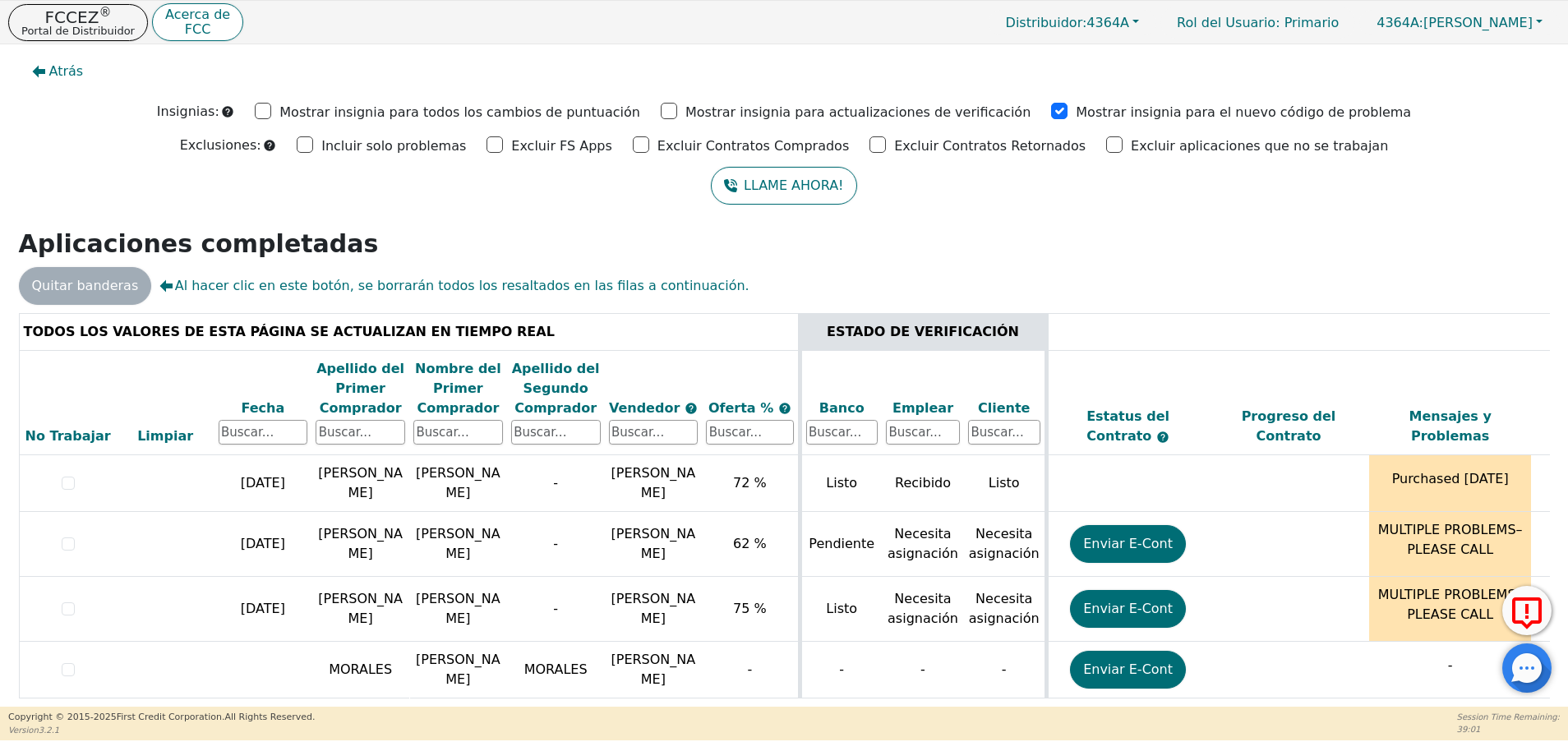
scroll to position [26, 0]
drag, startPoint x: 1539, startPoint y: 375, endPoint x: 1543, endPoint y: 438, distance: 63.1
click at [1543, 438] on div "TODOS LOS VALORES DE ESTA PÁGINA SE ACTUALIZAN EN TIEMPO REAL ESTADO DE VERIFIC…" at bounding box center [784, 536] width 1531 height 445
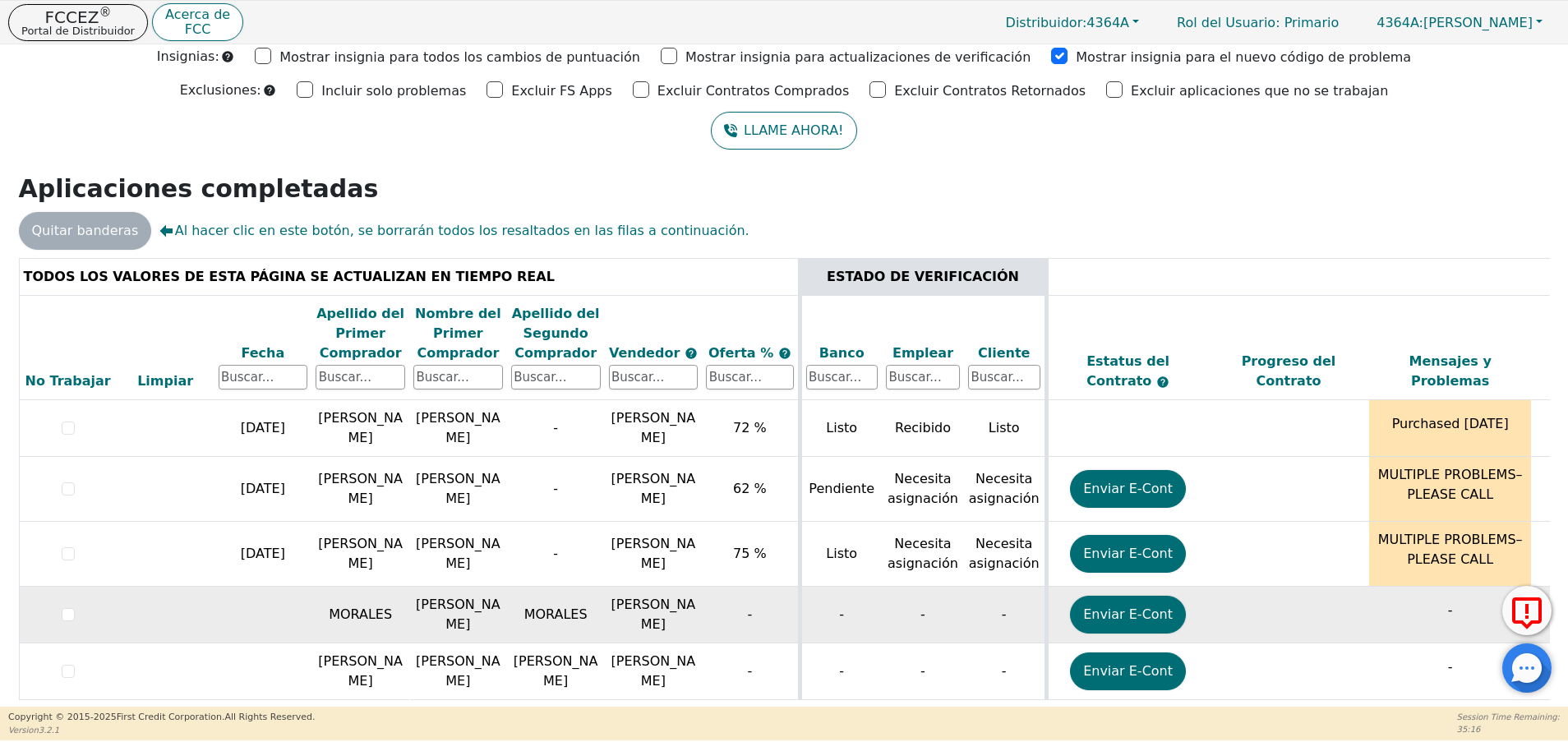
click at [518, 614] on td "MORALES" at bounding box center [556, 615] width 98 height 56
